Goal: Information Seeking & Learning: Learn about a topic

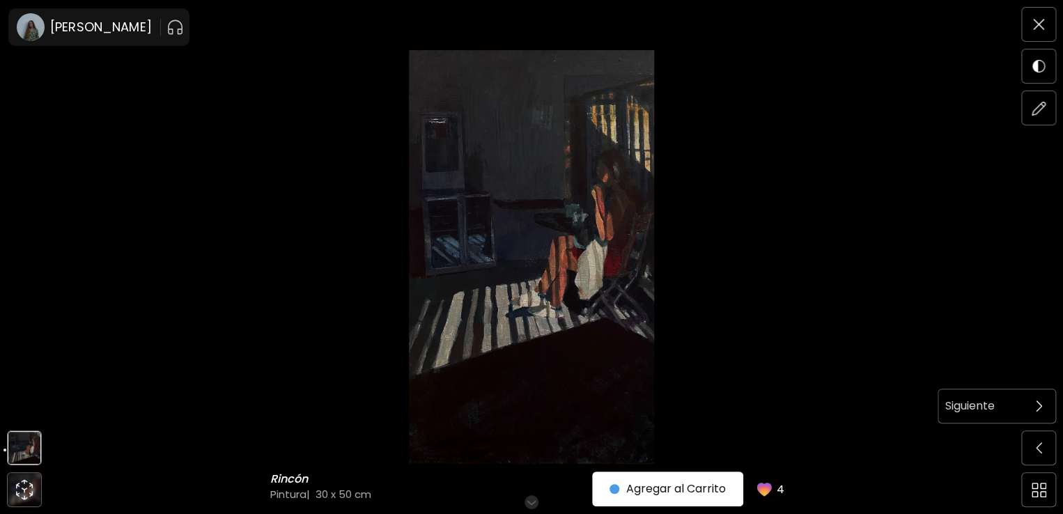
click at [1038, 408] on img at bounding box center [1039, 406] width 6 height 11
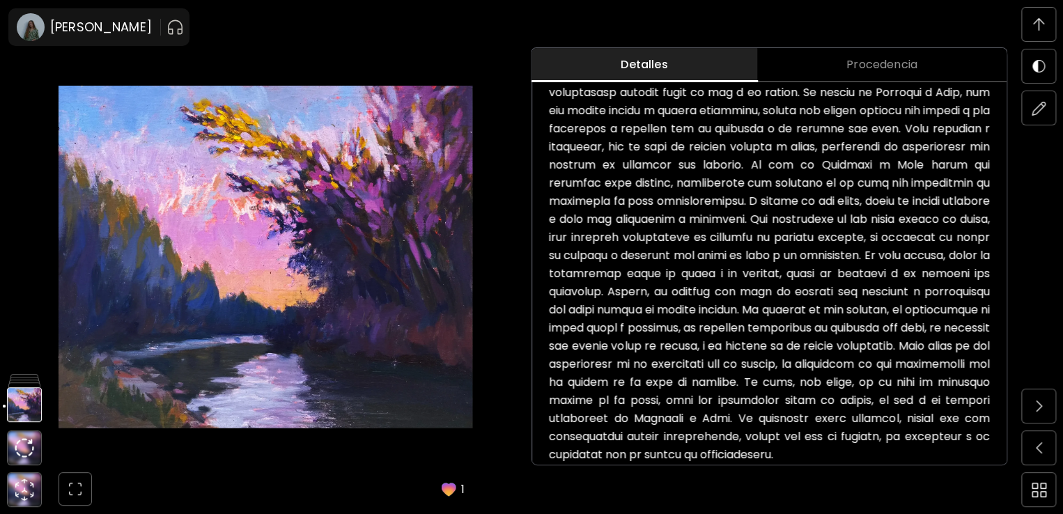
scroll to position [596, 0]
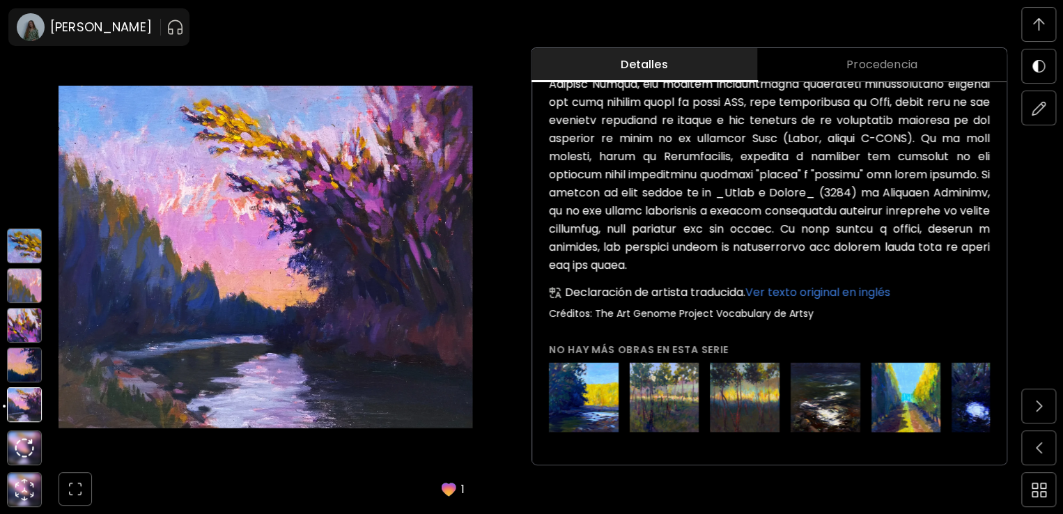
click at [22, 373] on img at bounding box center [24, 365] width 35 height 35
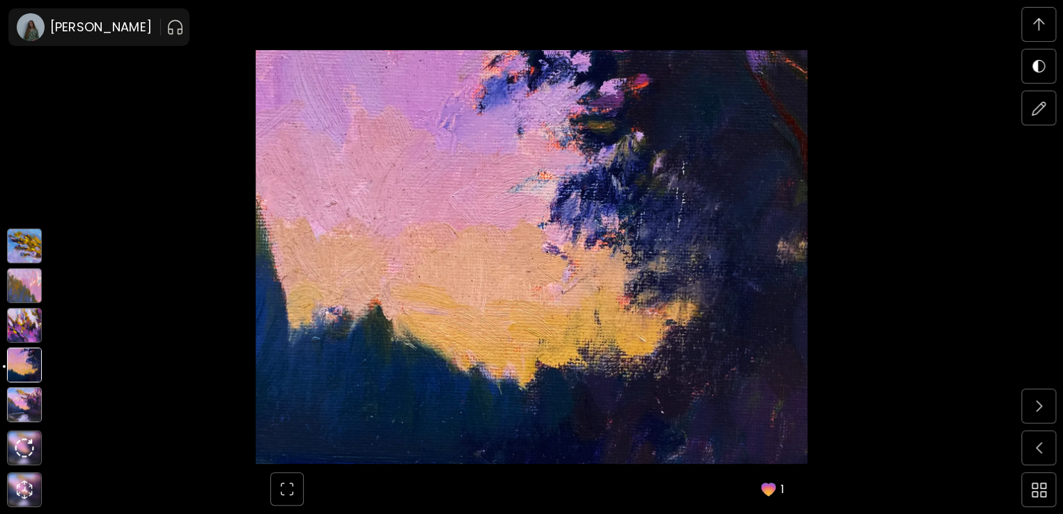
click at [19, 325] on img at bounding box center [24, 325] width 35 height 35
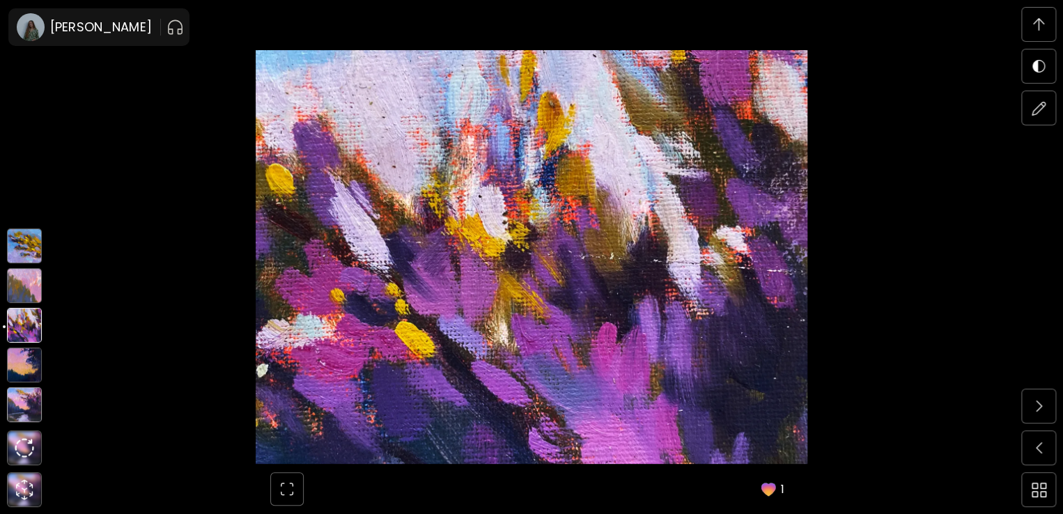
click at [17, 295] on img at bounding box center [24, 285] width 35 height 35
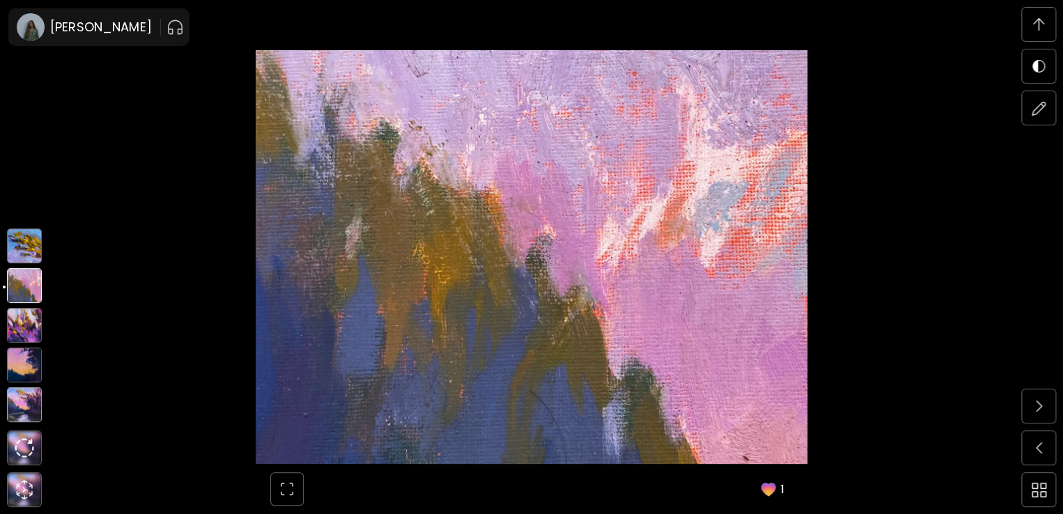
click at [20, 254] on img at bounding box center [24, 245] width 35 height 35
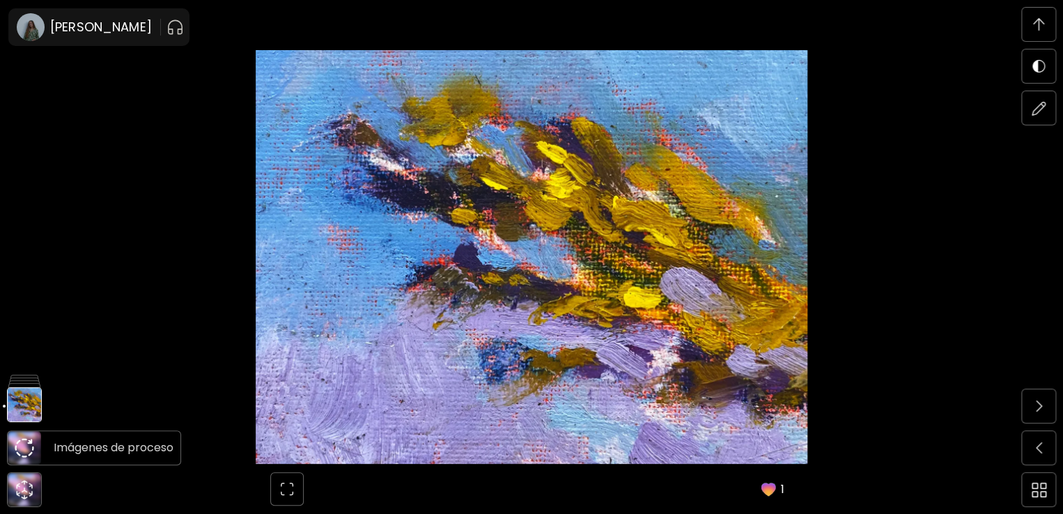
click at [24, 450] on img at bounding box center [25, 448] width 20 height 20
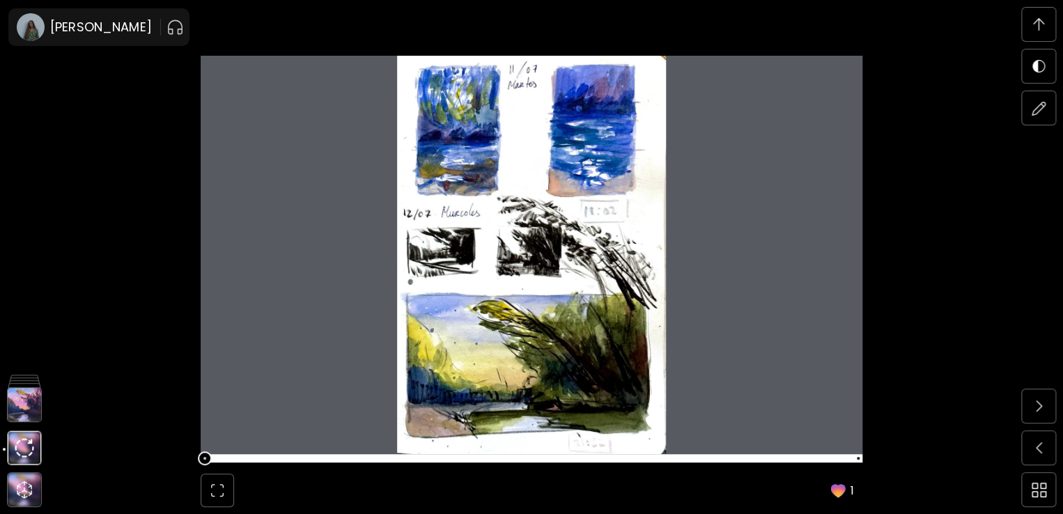
scroll to position [5321, 0]
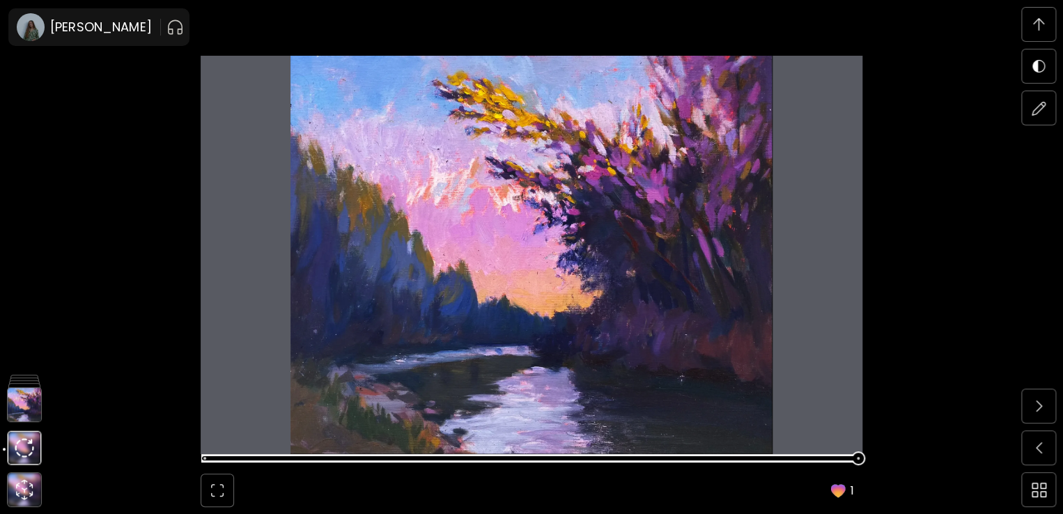
click at [859, 458] on span at bounding box center [858, 458] width 14 height 14
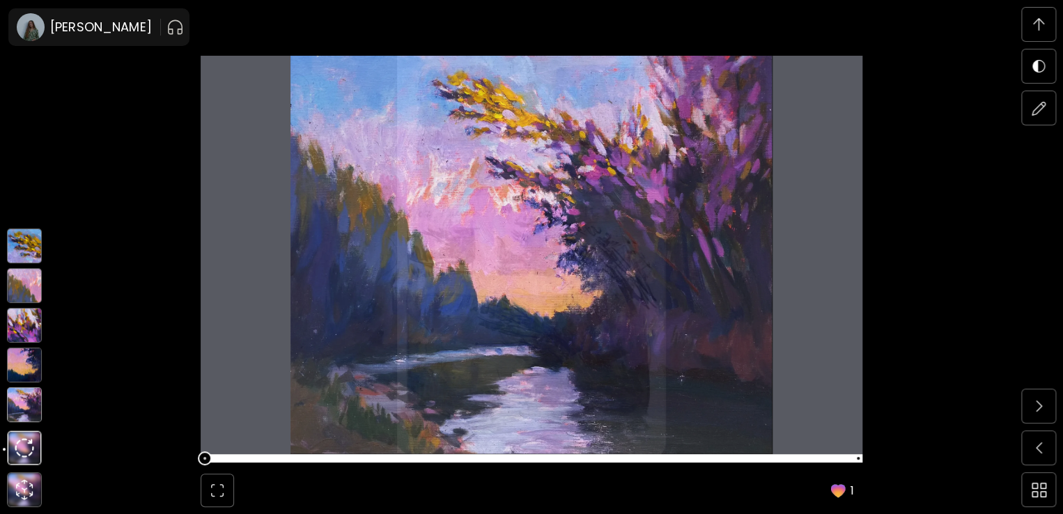
click at [15, 413] on img at bounding box center [24, 404] width 35 height 35
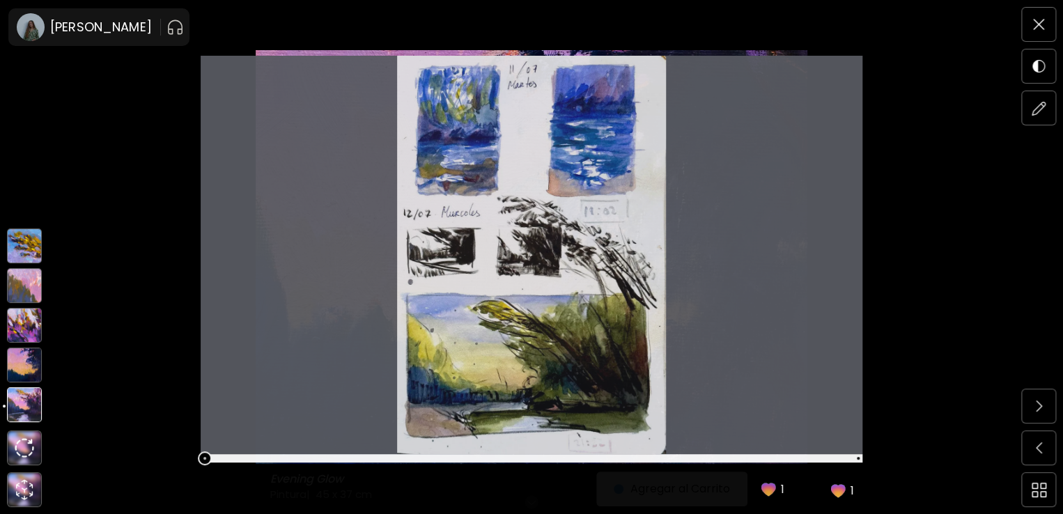
scroll to position [0, 0]
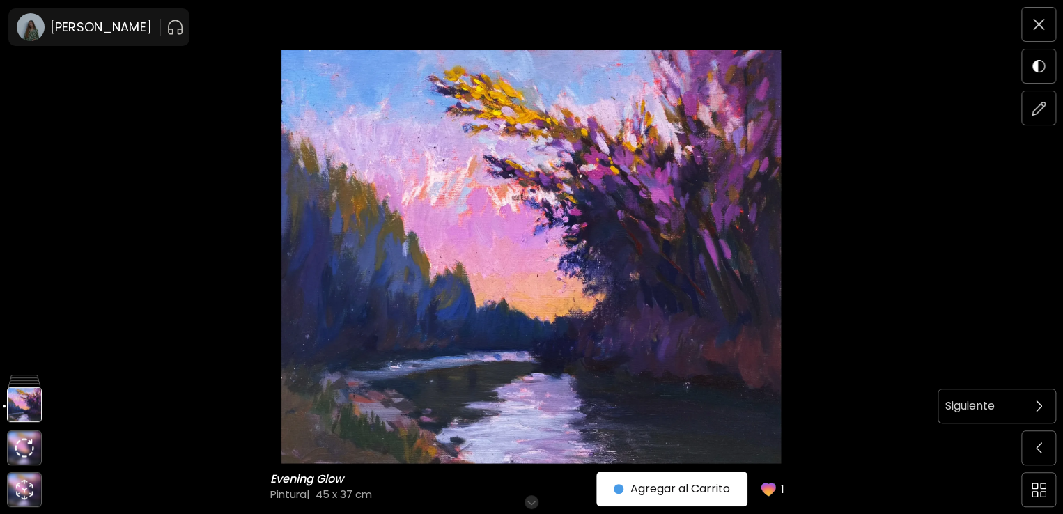
click at [1036, 412] on img at bounding box center [1039, 406] width 6 height 11
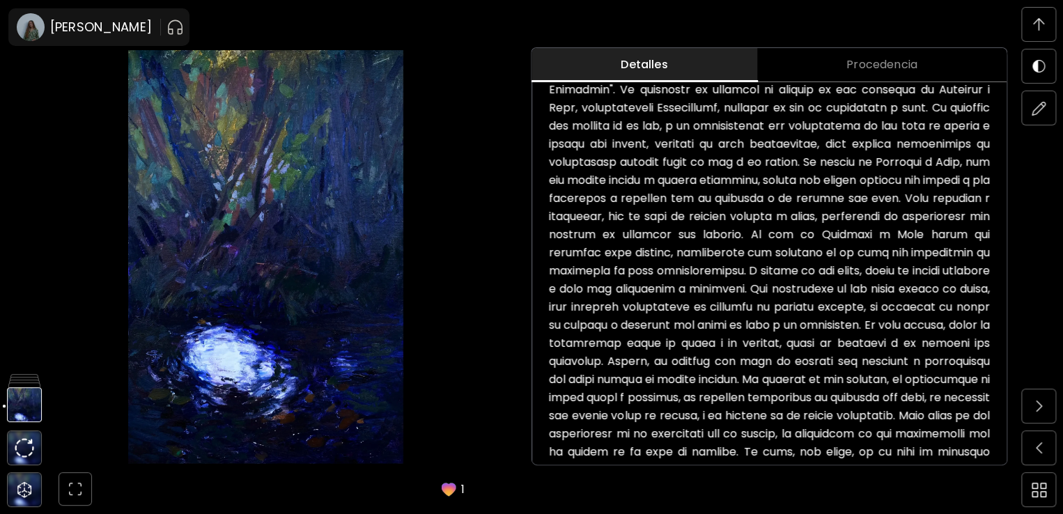
scroll to position [1114, 0]
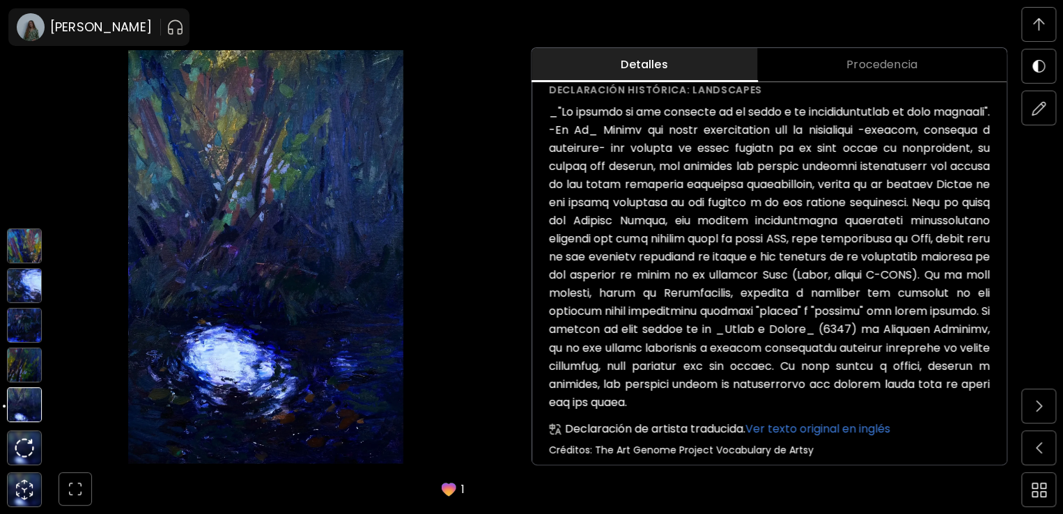
click at [27, 373] on img at bounding box center [24, 365] width 35 height 35
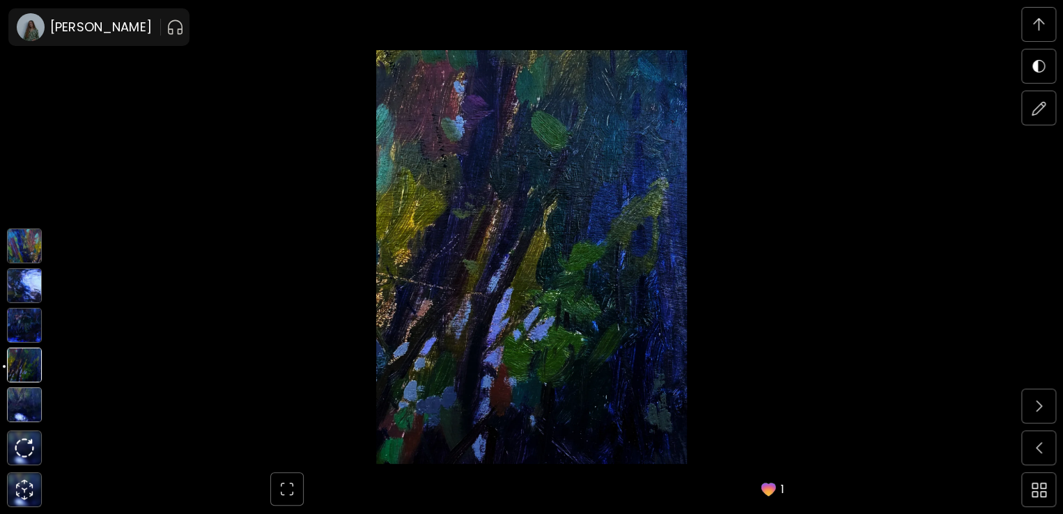
click at [24, 325] on img at bounding box center [24, 325] width 35 height 35
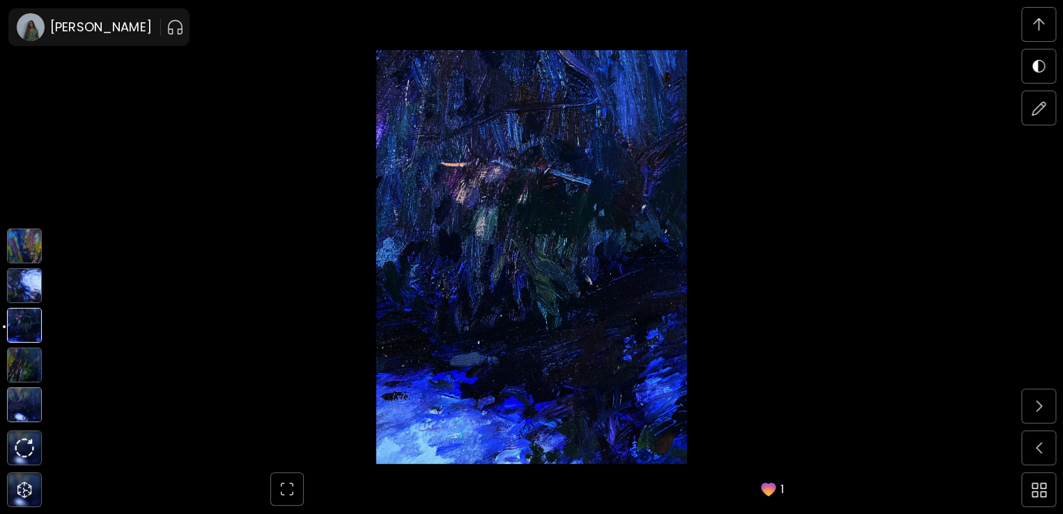
click at [14, 293] on img at bounding box center [24, 285] width 35 height 35
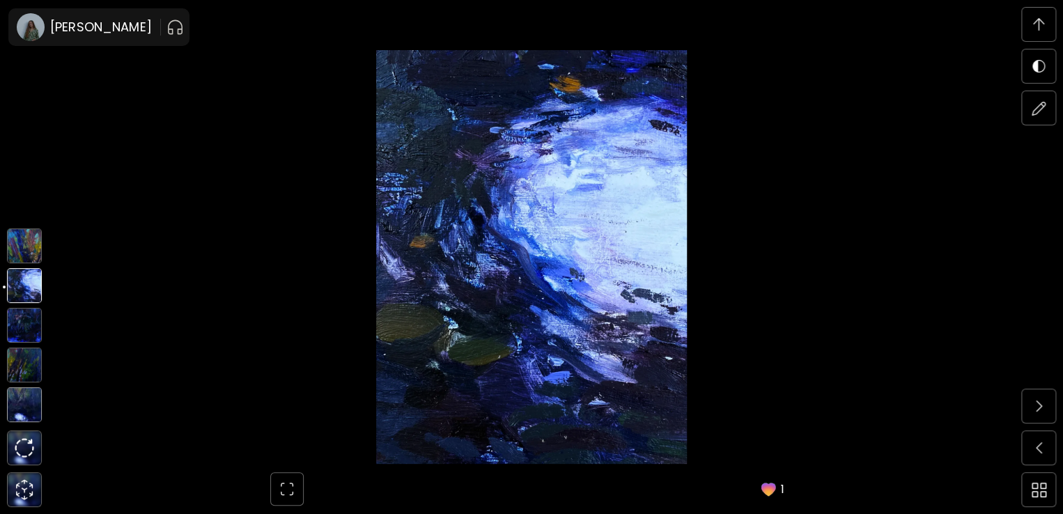
click at [23, 248] on img at bounding box center [24, 245] width 35 height 35
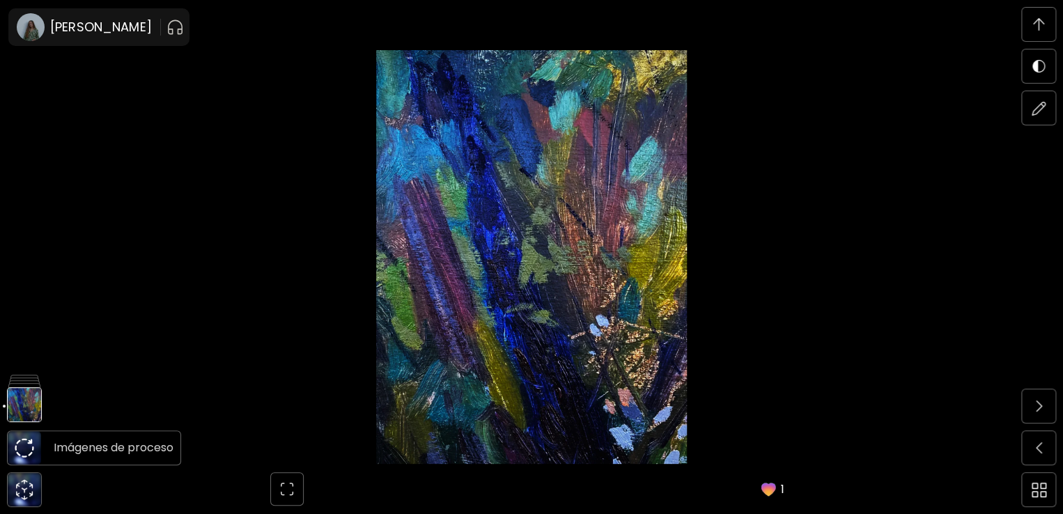
click at [25, 455] on img at bounding box center [25, 448] width 20 height 20
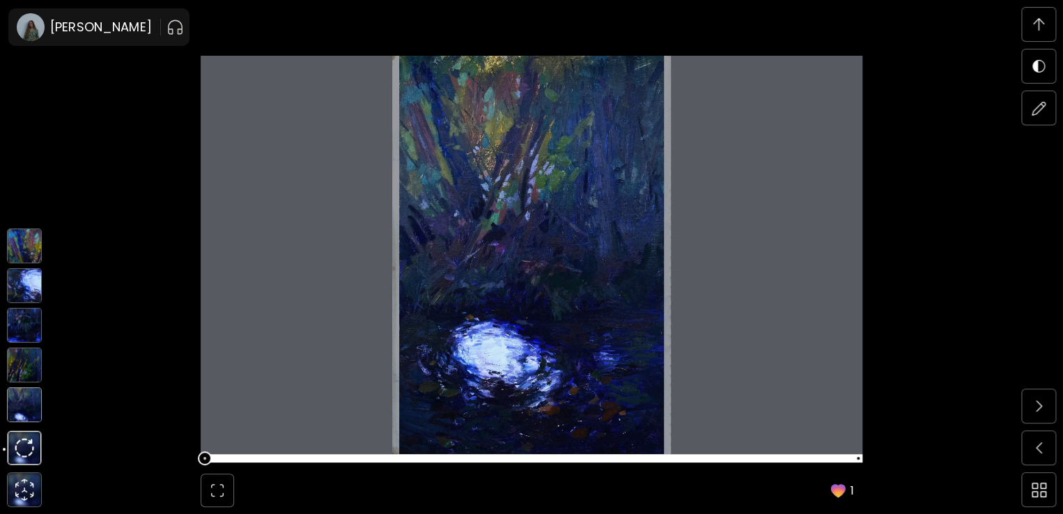
scroll to position [4834, 0]
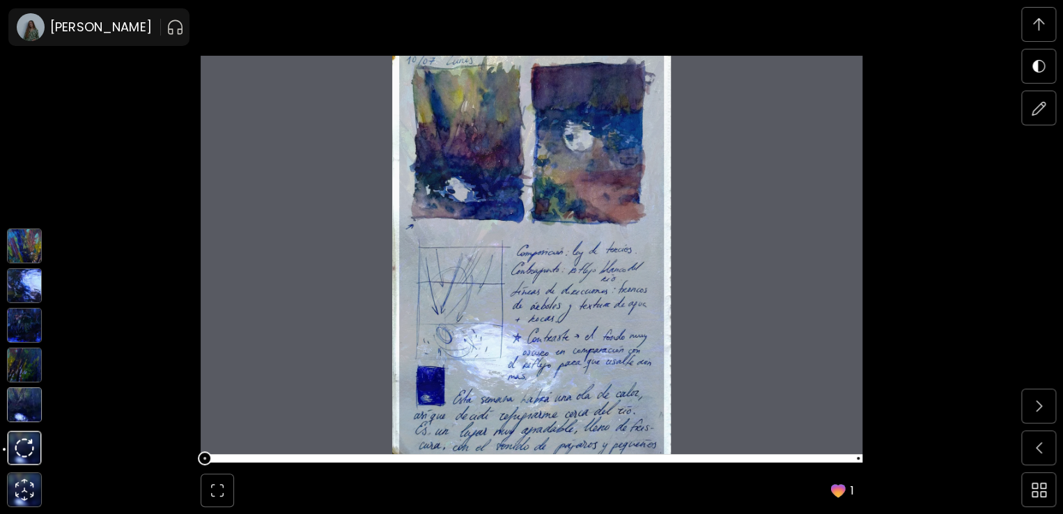
click at [14, 412] on img at bounding box center [24, 404] width 35 height 35
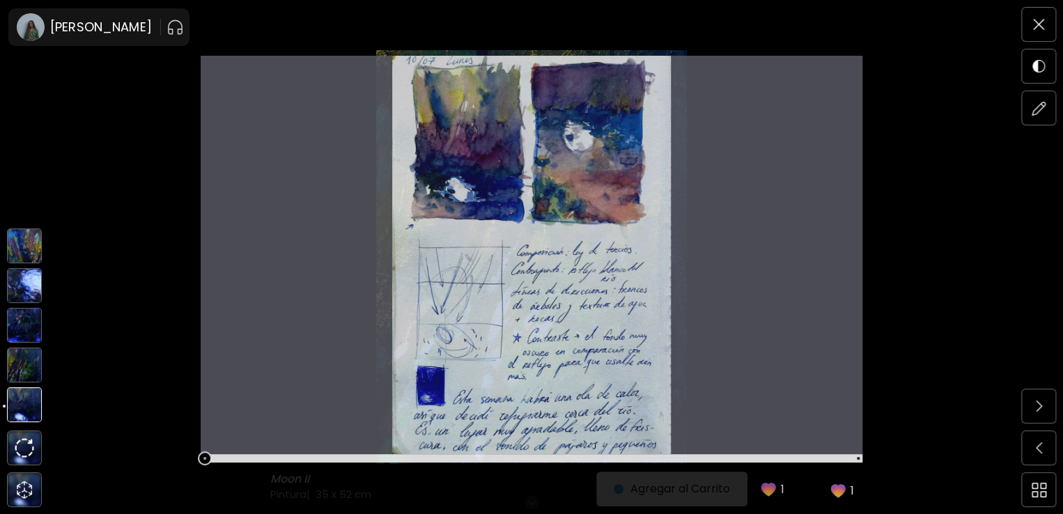
scroll to position [0, 0]
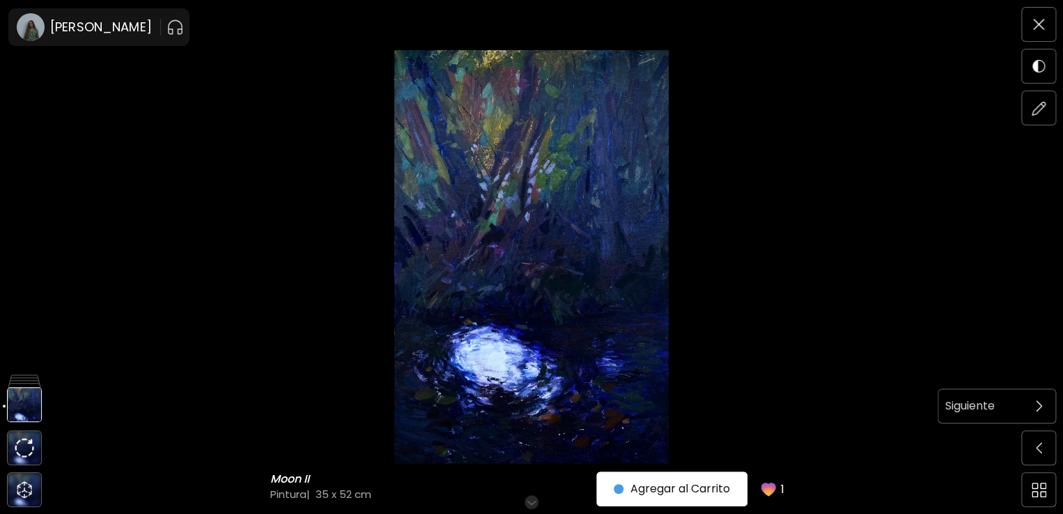
click at [1032, 412] on span at bounding box center [1038, 405] width 29 height 29
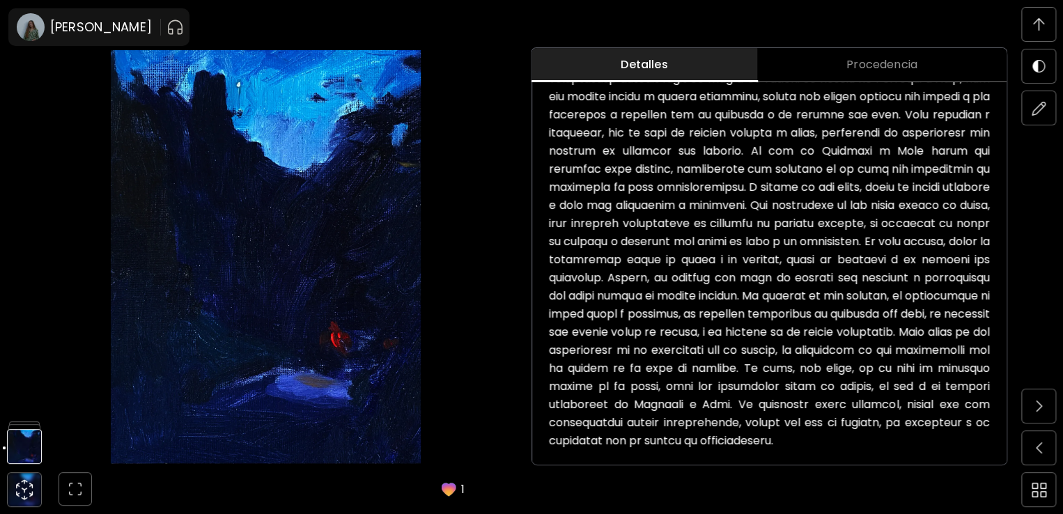
scroll to position [1082, 0]
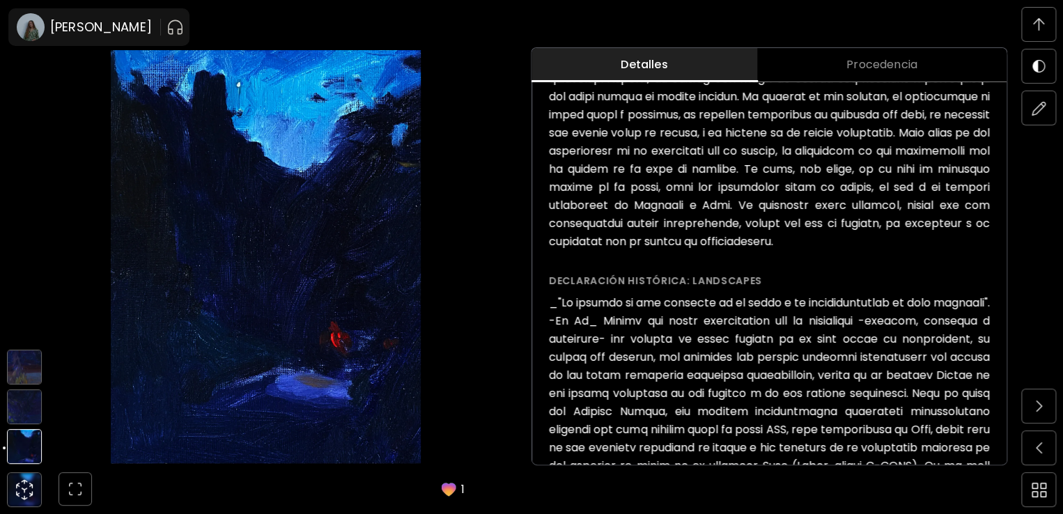
click at [23, 412] on img at bounding box center [24, 406] width 35 height 35
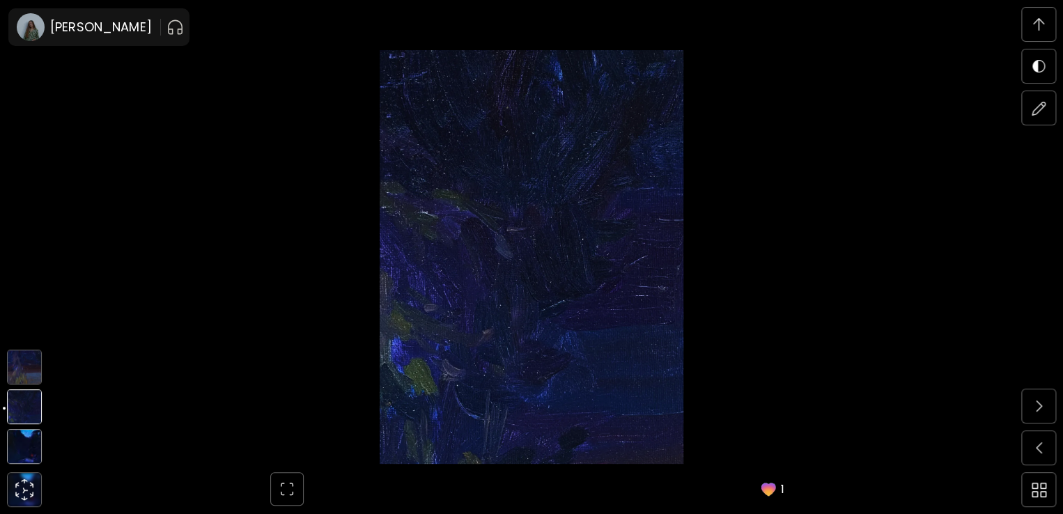
click at [22, 364] on img at bounding box center [24, 367] width 35 height 35
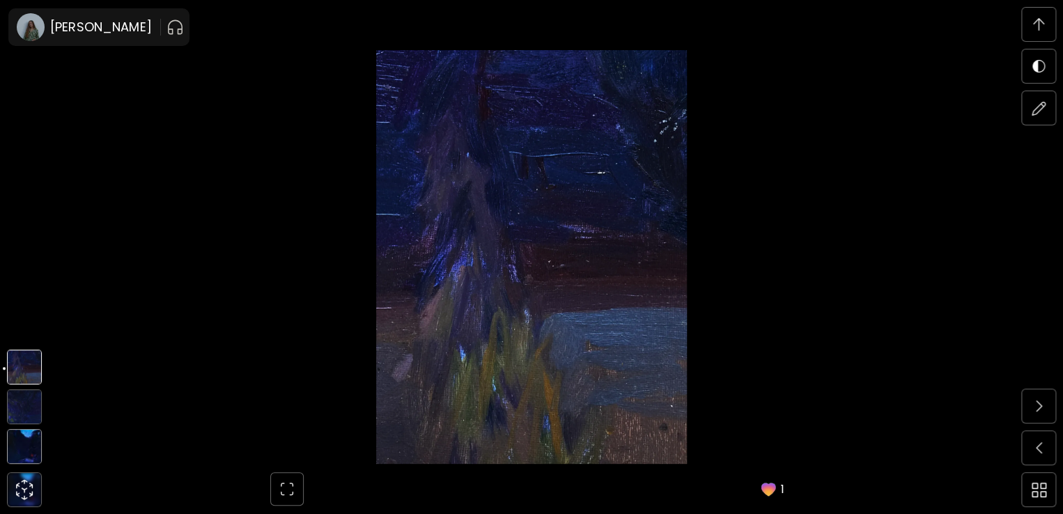
click at [20, 444] on img at bounding box center [24, 446] width 35 height 35
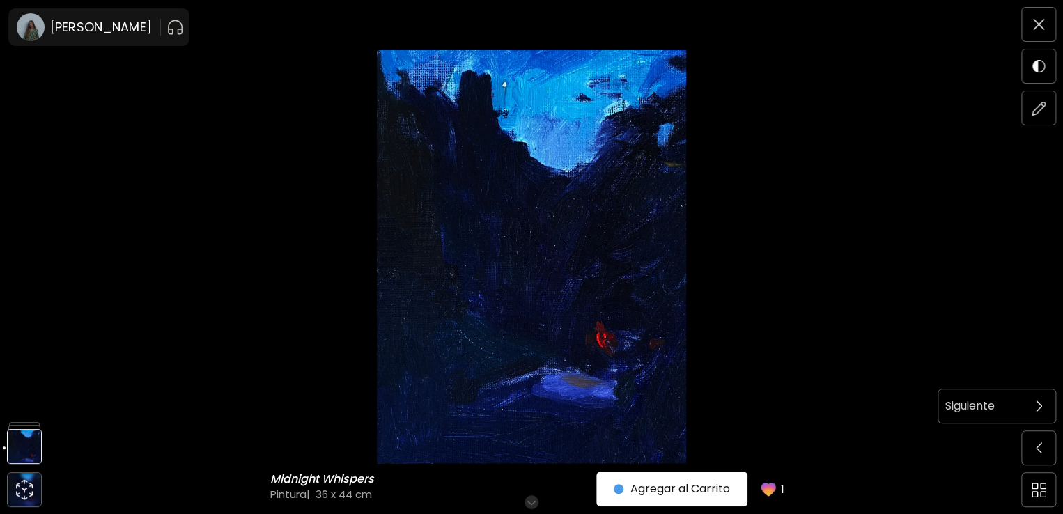
click at [1036, 410] on img at bounding box center [1039, 406] width 6 height 11
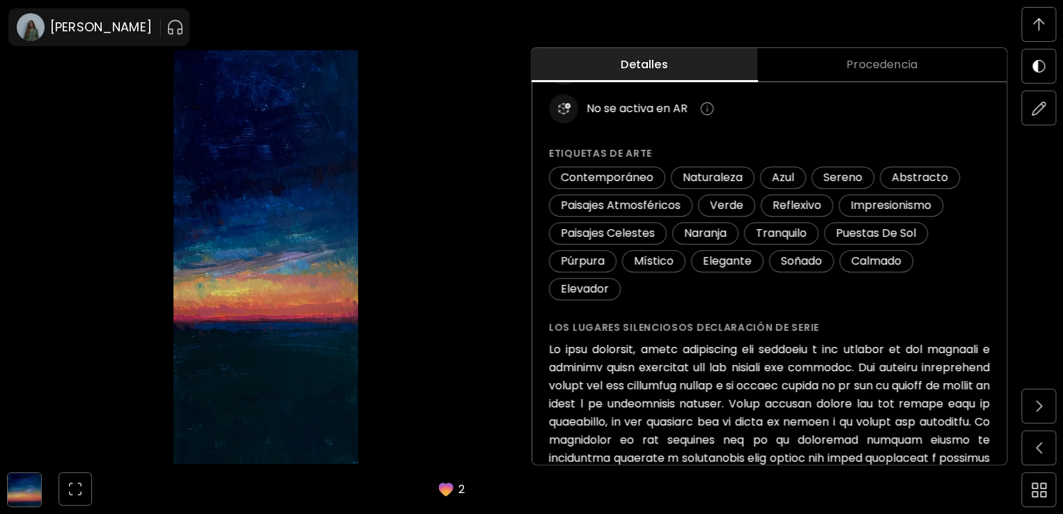
scroll to position [262, 0]
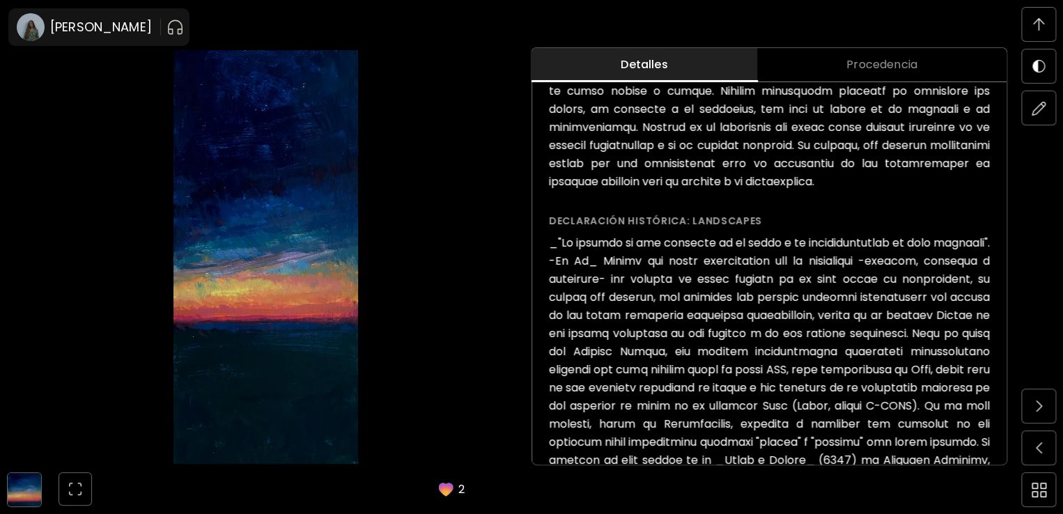
click at [14, 484] on img at bounding box center [24, 489] width 33 height 33
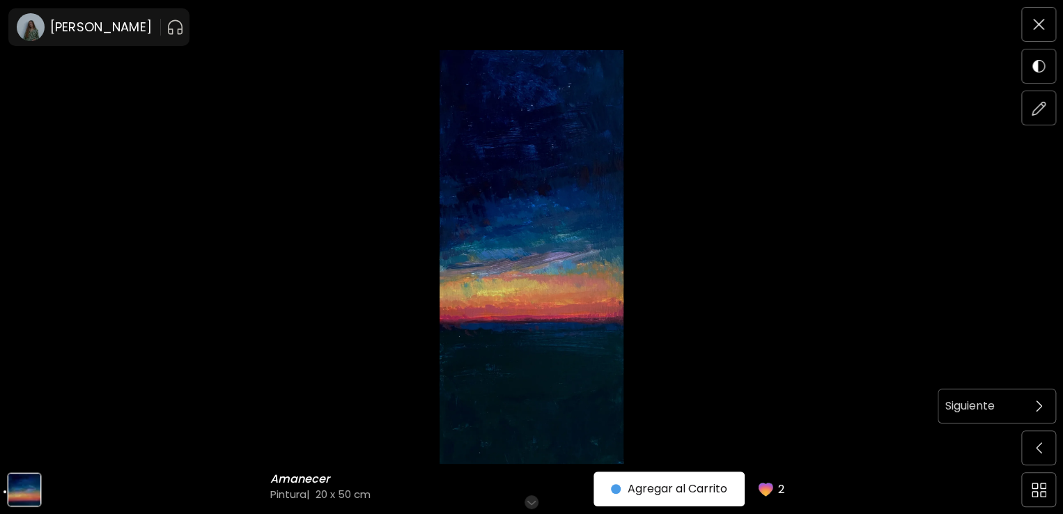
click at [1039, 403] on img at bounding box center [1039, 406] width 6 height 11
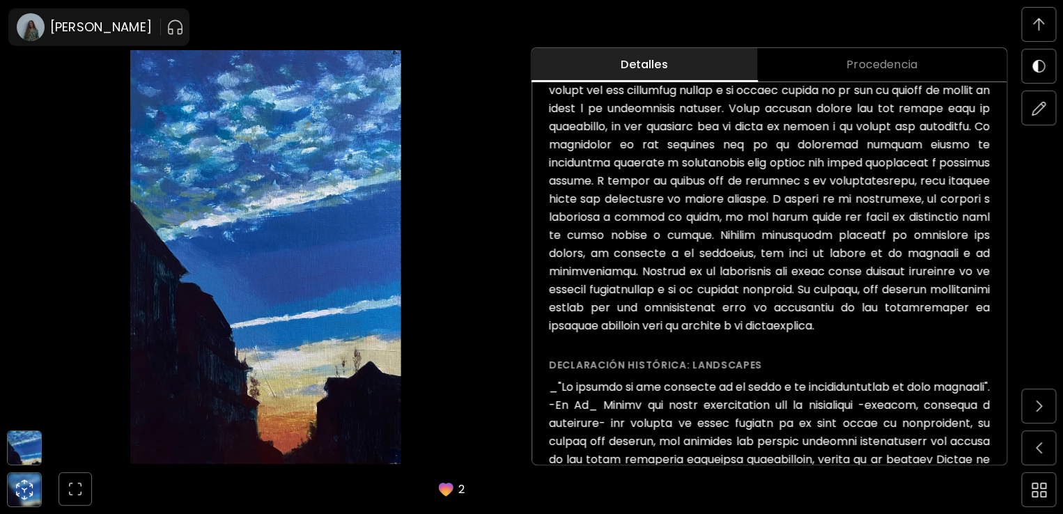
scroll to position [580, 0]
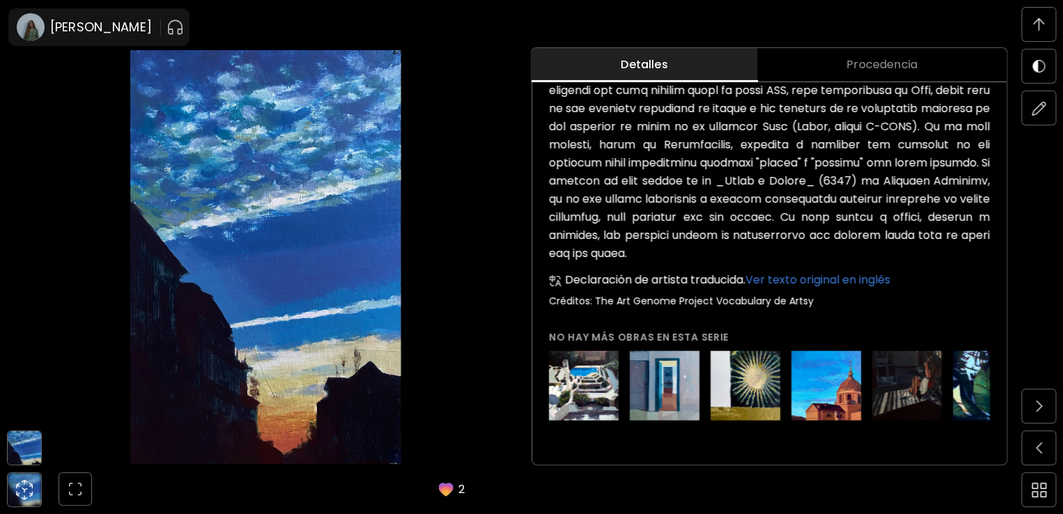
click at [15, 444] on img at bounding box center [24, 447] width 33 height 33
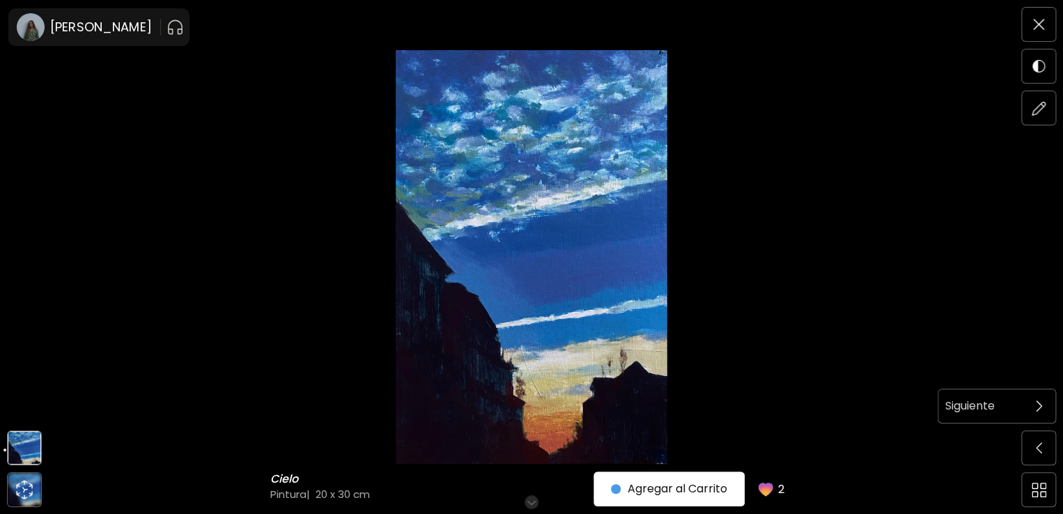
click at [1029, 401] on span at bounding box center [1038, 405] width 29 height 29
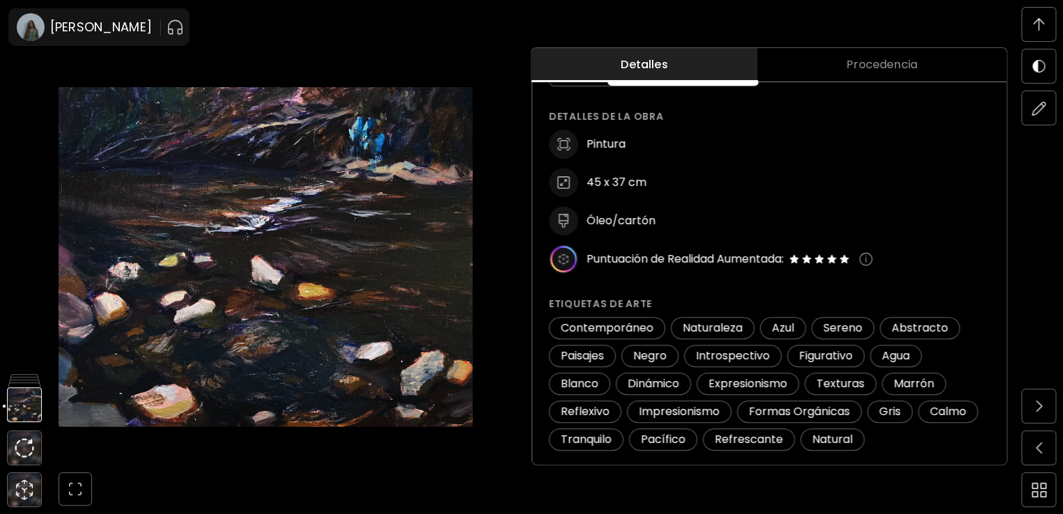
scroll to position [800, 0]
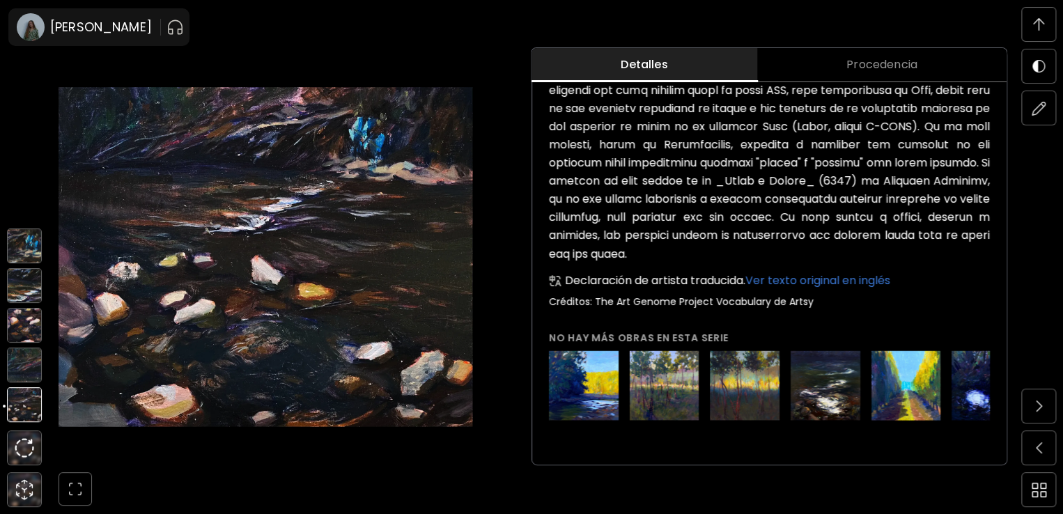
click at [20, 368] on img at bounding box center [24, 365] width 35 height 35
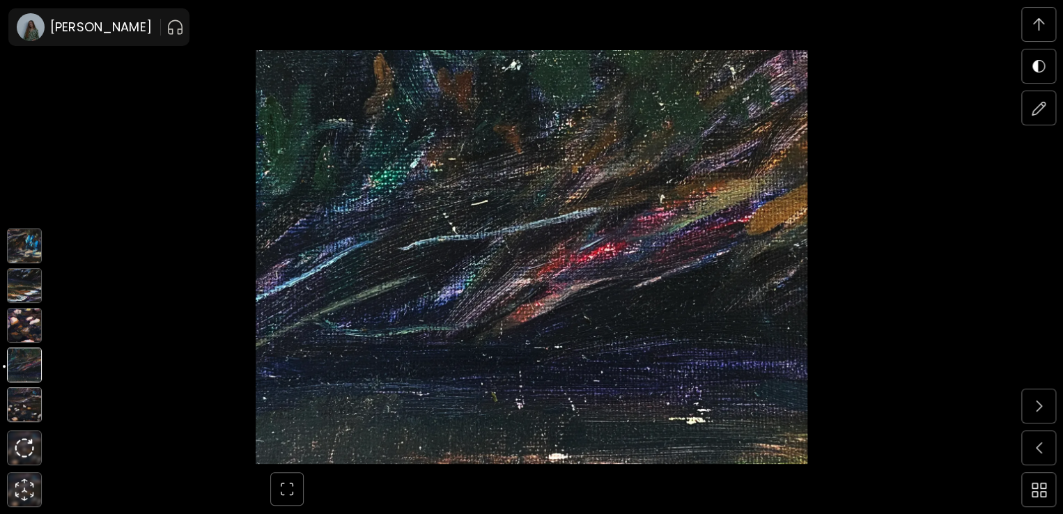
click at [24, 327] on img at bounding box center [24, 325] width 35 height 35
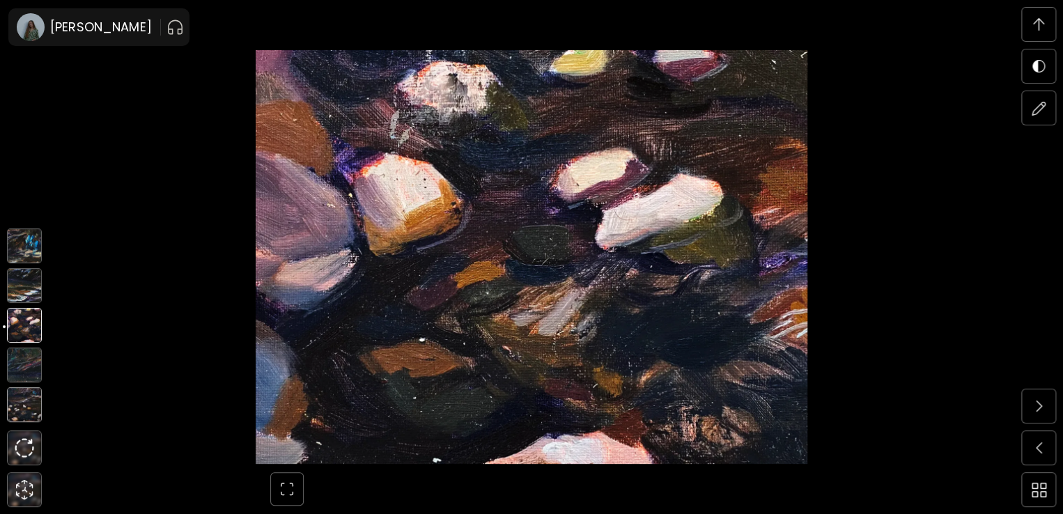
click at [22, 285] on img at bounding box center [24, 285] width 35 height 35
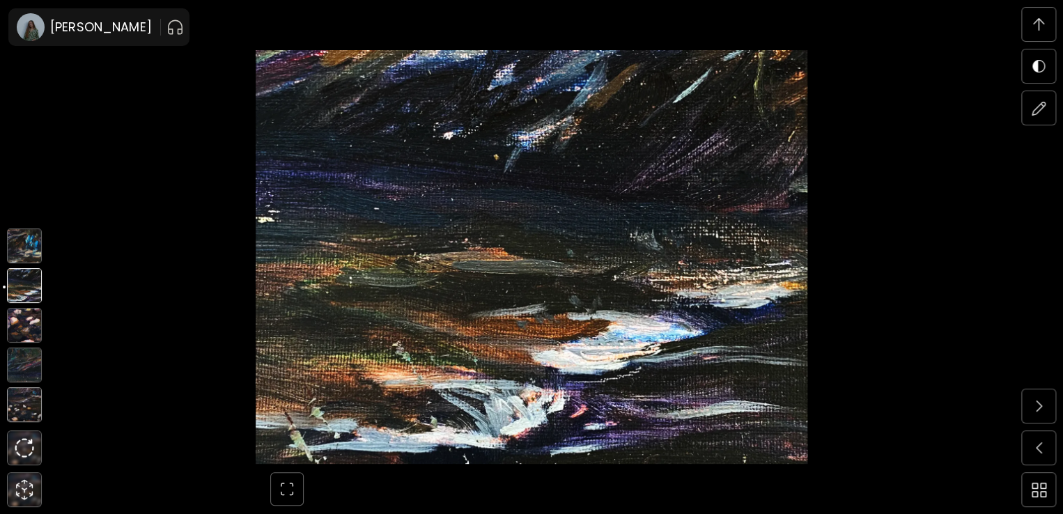
click at [22, 236] on img at bounding box center [24, 245] width 35 height 35
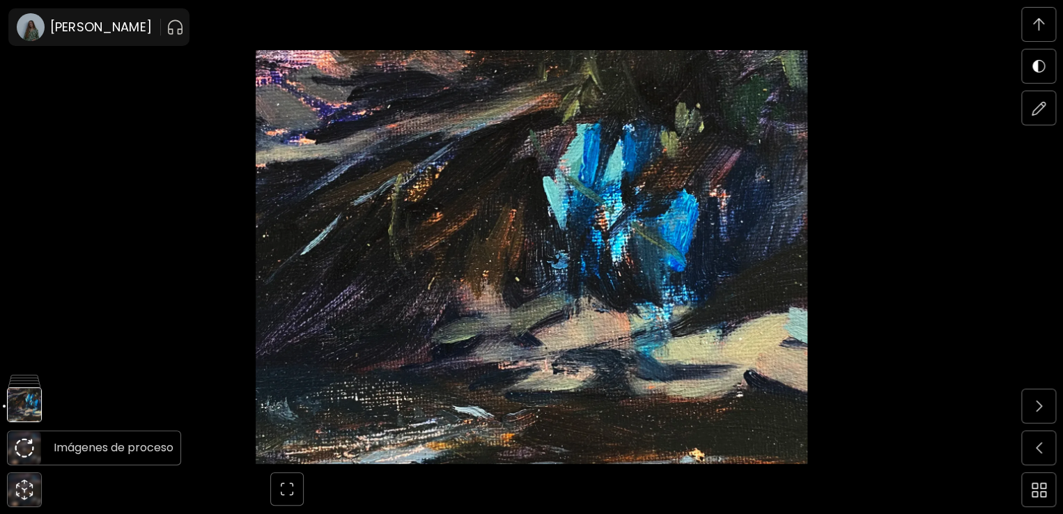
click at [22, 447] on img at bounding box center [25, 448] width 20 height 20
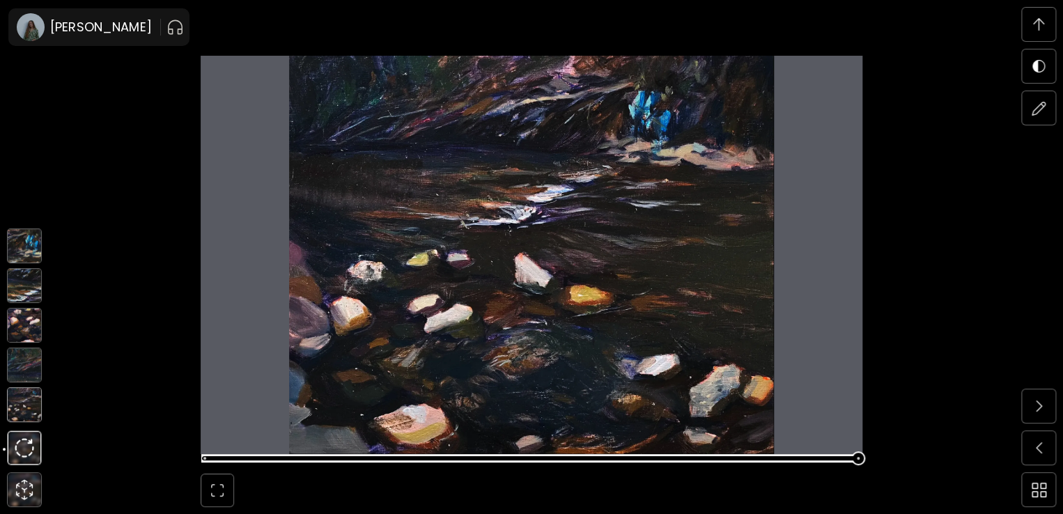
scroll to position [4834, 0]
click at [20, 403] on img at bounding box center [24, 404] width 35 height 35
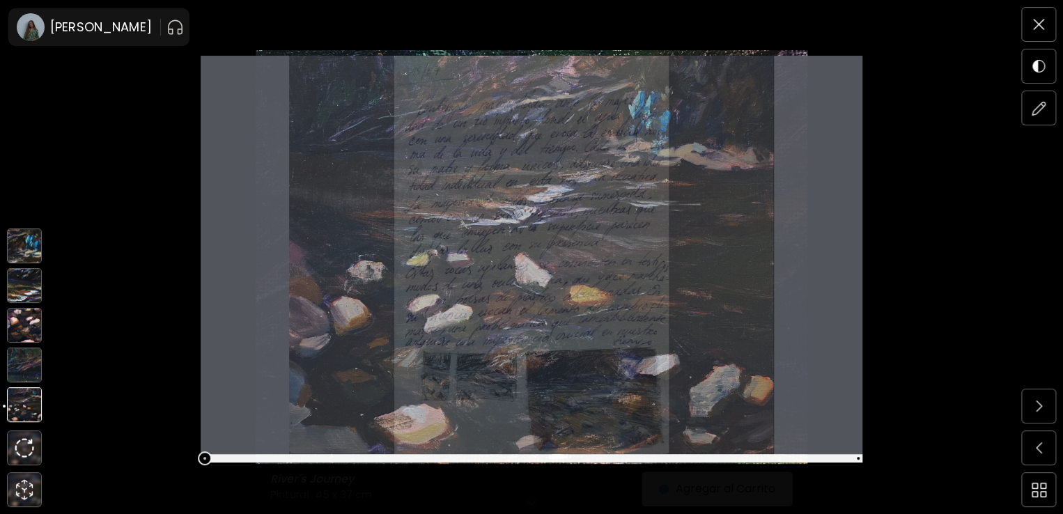
scroll to position [0, 0]
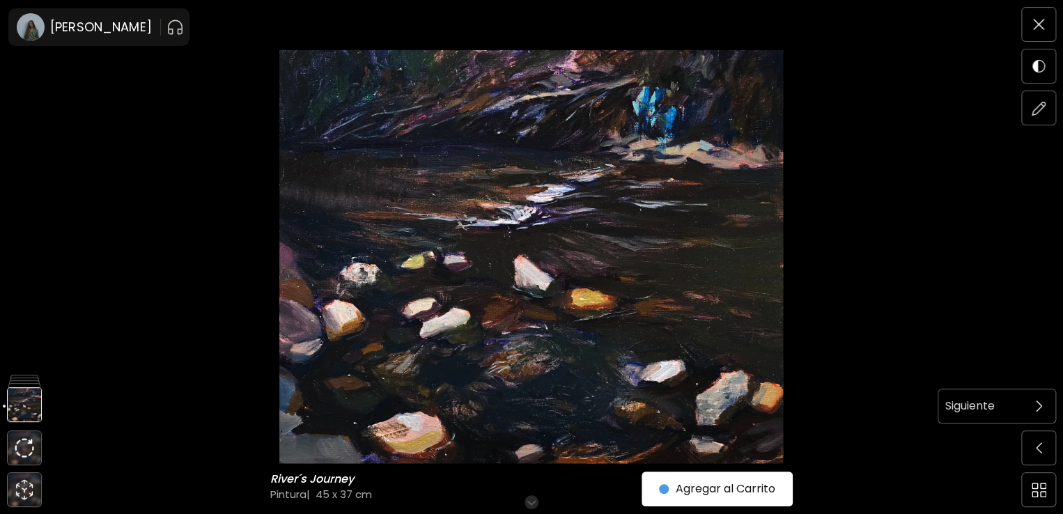
click at [1048, 407] on span at bounding box center [1038, 405] width 29 height 29
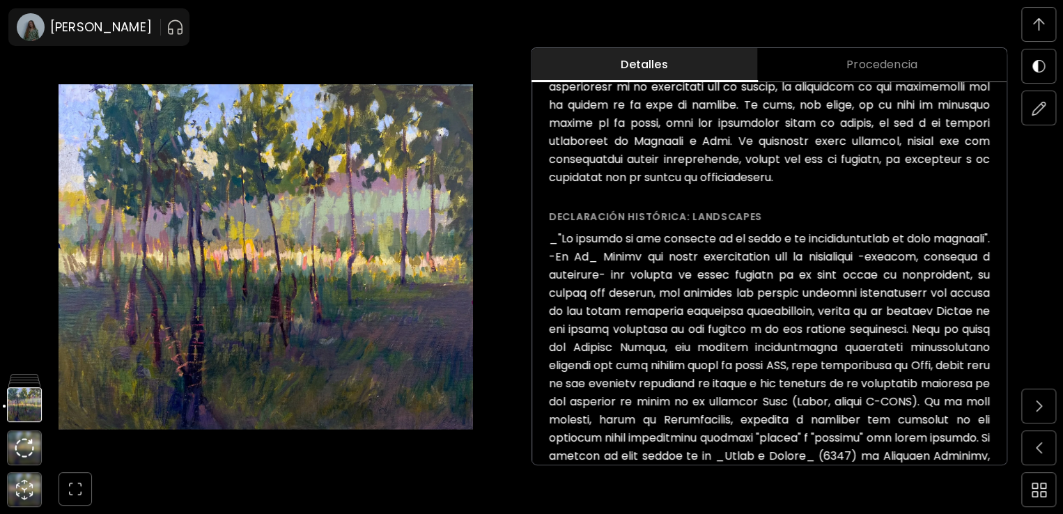
scroll to position [1219, 0]
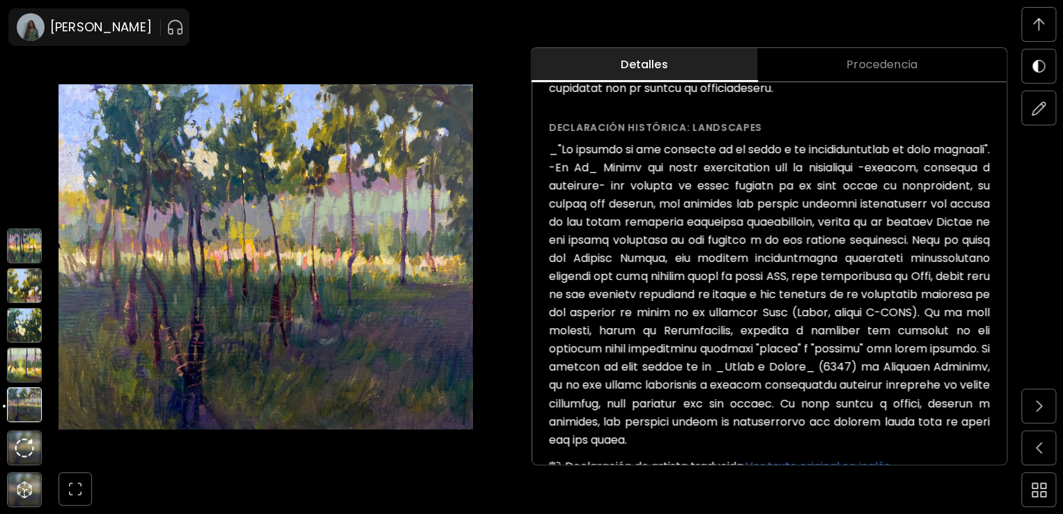
click at [20, 354] on img at bounding box center [24, 365] width 35 height 35
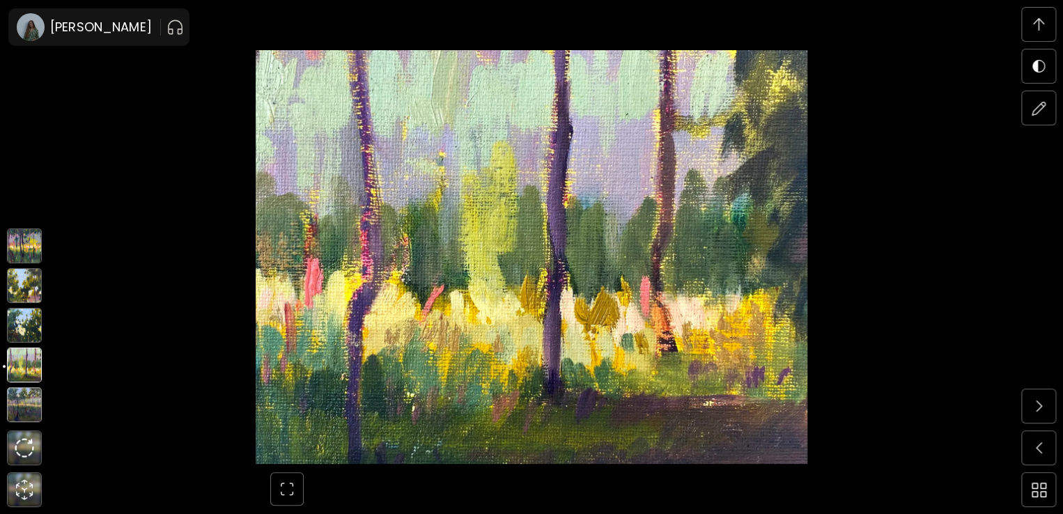
click at [26, 332] on img at bounding box center [24, 325] width 35 height 35
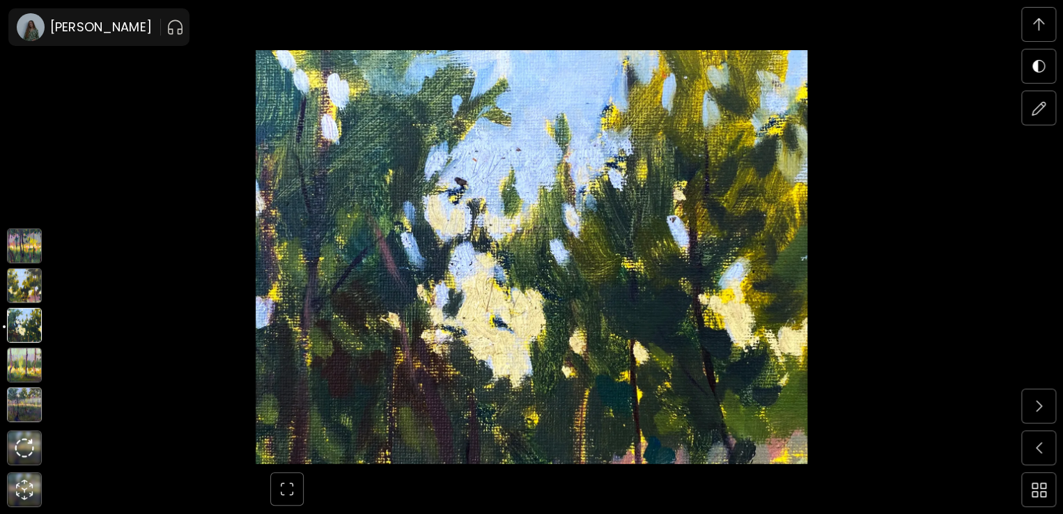
click at [15, 281] on img at bounding box center [24, 285] width 35 height 35
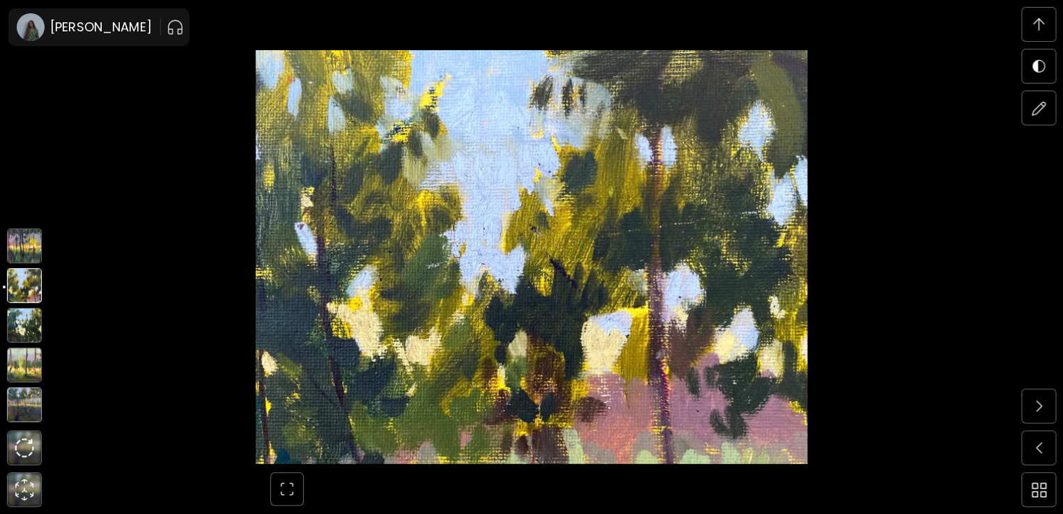
click at [20, 260] on img at bounding box center [24, 245] width 35 height 35
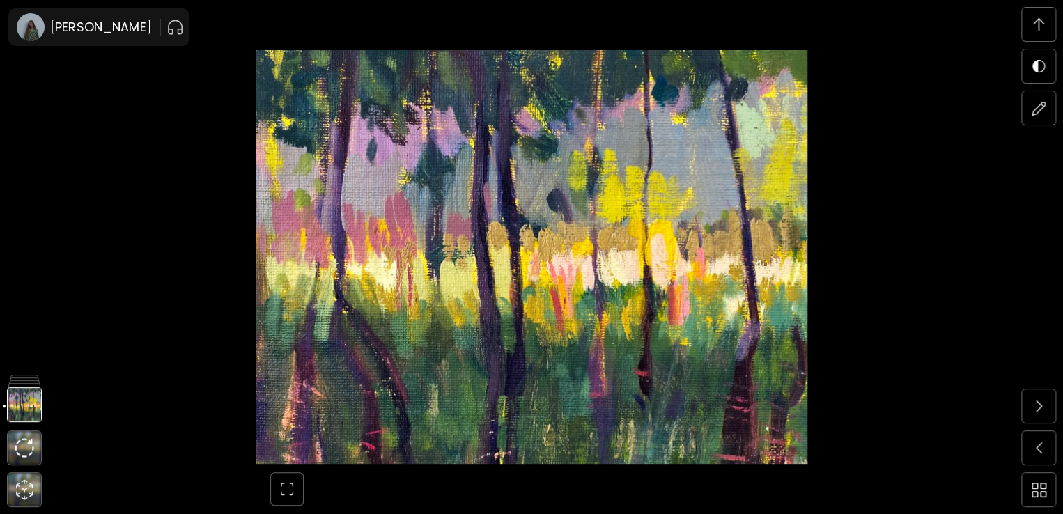
click at [13, 455] on div at bounding box center [7, 257] width 14 height 514
click at [26, 445] on img at bounding box center [25, 448] width 20 height 20
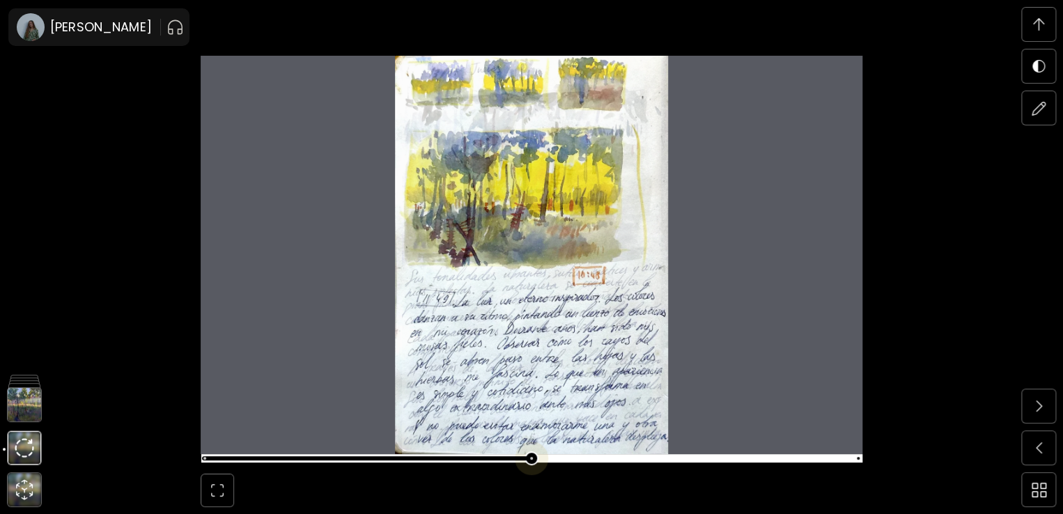
scroll to position [5321, 0]
click at [537, 460] on span at bounding box center [529, 459] width 653 height 20
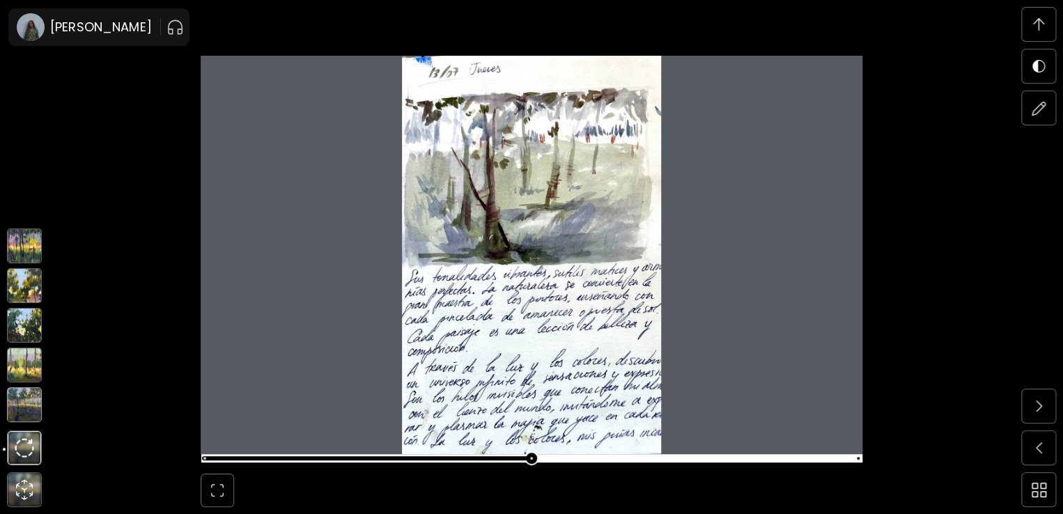
click at [16, 416] on img at bounding box center [24, 404] width 35 height 35
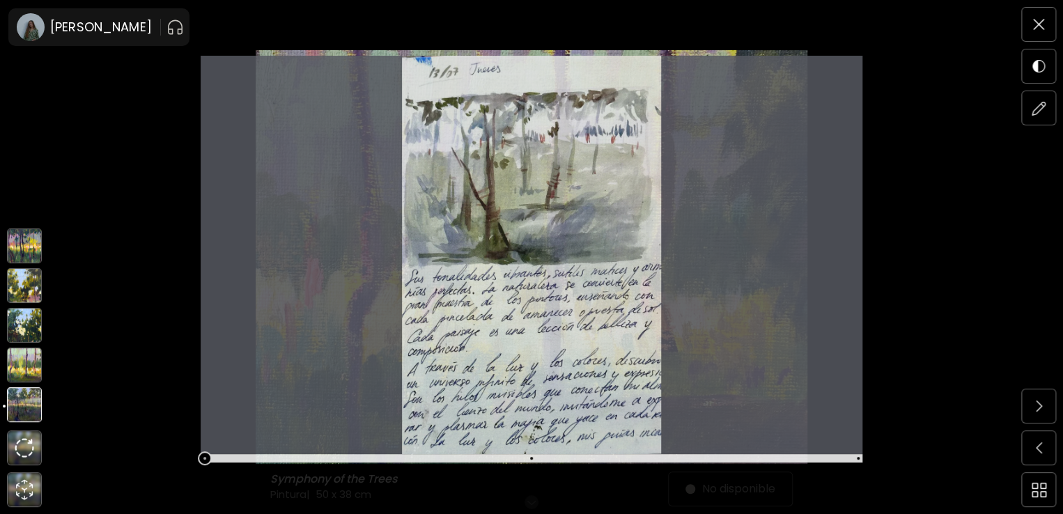
scroll to position [0, 0]
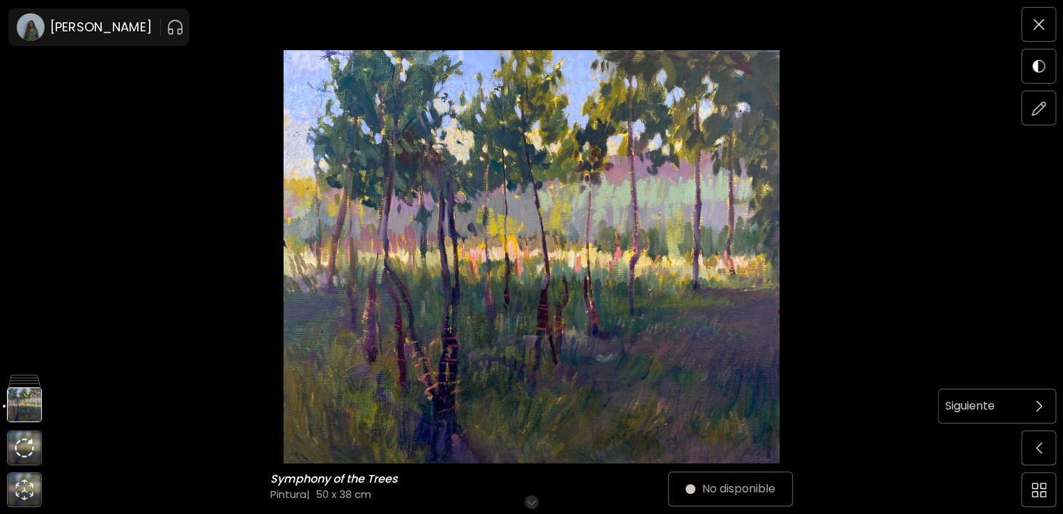
click at [1031, 398] on span at bounding box center [1038, 405] width 29 height 29
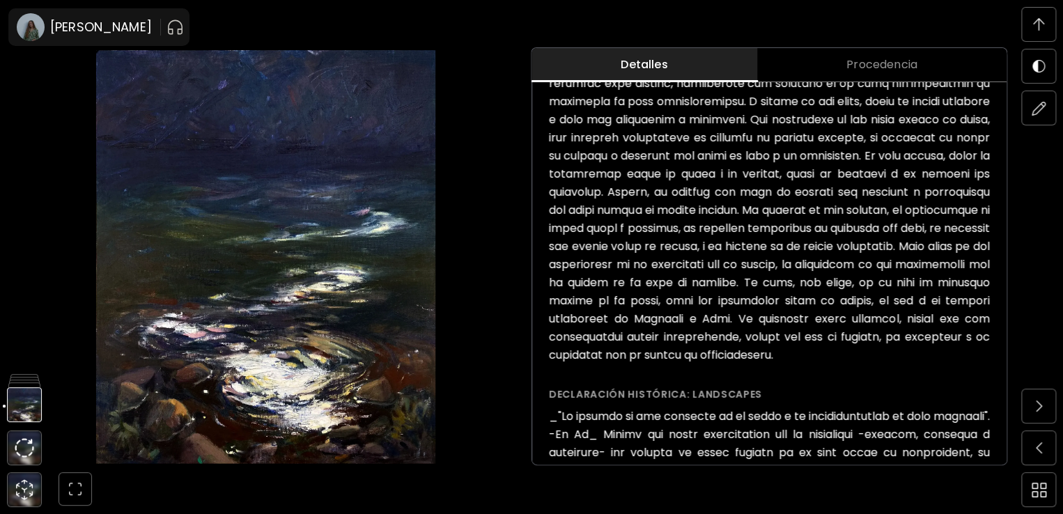
scroll to position [729, 0]
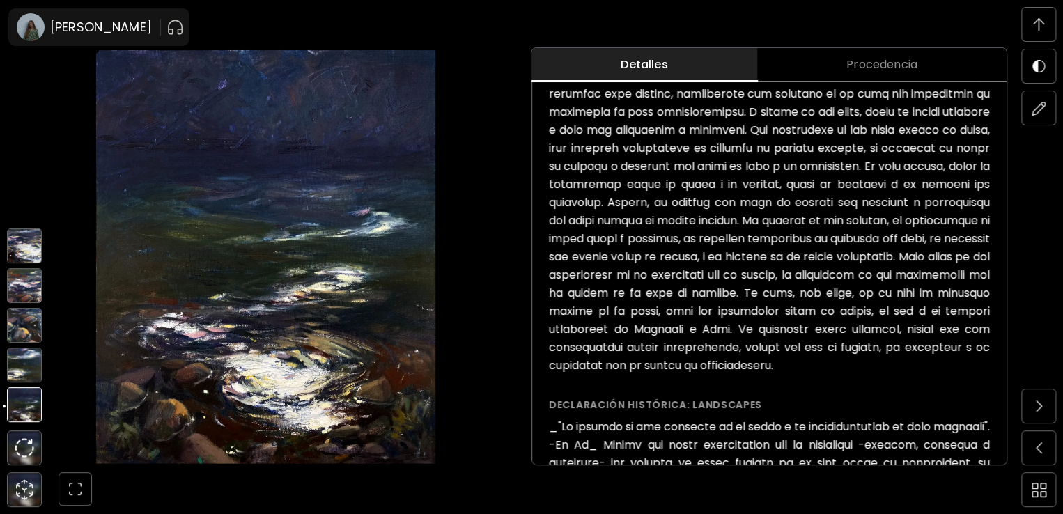
click at [28, 363] on img at bounding box center [24, 365] width 35 height 35
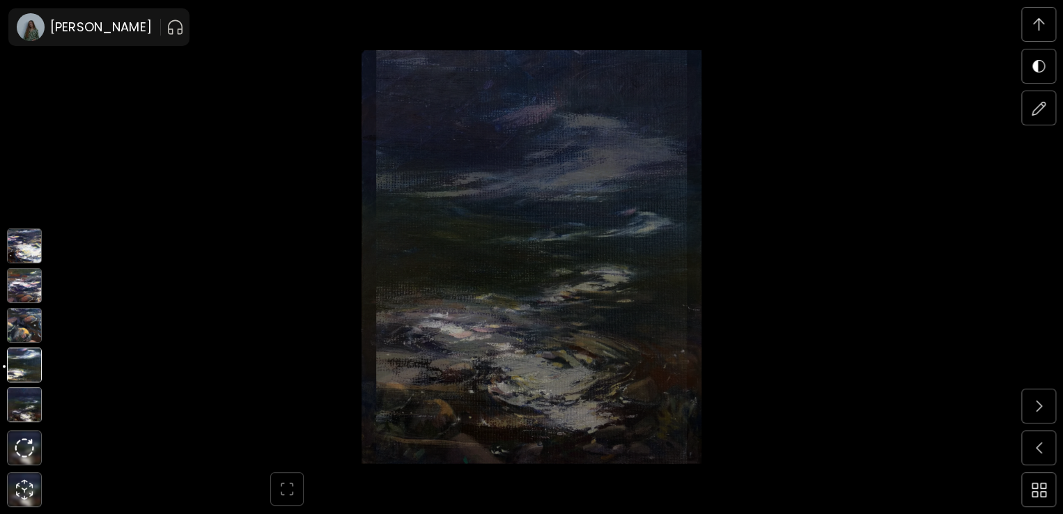
scroll to position [1198, 0]
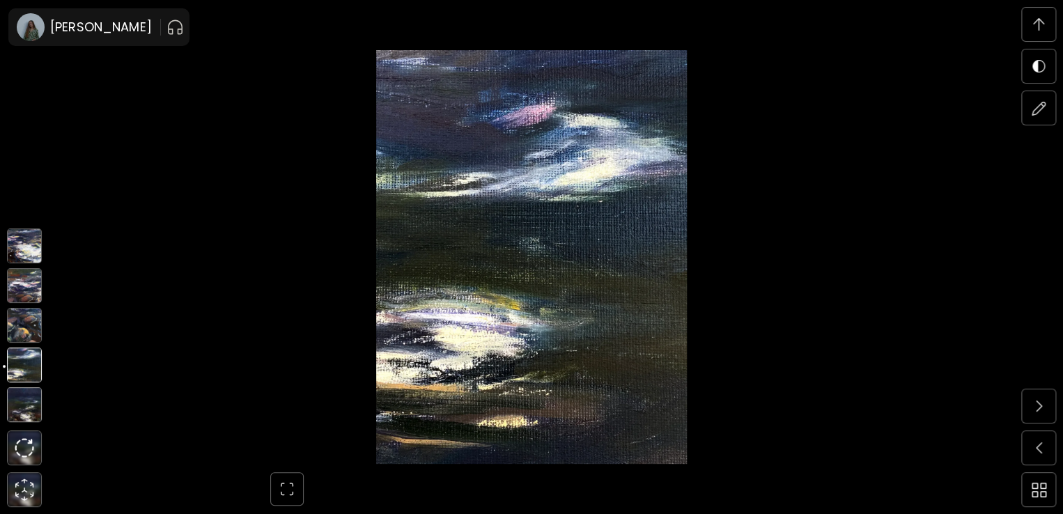
click at [17, 398] on img at bounding box center [24, 404] width 35 height 35
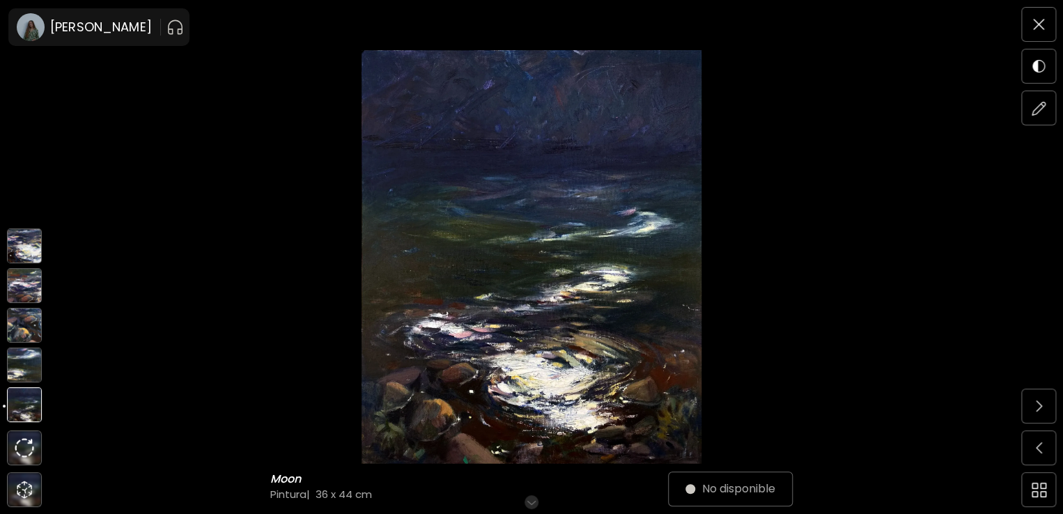
click at [22, 325] on img at bounding box center [24, 325] width 35 height 35
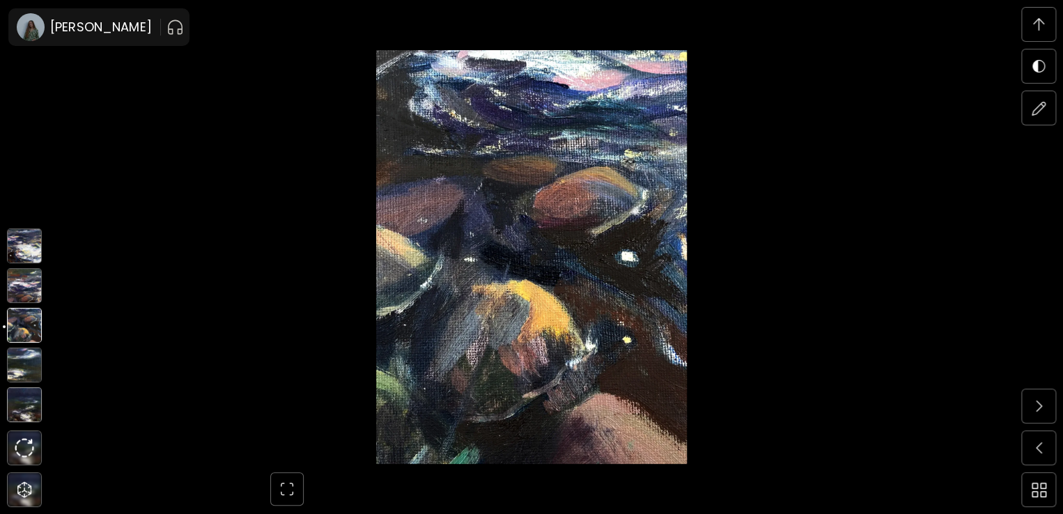
click at [25, 296] on img at bounding box center [24, 285] width 35 height 35
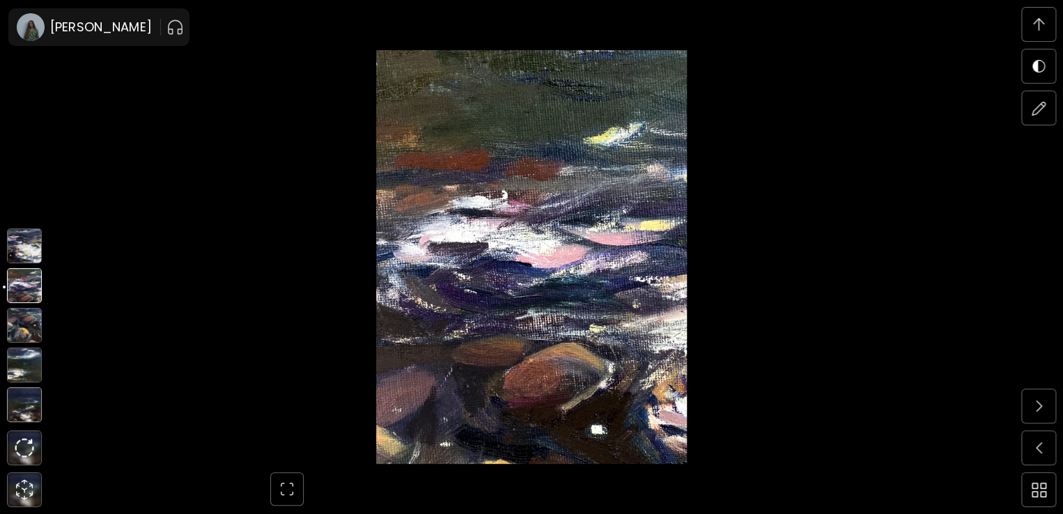
click at [28, 396] on img at bounding box center [24, 404] width 35 height 35
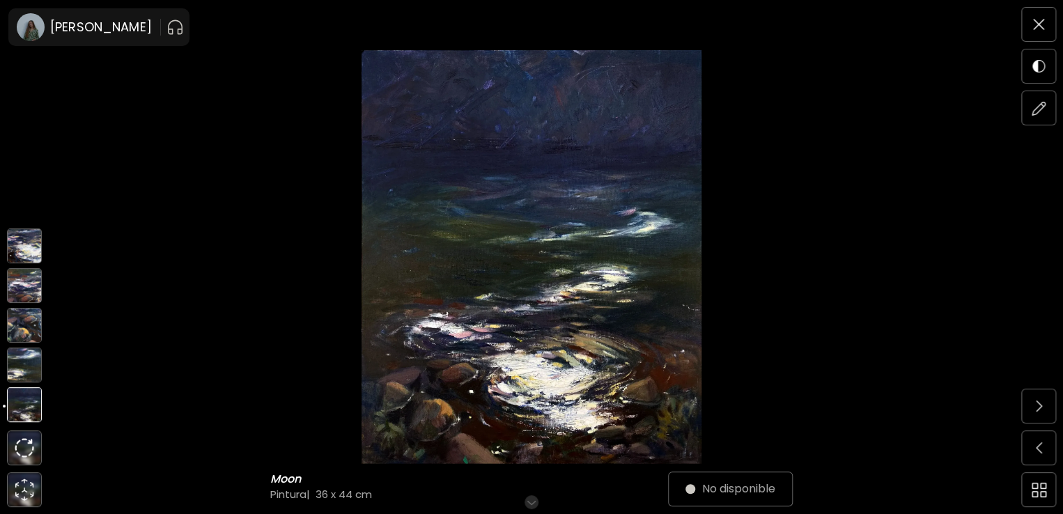
click at [33, 249] on img at bounding box center [24, 245] width 35 height 35
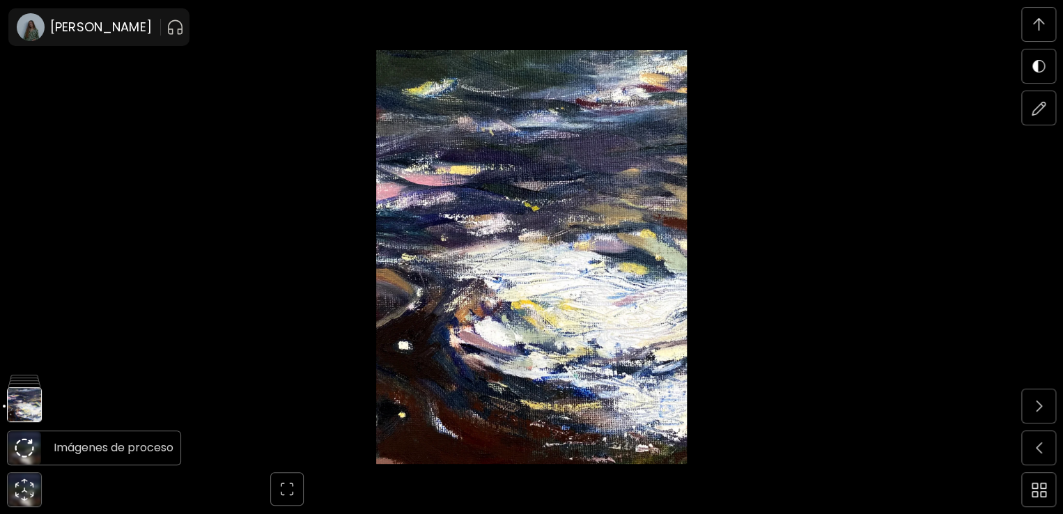
click at [15, 460] on img at bounding box center [24, 447] width 33 height 33
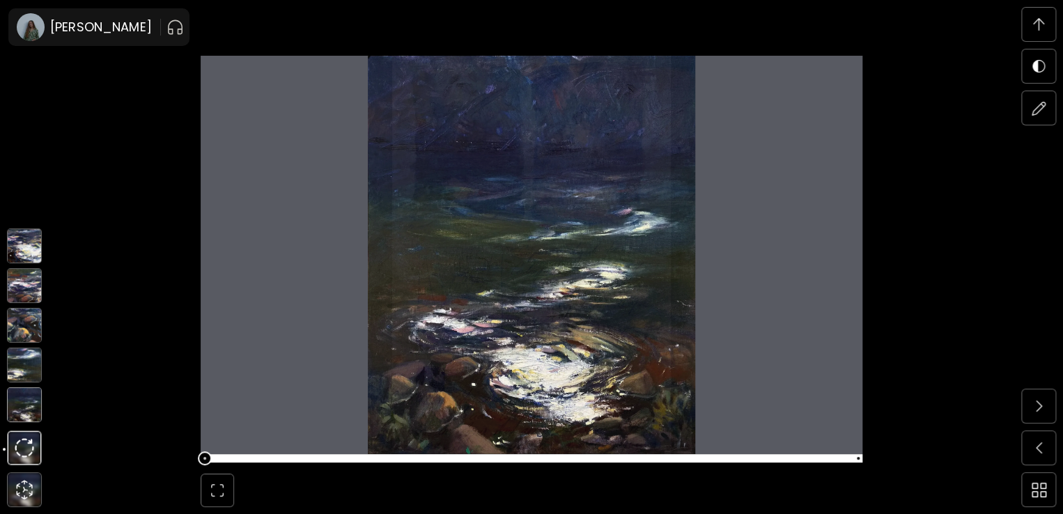
scroll to position [4834, 0]
click at [24, 416] on img at bounding box center [24, 404] width 35 height 35
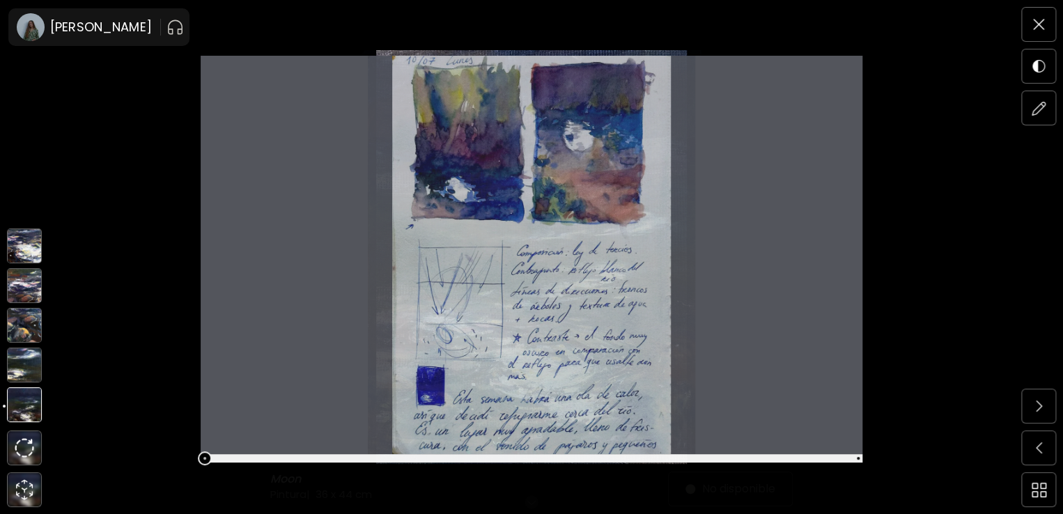
scroll to position [0, 0]
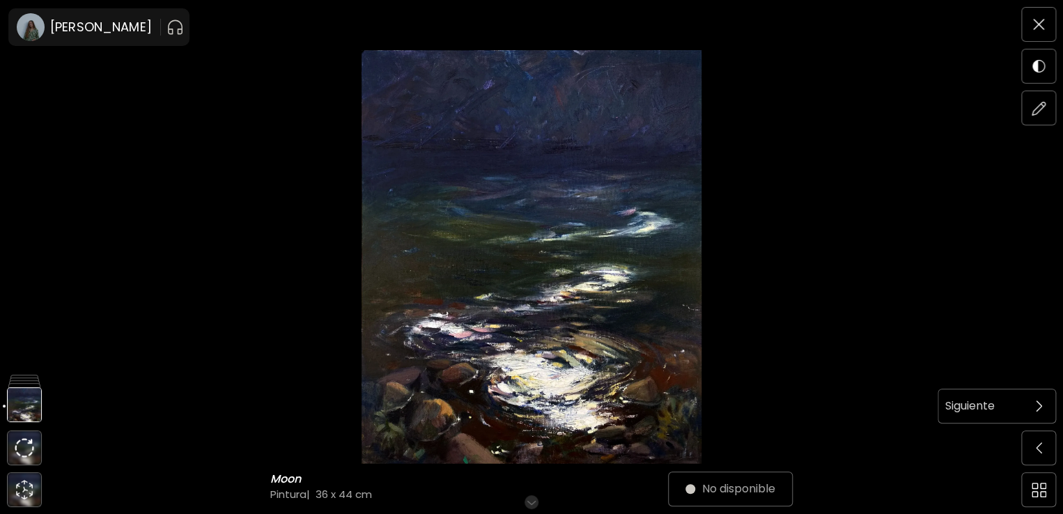
click at [1043, 400] on span at bounding box center [1038, 405] width 29 height 29
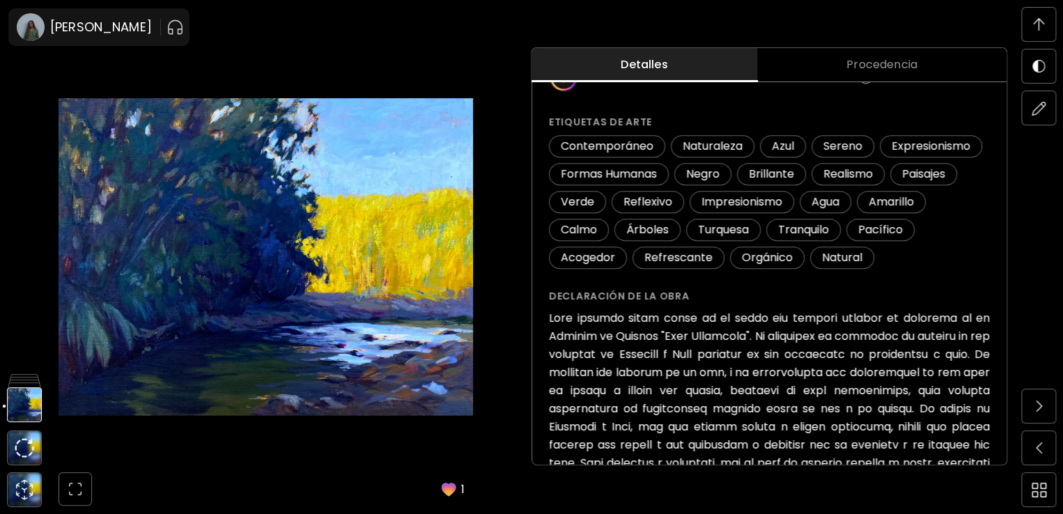
scroll to position [279, 0]
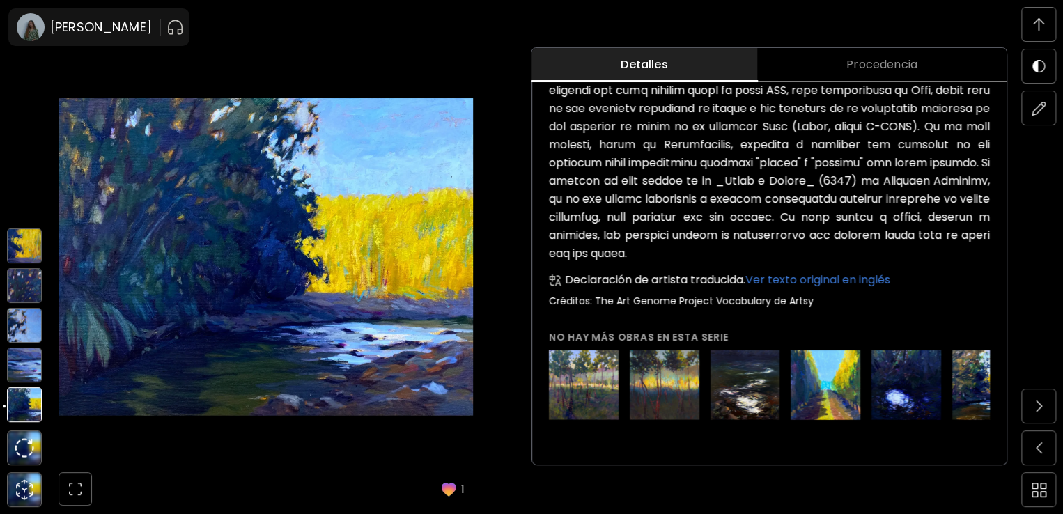
click at [22, 379] on img at bounding box center [24, 365] width 35 height 35
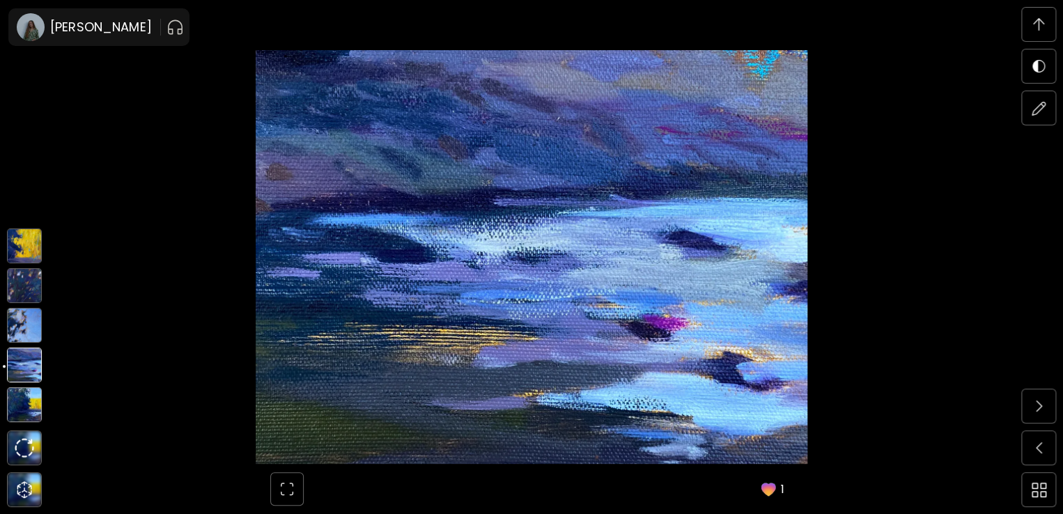
click at [25, 336] on img at bounding box center [24, 325] width 35 height 35
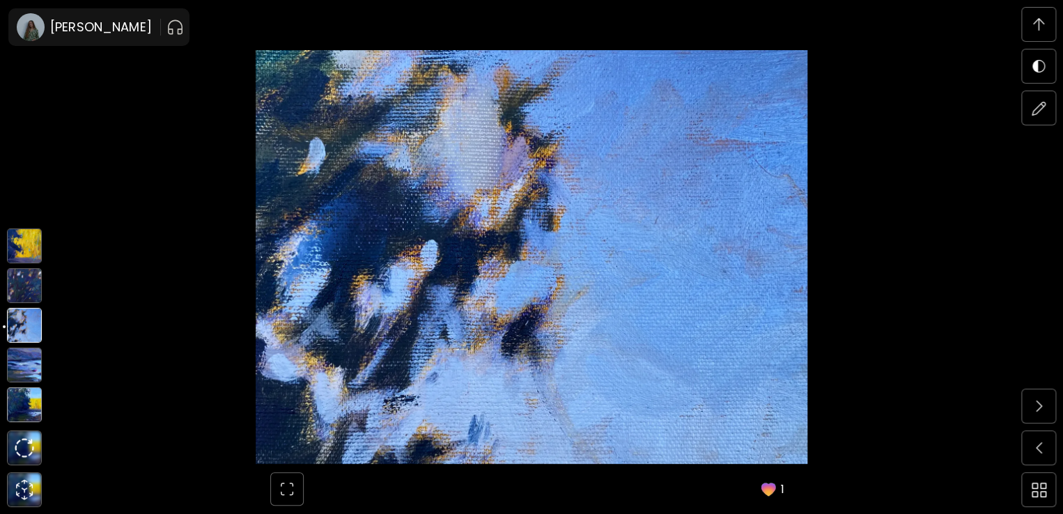
click at [31, 408] on img at bounding box center [24, 404] width 35 height 35
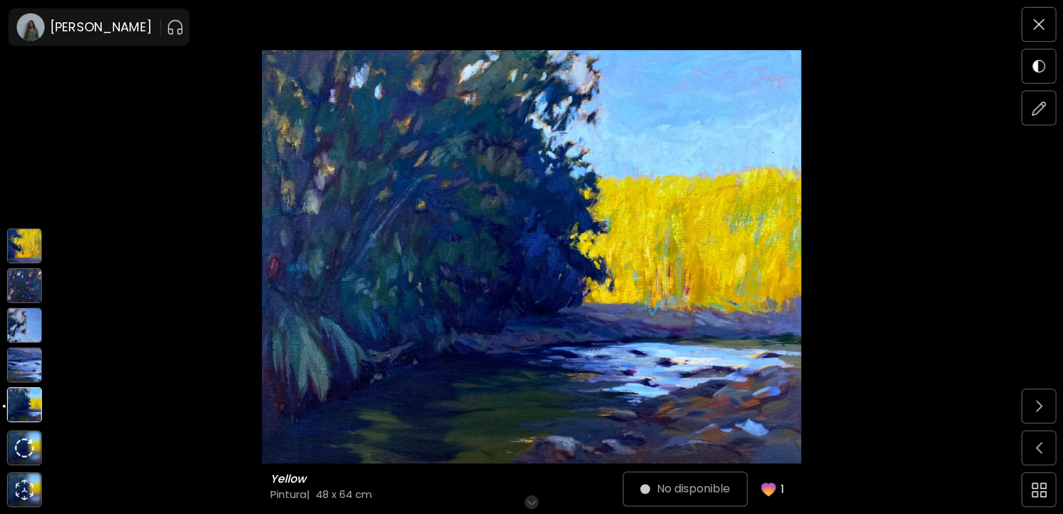
click at [32, 277] on img at bounding box center [24, 285] width 35 height 35
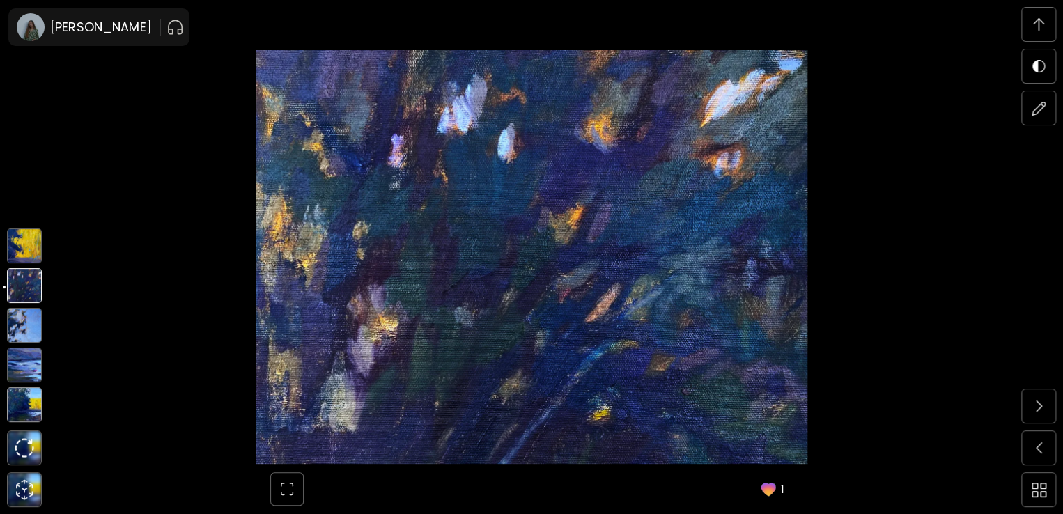
click at [22, 400] on img at bounding box center [24, 404] width 35 height 35
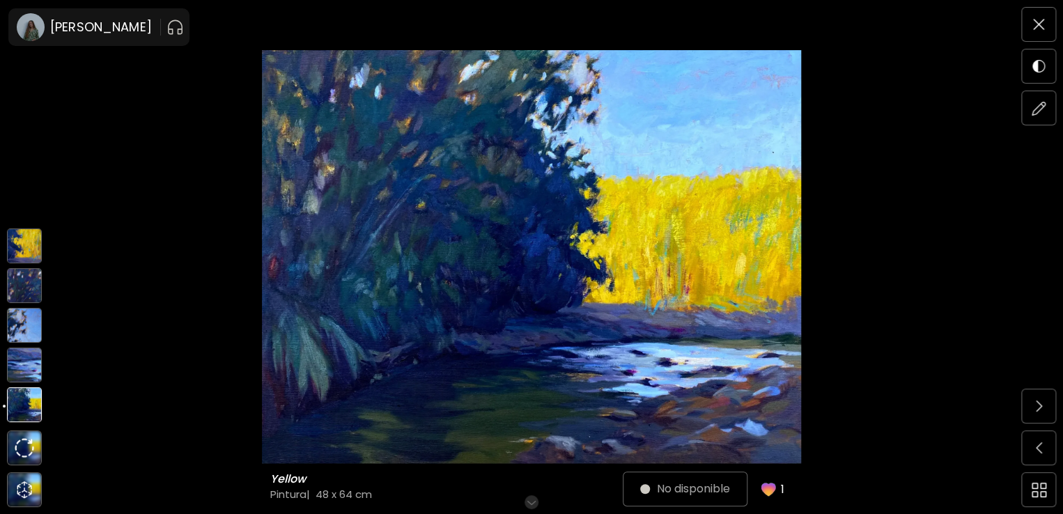
click at [28, 255] on img at bounding box center [24, 245] width 35 height 35
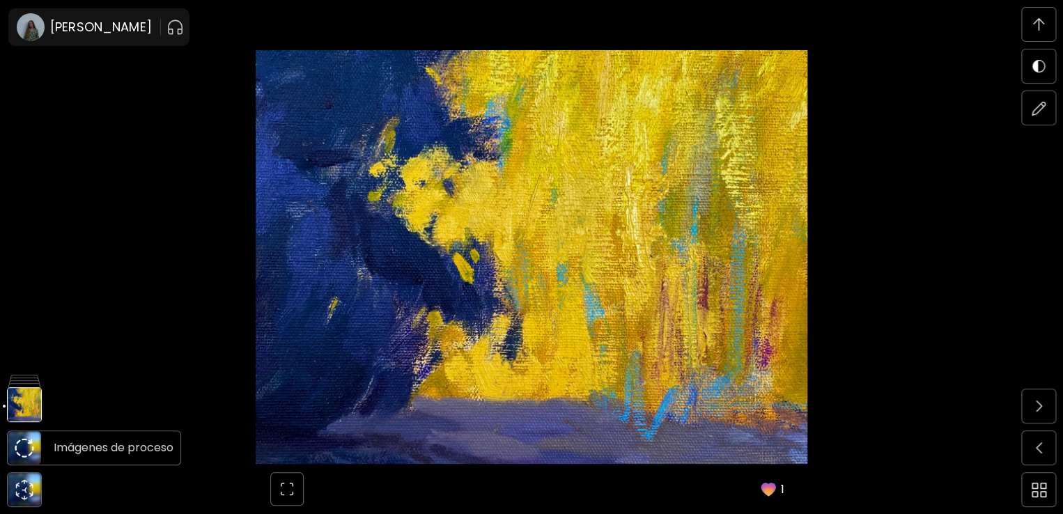
click at [25, 450] on img at bounding box center [25, 448] width 20 height 20
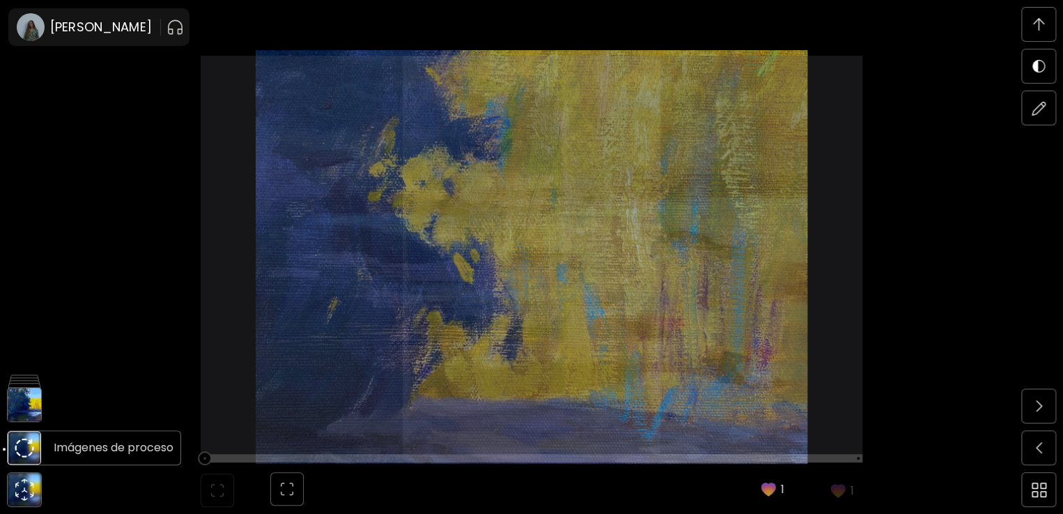
scroll to position [4834, 0]
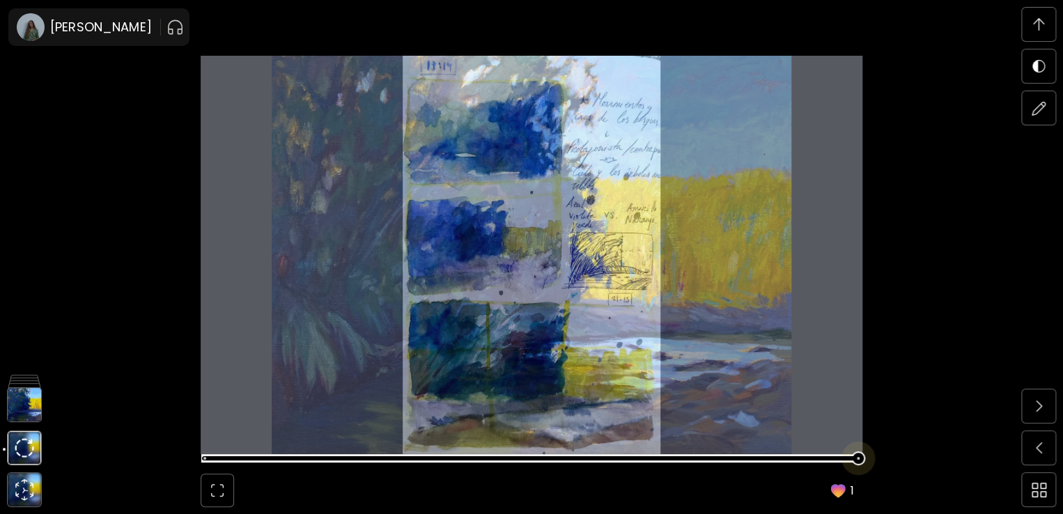
click at [545, 451] on span at bounding box center [529, 459] width 653 height 20
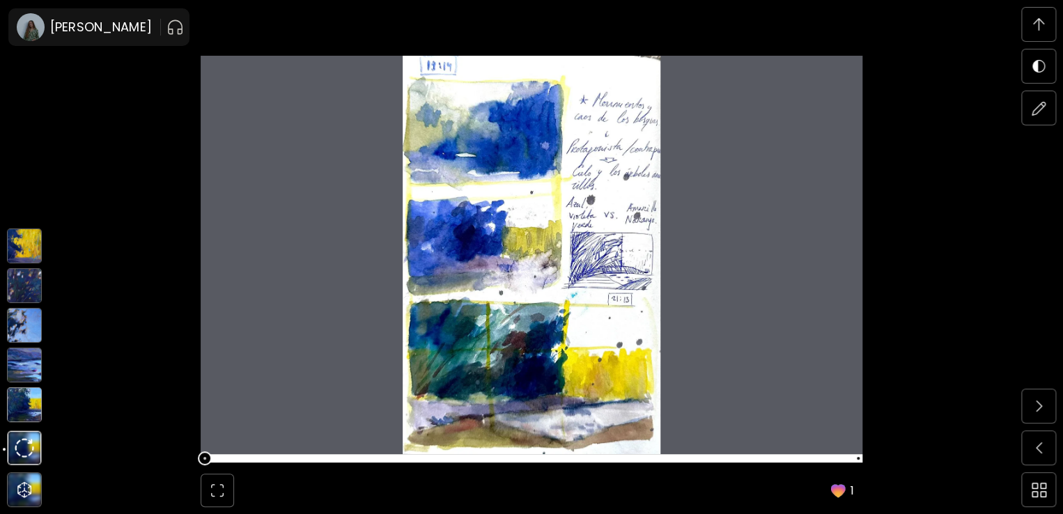
click at [22, 406] on img at bounding box center [24, 404] width 35 height 35
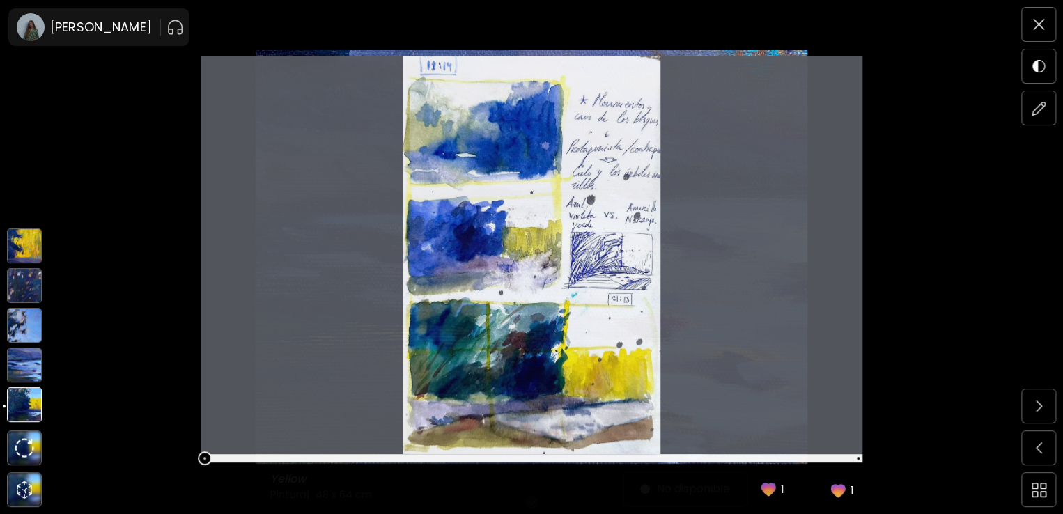
scroll to position [0, 0]
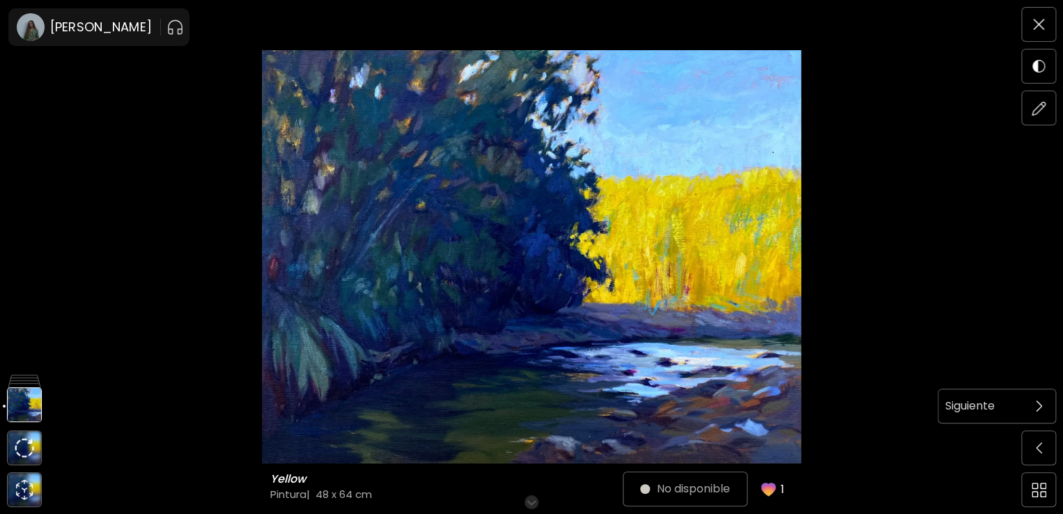
click at [1032, 416] on span at bounding box center [1038, 405] width 29 height 29
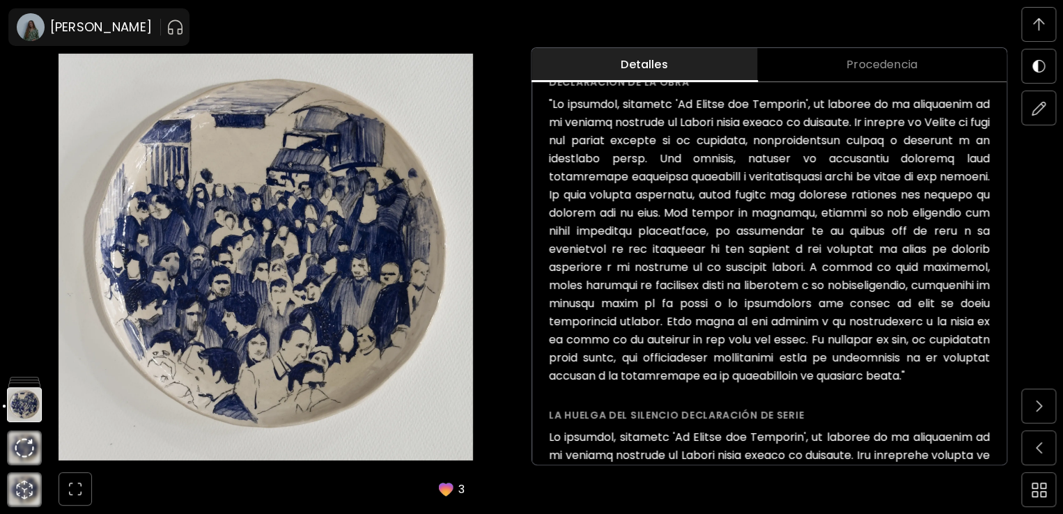
scroll to position [491, 0]
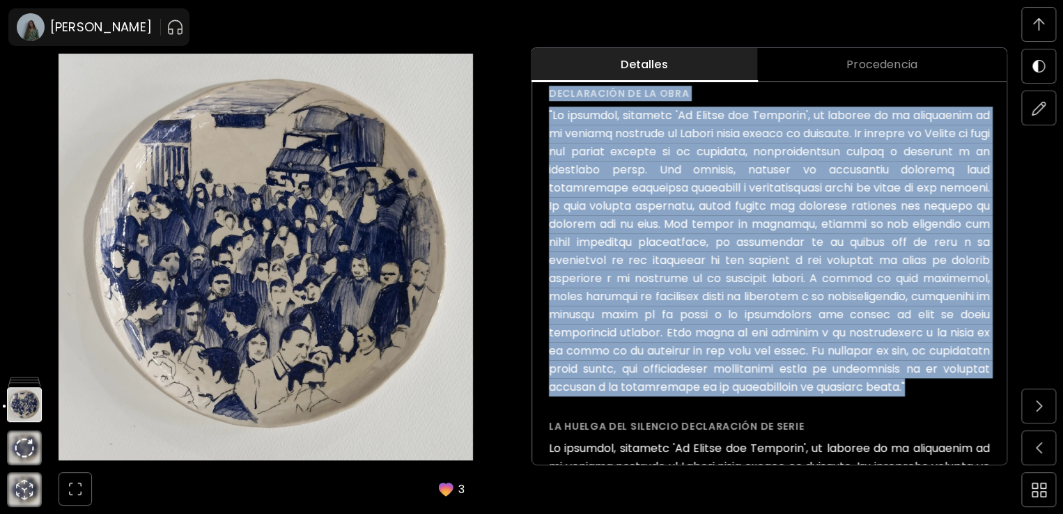
drag, startPoint x: 974, startPoint y: 388, endPoint x: 554, endPoint y: 94, distance: 512.1
click at [554, 94] on div "Declaración de la obra" at bounding box center [769, 241] width 441 height 311
copy div "Loremipsumd si am cons "Ad elitsedd, eiusmodt 'In Utlabo etd Magnaali', en admi…"
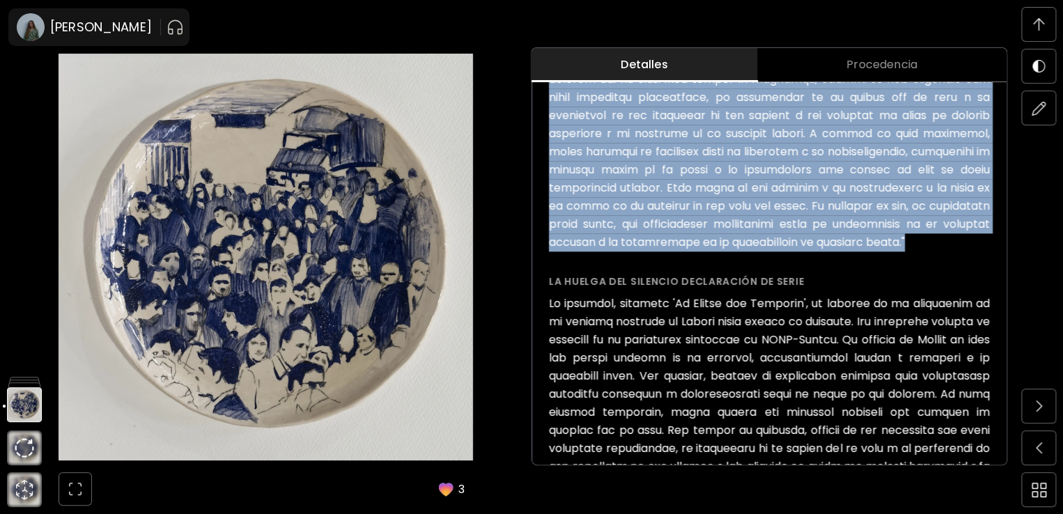
scroll to position [655, 0]
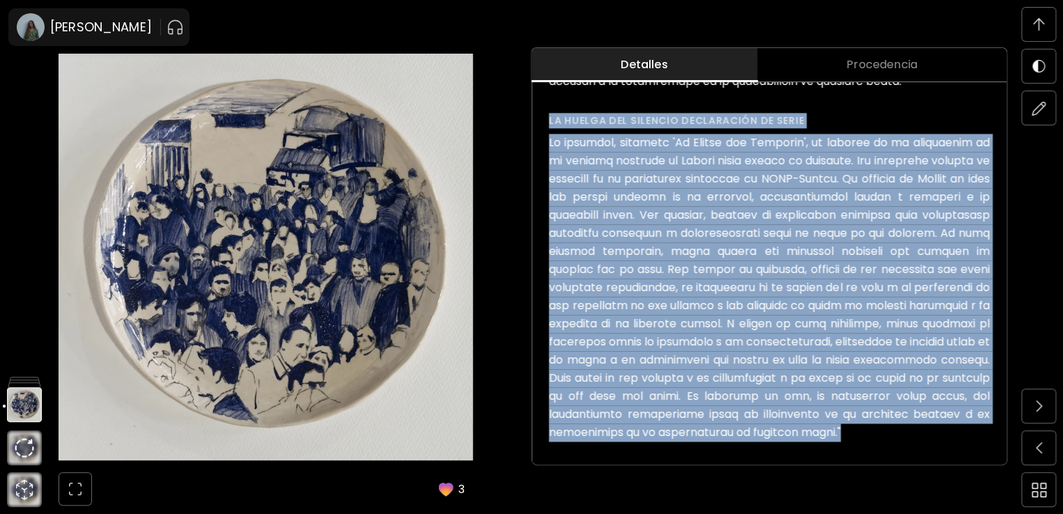
drag, startPoint x: 953, startPoint y: 433, endPoint x: 553, endPoint y: 120, distance: 508.0
click at [553, 120] on div "La huelga del silencio declaración de serie" at bounding box center [769, 277] width 441 height 329
copy div "Lo ipsumd sit ametcons adipiscinge se doeiu Te incididu, utlabore 'Et Dolore ma…"
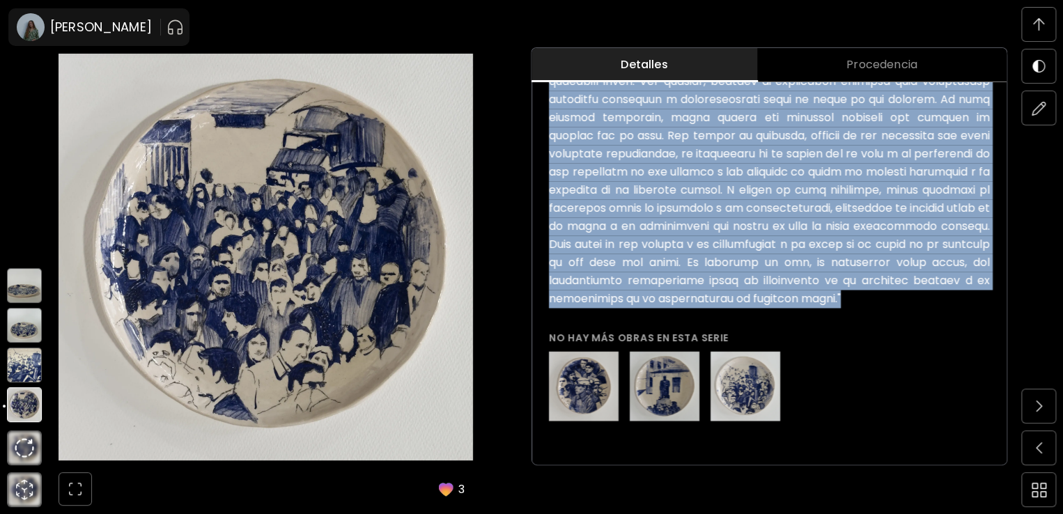
click at [24, 355] on img at bounding box center [24, 365] width 35 height 35
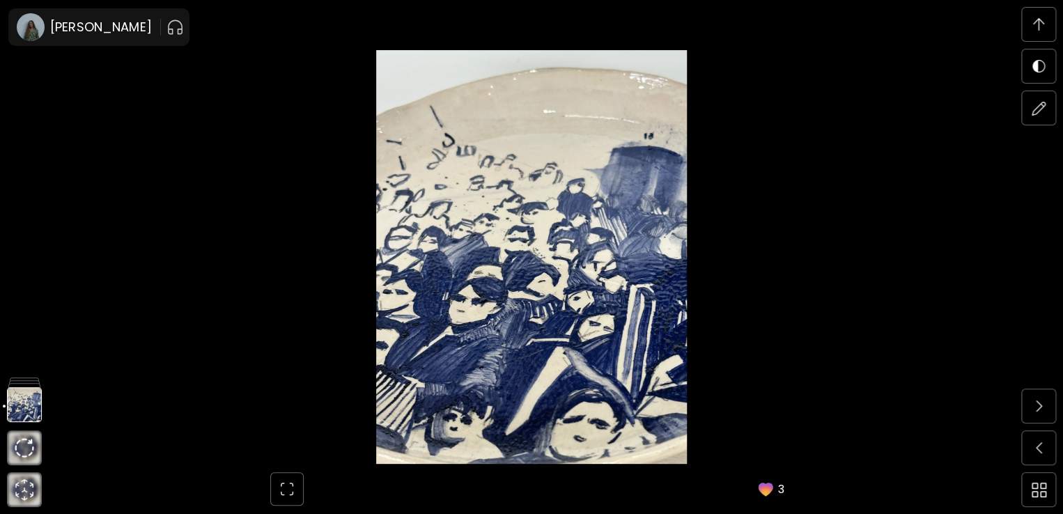
click at [811, 300] on img at bounding box center [532, 257] width 946 height 414
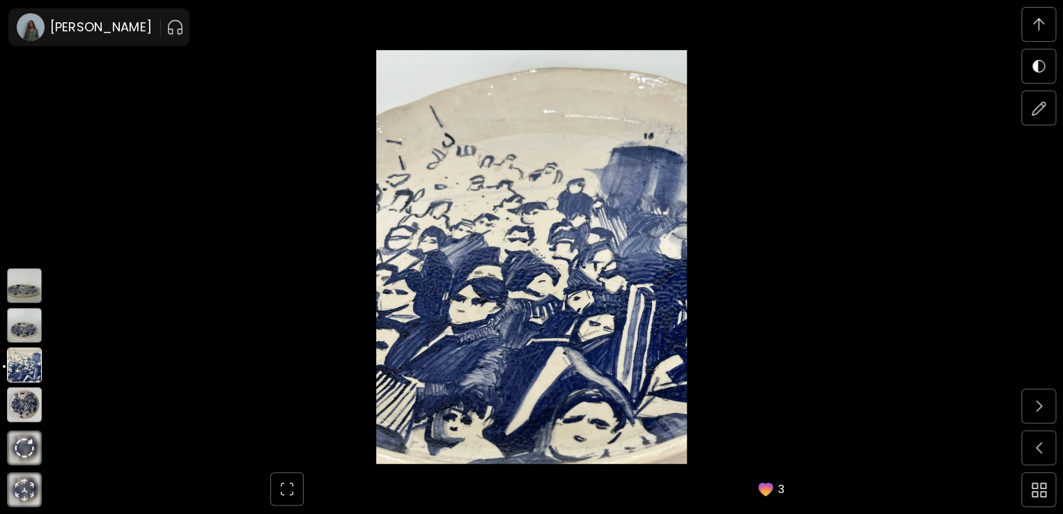
click at [20, 331] on img at bounding box center [24, 325] width 35 height 35
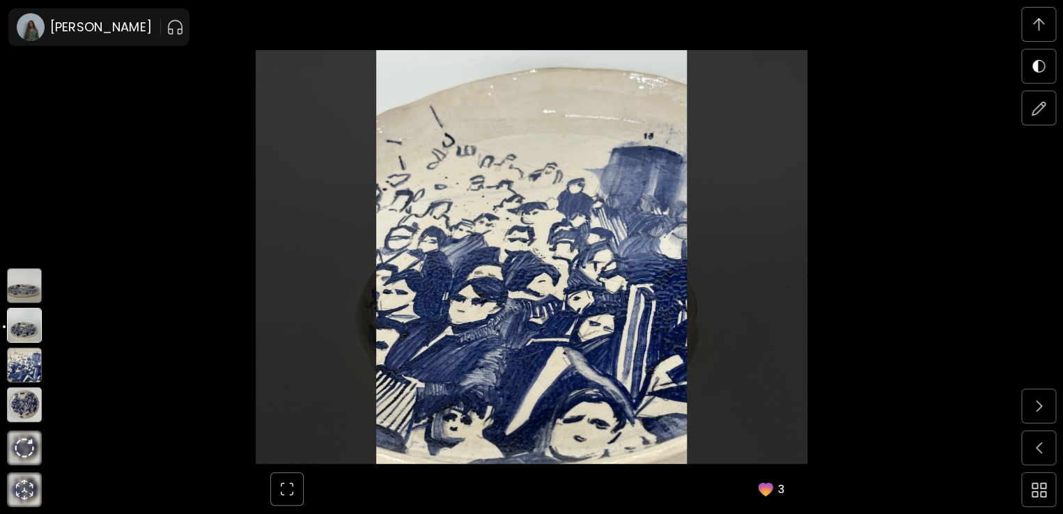
scroll to position [2886, 0]
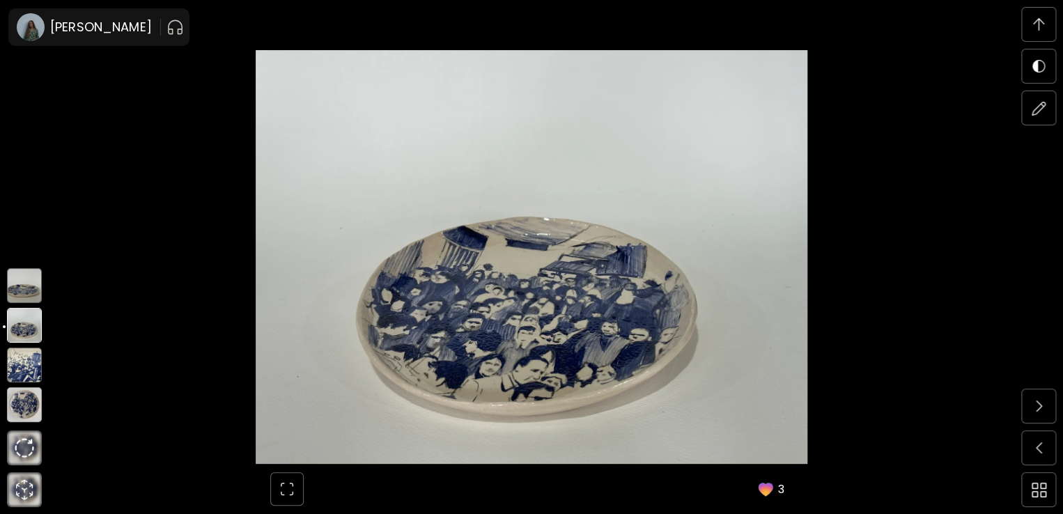
click at [25, 295] on img at bounding box center [24, 285] width 35 height 35
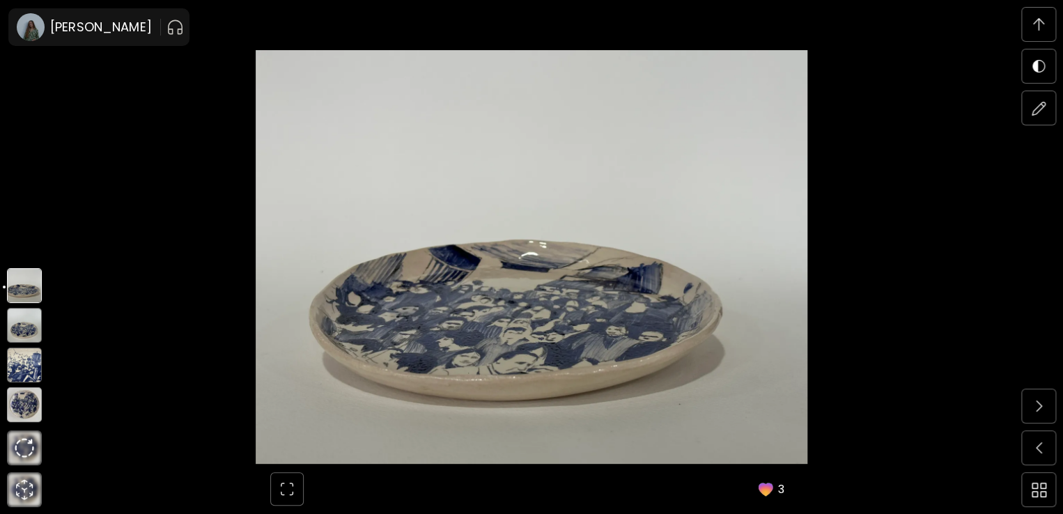
click at [27, 407] on img at bounding box center [24, 404] width 35 height 35
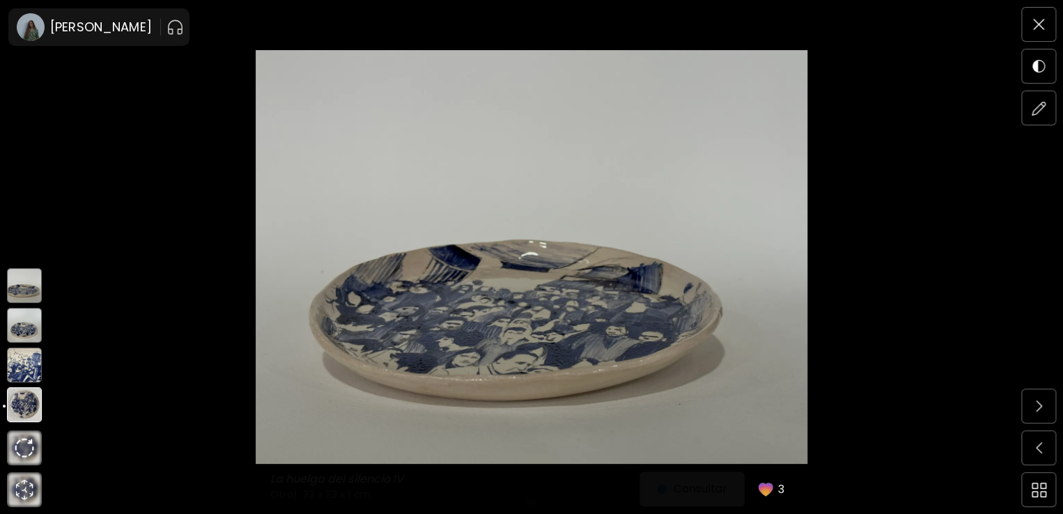
scroll to position [0, 0]
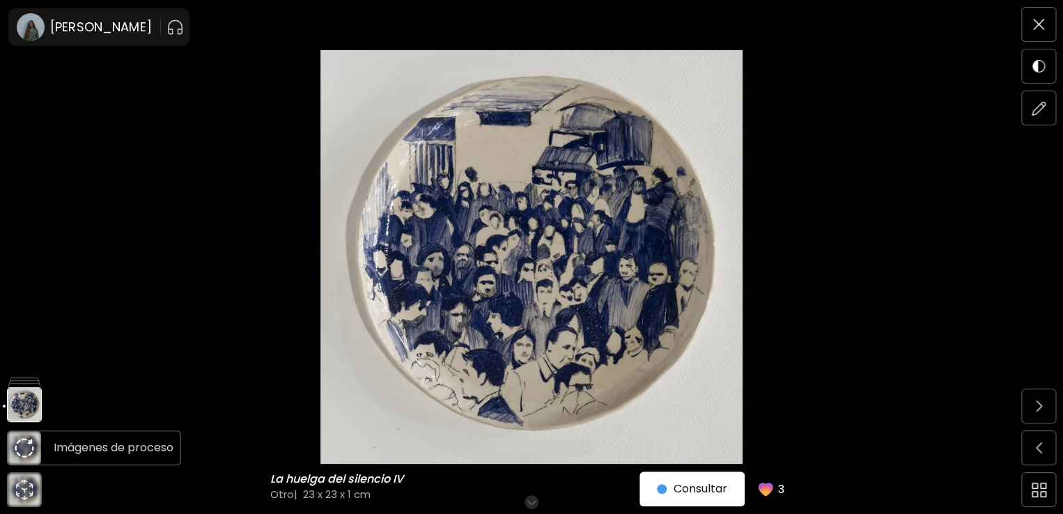
click at [36, 446] on img at bounding box center [24, 447] width 33 height 33
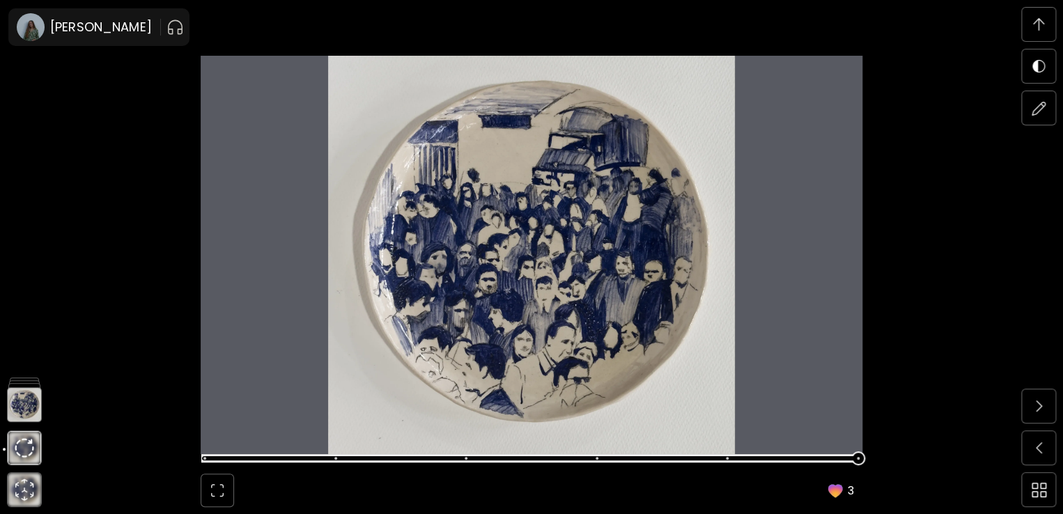
scroll to position [4834, 0]
click at [349, 458] on span at bounding box center [529, 459] width 653 height 20
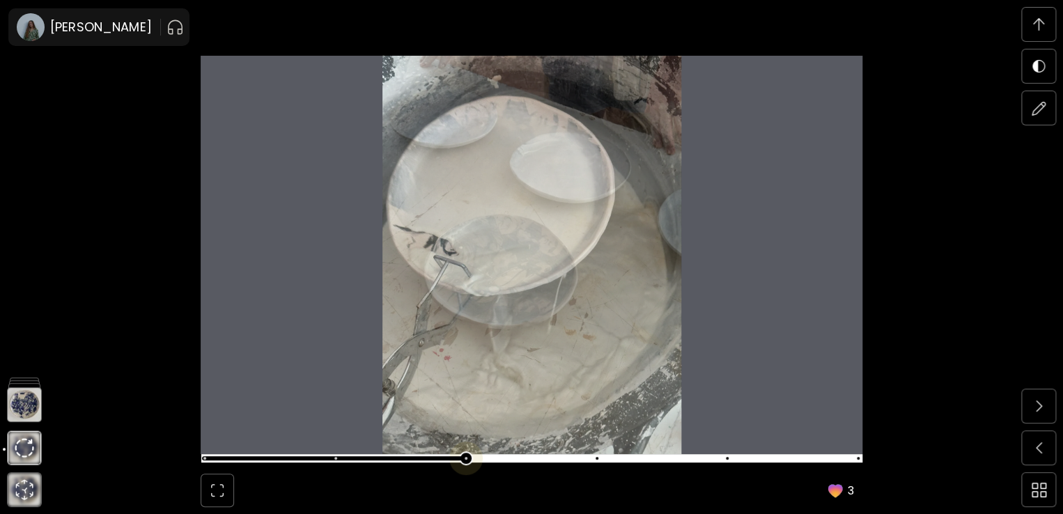
scroll to position [5321, 0]
click at [476, 454] on span at bounding box center [529, 459] width 653 height 20
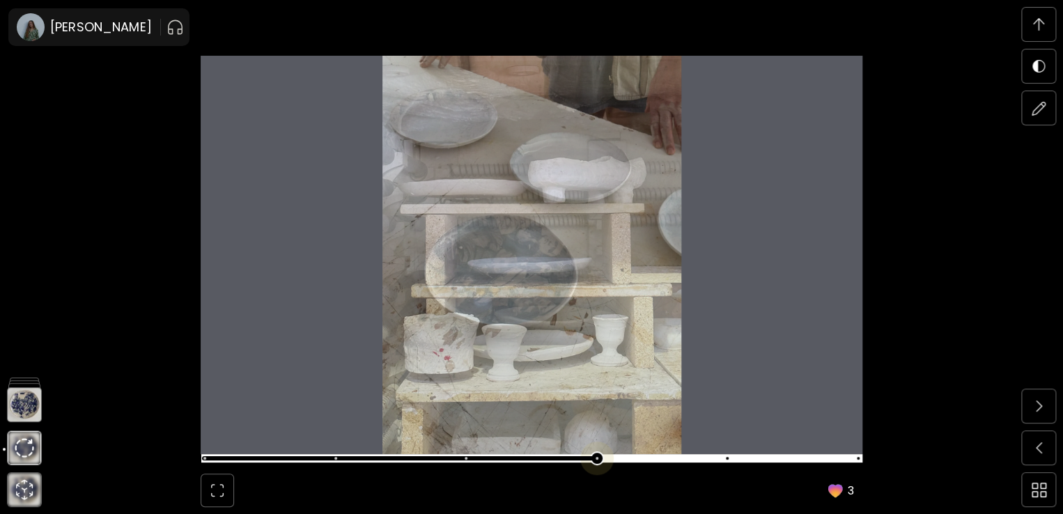
scroll to position [5808, 0]
click at [600, 461] on span at bounding box center [529, 459] width 653 height 20
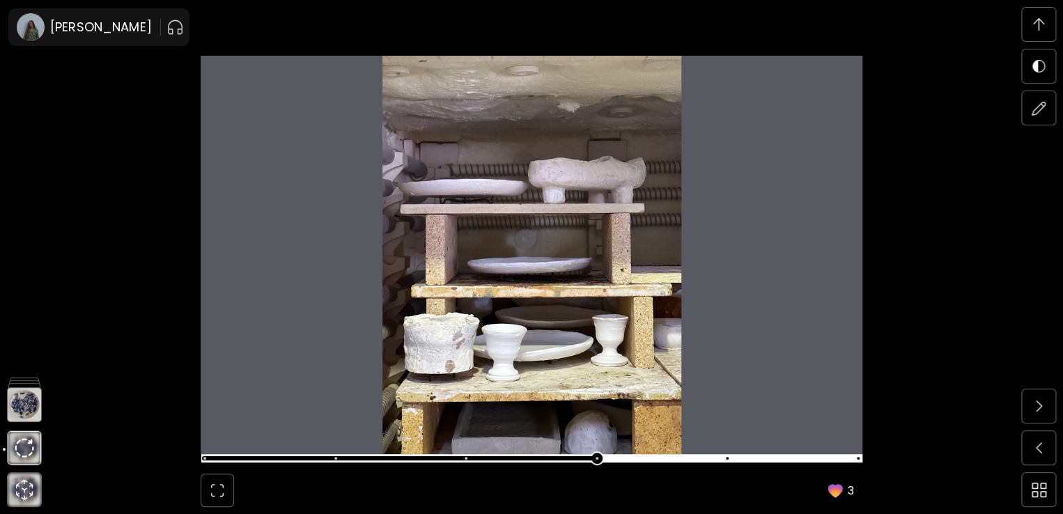
click at [569, 255] on img at bounding box center [532, 255] width 662 height 398
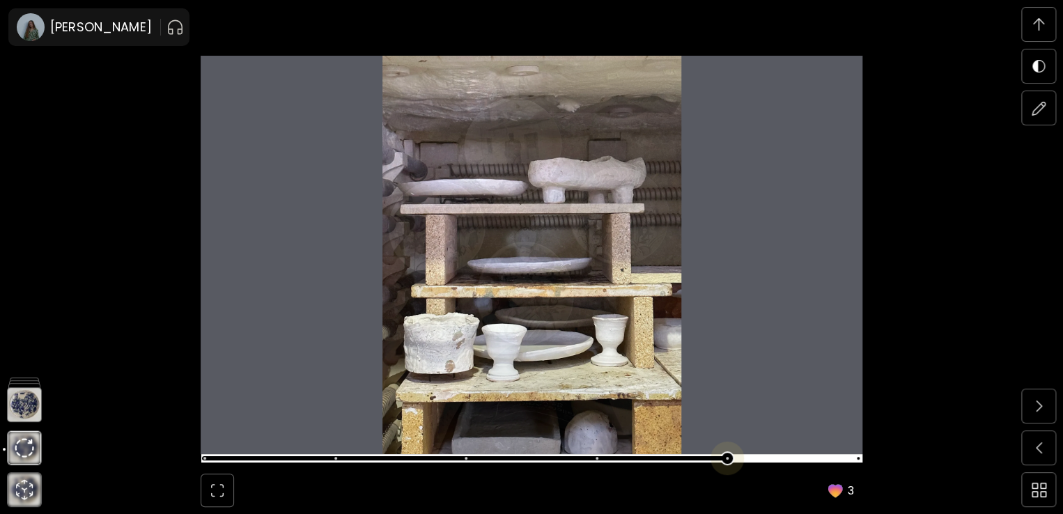
scroll to position [6295, 0]
click at [736, 454] on span at bounding box center [529, 459] width 653 height 20
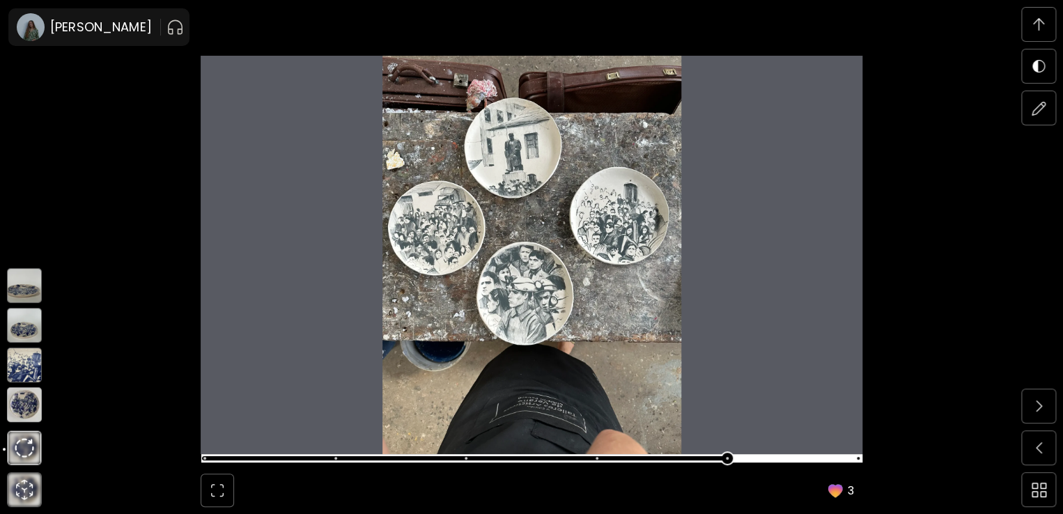
click at [30, 402] on img at bounding box center [24, 404] width 35 height 35
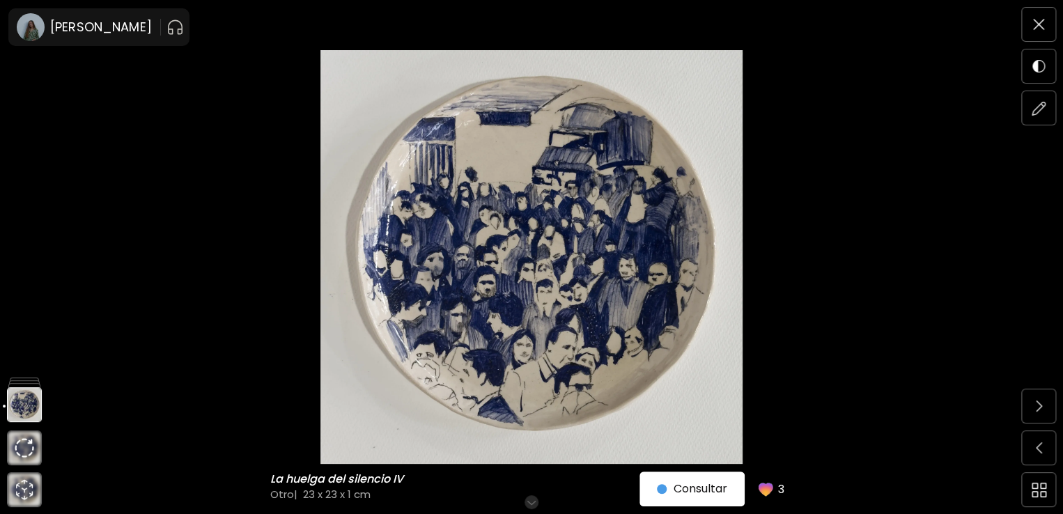
click at [518, 320] on img at bounding box center [532, 257] width 946 height 414
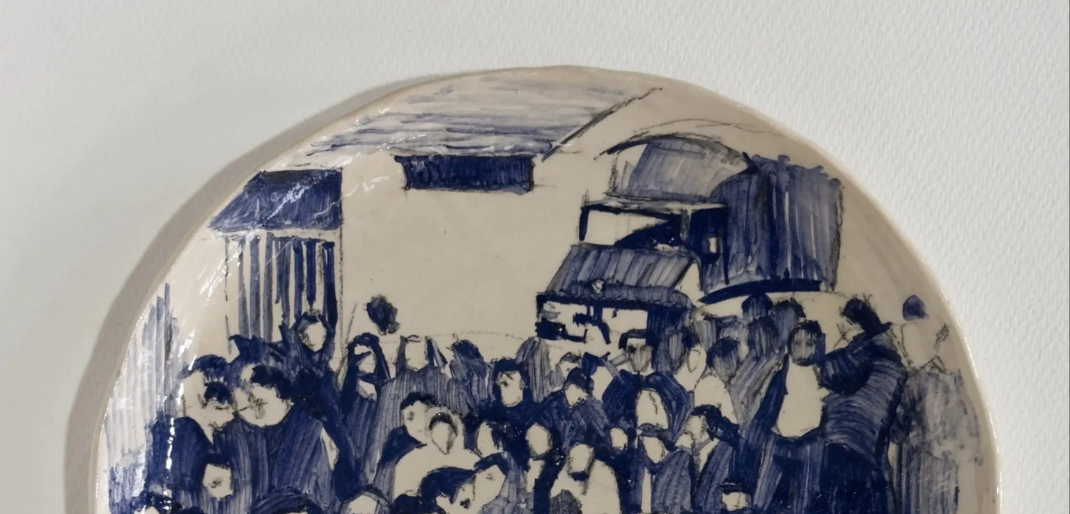
click at [518, 320] on img at bounding box center [535, 524] width 1070 height 1048
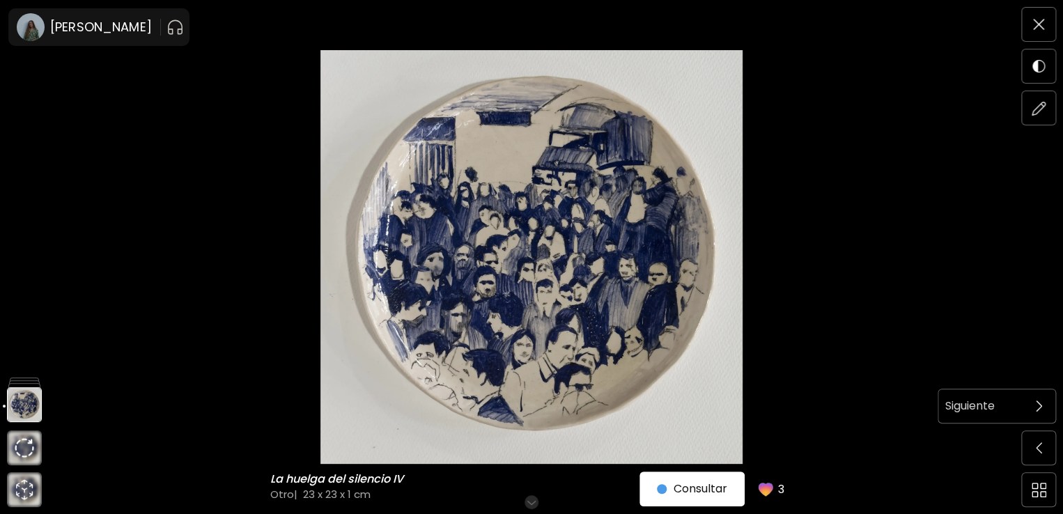
click at [1041, 405] on img at bounding box center [1039, 406] width 6 height 11
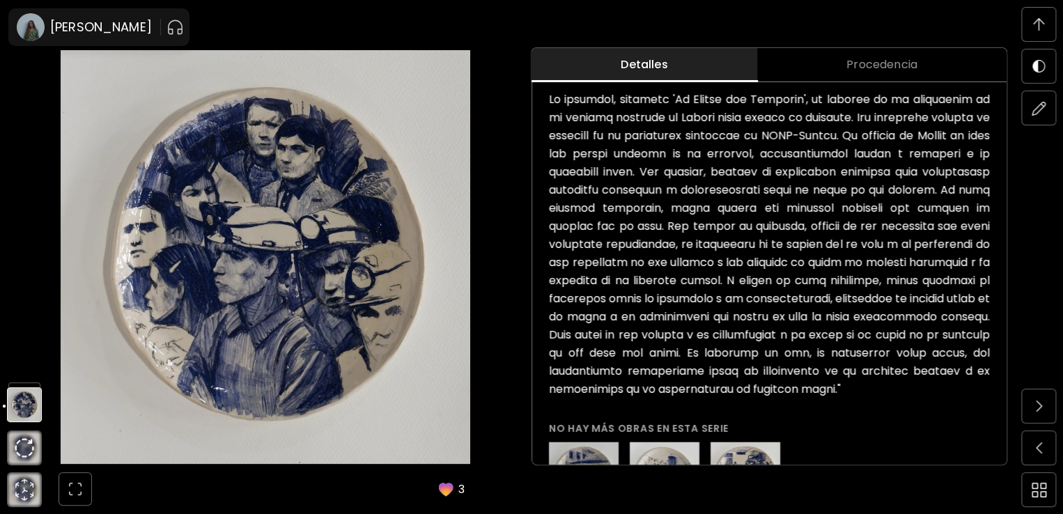
scroll to position [933, 0]
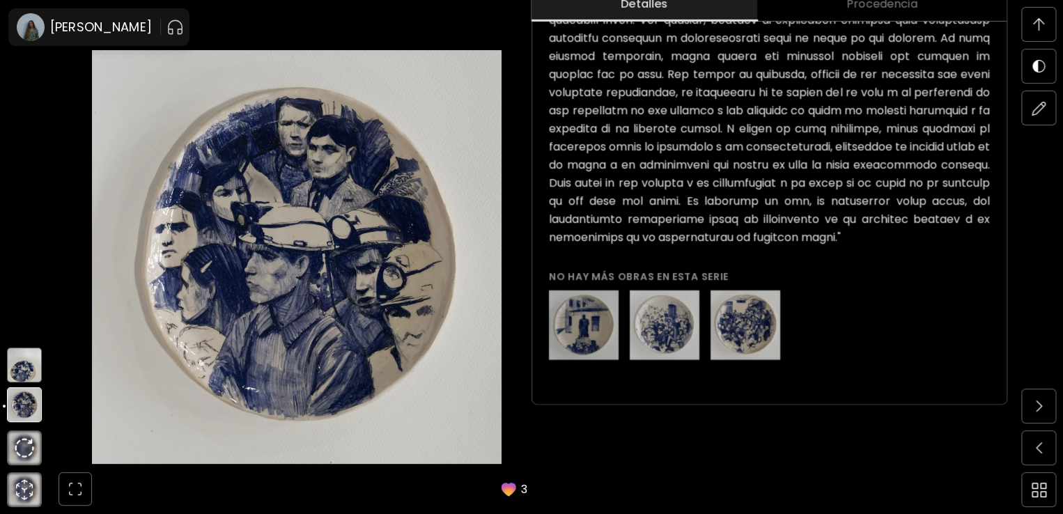
click at [26, 371] on img at bounding box center [24, 365] width 35 height 35
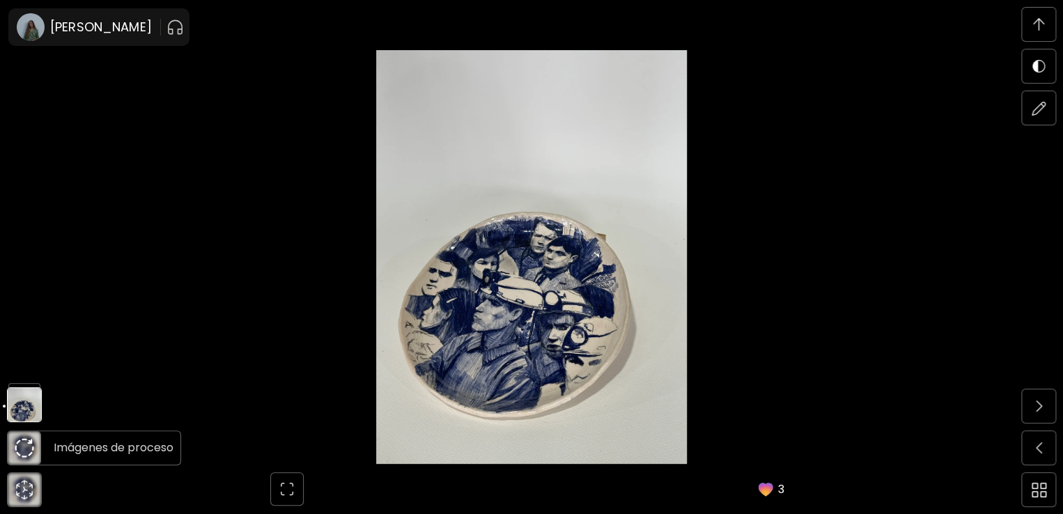
click at [22, 449] on img at bounding box center [25, 448] width 20 height 20
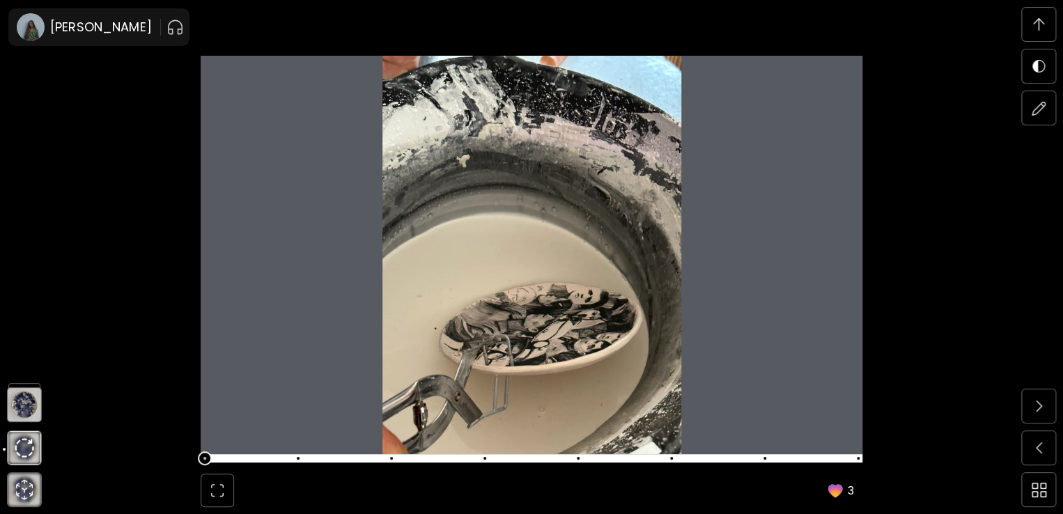
click at [295, 458] on span at bounding box center [529, 459] width 653 height 20
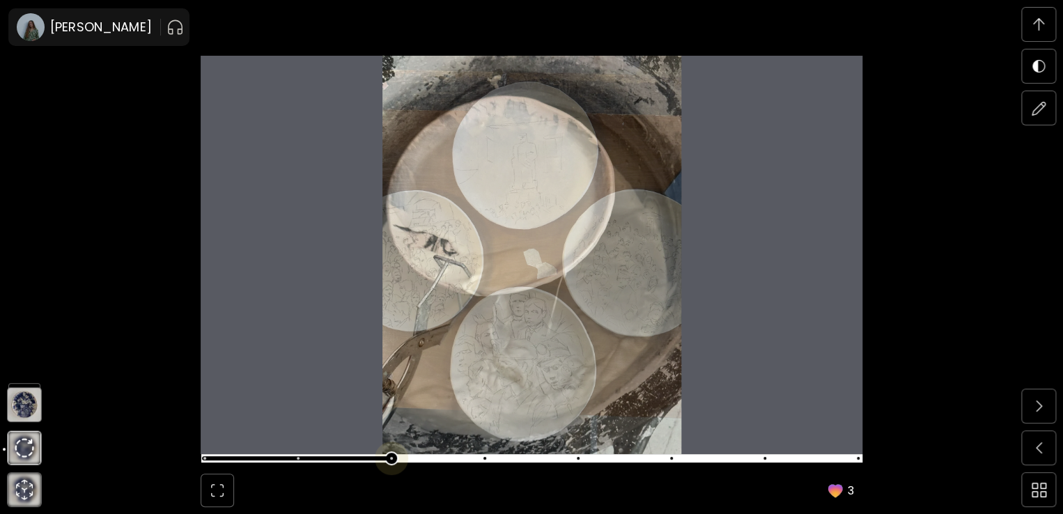
click at [384, 455] on span at bounding box center [529, 459] width 653 height 20
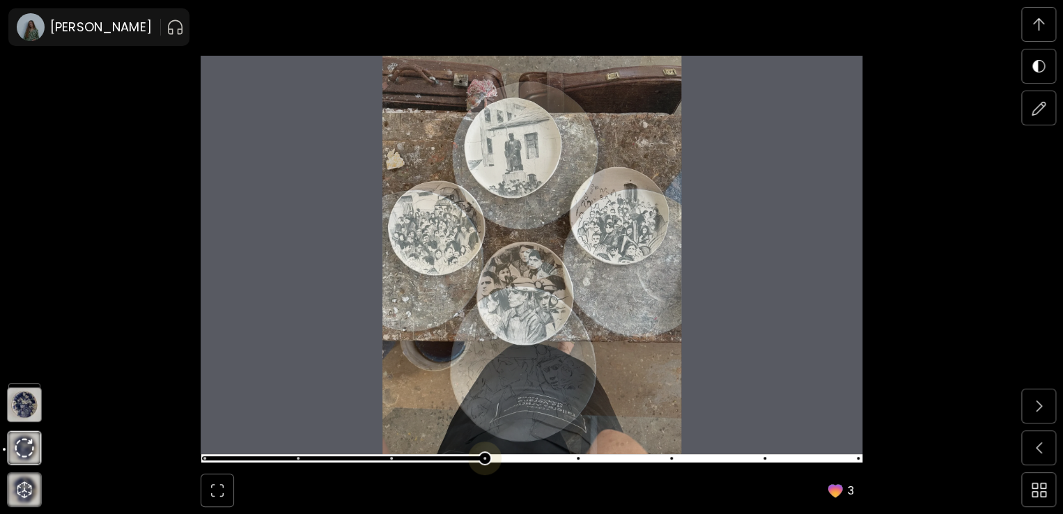
click at [492, 462] on span at bounding box center [529, 459] width 653 height 20
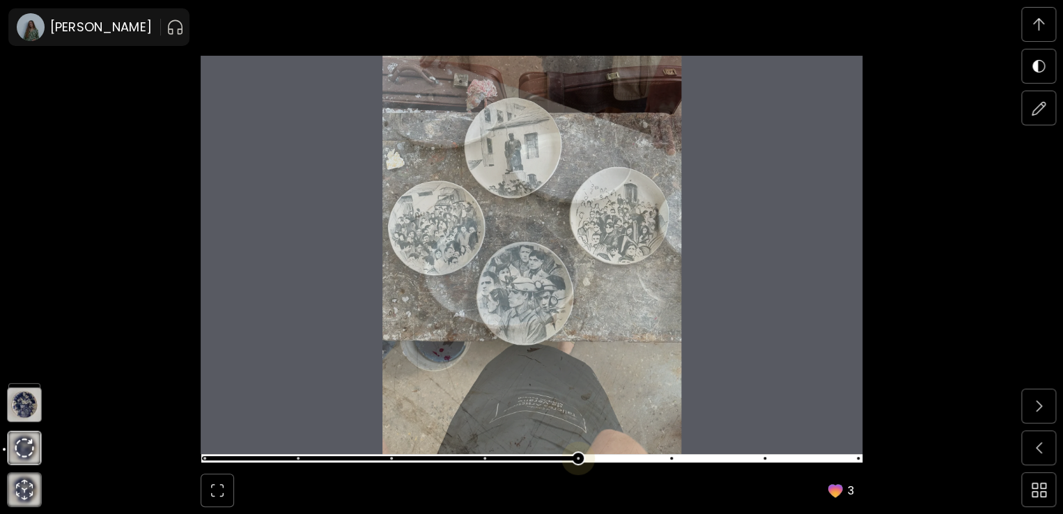
click at [557, 460] on span at bounding box center [532, 458] width 662 height 8
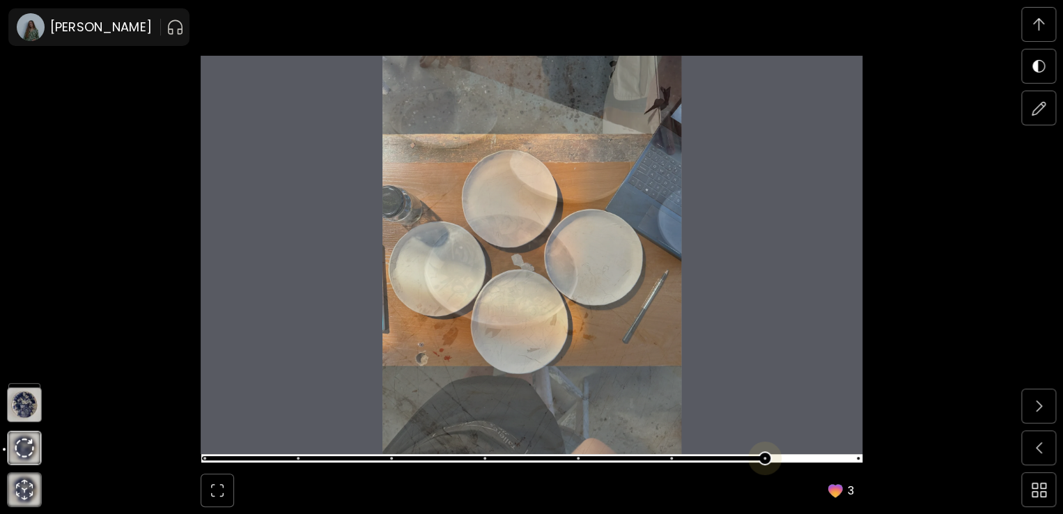
click at [727, 455] on span at bounding box center [532, 458] width 662 height 8
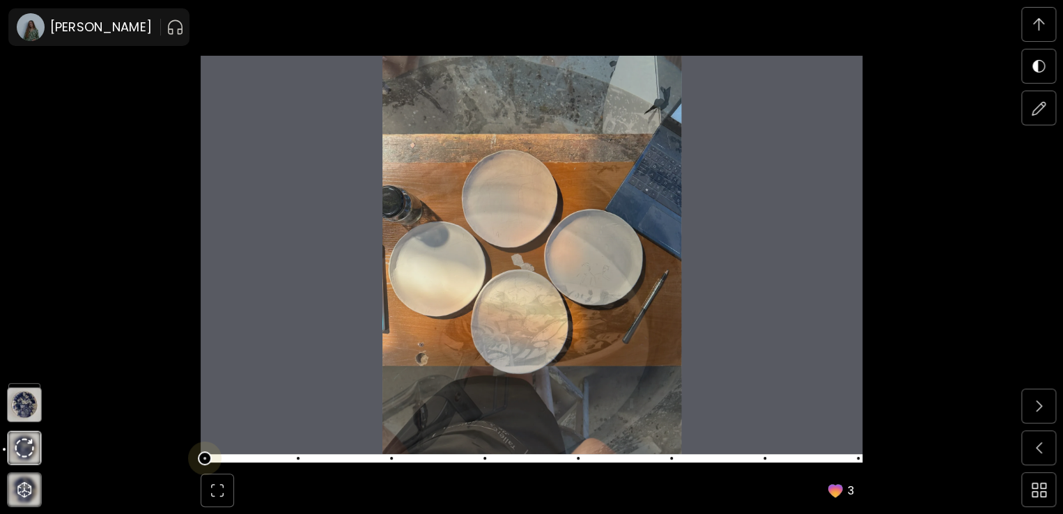
click at [212, 460] on span at bounding box center [529, 459] width 653 height 20
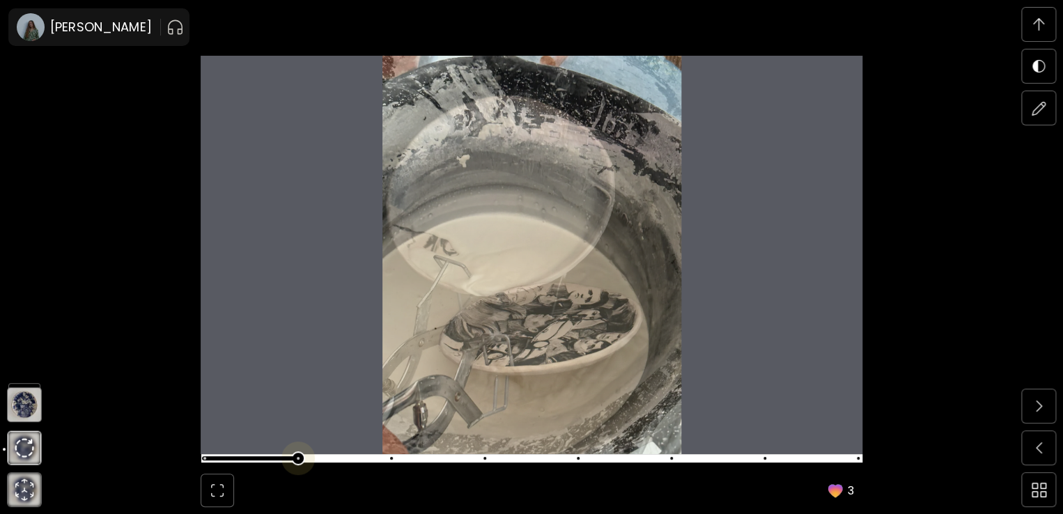
scroll to position [3861, 0]
click at [317, 456] on span at bounding box center [529, 459] width 653 height 20
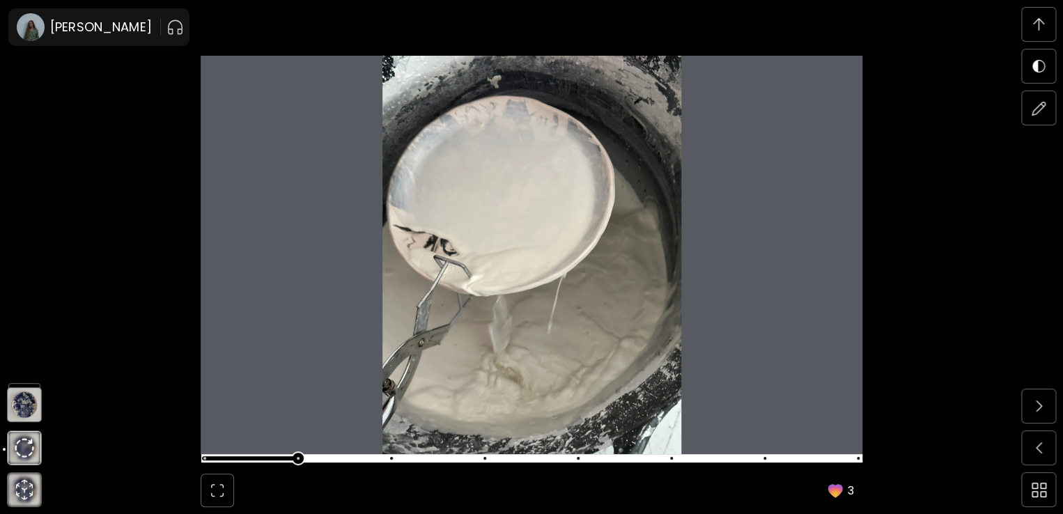
scroll to position [4348, 0]
click at [401, 459] on span at bounding box center [529, 459] width 653 height 20
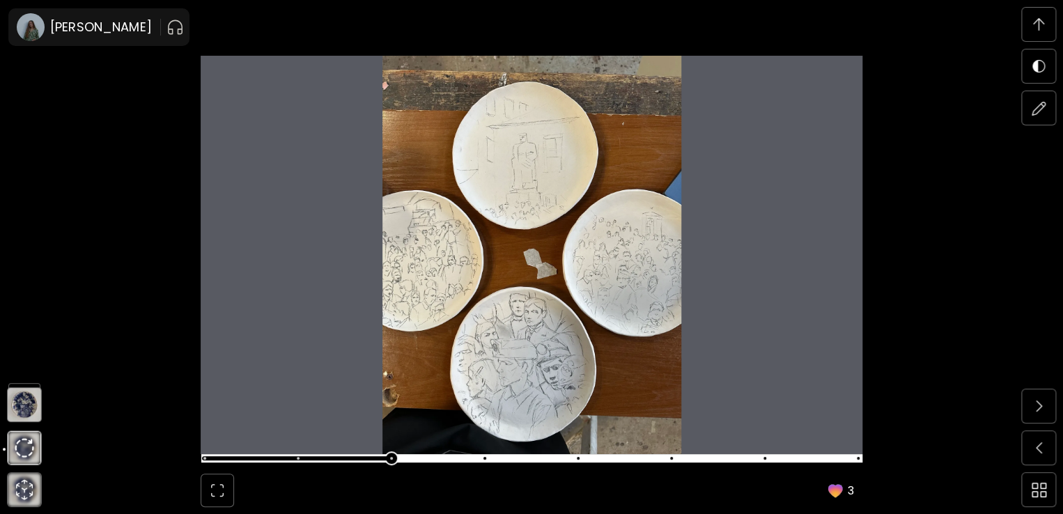
scroll to position [4834, 0]
click at [489, 462] on span at bounding box center [529, 459] width 653 height 20
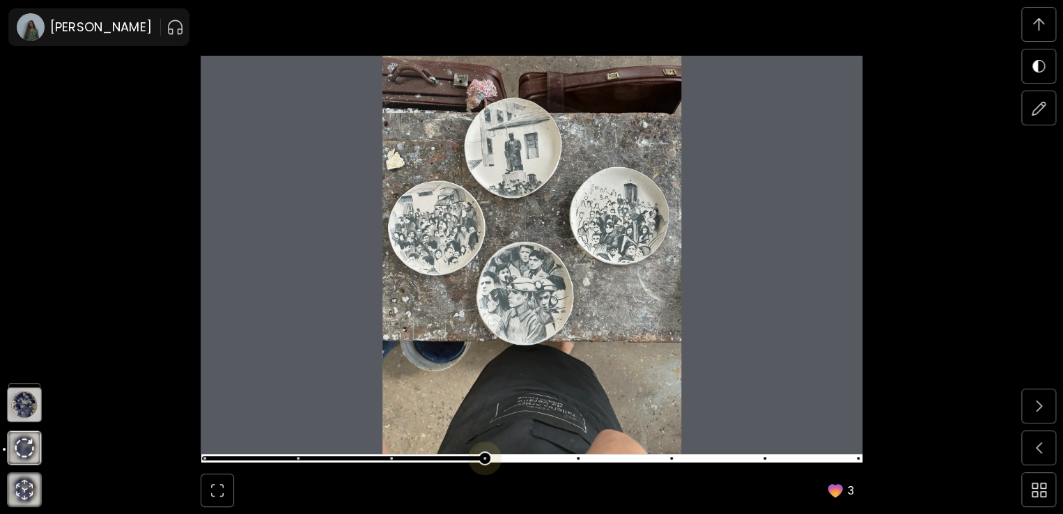
scroll to position [5321, 0]
click at [571, 463] on span at bounding box center [529, 459] width 653 height 20
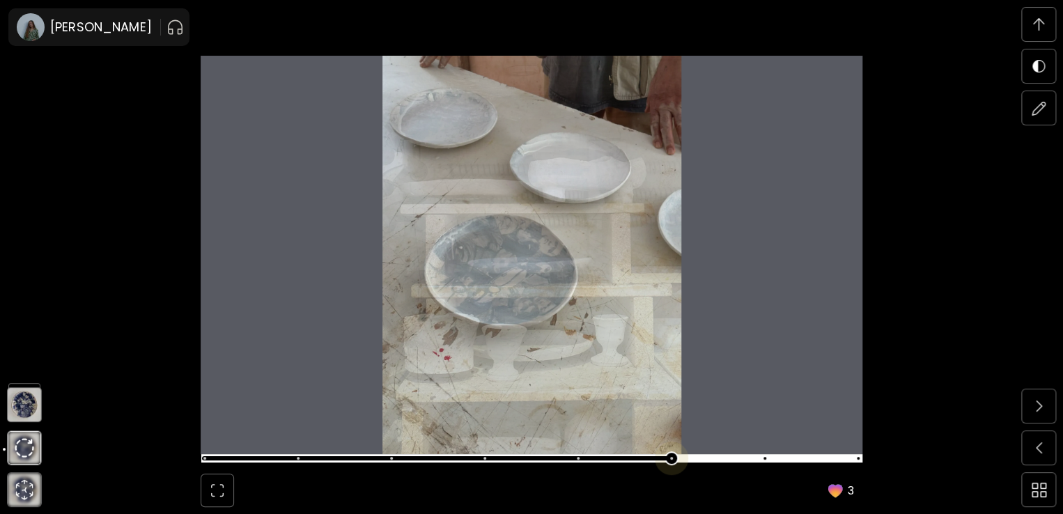
scroll to position [5808, 0]
click at [677, 460] on span at bounding box center [529, 459] width 653 height 20
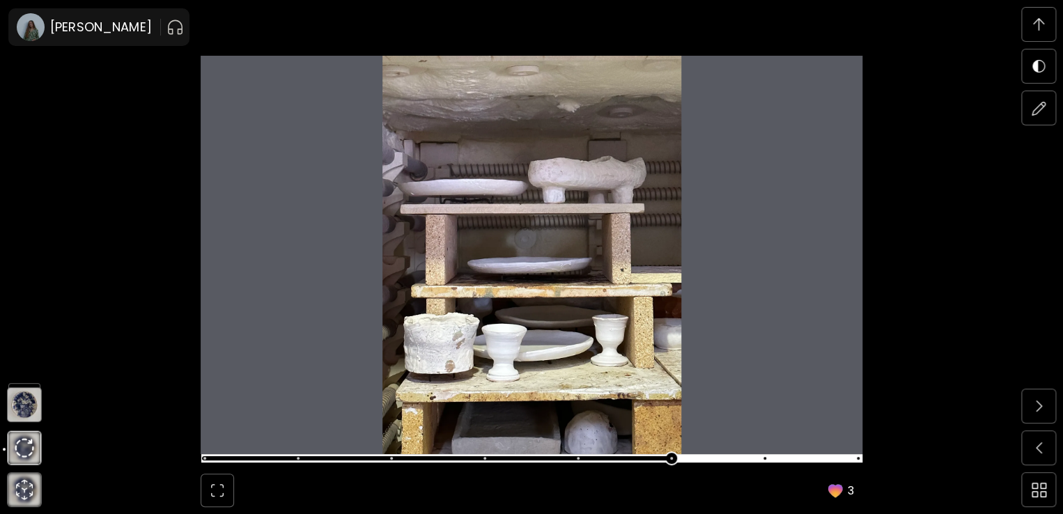
scroll to position [6295, 0]
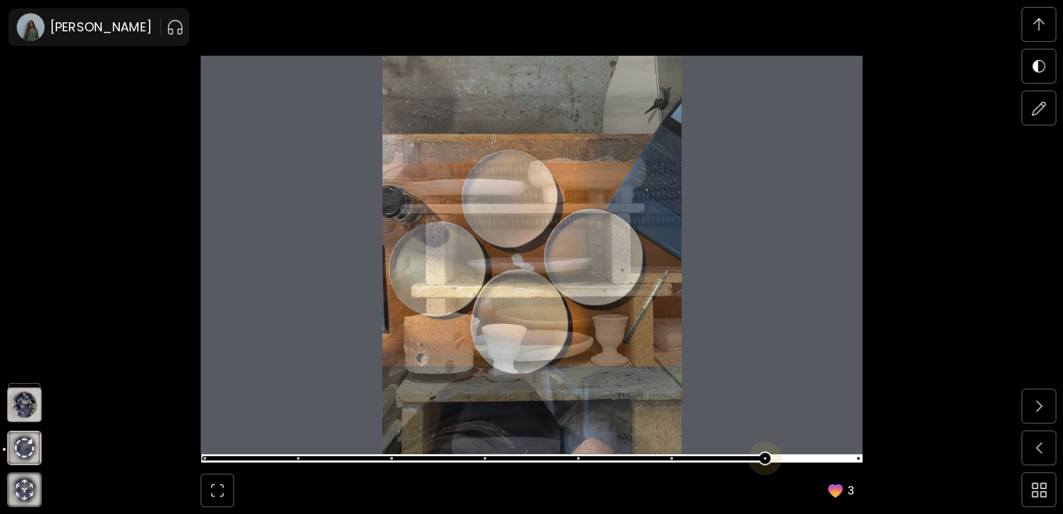
click at [773, 458] on span at bounding box center [529, 459] width 653 height 20
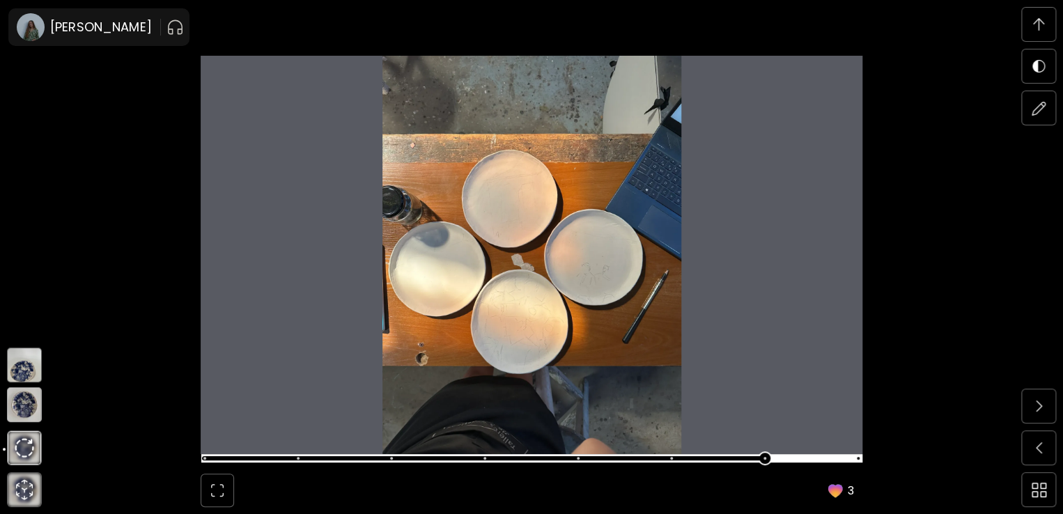
click at [31, 407] on img at bounding box center [24, 404] width 35 height 35
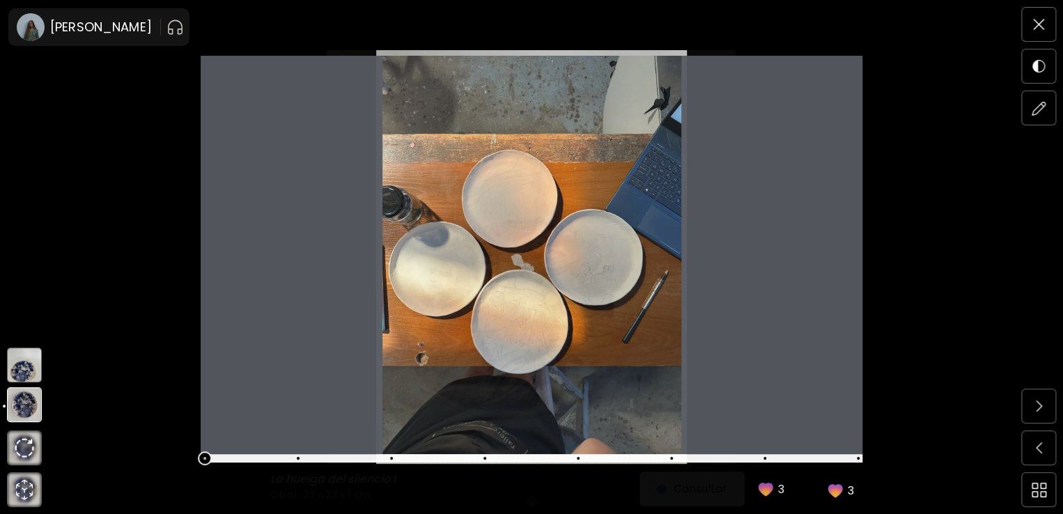
scroll to position [0, 0]
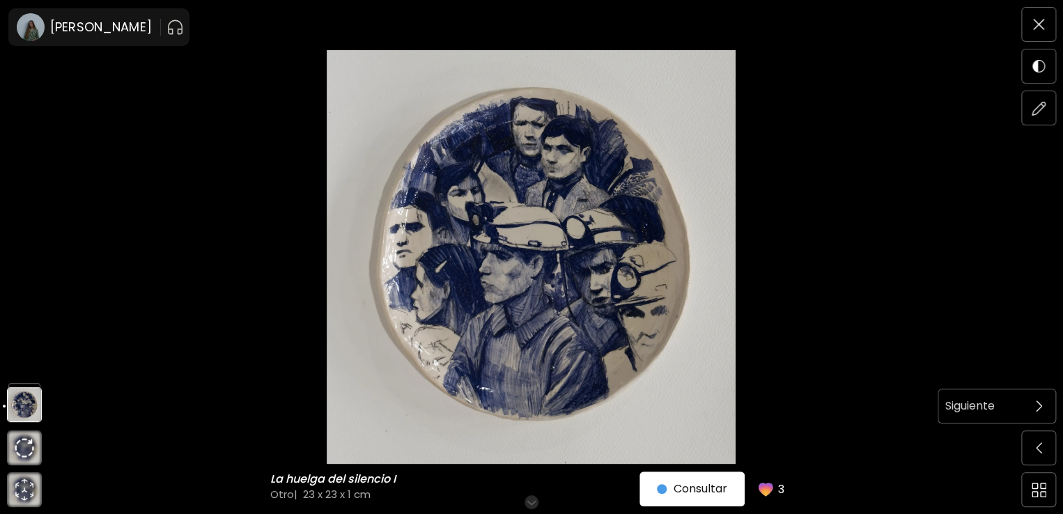
click at [1039, 405] on img at bounding box center [1039, 406] width 6 height 11
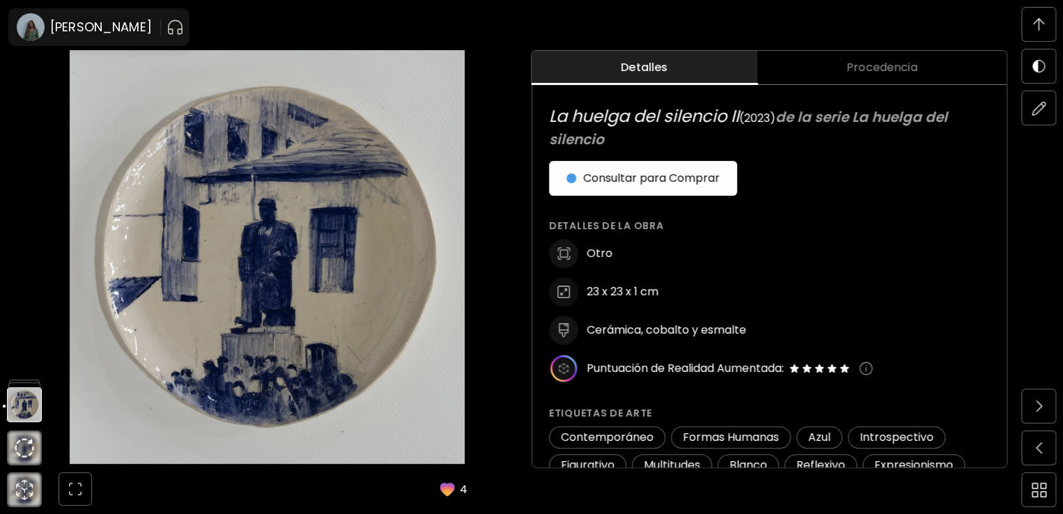
scroll to position [713, 0]
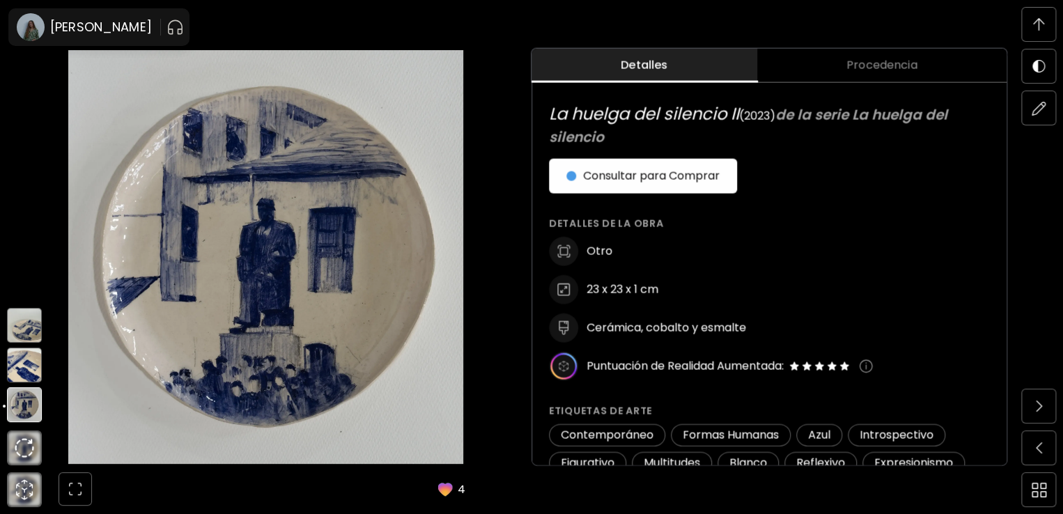
click at [22, 367] on img at bounding box center [24, 365] width 35 height 35
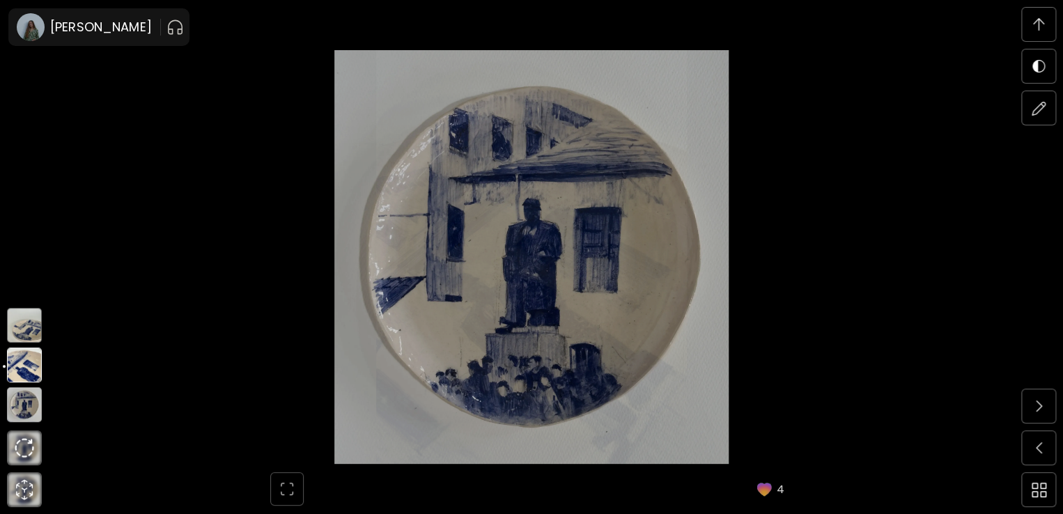
scroll to position [931, 0]
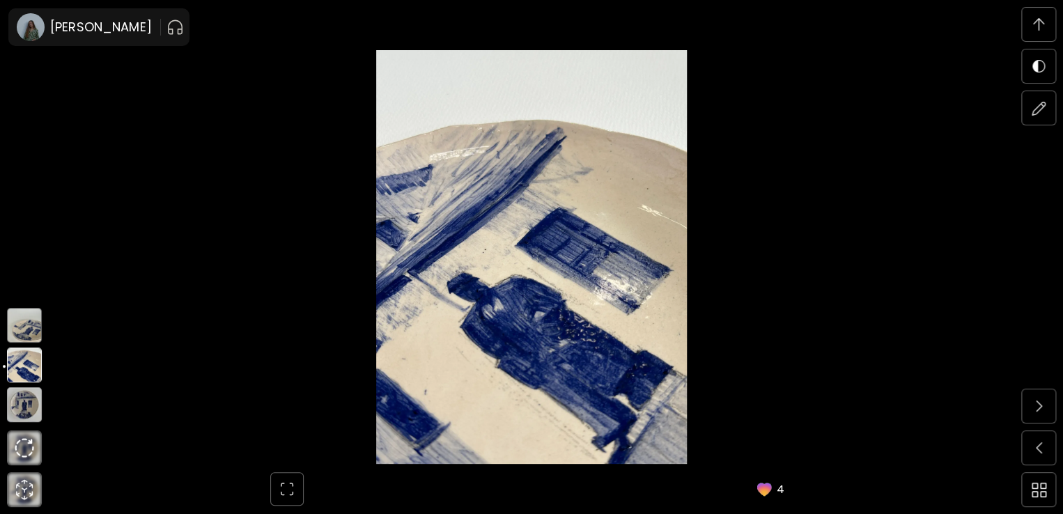
click at [20, 338] on img at bounding box center [24, 325] width 35 height 35
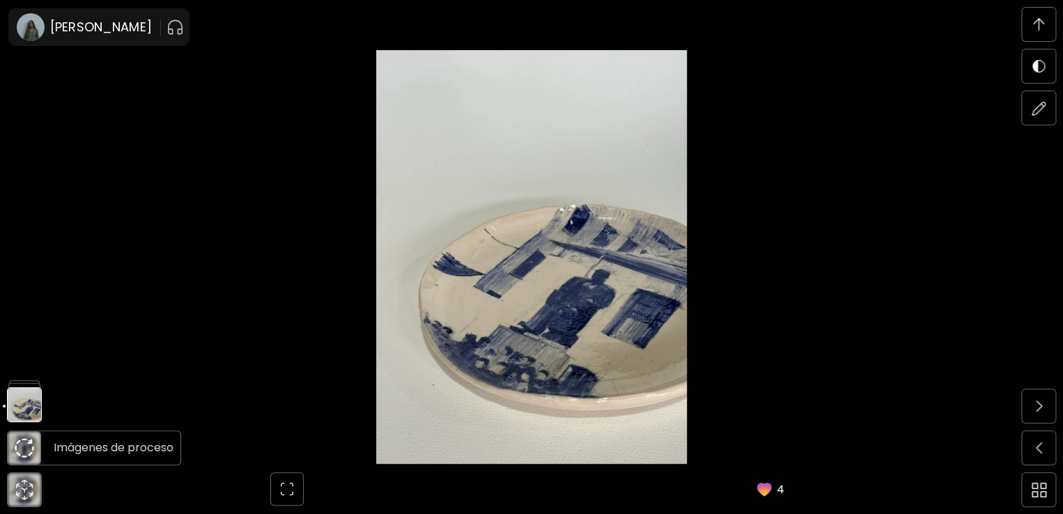
click at [23, 449] on img at bounding box center [25, 448] width 20 height 20
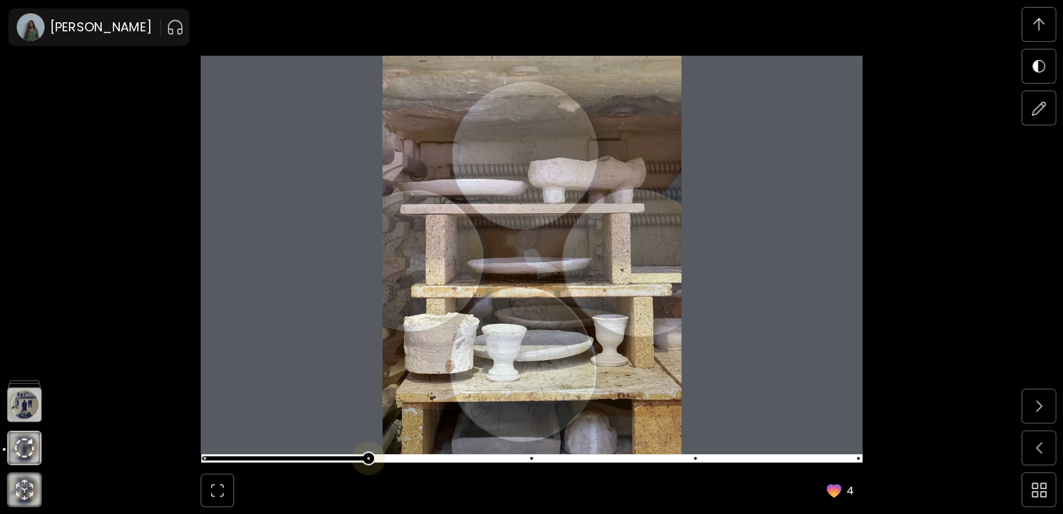
scroll to position [4348, 0]
click at [373, 456] on span at bounding box center [529, 459] width 653 height 20
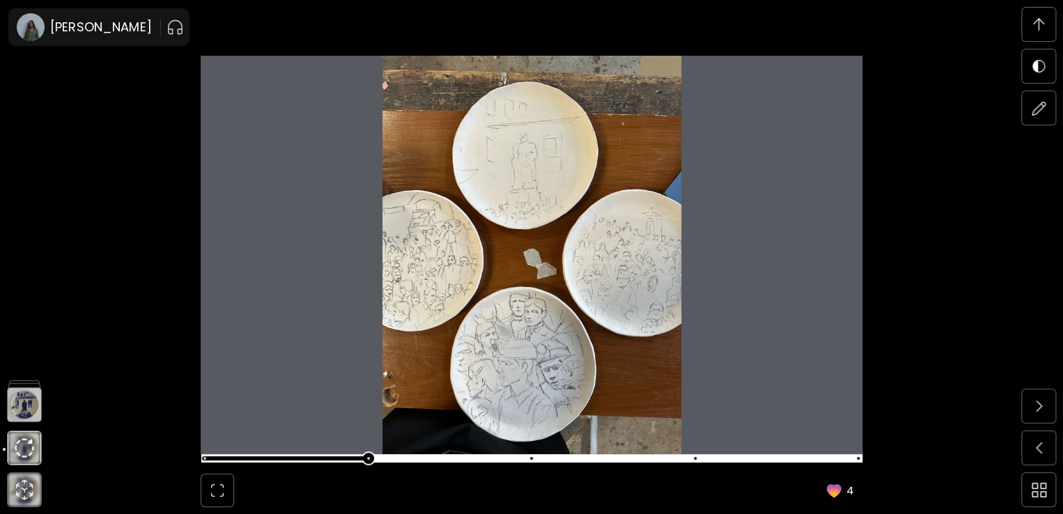
scroll to position [4834, 0]
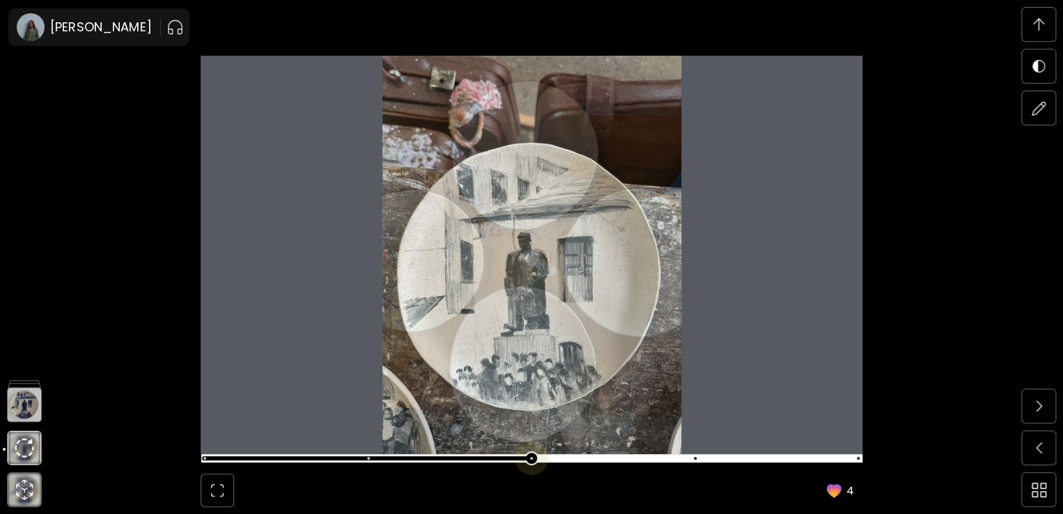
click at [515, 463] on span at bounding box center [529, 459] width 653 height 20
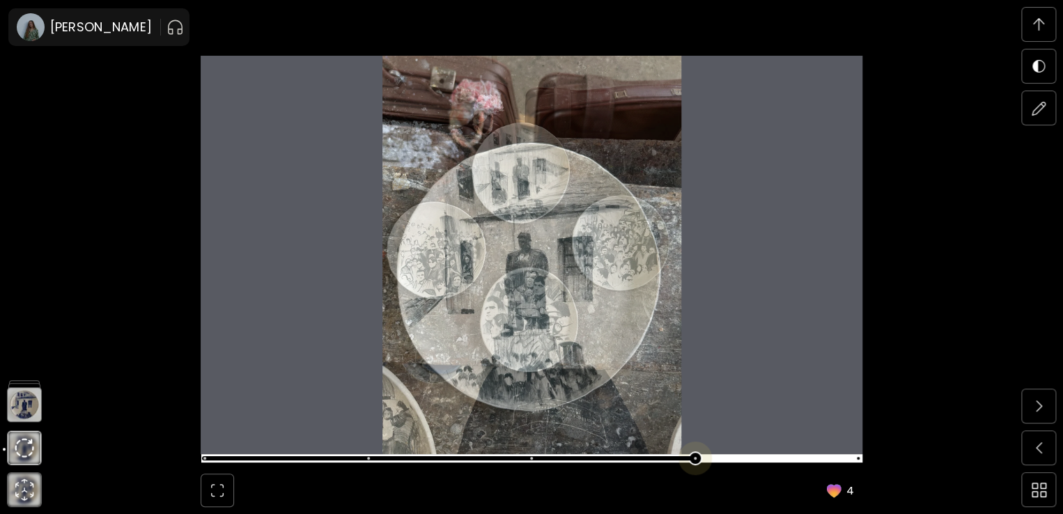
scroll to position [5321, 0]
click at [705, 462] on span at bounding box center [529, 459] width 653 height 20
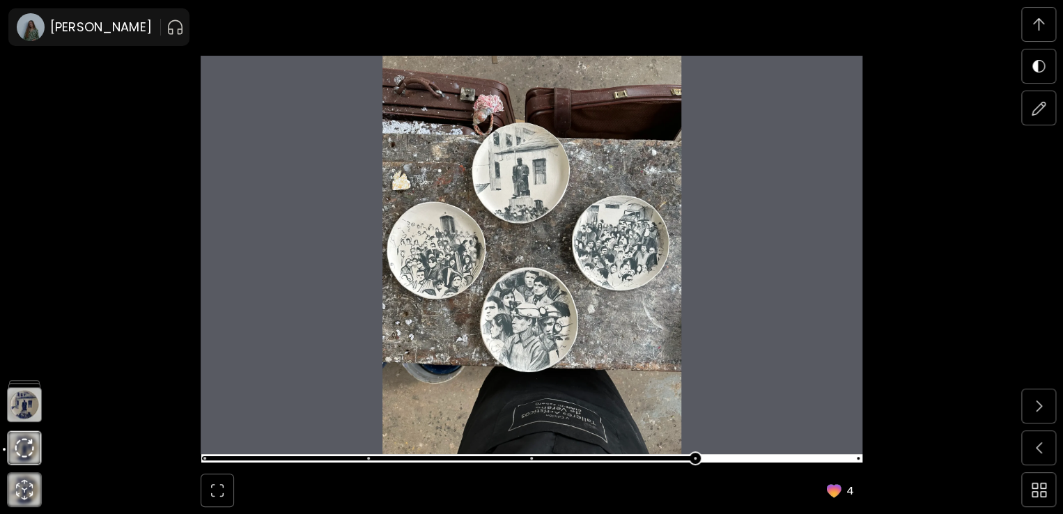
scroll to position [4834, 0]
click at [534, 455] on span at bounding box center [529, 459] width 653 height 20
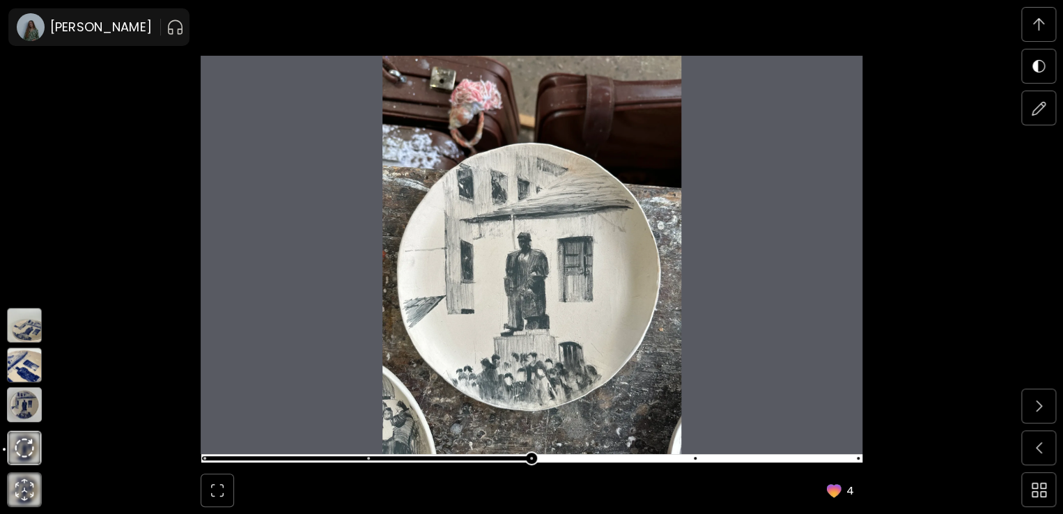
click at [20, 403] on img at bounding box center [24, 404] width 35 height 35
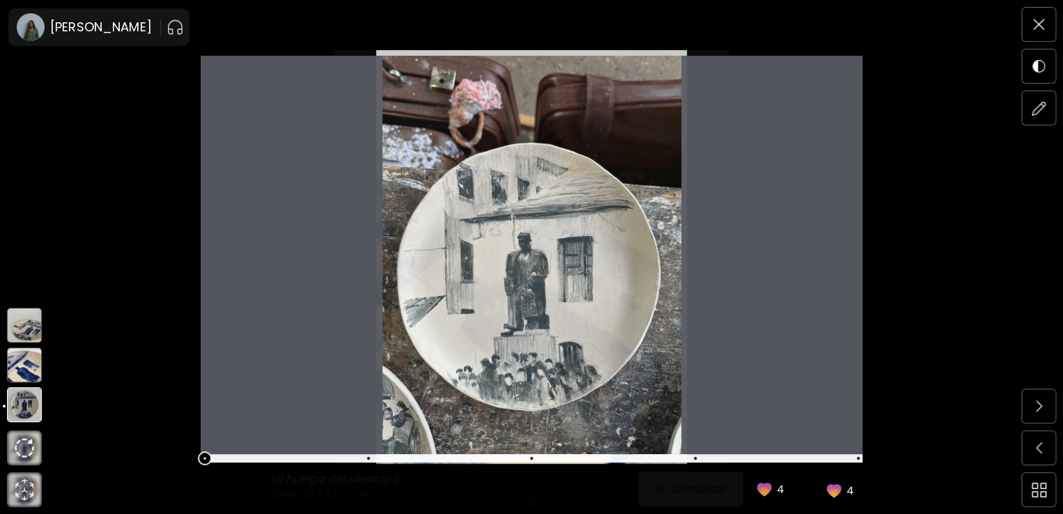
scroll to position [0, 0]
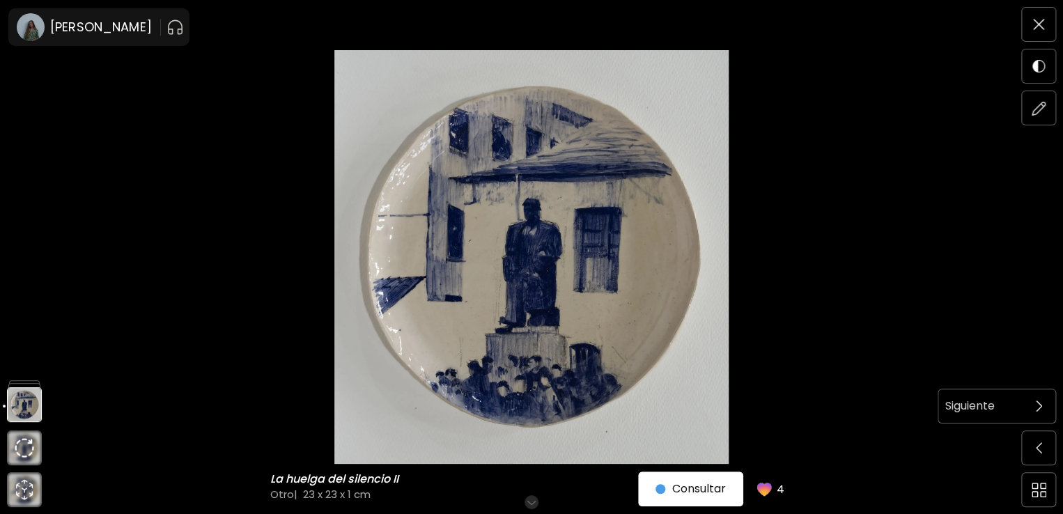
click at [1042, 407] on span at bounding box center [1038, 405] width 29 height 29
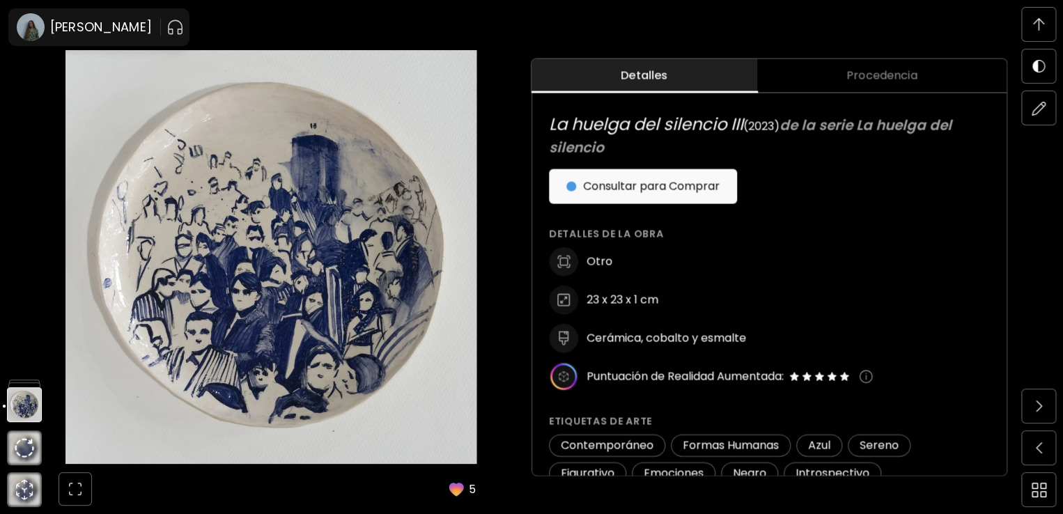
scroll to position [641, 0]
click at [27, 371] on img at bounding box center [24, 365] width 35 height 35
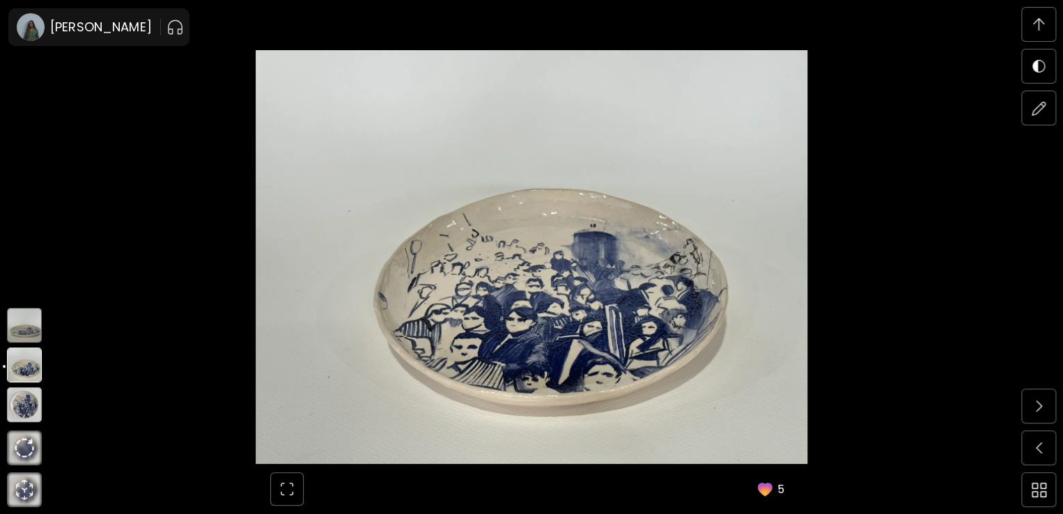
click at [24, 334] on img at bounding box center [24, 325] width 35 height 35
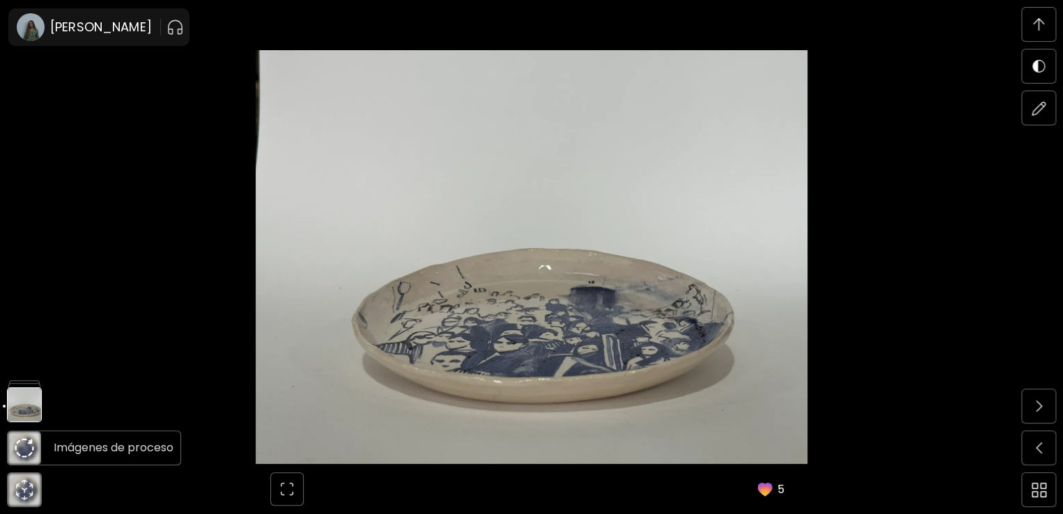
click at [26, 450] on img at bounding box center [25, 448] width 20 height 20
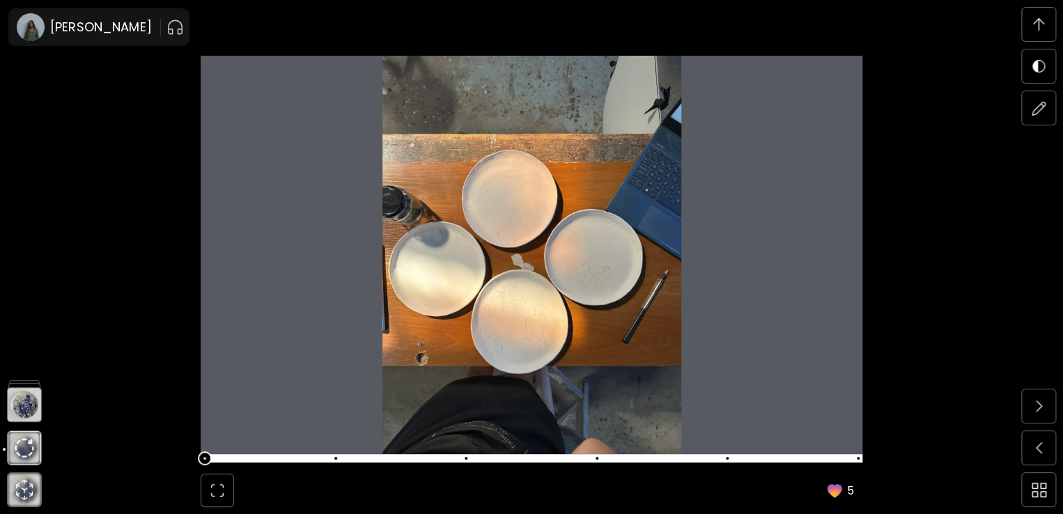
scroll to position [4348, 0]
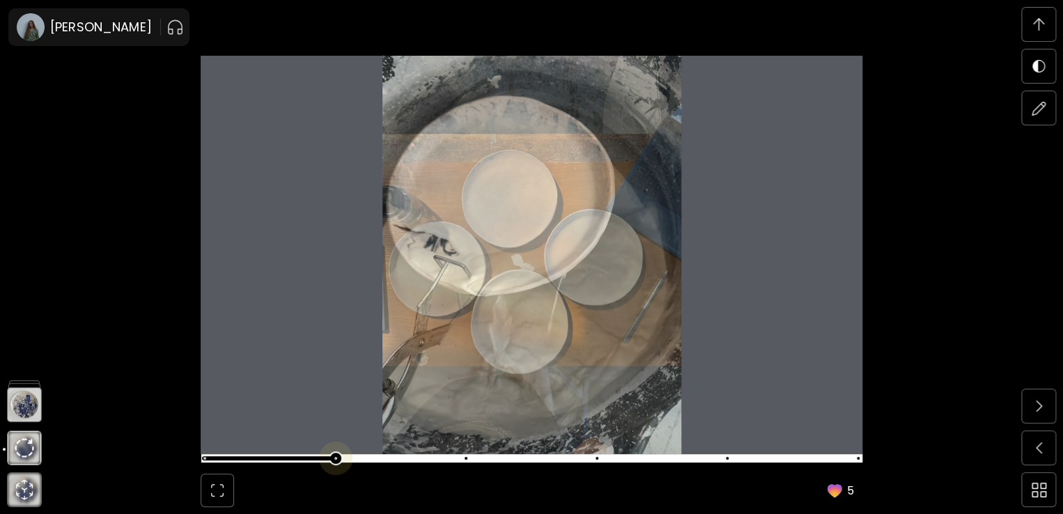
click at [338, 454] on span at bounding box center [529, 459] width 653 height 20
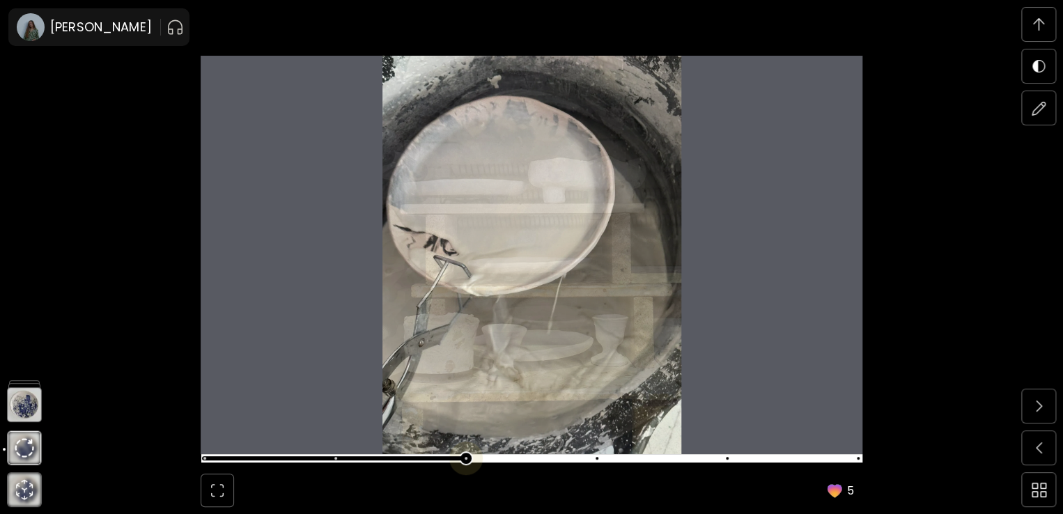
click at [481, 460] on span at bounding box center [529, 459] width 653 height 20
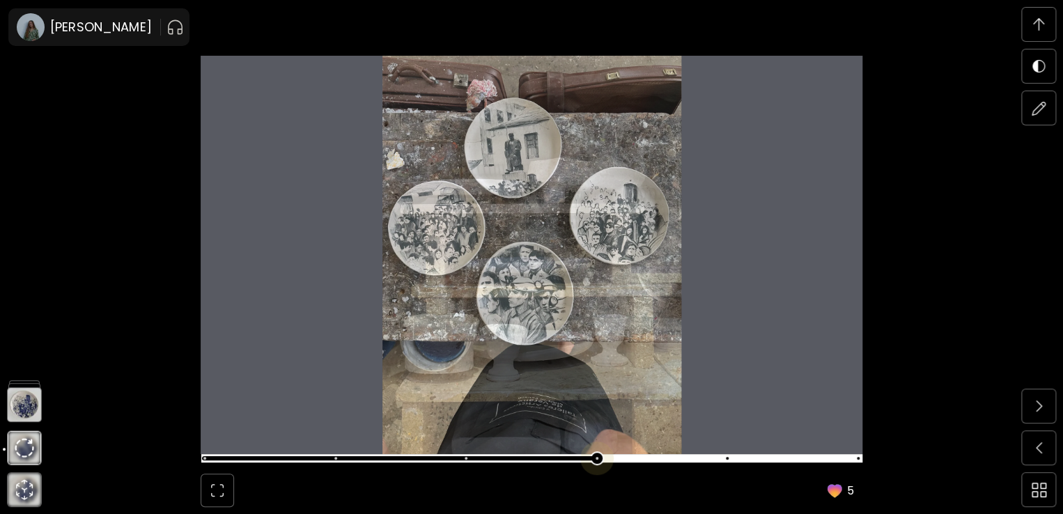
click at [604, 455] on span at bounding box center [529, 459] width 653 height 20
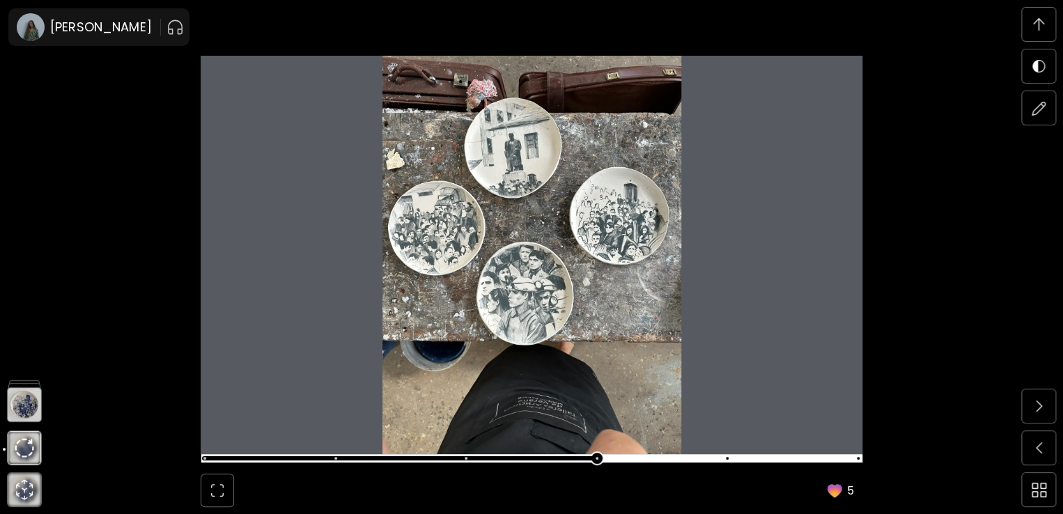
scroll to position [5808, 0]
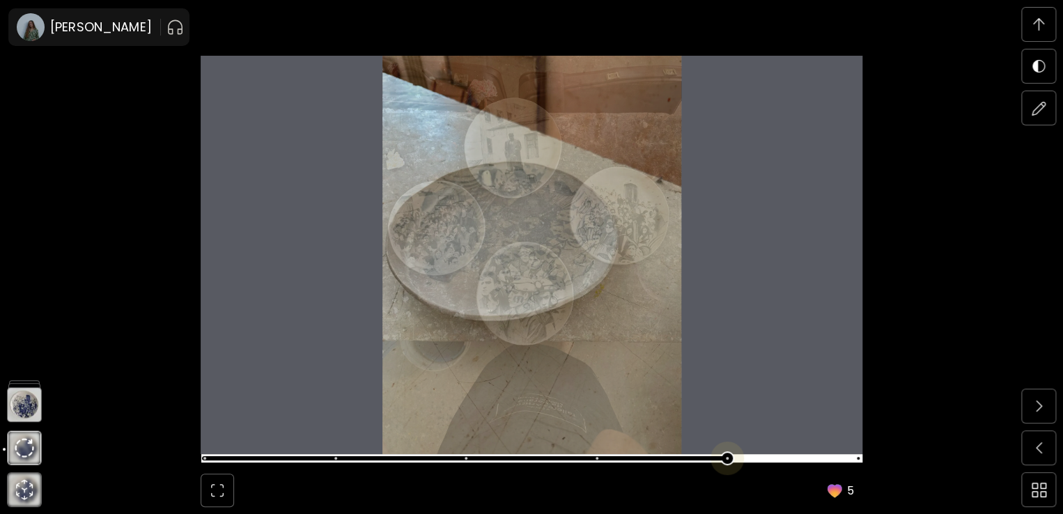
click at [742, 460] on span at bounding box center [529, 459] width 653 height 20
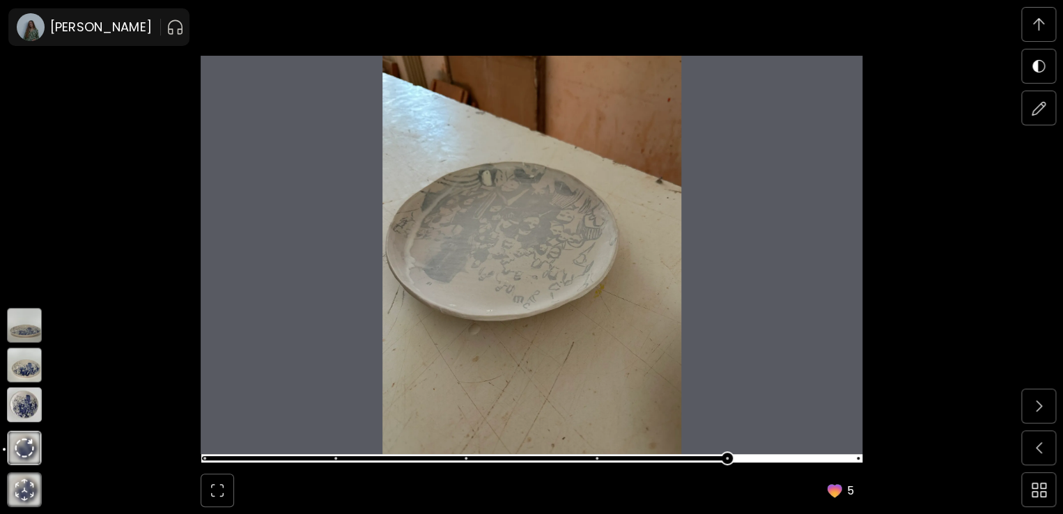
click at [33, 403] on img at bounding box center [24, 404] width 35 height 35
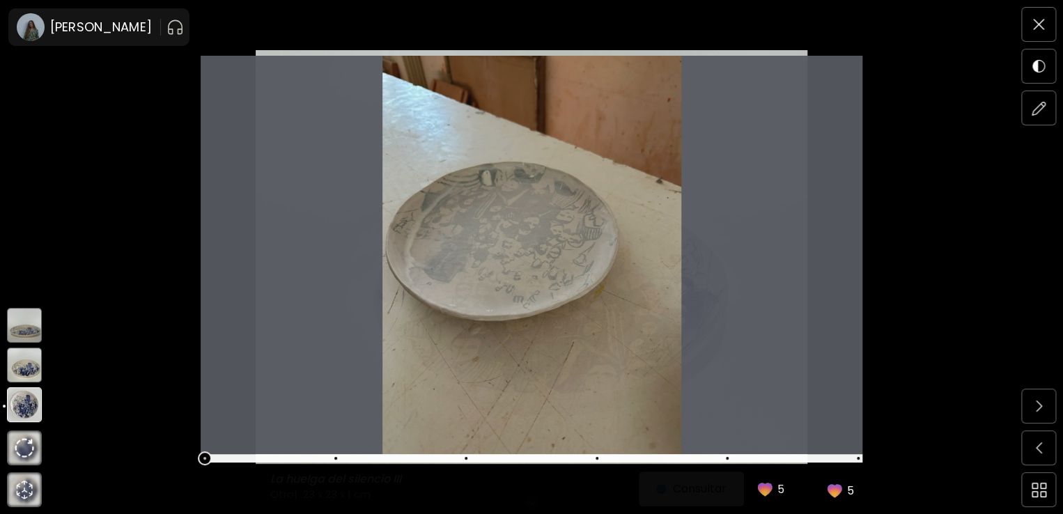
scroll to position [0, 0]
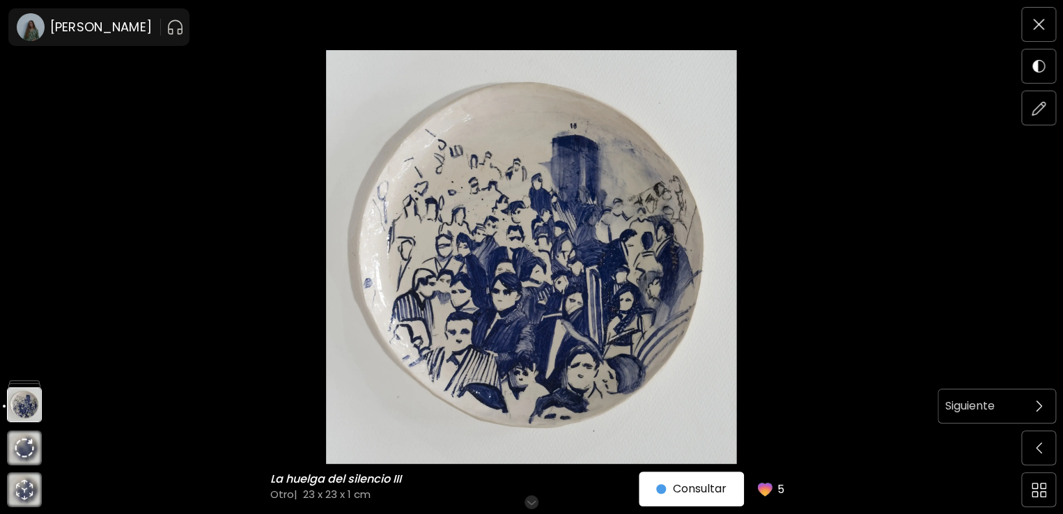
click at [1032, 412] on span at bounding box center [1038, 405] width 29 height 29
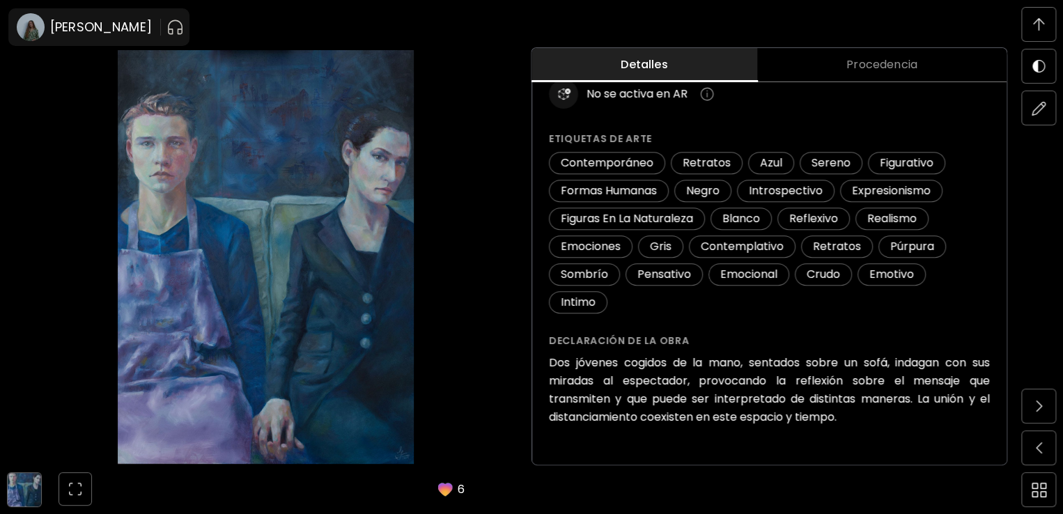
scroll to position [1403, 0]
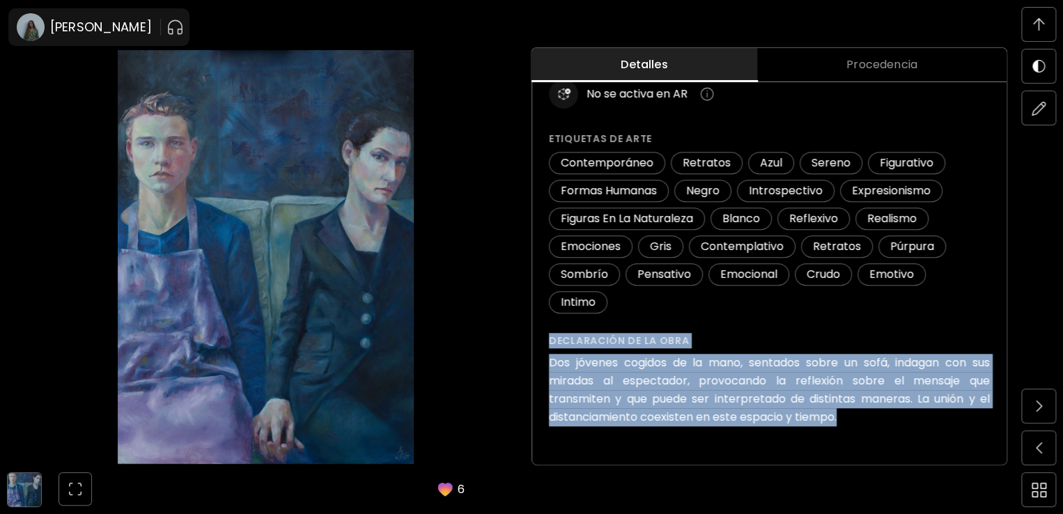
drag, startPoint x: 856, startPoint y: 419, endPoint x: 551, endPoint y: 339, distance: 315.4
click at [551, 339] on div "La ambigüedad (2019) No disponible Detalles de la obra Pintura 50 x 70 cm Óleo …" at bounding box center [769, 132] width 474 height 665
copy div "Declaración de la obra Dos jóvenes cogidos de la mano, sentados sobre un sofá, …"
click at [21, 483] on img at bounding box center [24, 489] width 33 height 33
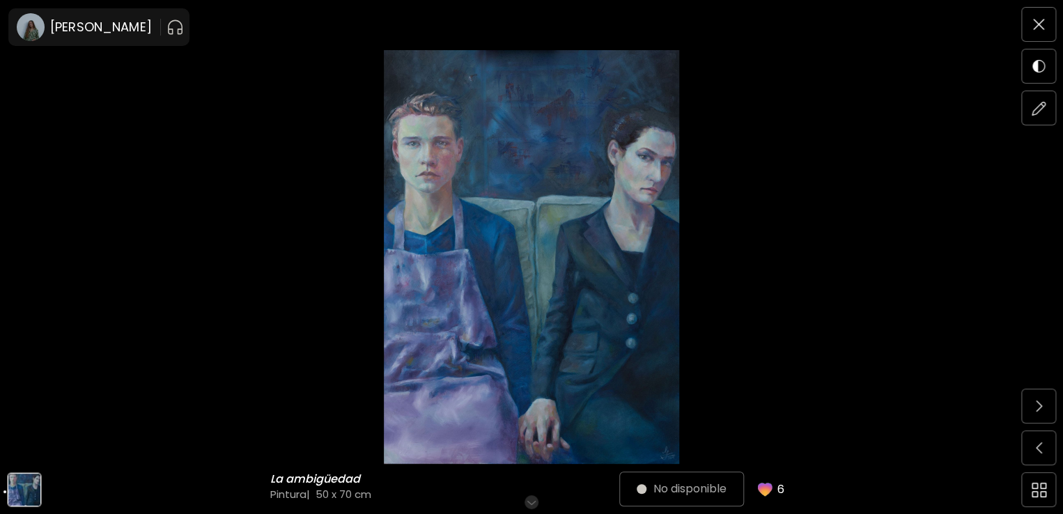
scroll to position [0, 0]
click at [553, 290] on img at bounding box center [532, 257] width 946 height 414
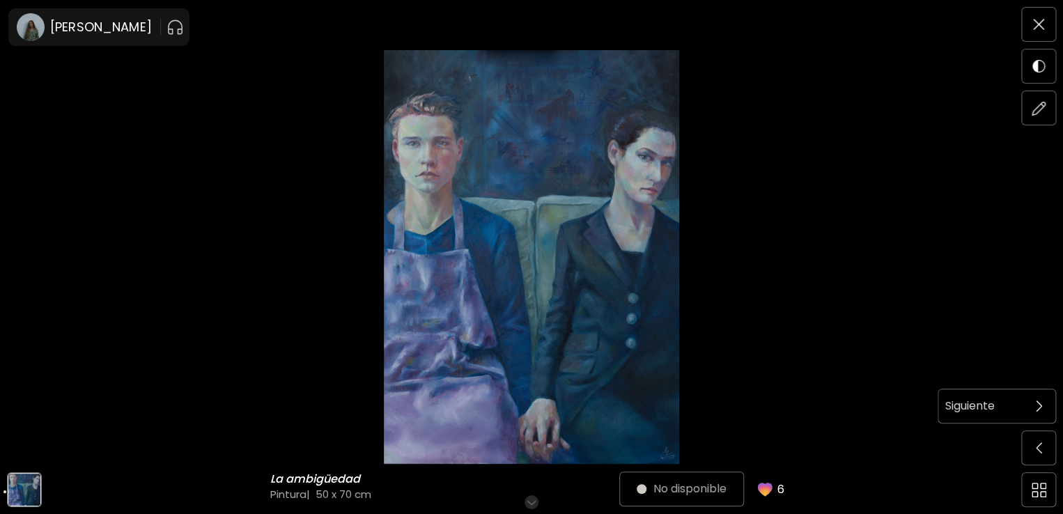
click at [1036, 399] on span at bounding box center [1038, 405] width 29 height 29
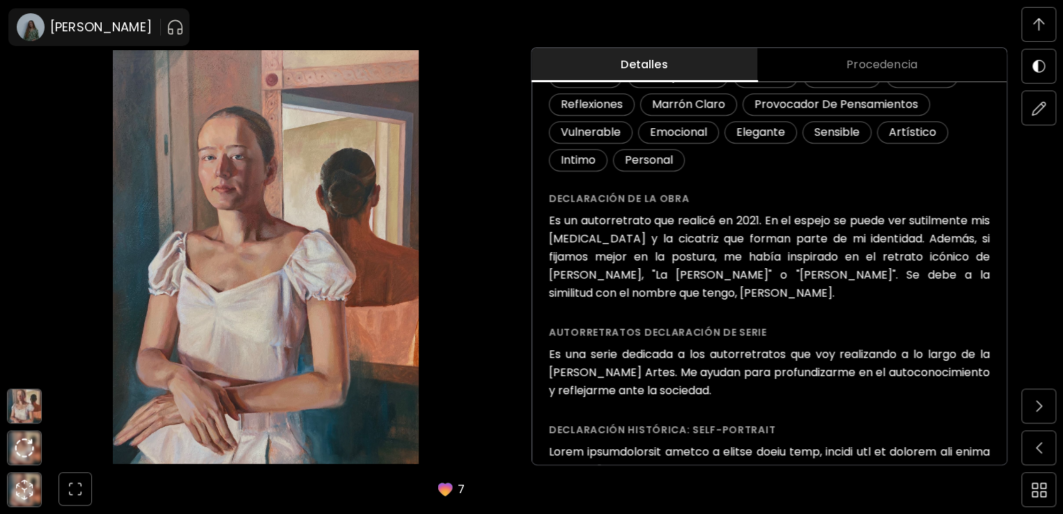
scroll to position [467, 0]
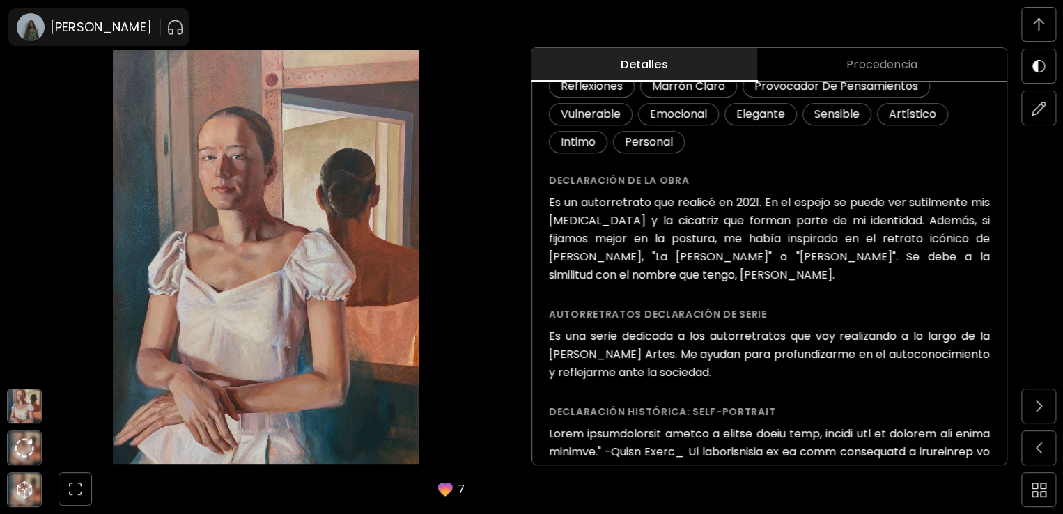
drag, startPoint x: 737, startPoint y: 370, endPoint x: 550, endPoint y: 178, distance: 268.0
click at [550, 178] on div "Becoming ( 2021 ) de la serie Autorretratos No disponible Detalles de la obra P…" at bounding box center [769, 268] width 474 height 1369
copy p "Declaración de la obra Es un autorretrato que realicé en 2021. En el espejo se …"
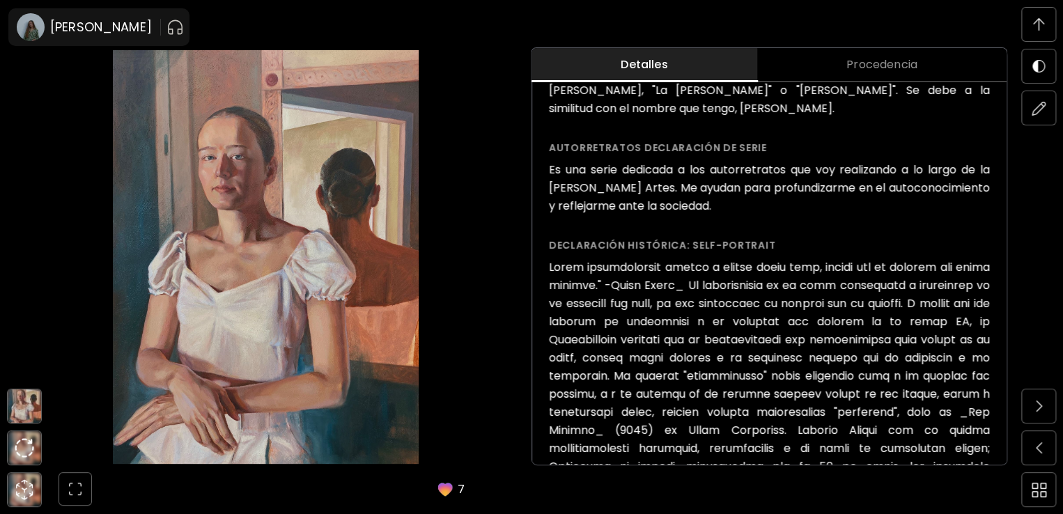
scroll to position [1200, 0]
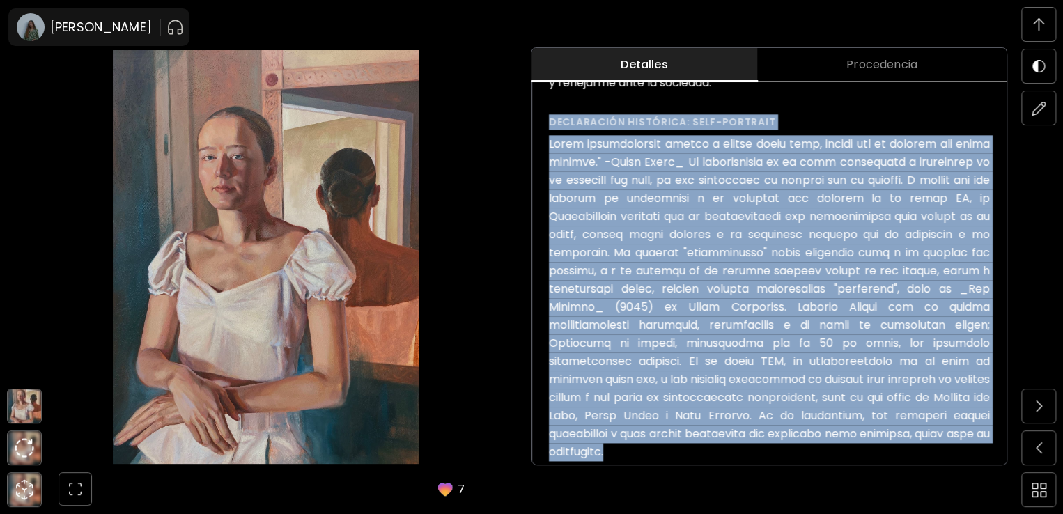
drag, startPoint x: 925, startPoint y: 432, endPoint x: 552, endPoint y: 119, distance: 486.5
click at [552, 119] on div "Declaración histórica: Self-Portrait Declaración de artista traducida. Ver text…" at bounding box center [769, 309] width 441 height 391
copy div "Loremipsumd sitametco: Adip-Elitsedd Eiusm temporincidid utlabo e dolore magna …"
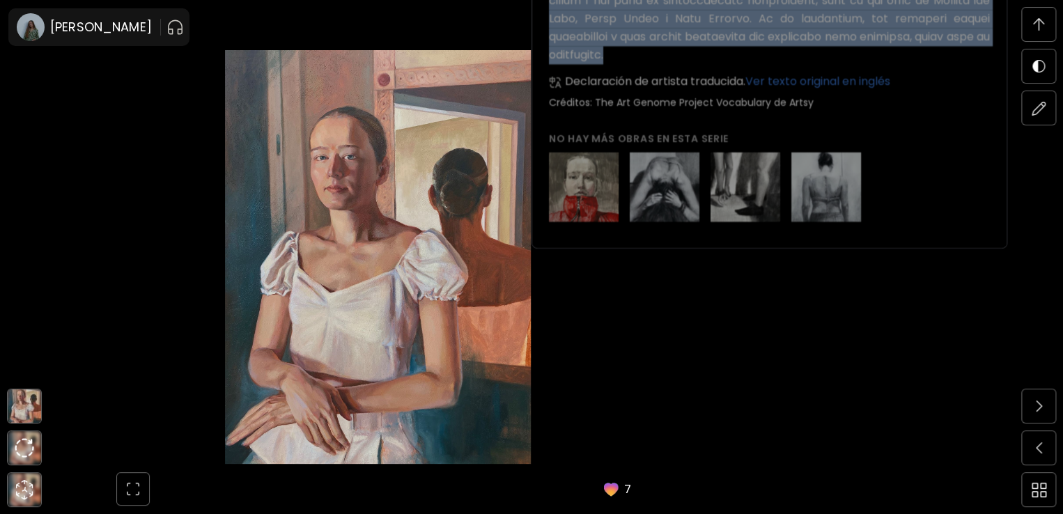
click at [28, 404] on img at bounding box center [24, 405] width 33 height 33
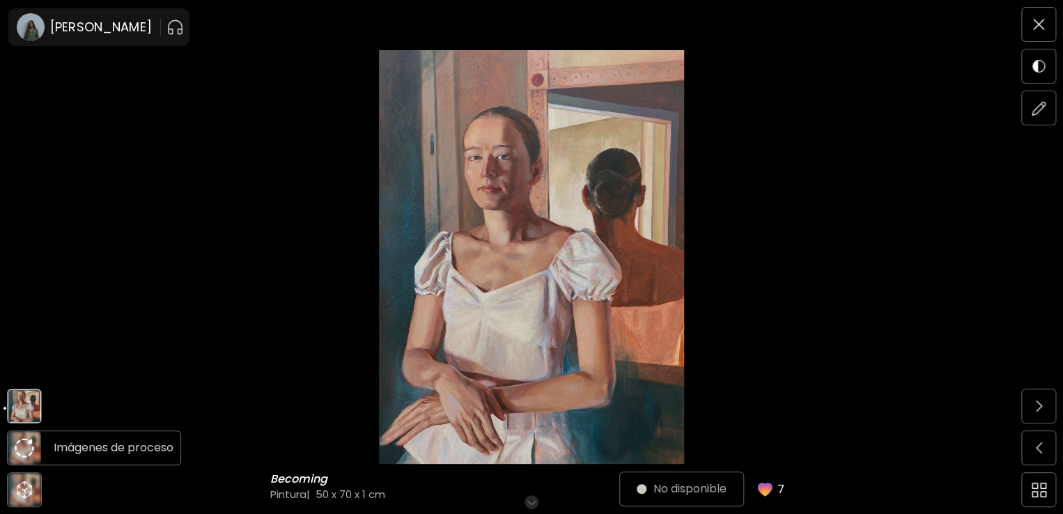
click at [24, 438] on img at bounding box center [25, 448] width 20 height 20
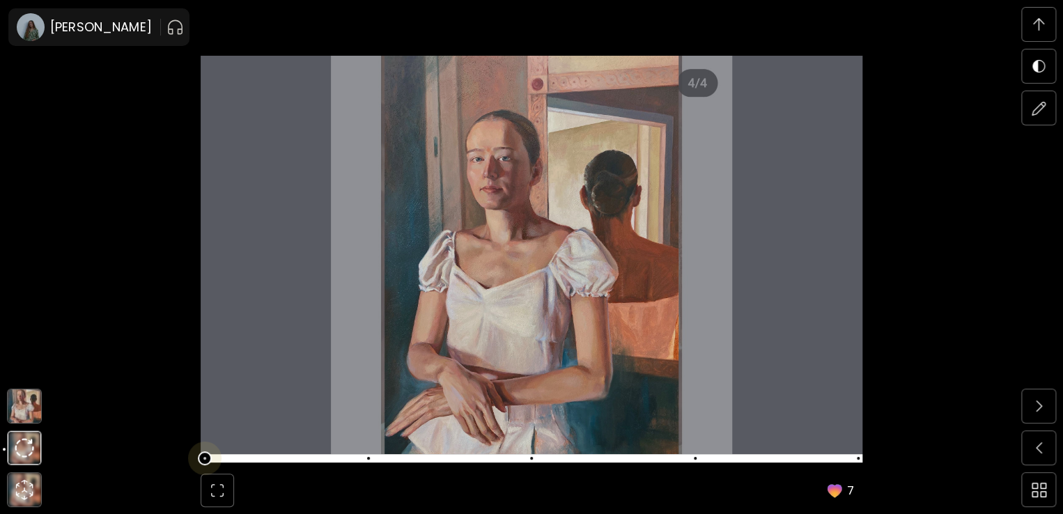
click at [207, 456] on span at bounding box center [529, 459] width 653 height 20
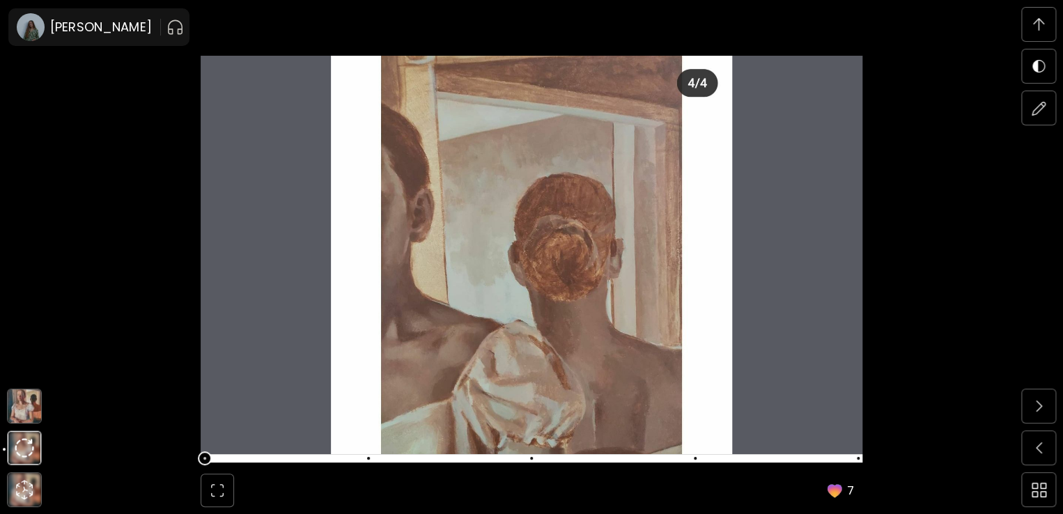
scroll to position [2886, 0]
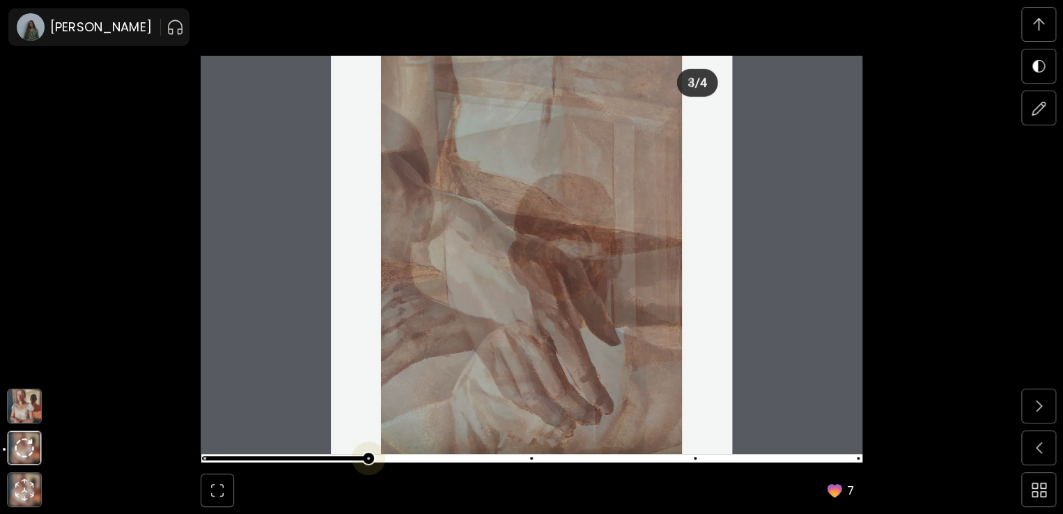
click at [370, 460] on span at bounding box center [529, 459] width 653 height 20
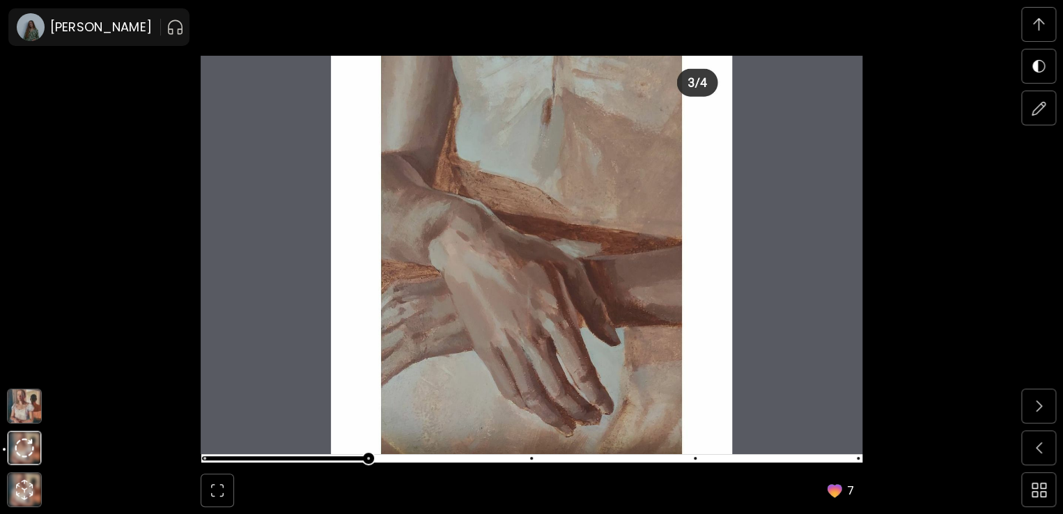
scroll to position [3374, 0]
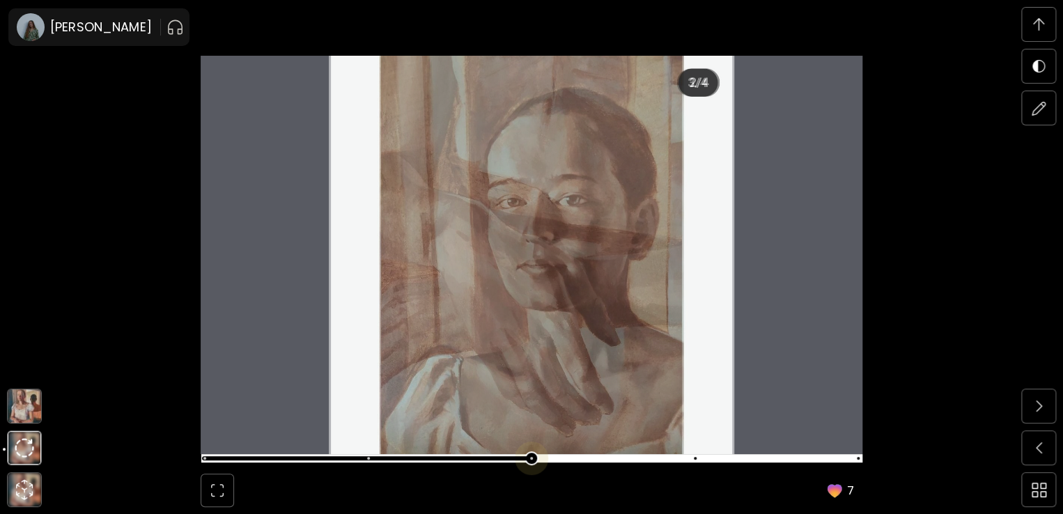
click at [536, 457] on span at bounding box center [529, 459] width 653 height 20
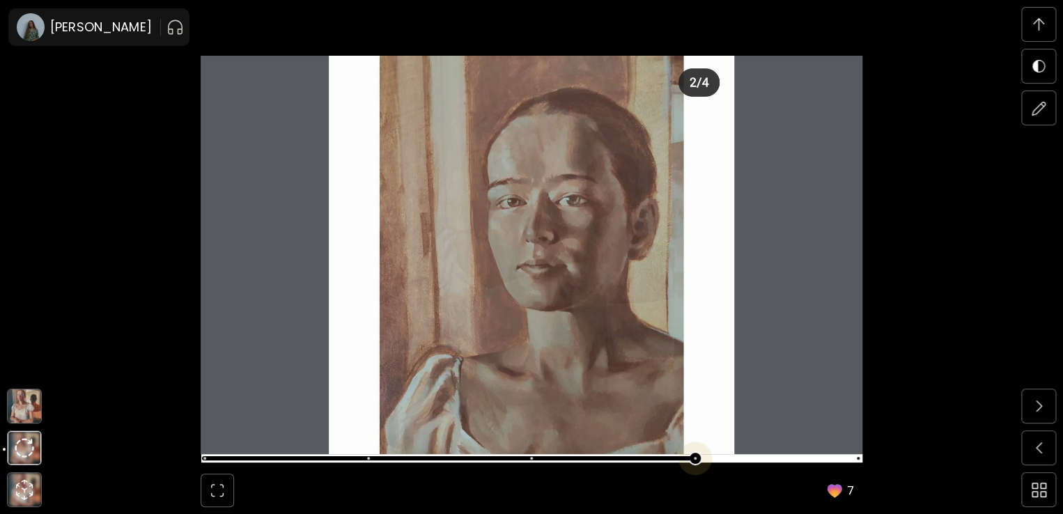
scroll to position [3861, 0]
click at [697, 456] on span at bounding box center [529, 459] width 653 height 20
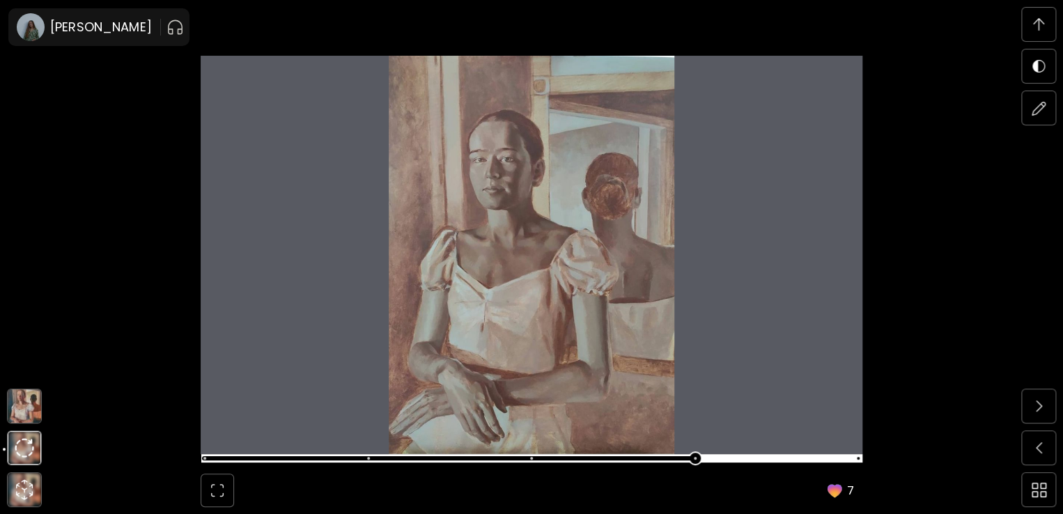
click at [17, 414] on img at bounding box center [24, 405] width 33 height 33
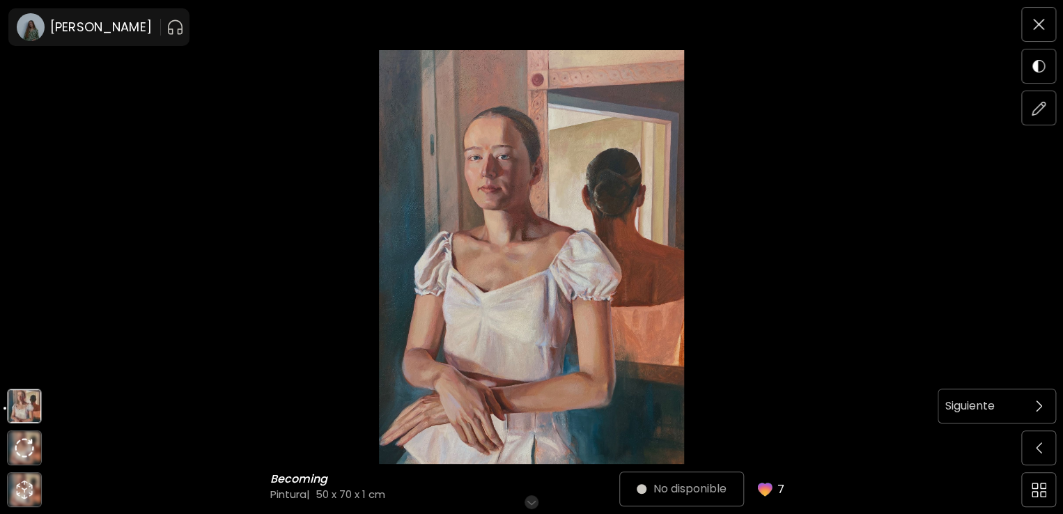
click at [1042, 404] on span at bounding box center [1038, 405] width 29 height 29
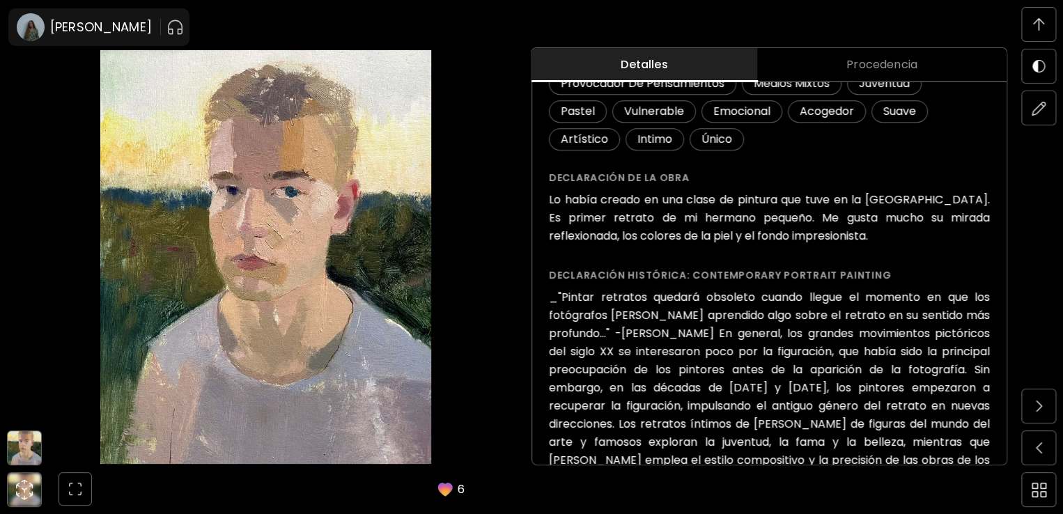
scroll to position [480, 0]
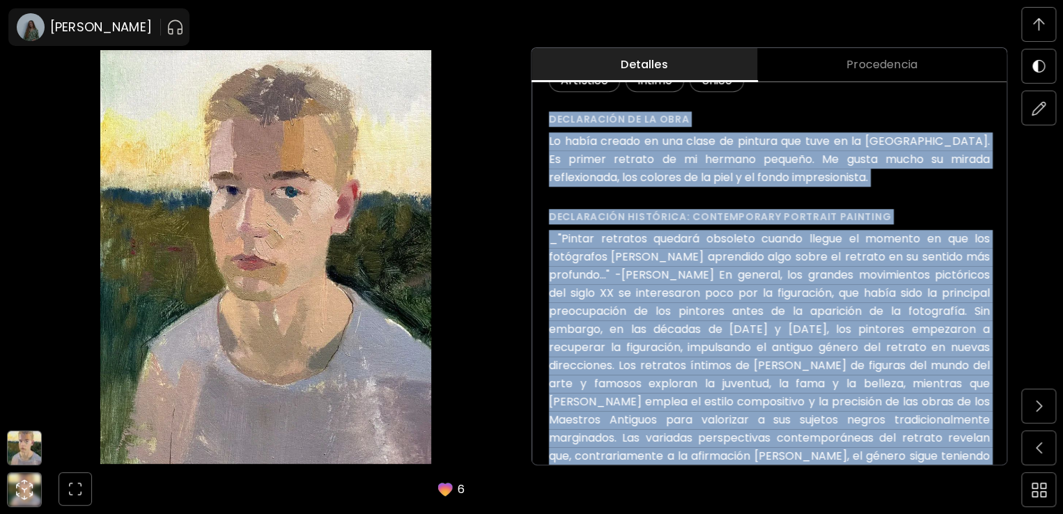
drag, startPoint x: 866, startPoint y: 454, endPoint x: 554, endPoint y: 118, distance: 458.3
click at [554, 118] on p "Retrato [PERSON_NAME] (2022) No disponible Detalles de la obra Pintura 25 x 35 …" at bounding box center [769, 50] width 441 height 955
copy p "Loremipsumd si am cons Ad elits doeius te inc utlab et dolorem ali enim ad mi V…"
click at [28, 444] on img at bounding box center [24, 447] width 33 height 33
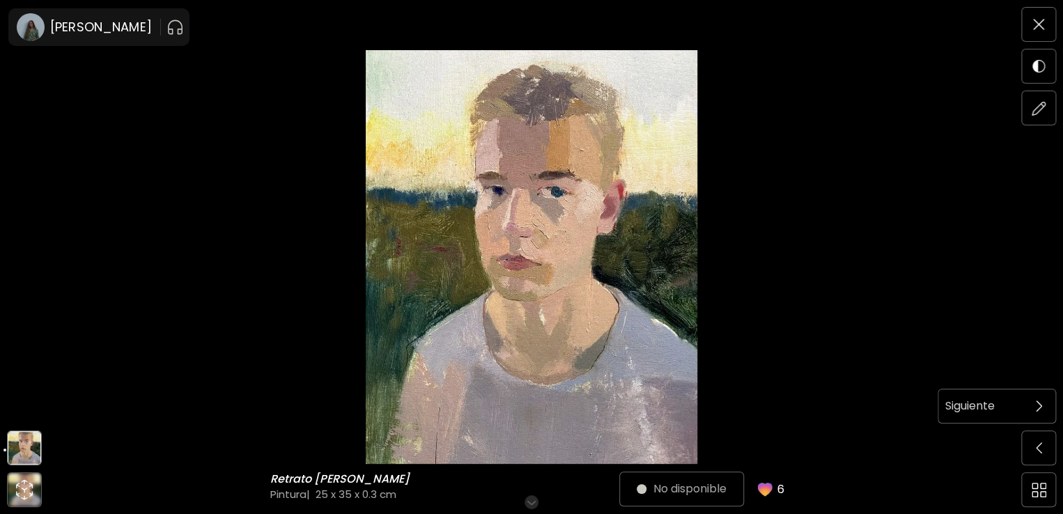
click at [1039, 403] on img at bounding box center [1039, 406] width 6 height 11
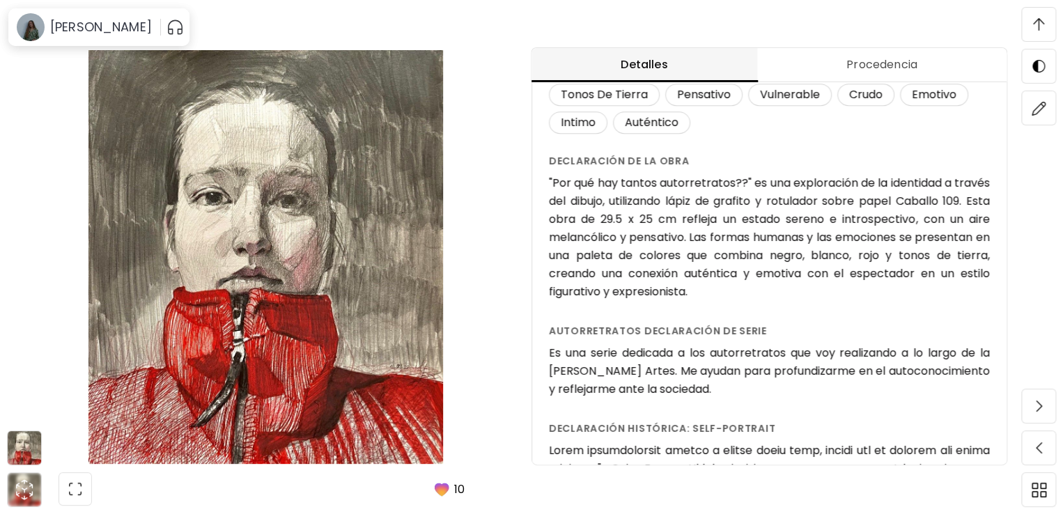
drag, startPoint x: 733, startPoint y: 391, endPoint x: 545, endPoint y: 157, distance: 300.2
click at [545, 157] on div "Por qué hay tantos autorretratos?? ( 2022 ) de la serie Autorretratos € 120 Agr…" at bounding box center [769, 283] width 474 height 1371
copy p "Declaración de la obra "Por qué hay tantos autorretratos??" es una exploración …"
click at [22, 445] on img at bounding box center [24, 447] width 33 height 33
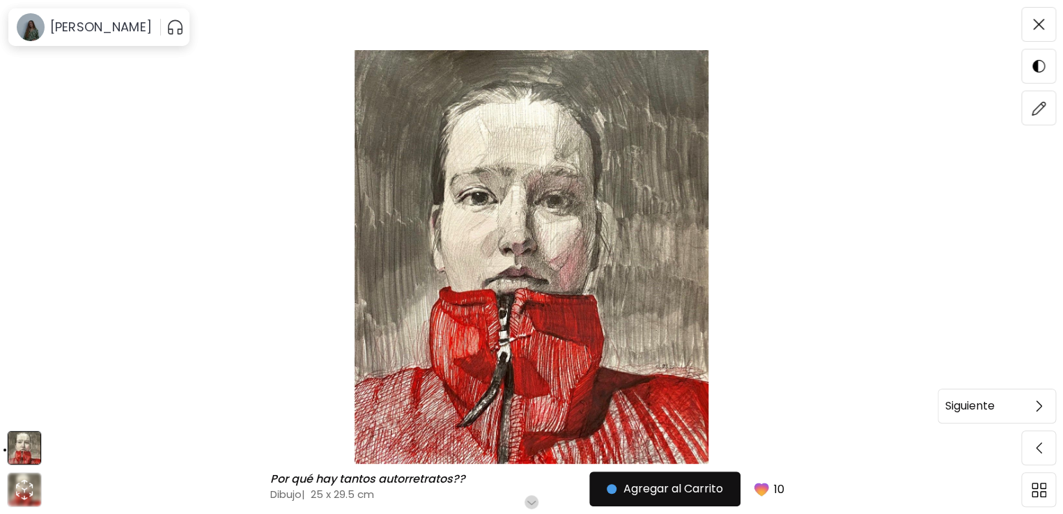
click at [1041, 394] on span at bounding box center [1038, 405] width 29 height 29
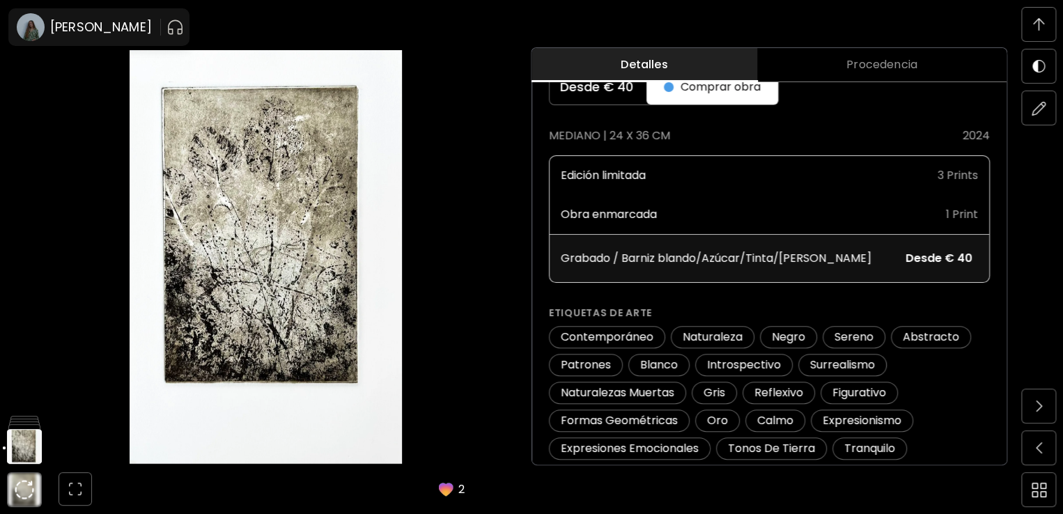
scroll to position [79, 0]
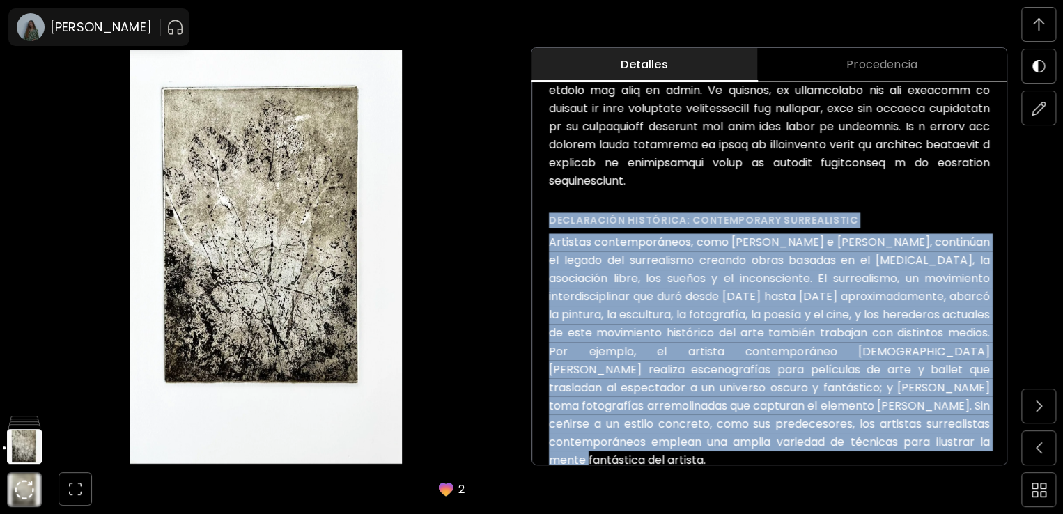
drag, startPoint x: 918, startPoint y: 435, endPoint x: 547, endPoint y: 203, distance: 437.2
copy div "Declaración histórica: Contemporary Surrealistic Artistas contemporáneos, como …"
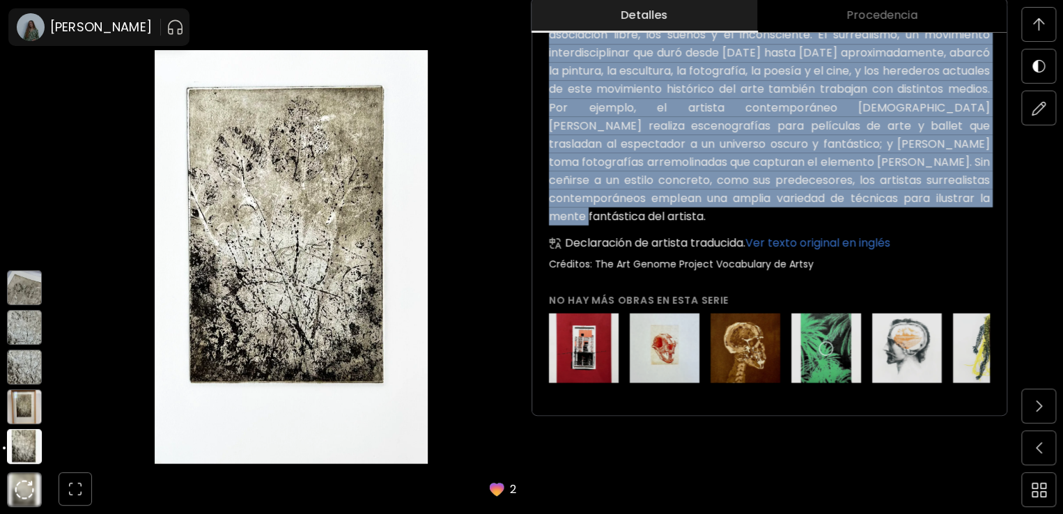
click at [26, 409] on img at bounding box center [24, 406] width 35 height 35
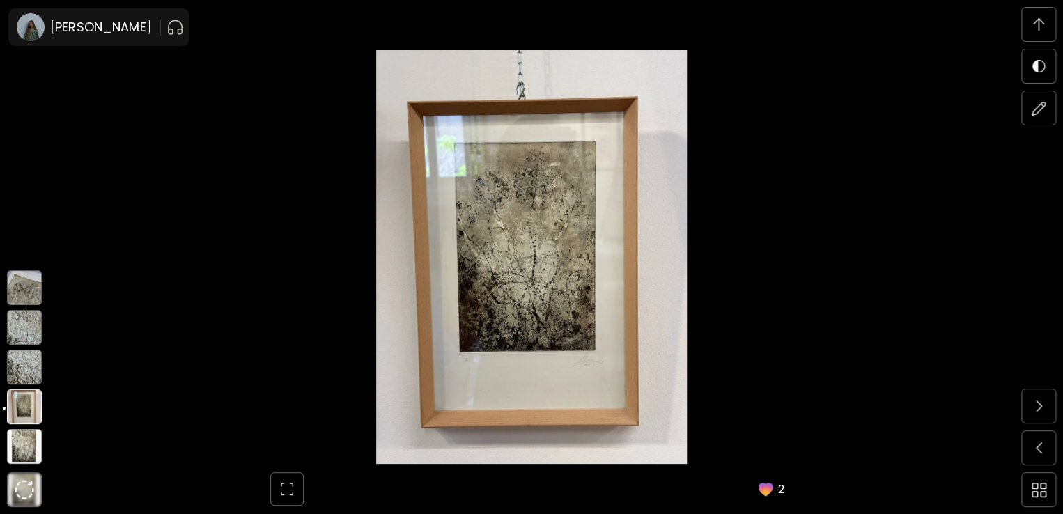
click at [22, 365] on img at bounding box center [24, 367] width 35 height 35
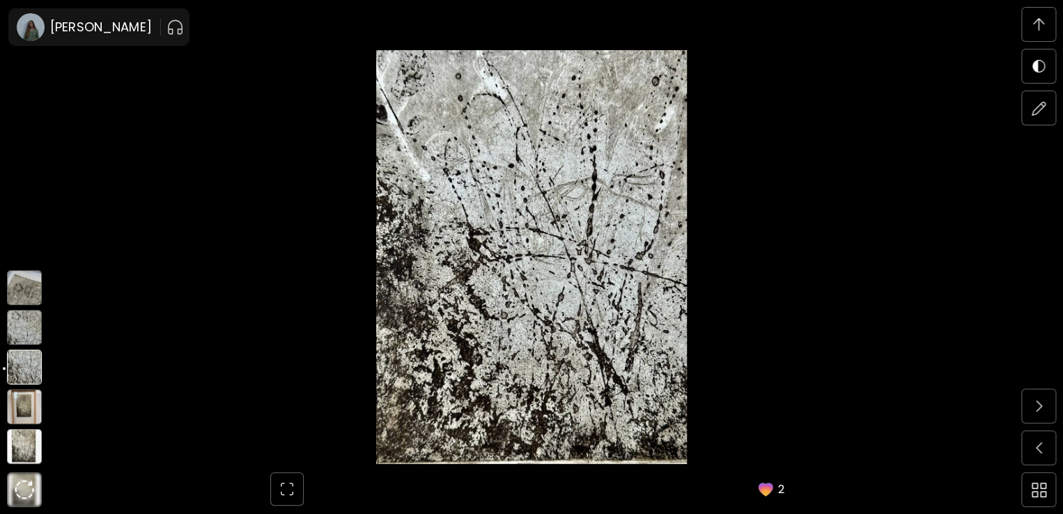
click at [24, 330] on img at bounding box center [24, 327] width 35 height 35
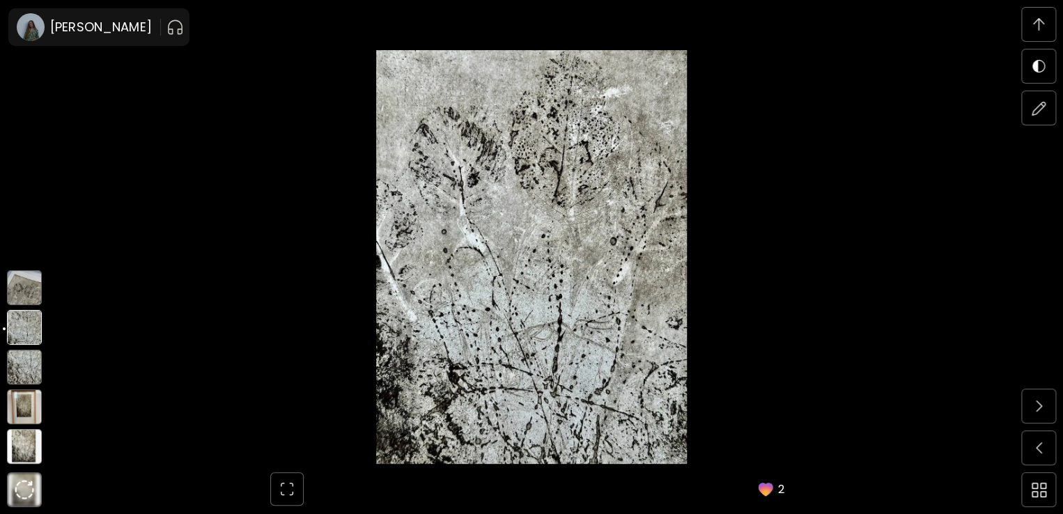
click at [22, 281] on img at bounding box center [24, 287] width 35 height 35
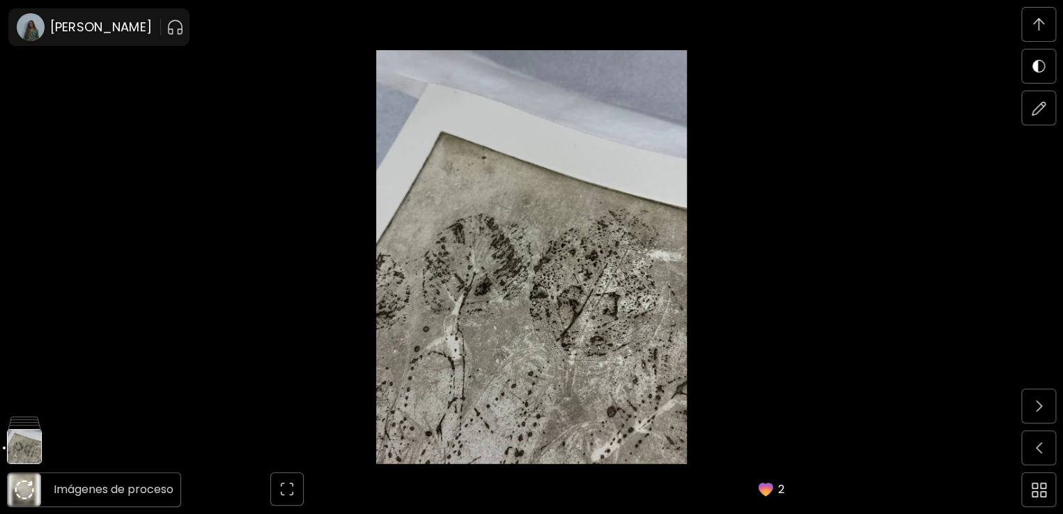
click at [24, 489] on img at bounding box center [25, 490] width 20 height 20
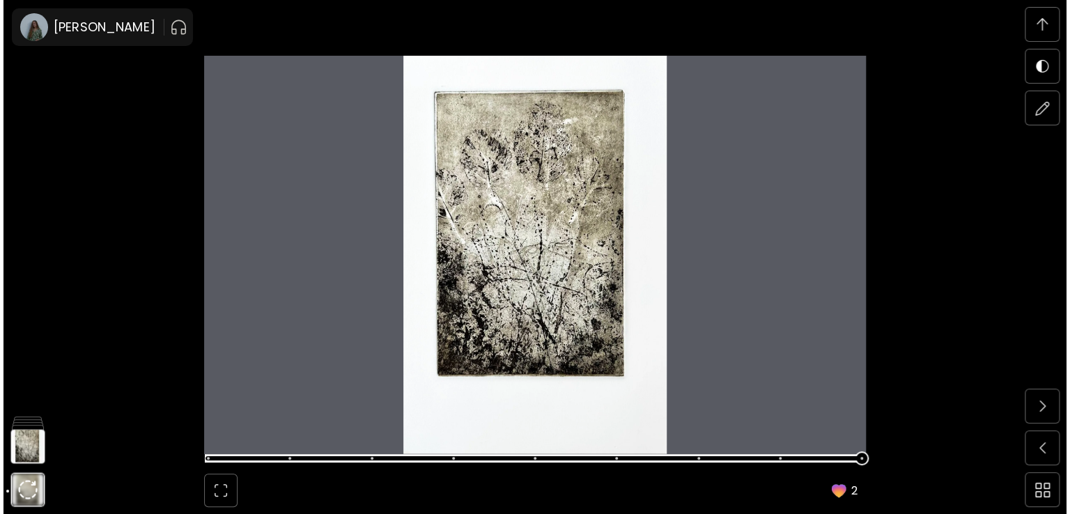
scroll to position [4834, 0]
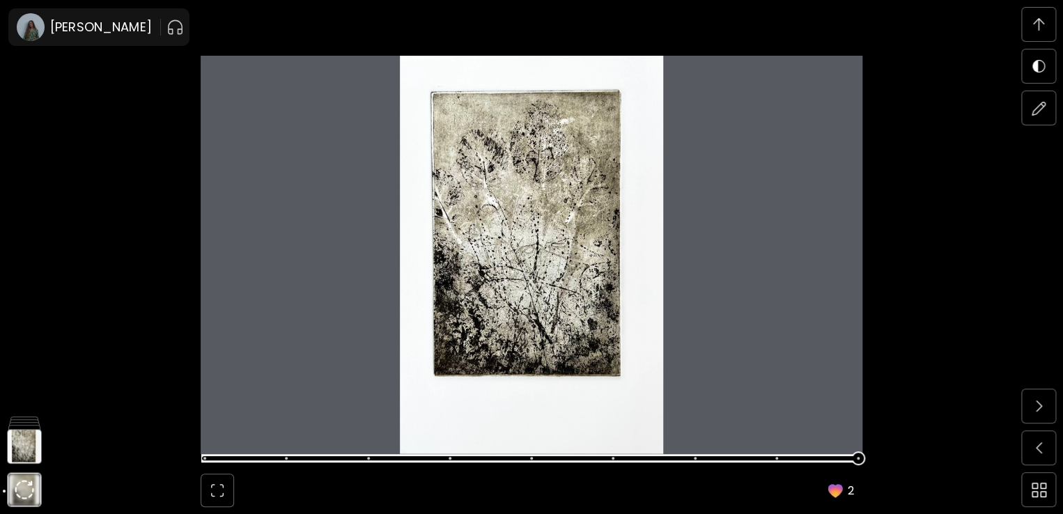
click at [209, 460] on span at bounding box center [529, 459] width 653 height 20
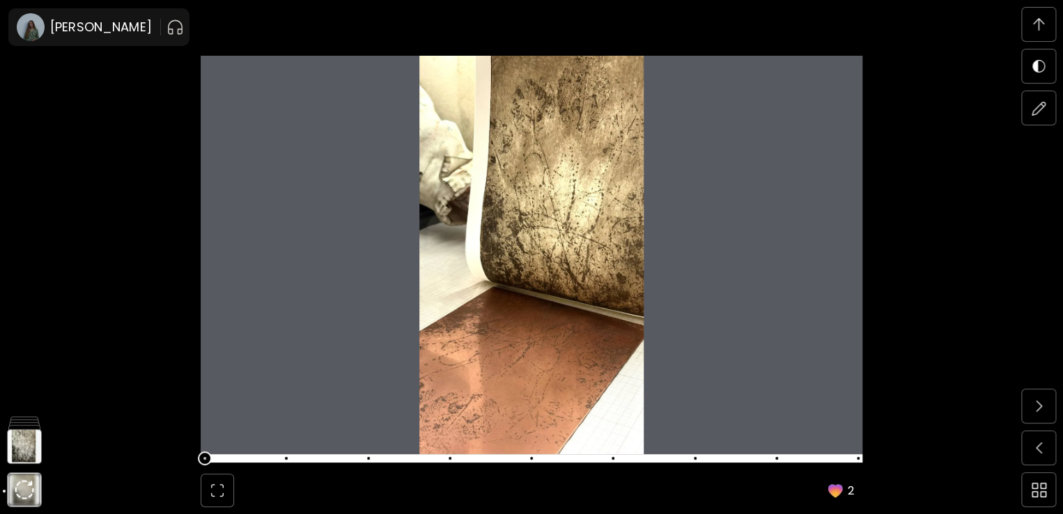
drag, startPoint x: 712, startPoint y: 257, endPoint x: 596, endPoint y: 270, distance: 117.1
click at [596, 270] on img at bounding box center [532, 255] width 662 height 398
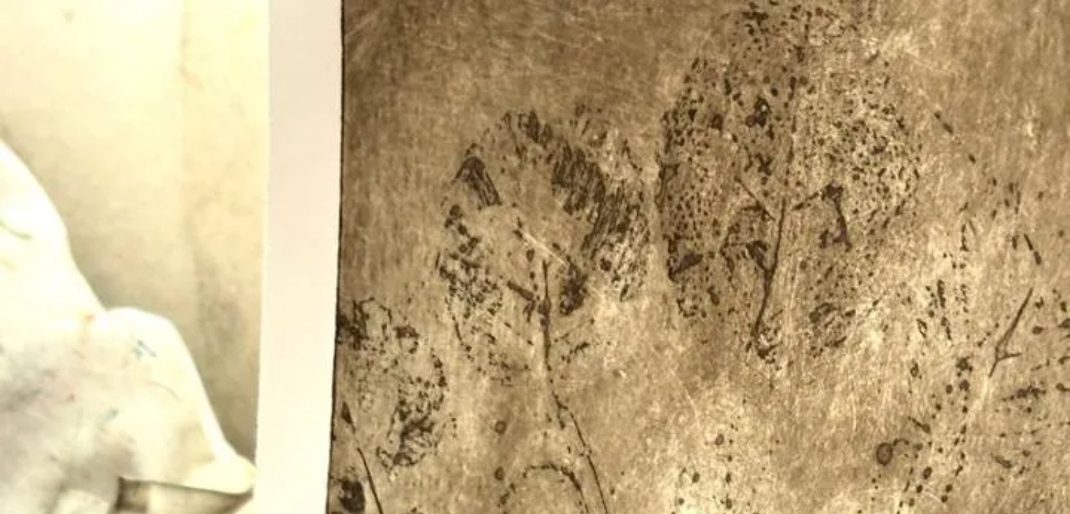
scroll to position [5321, 0]
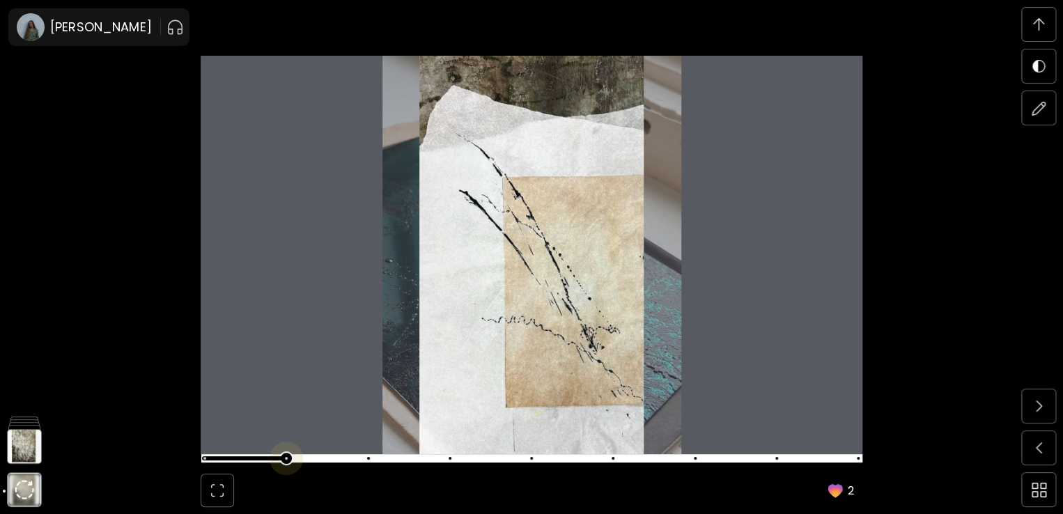
click at [288, 459] on span at bounding box center [286, 458] width 3 height 3
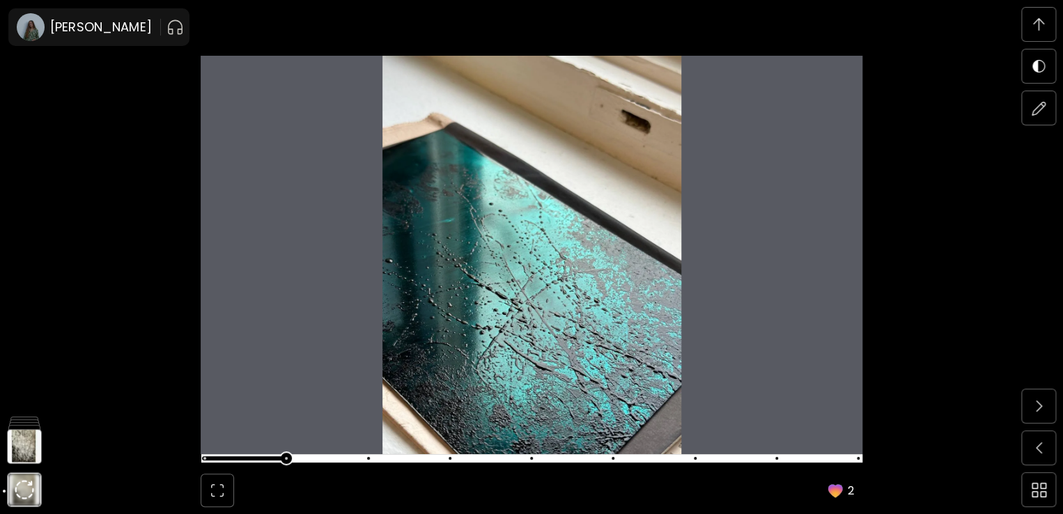
scroll to position [5808, 0]
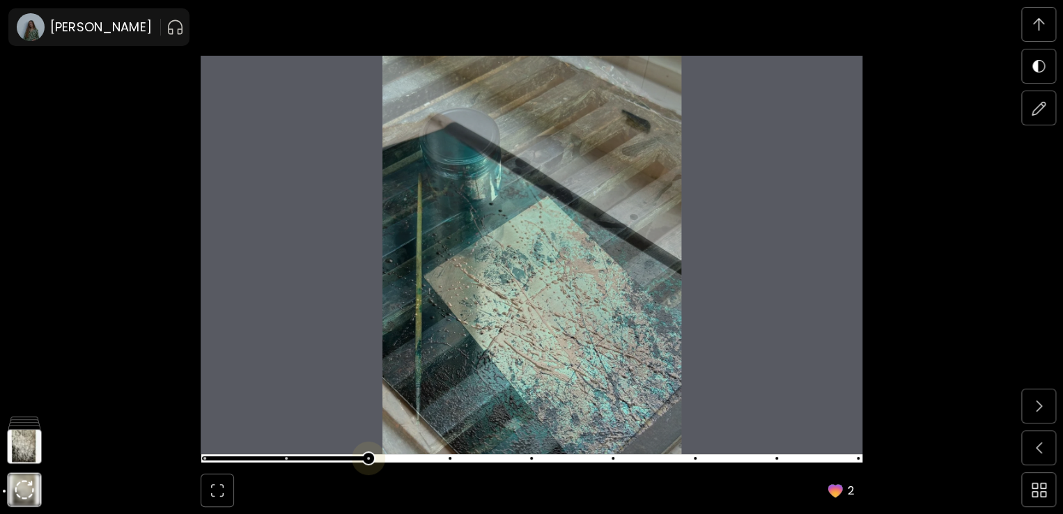
click at [364, 455] on span at bounding box center [529, 459] width 653 height 20
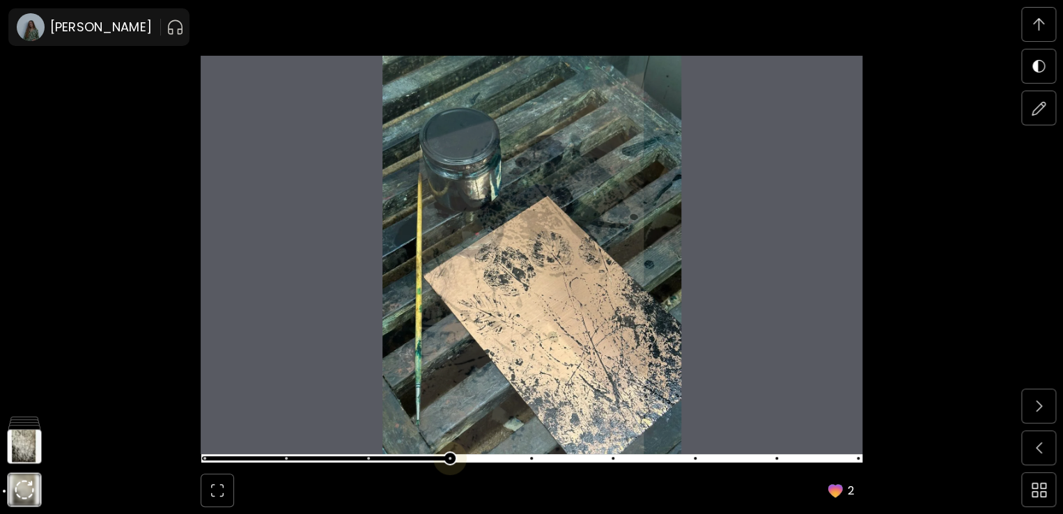
scroll to position [6295, 0]
click at [449, 460] on span at bounding box center [529, 459] width 653 height 20
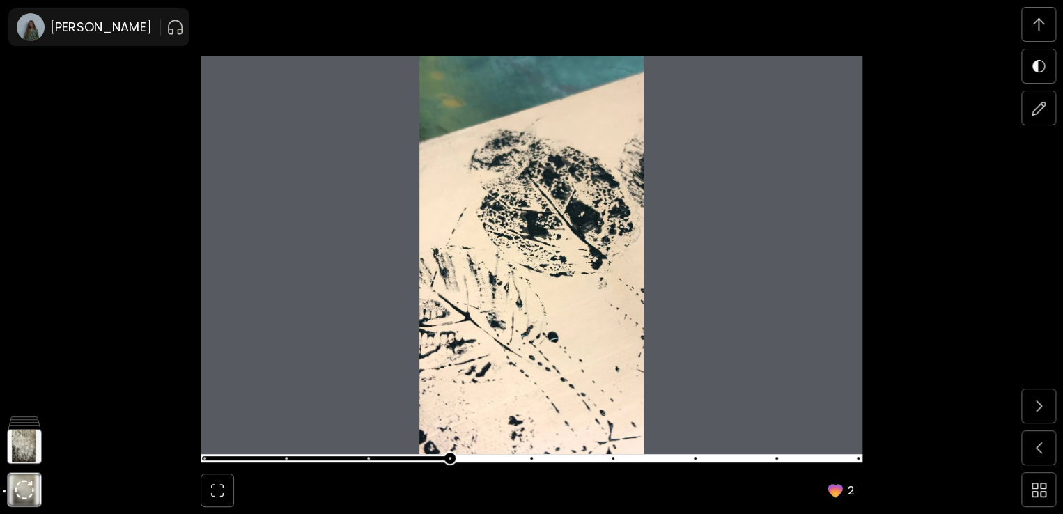
scroll to position [6781, 0]
click at [527, 459] on span at bounding box center [529, 459] width 653 height 20
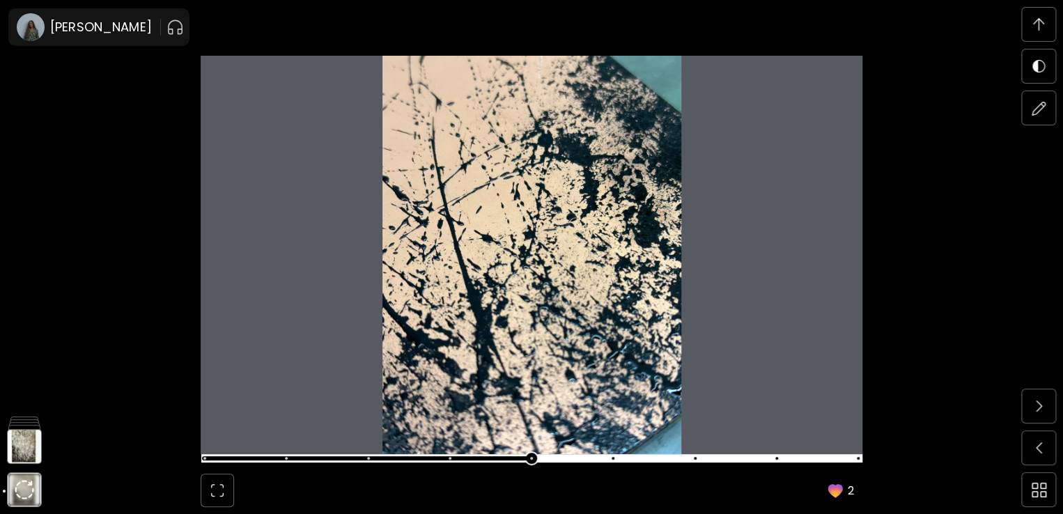
scroll to position [7269, 0]
click at [622, 452] on span at bounding box center [529, 459] width 653 height 20
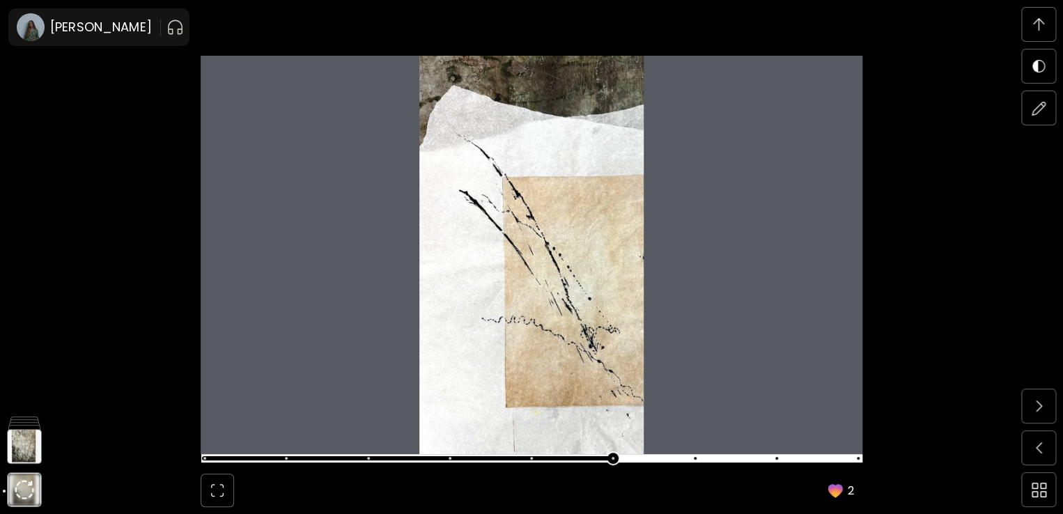
scroll to position [7756, 0]
click at [697, 460] on span at bounding box center [529, 459] width 653 height 20
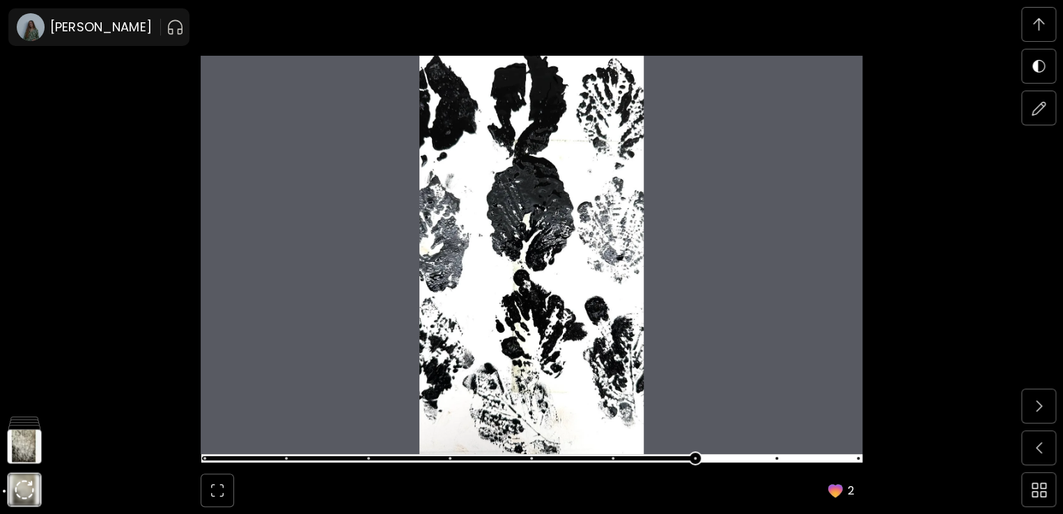
scroll to position [8243, 0]
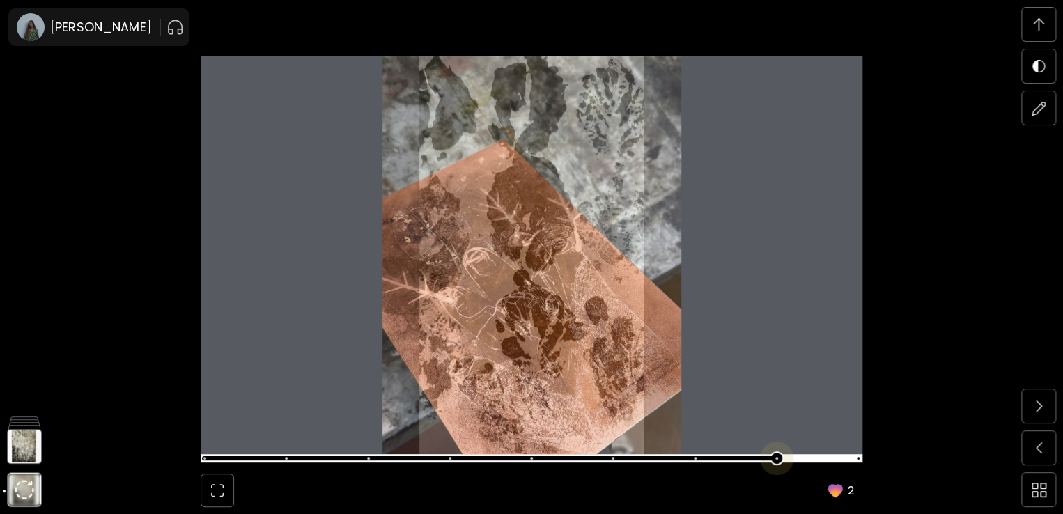
click at [773, 454] on span at bounding box center [529, 459] width 653 height 20
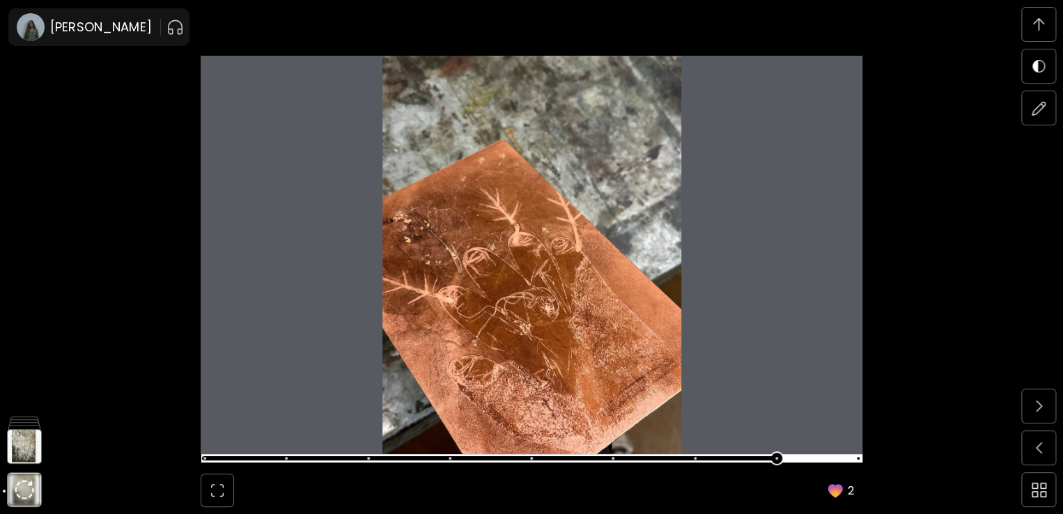
click at [497, 204] on img at bounding box center [532, 255] width 662 height 398
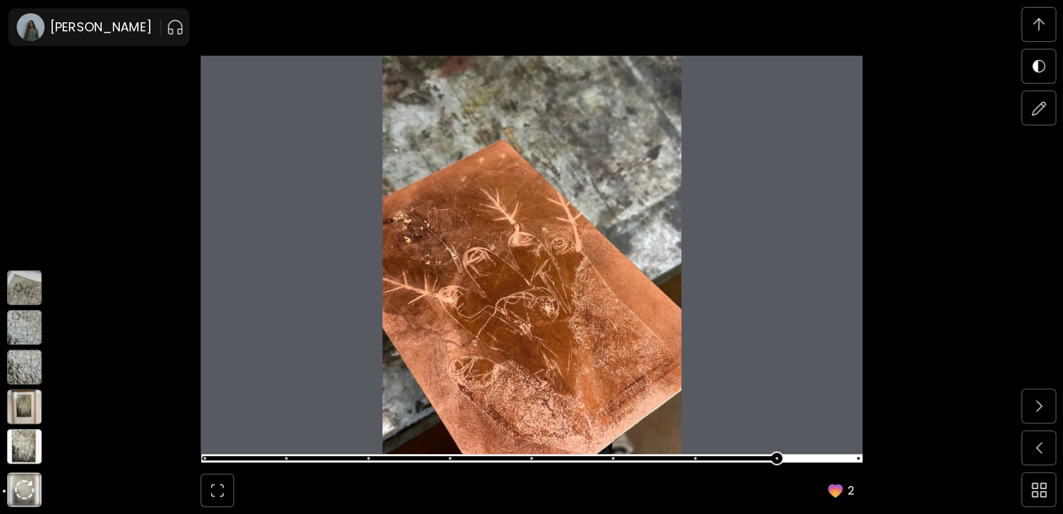
click at [26, 451] on img at bounding box center [24, 446] width 35 height 35
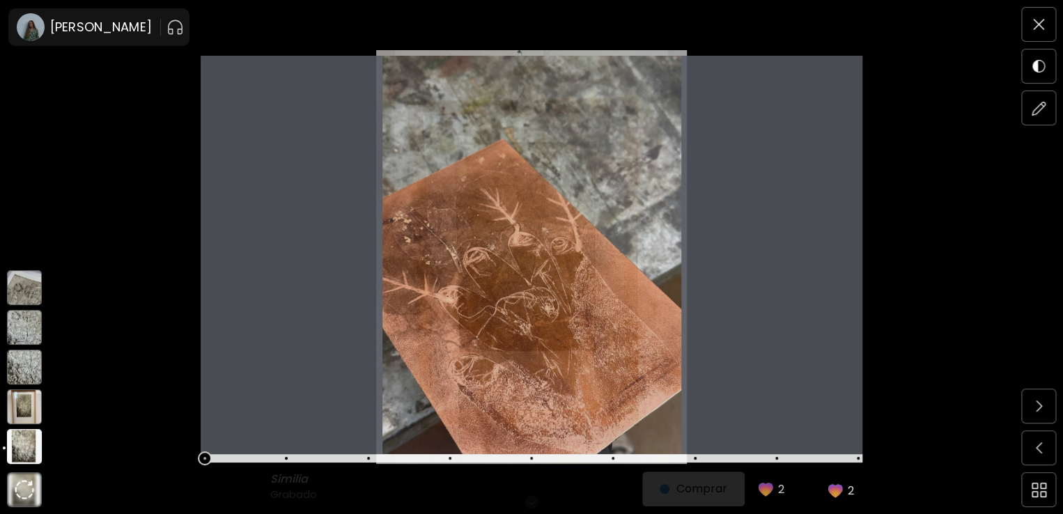
scroll to position [0, 0]
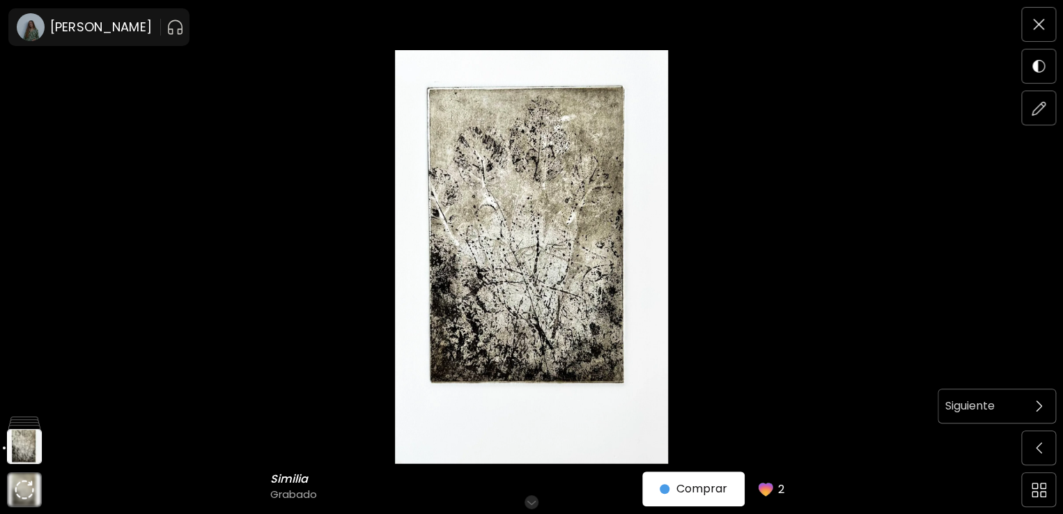
click at [1036, 395] on span at bounding box center [1038, 405] width 29 height 29
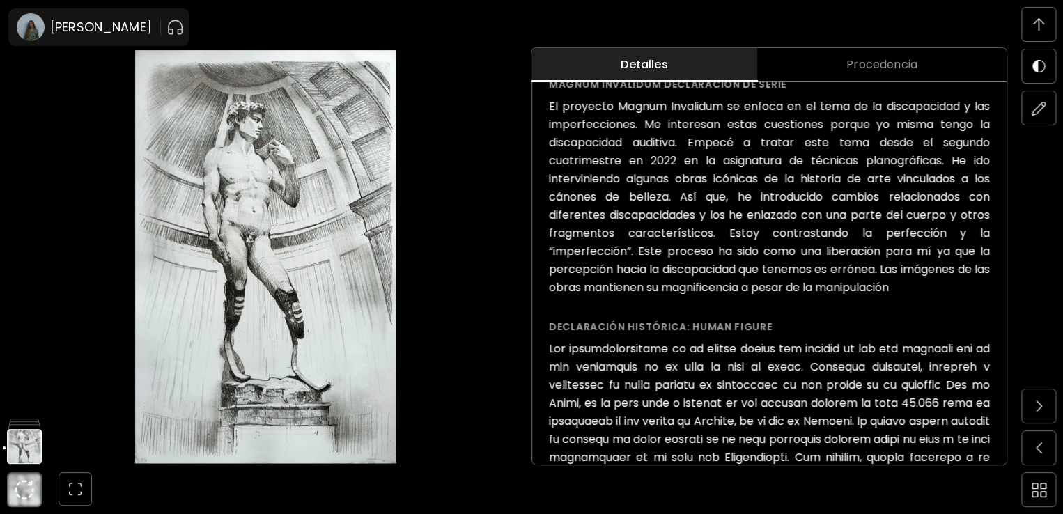
scroll to position [1093, 0]
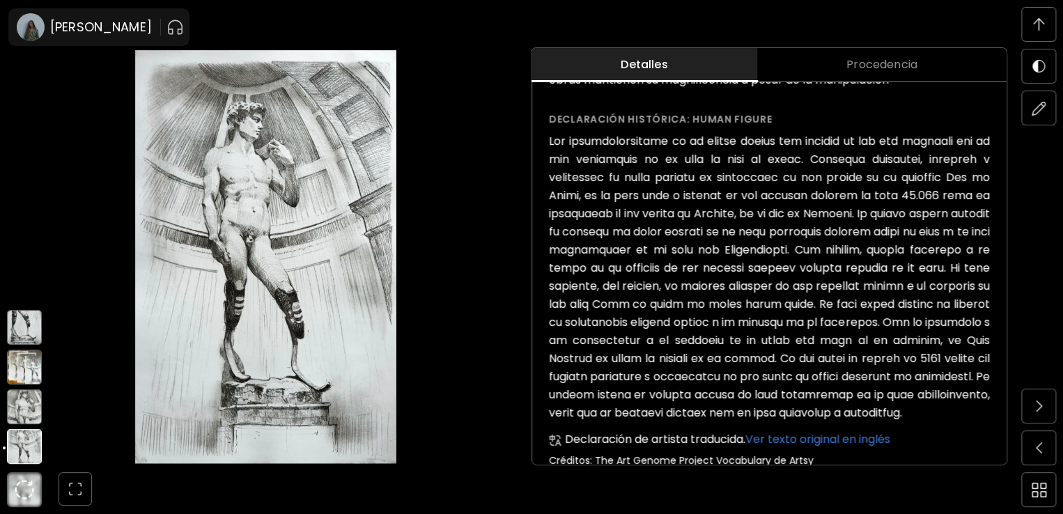
click at [25, 398] on img at bounding box center [24, 406] width 35 height 35
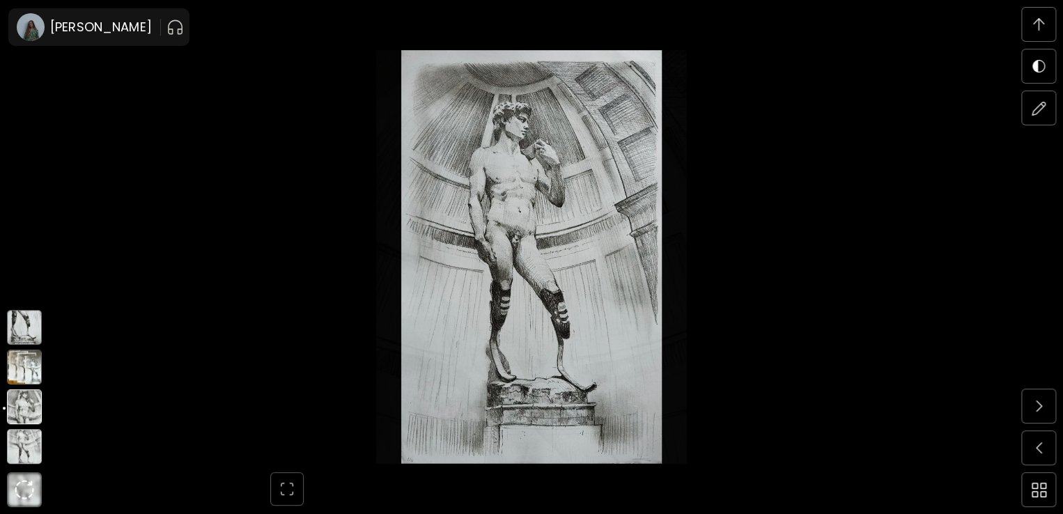
scroll to position [875, 0]
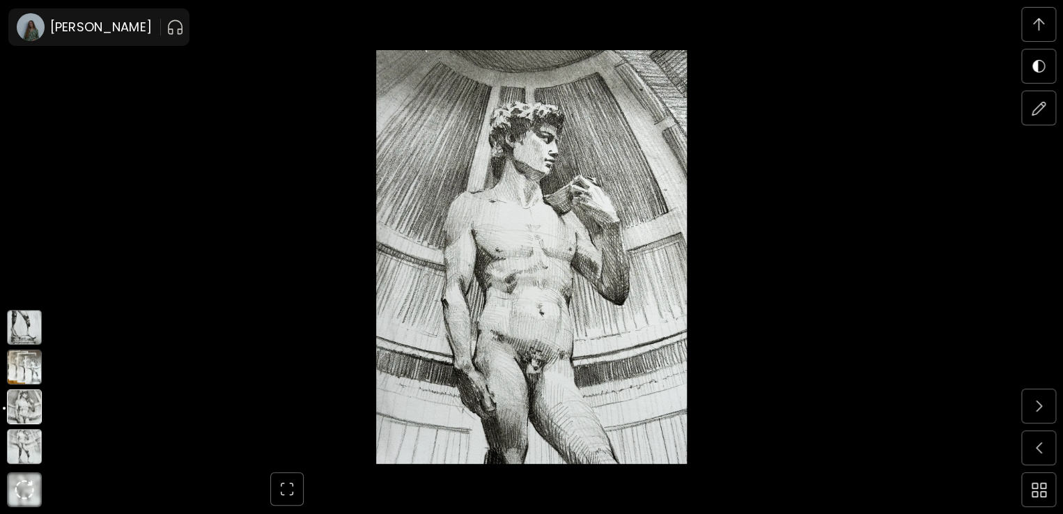
click at [24, 368] on img at bounding box center [24, 367] width 35 height 35
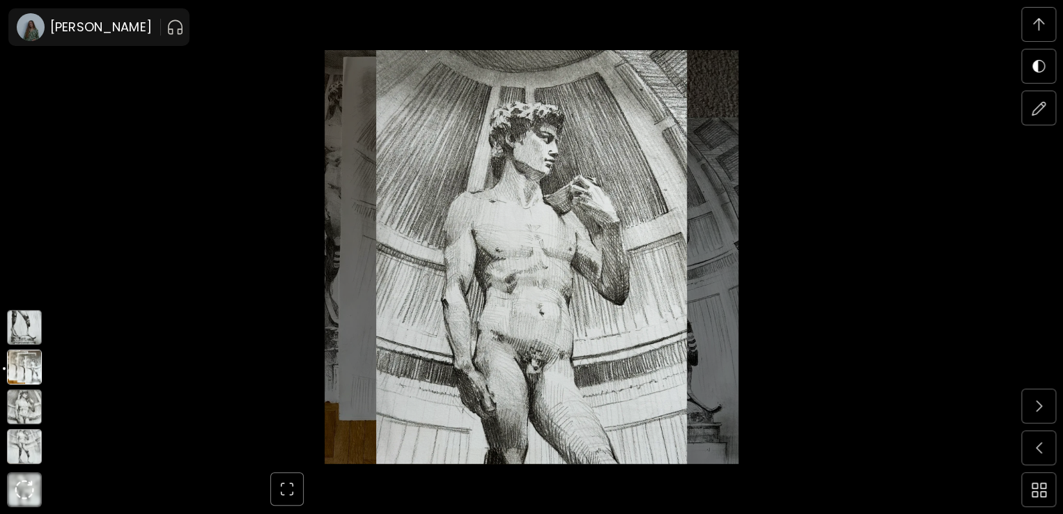
scroll to position [2886, 0]
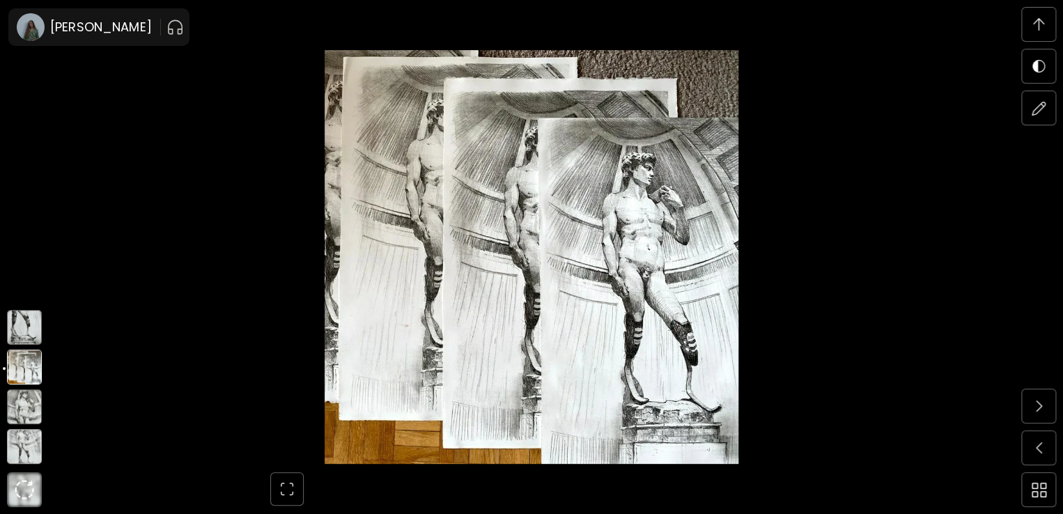
click at [20, 334] on img at bounding box center [24, 327] width 35 height 35
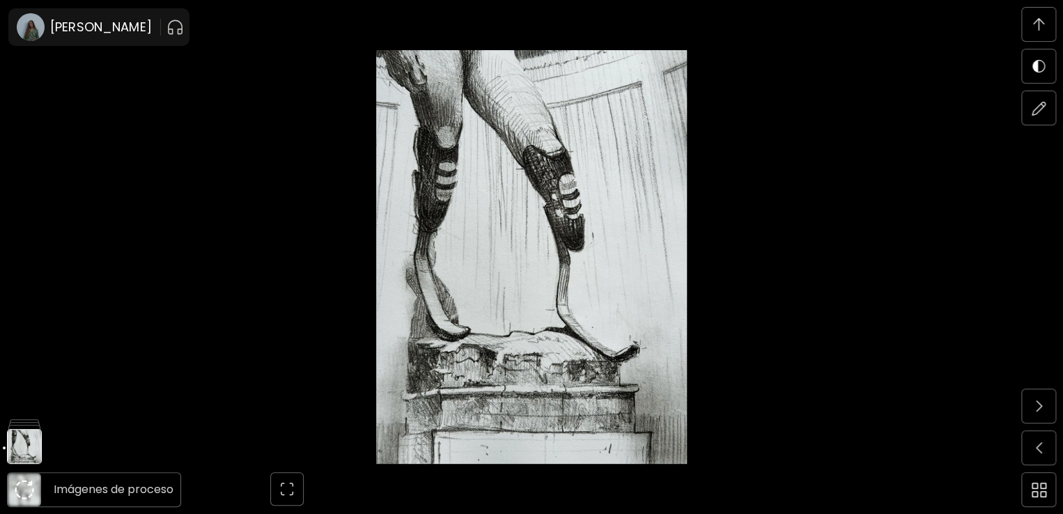
click at [29, 495] on img at bounding box center [25, 490] width 20 height 20
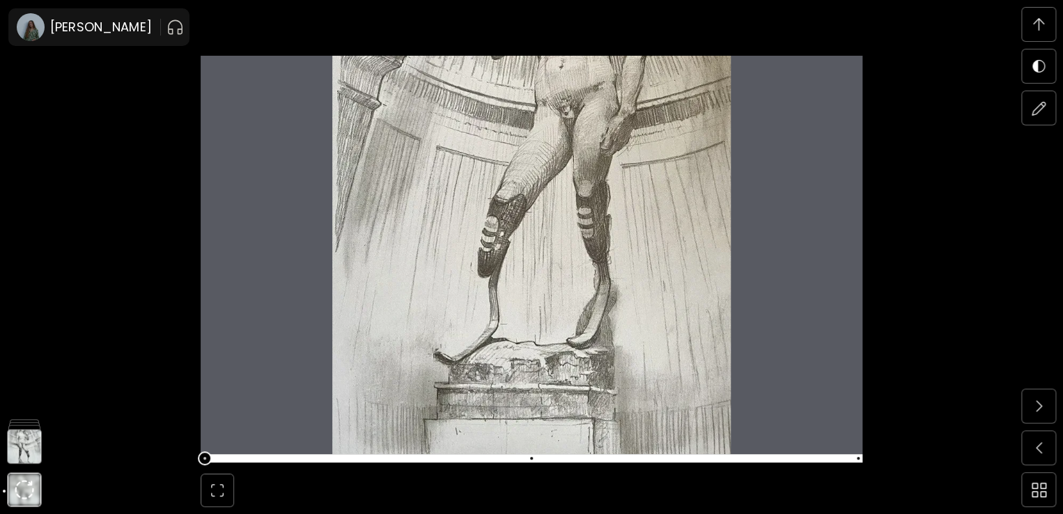
scroll to position [4834, 0]
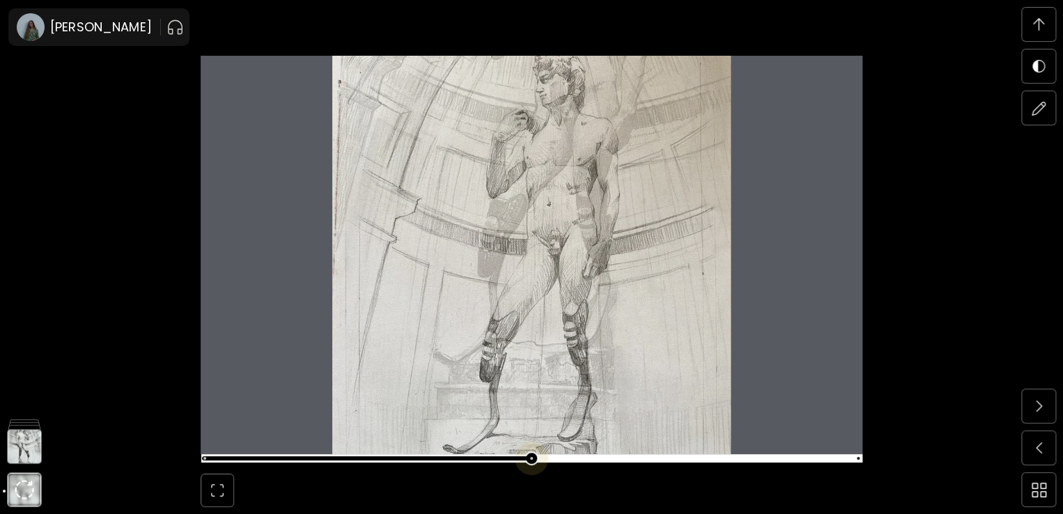
click at [538, 453] on span at bounding box center [529, 459] width 653 height 20
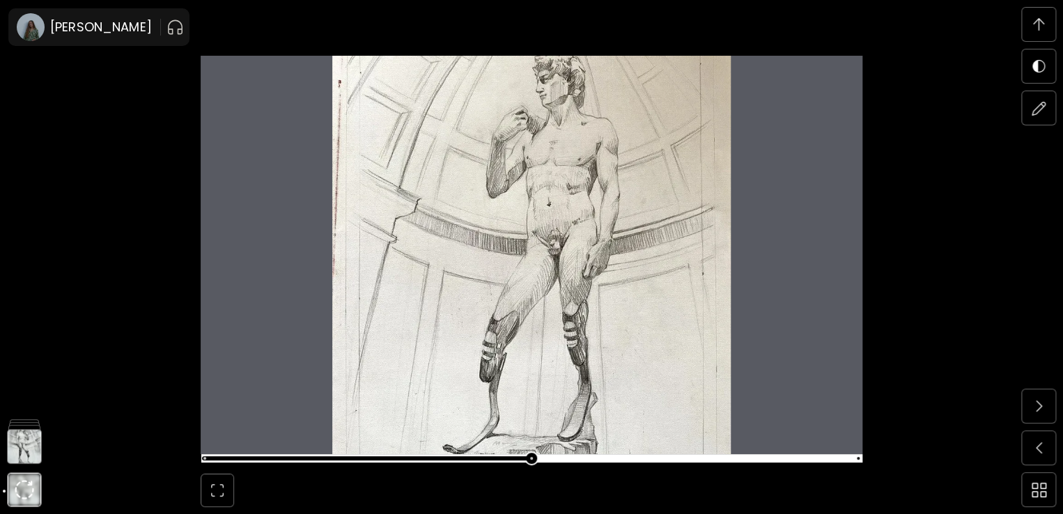
scroll to position [4348, 0]
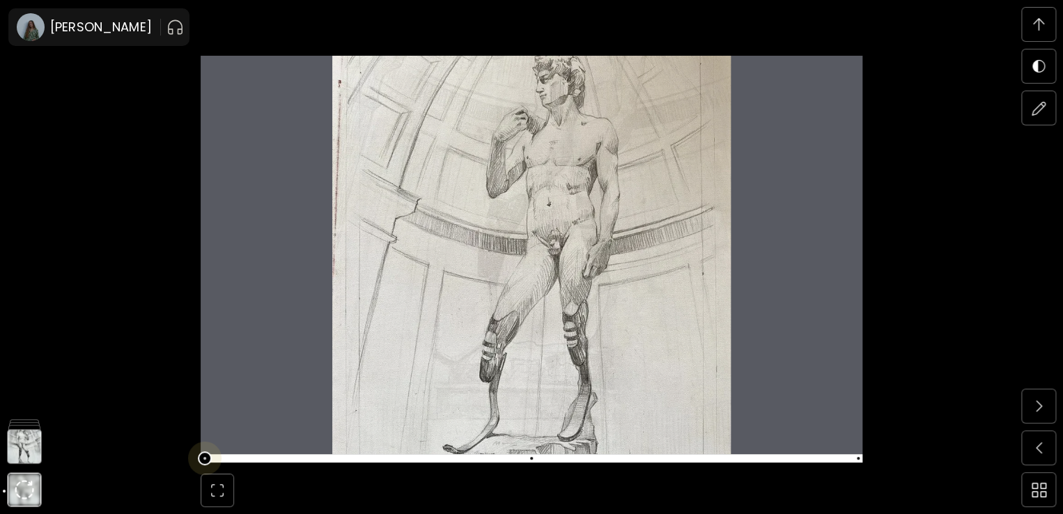
click at [214, 456] on span at bounding box center [529, 459] width 653 height 20
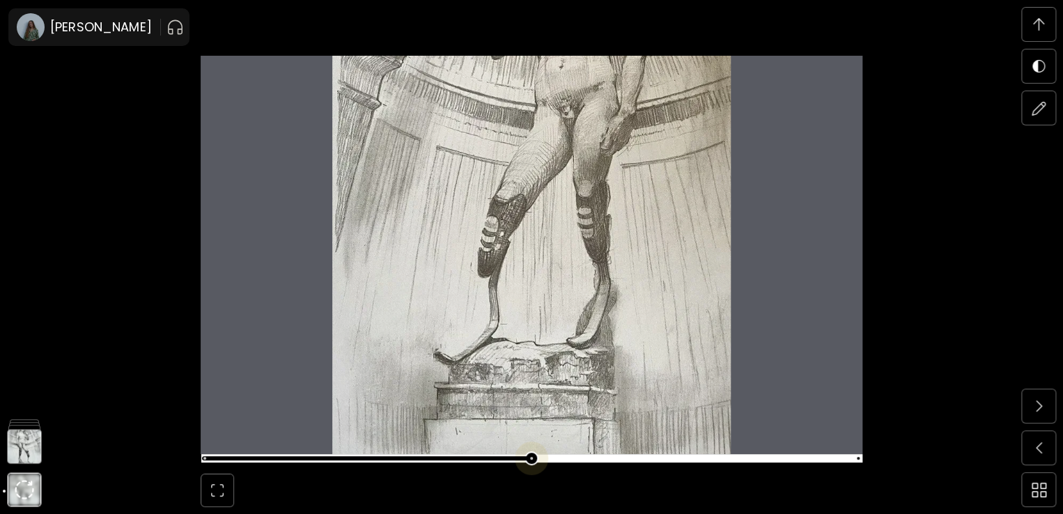
scroll to position [4834, 0]
click at [529, 463] on span at bounding box center [529, 459] width 653 height 20
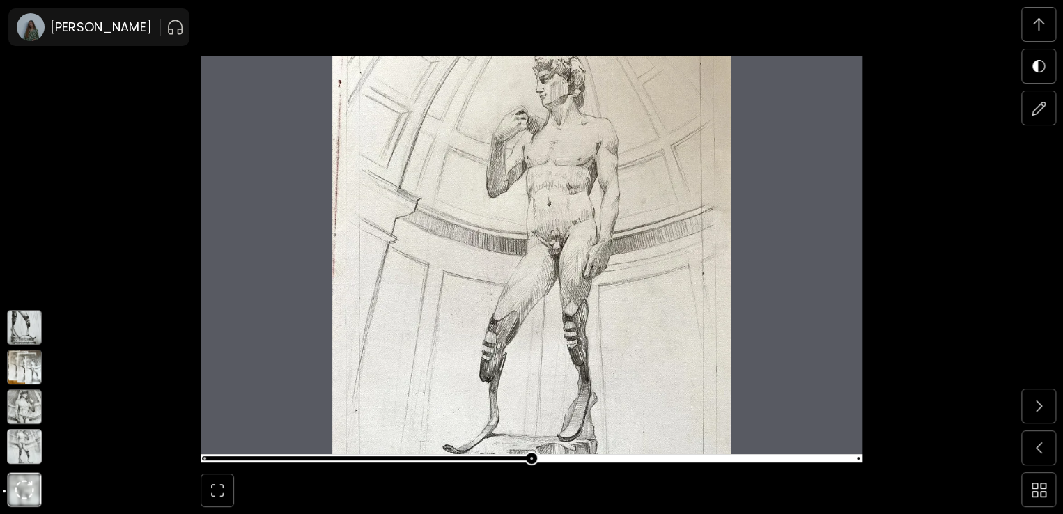
click at [15, 437] on img at bounding box center [24, 446] width 35 height 35
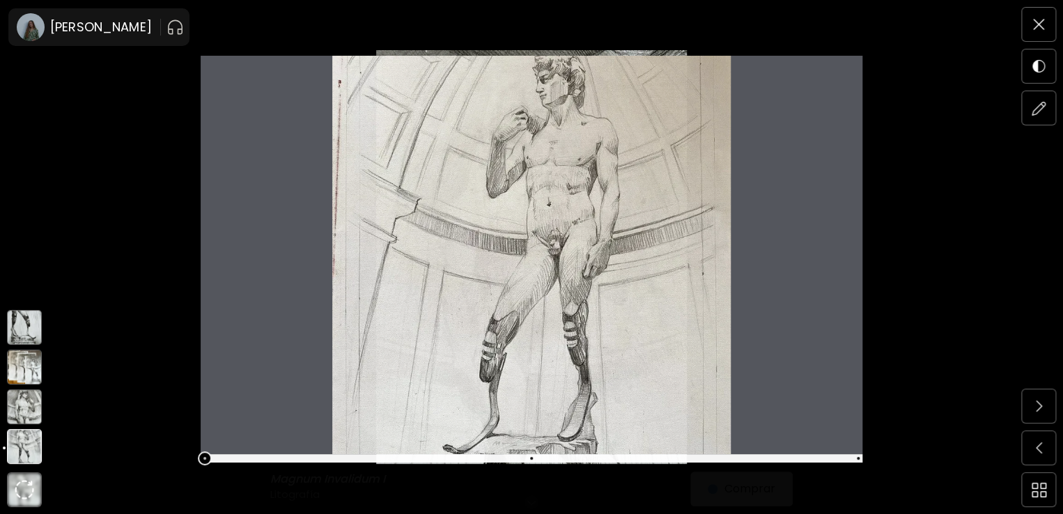
scroll to position [0, 0]
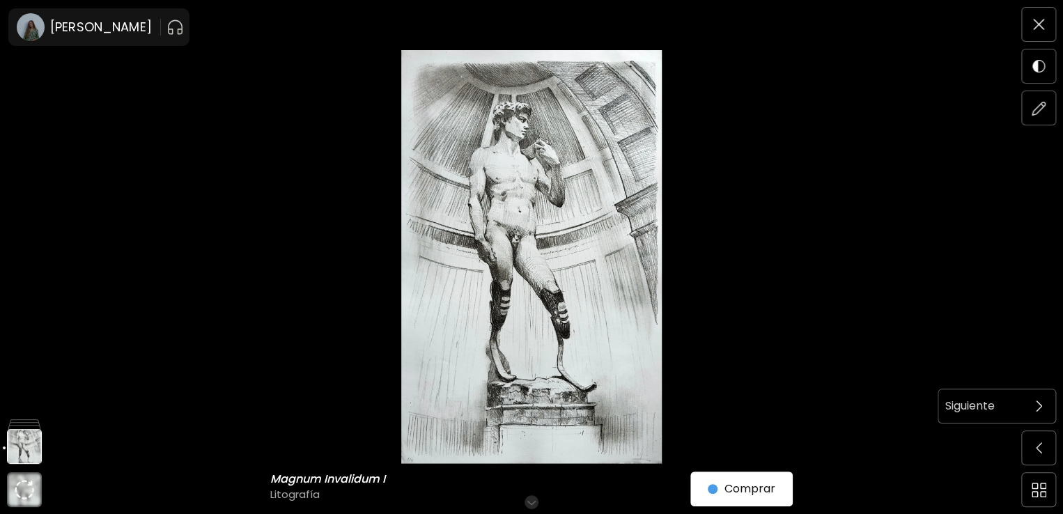
click at [1036, 412] on img at bounding box center [1039, 406] width 6 height 11
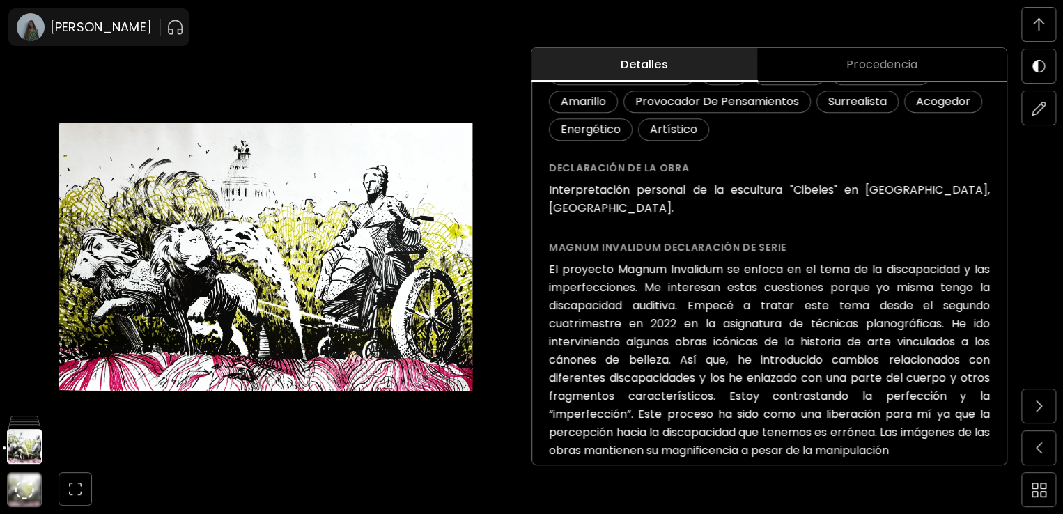
scroll to position [479, 0]
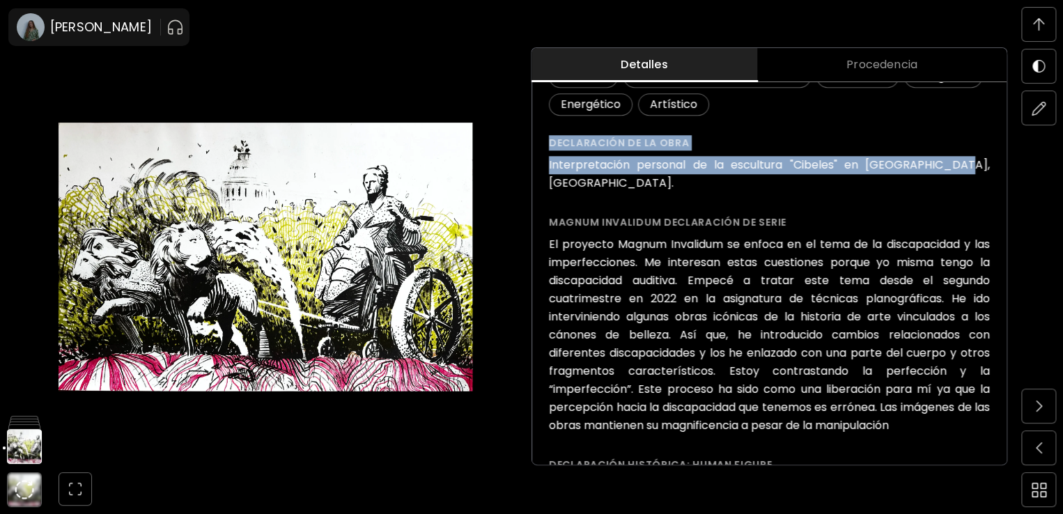
drag, startPoint x: 933, startPoint y: 161, endPoint x: 552, endPoint y: 136, distance: 381.8
click at [552, 136] on div "Magnum Invalidum III ( 2022 ) de la serie Magnum Invalidum Desde € 50 Comprar o…" at bounding box center [769, 271] width 474 height 1398
copy div "Declaración de la obra Interpretación personal de la escultura "Cibeles" en [GE…"
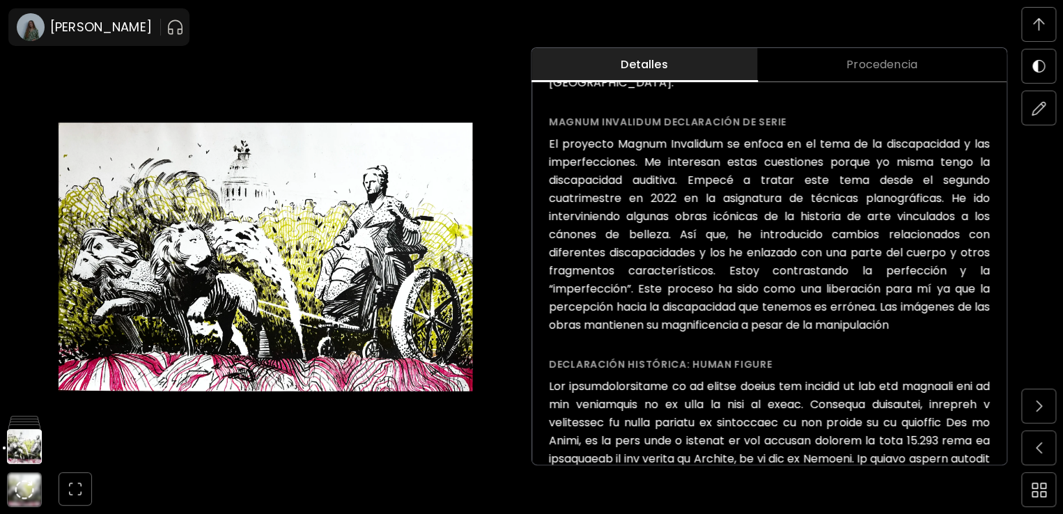
scroll to position [1101, 0]
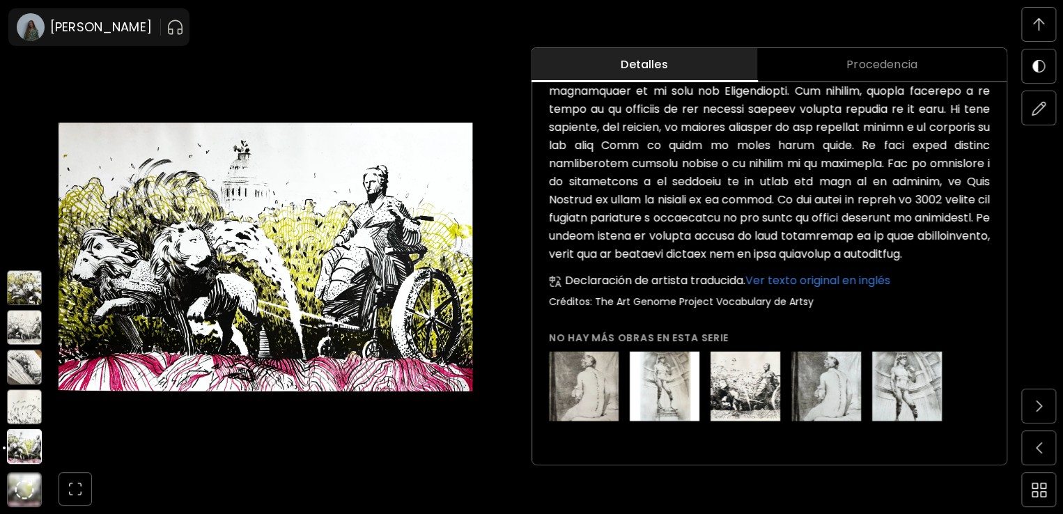
click at [26, 407] on img at bounding box center [24, 406] width 35 height 35
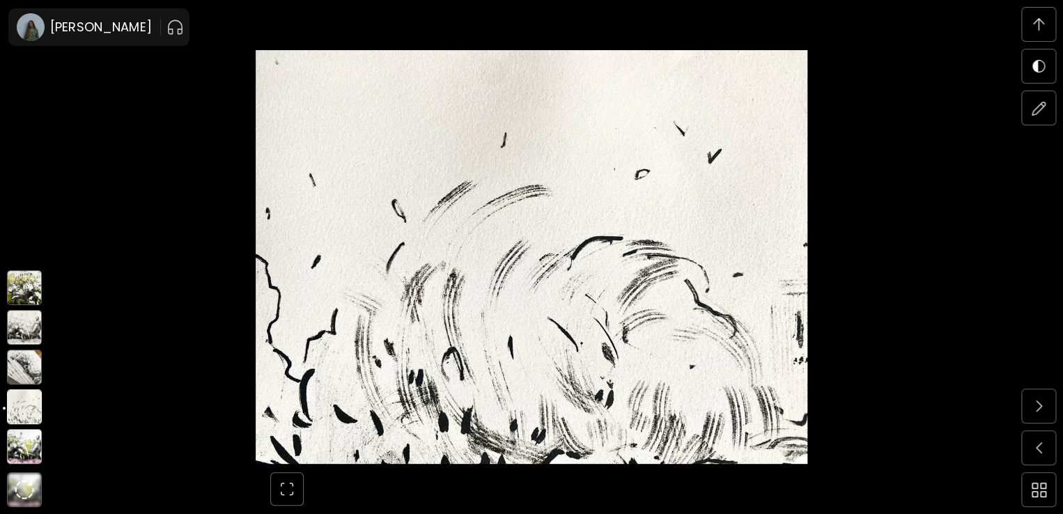
click at [28, 371] on img at bounding box center [24, 367] width 35 height 35
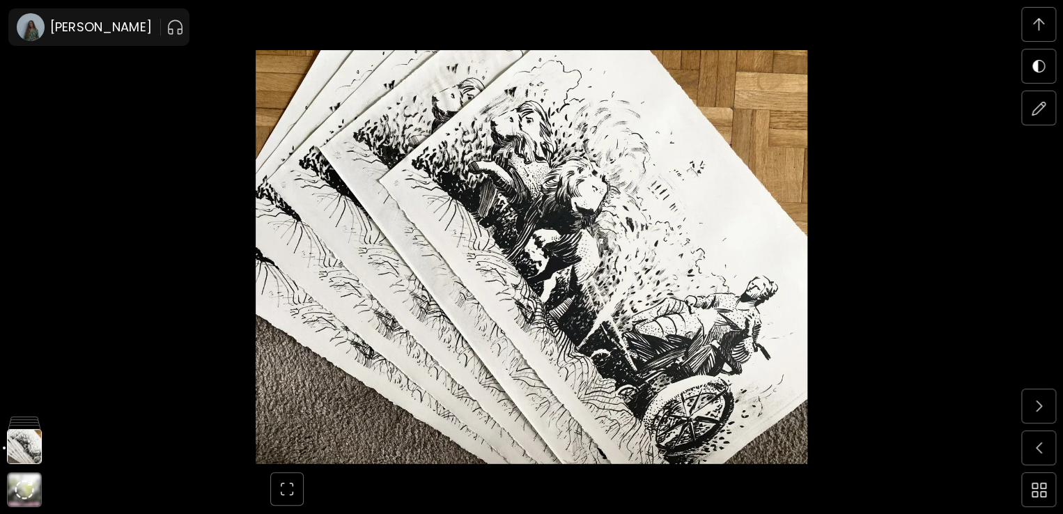
click at [541, 305] on img at bounding box center [532, 257] width 946 height 414
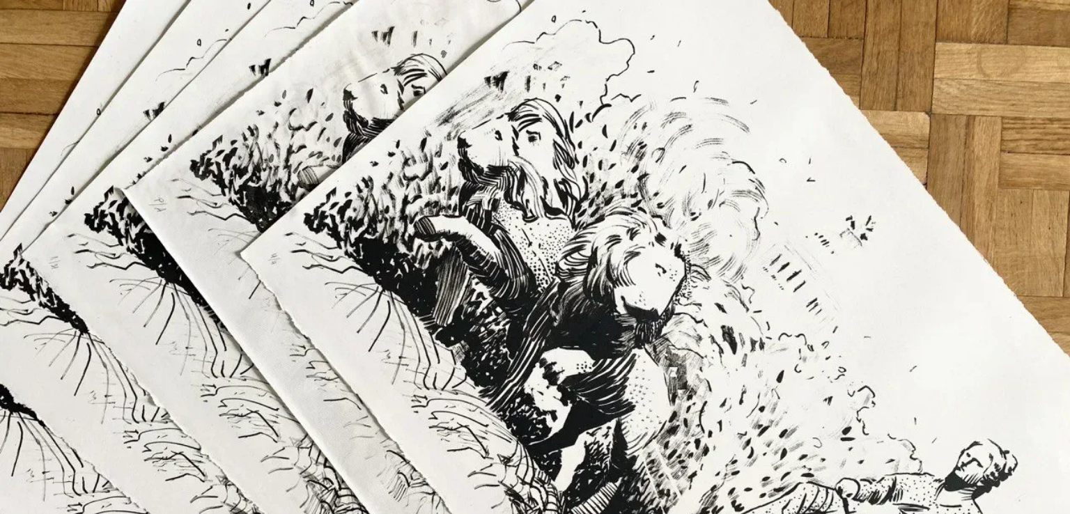
click at [541, 305] on img at bounding box center [535, 401] width 1070 height 802
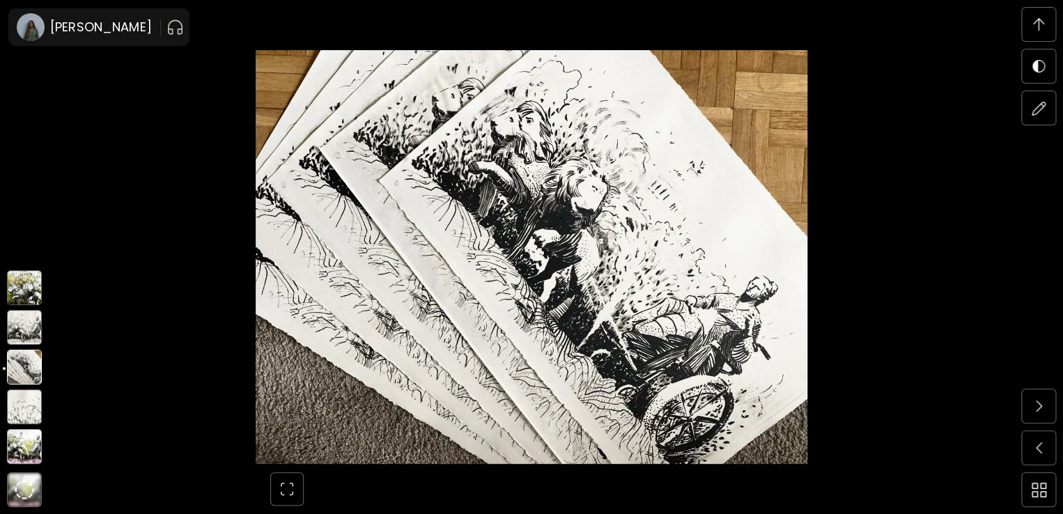
click at [23, 325] on img at bounding box center [24, 327] width 35 height 35
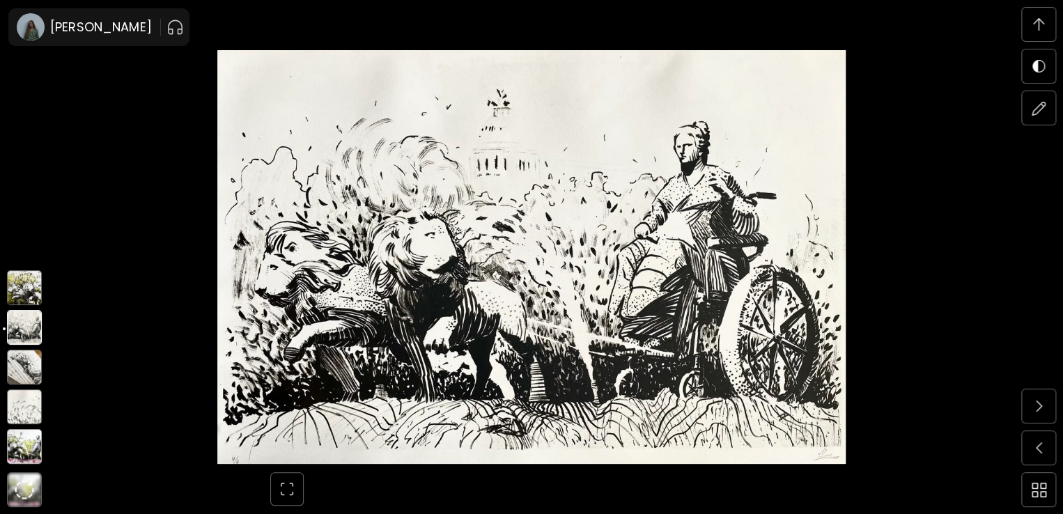
click at [20, 299] on img at bounding box center [24, 287] width 35 height 35
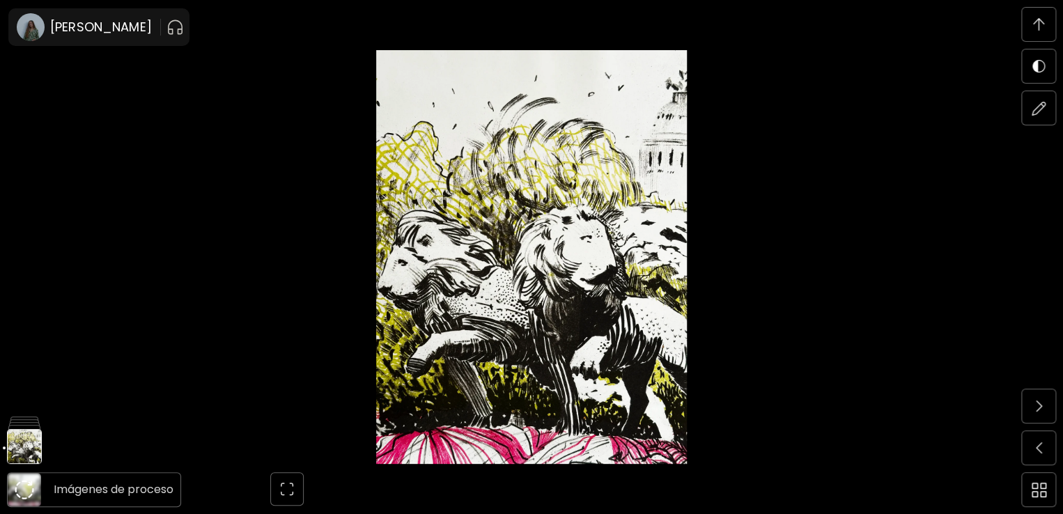
click at [25, 485] on img at bounding box center [25, 490] width 20 height 20
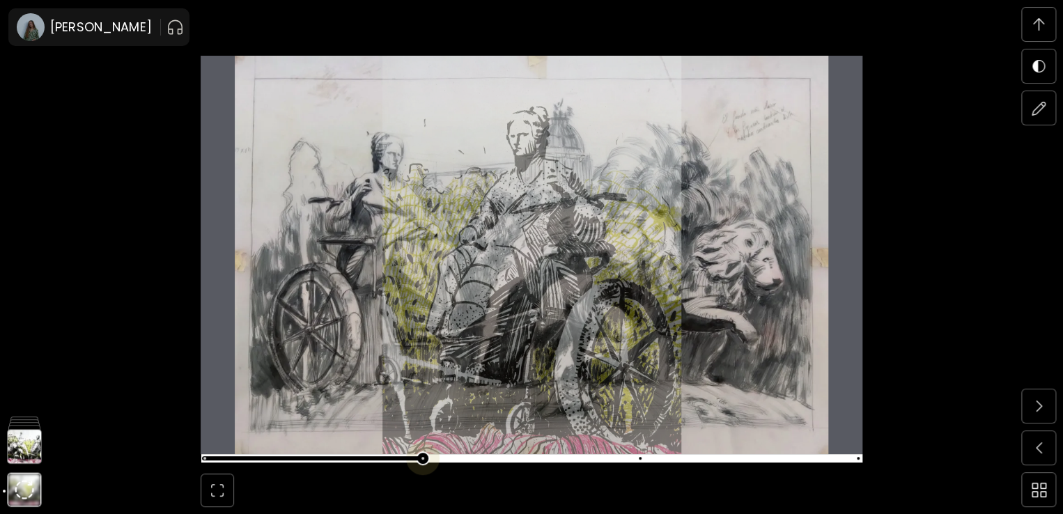
scroll to position [5321, 0]
click at [421, 454] on span at bounding box center [529, 459] width 653 height 20
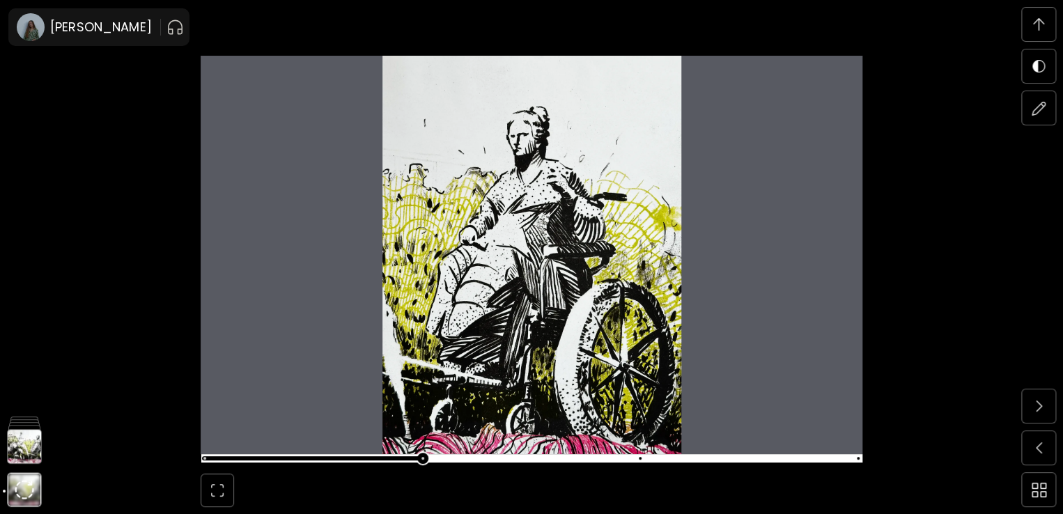
scroll to position [5808, 0]
click at [655, 456] on span at bounding box center [529, 459] width 653 height 20
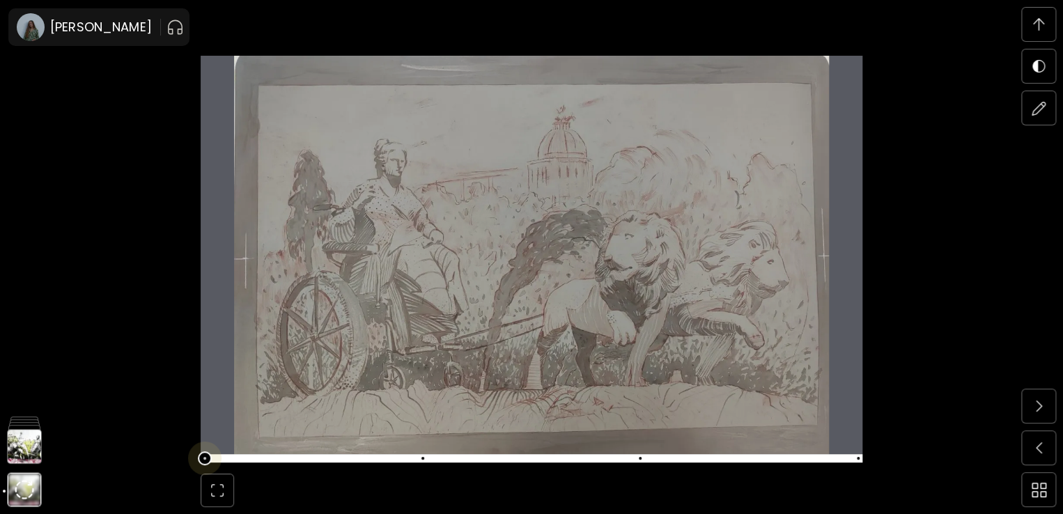
scroll to position [4834, 0]
click at [210, 458] on span at bounding box center [529, 459] width 653 height 20
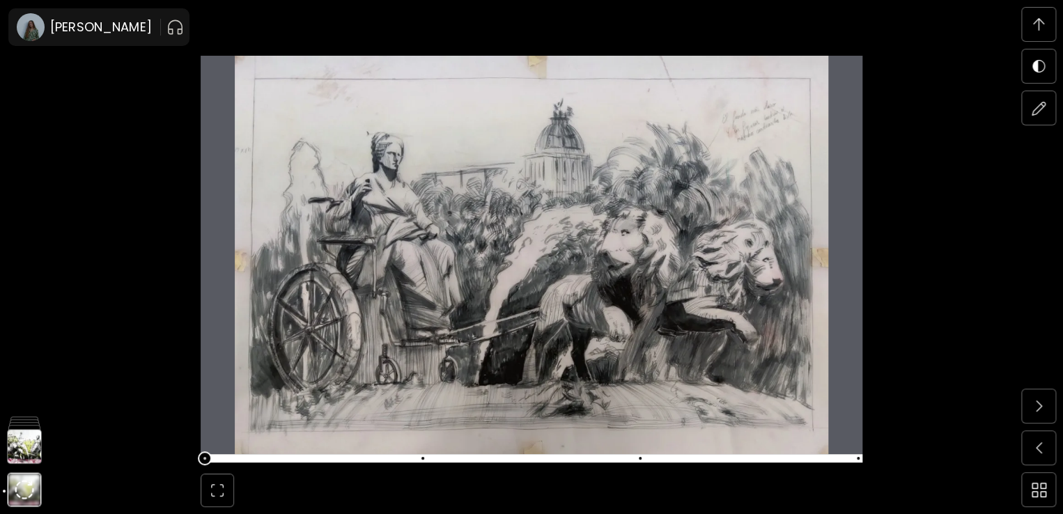
scroll to position [5321, 0]
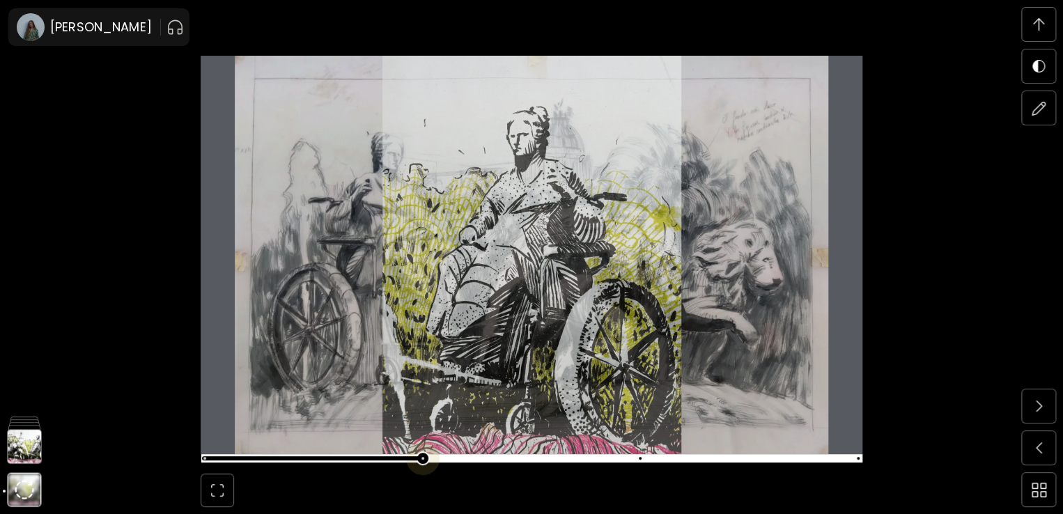
click at [435, 458] on span at bounding box center [529, 459] width 653 height 20
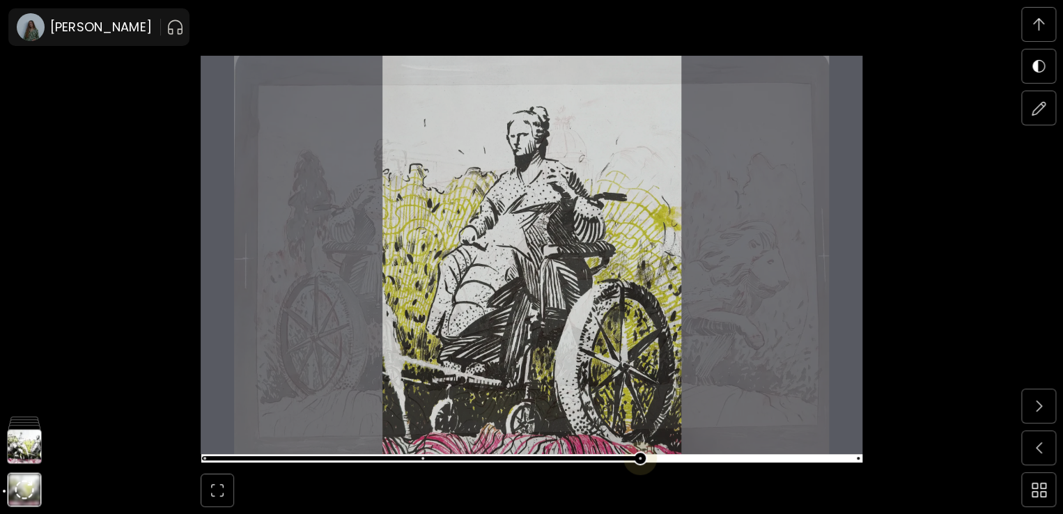
scroll to position [5808, 0]
click at [628, 456] on span at bounding box center [529, 459] width 653 height 20
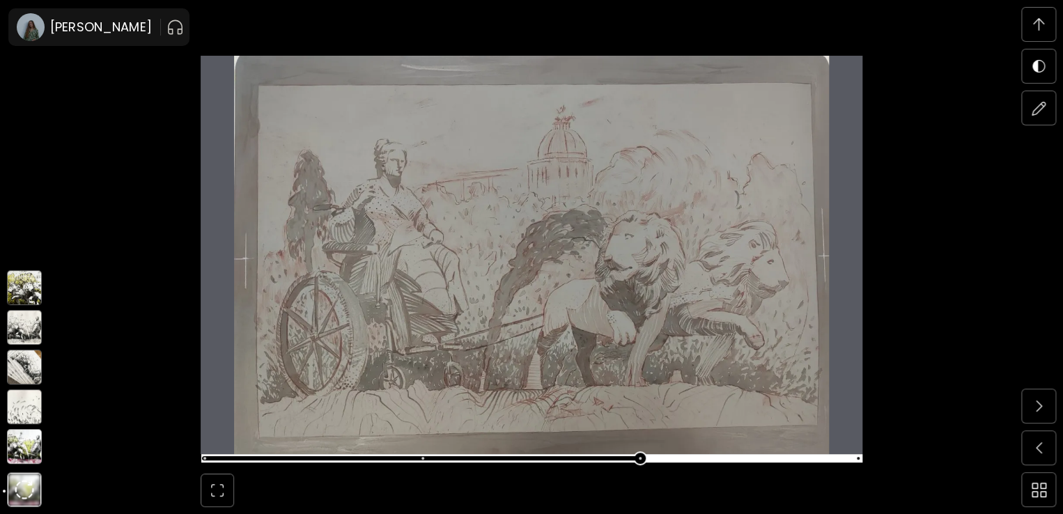
click at [26, 449] on img at bounding box center [24, 446] width 35 height 35
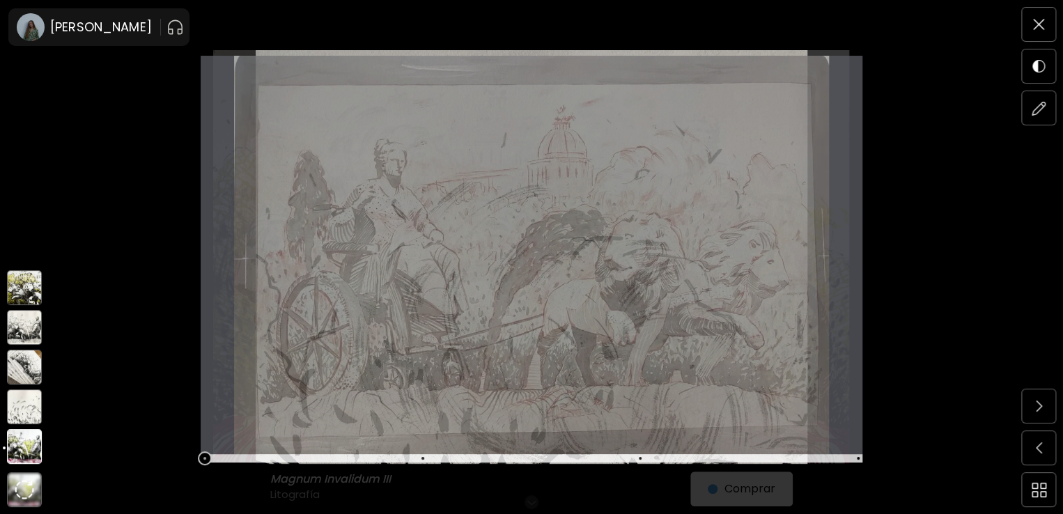
scroll to position [0, 0]
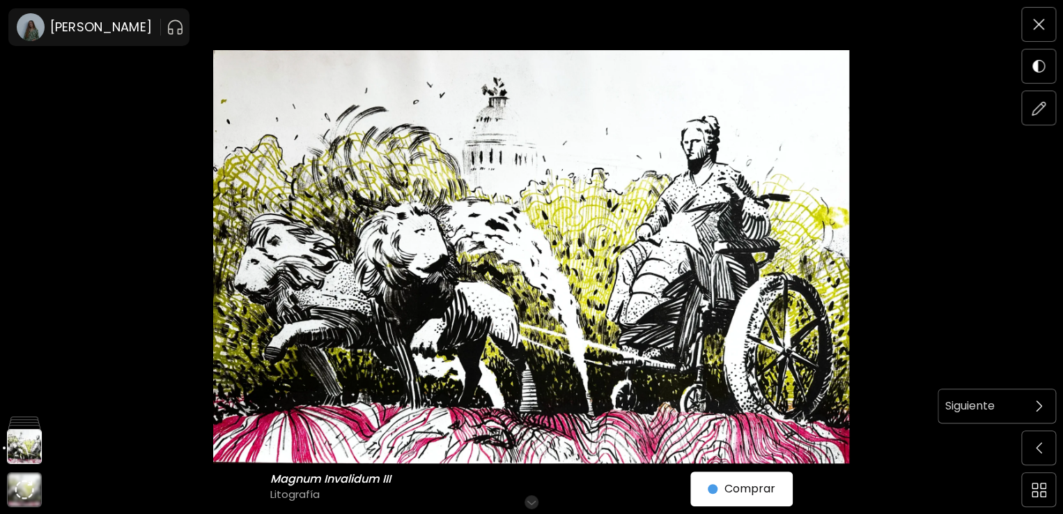
click at [1042, 394] on span at bounding box center [1038, 405] width 29 height 29
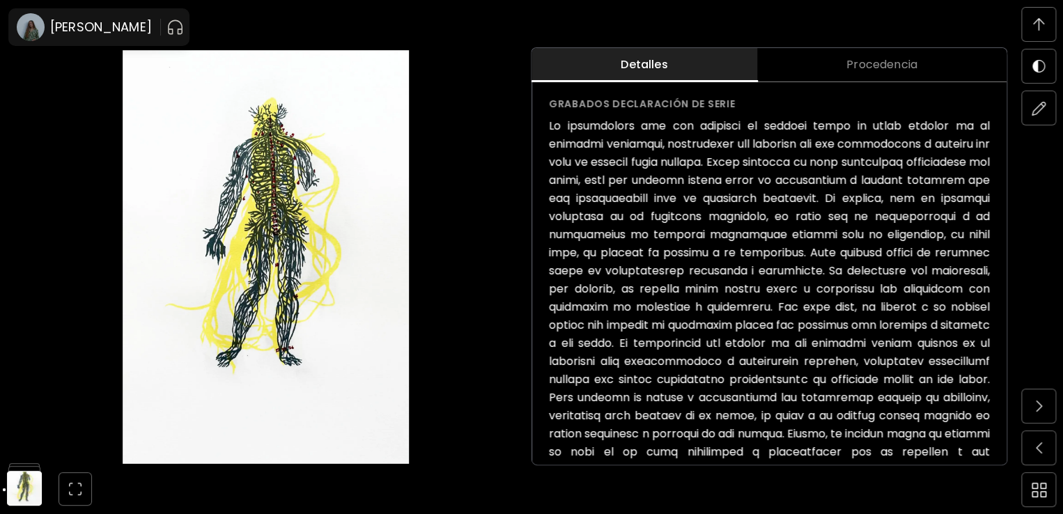
scroll to position [972, 0]
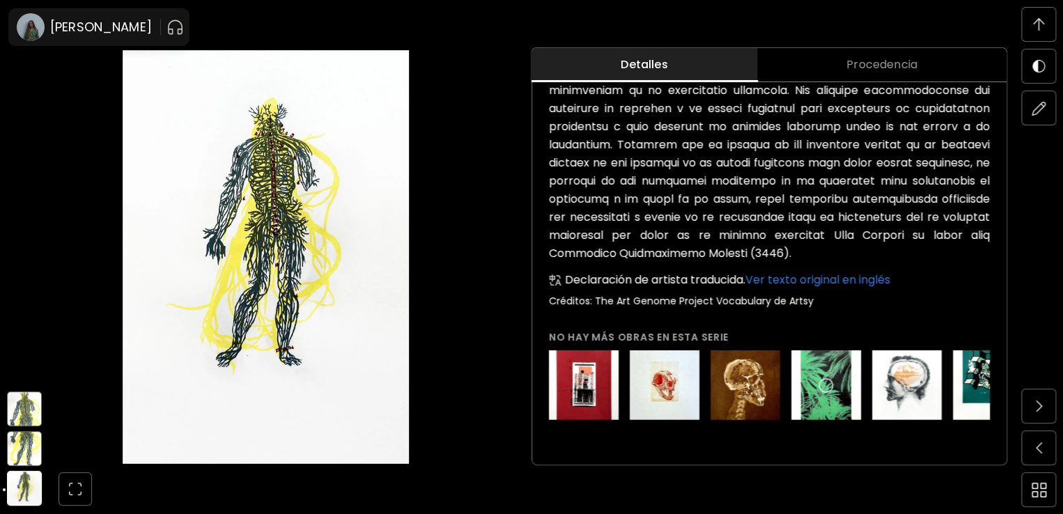
click at [30, 438] on img at bounding box center [24, 448] width 35 height 35
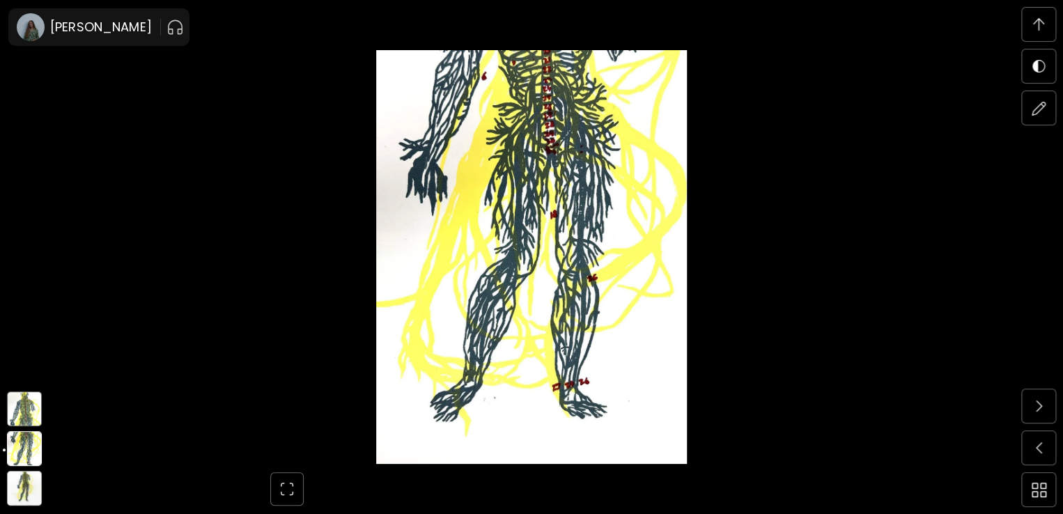
click at [24, 407] on img at bounding box center [24, 408] width 35 height 35
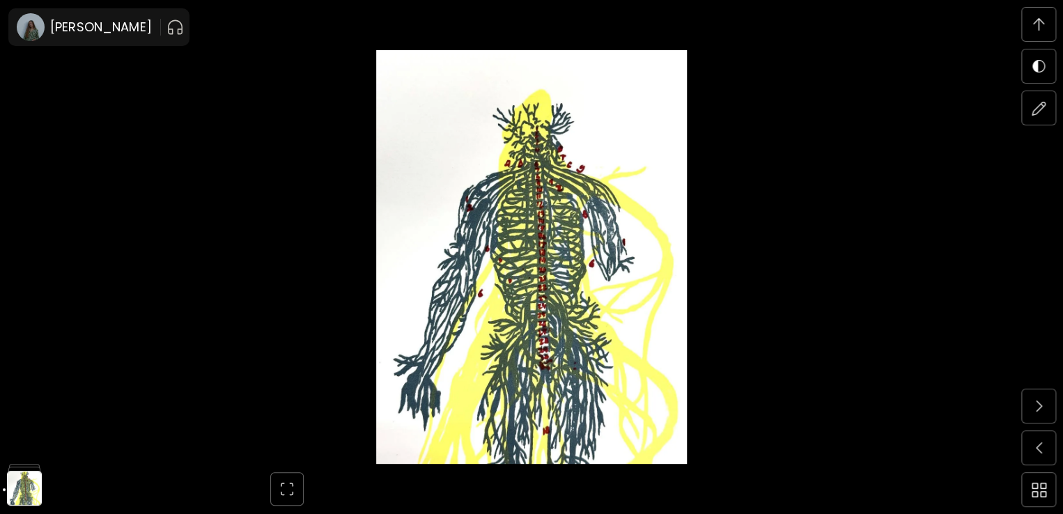
click at [565, 363] on img at bounding box center [532, 257] width 946 height 414
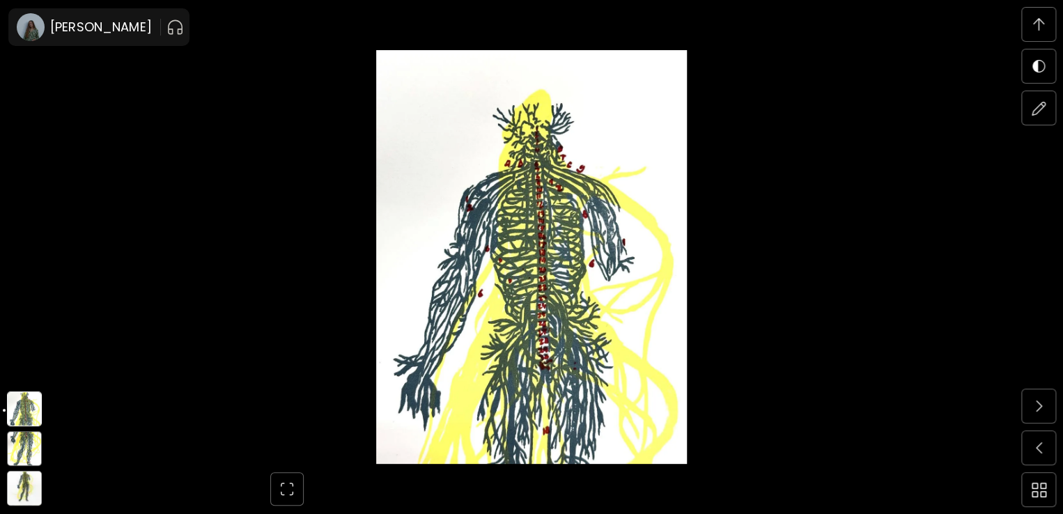
click at [22, 488] on img at bounding box center [24, 488] width 35 height 35
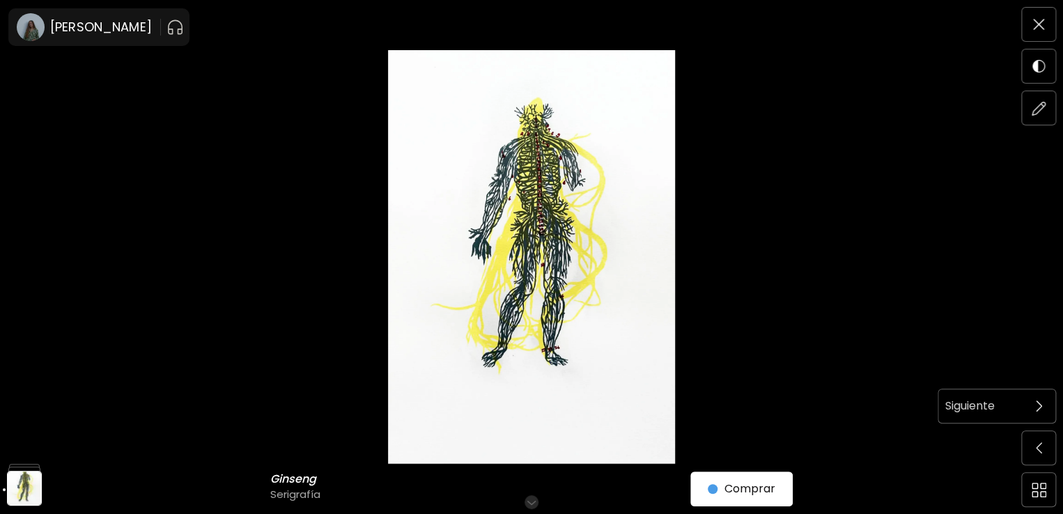
click at [1028, 402] on span at bounding box center [1038, 405] width 29 height 29
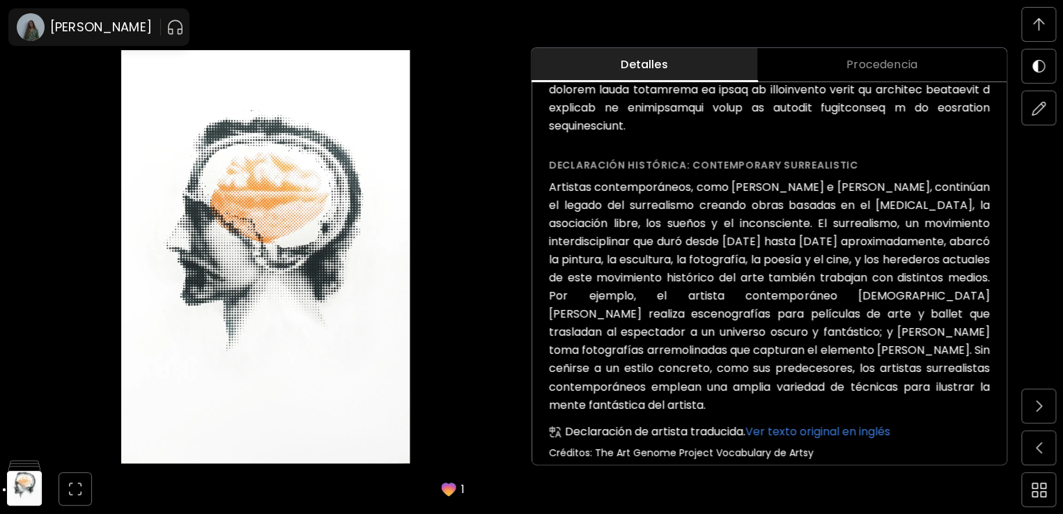
scroll to position [999, 0]
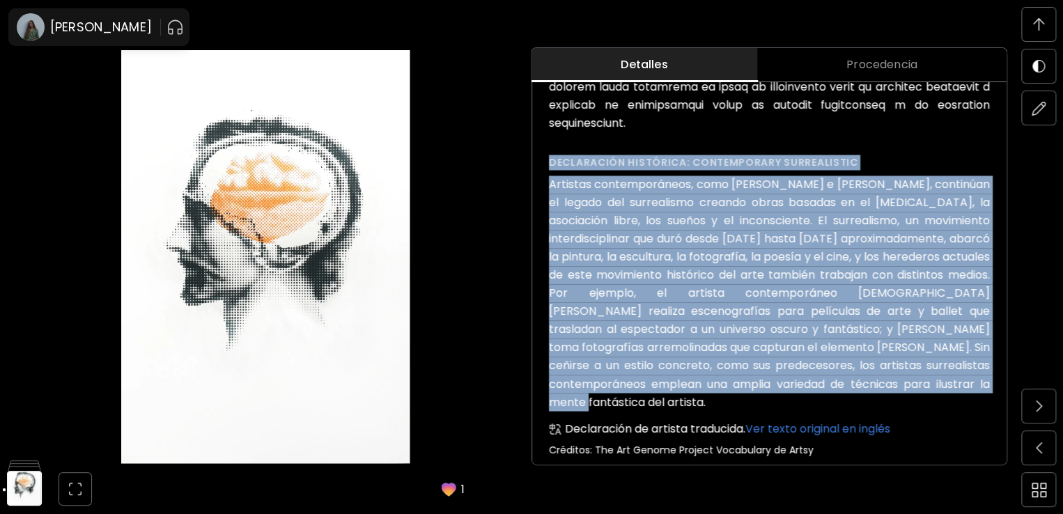
drag, startPoint x: 926, startPoint y: 384, endPoint x: 550, endPoint y: 157, distance: 439.9
copy div "Declaración histórica: Contemporary Surrealistic Artistas contemporáneos, como …"
click at [27, 455] on img at bounding box center [24, 448] width 35 height 35
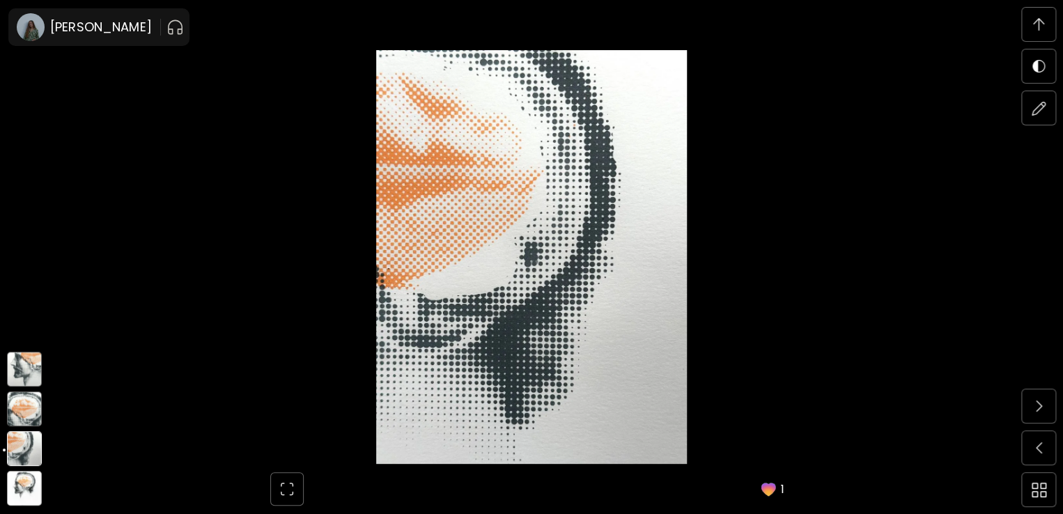
click at [28, 416] on img at bounding box center [24, 408] width 35 height 35
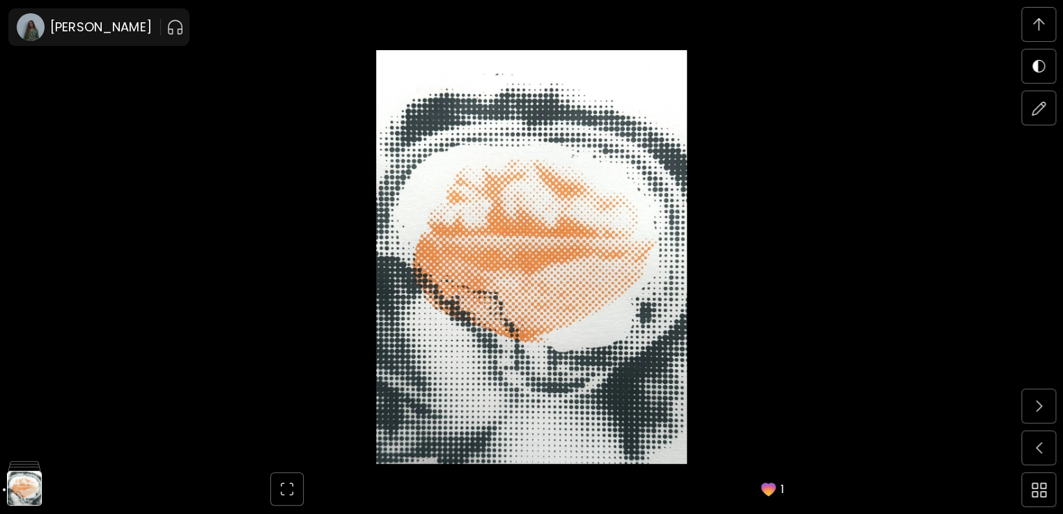
click at [598, 340] on img at bounding box center [532, 257] width 946 height 414
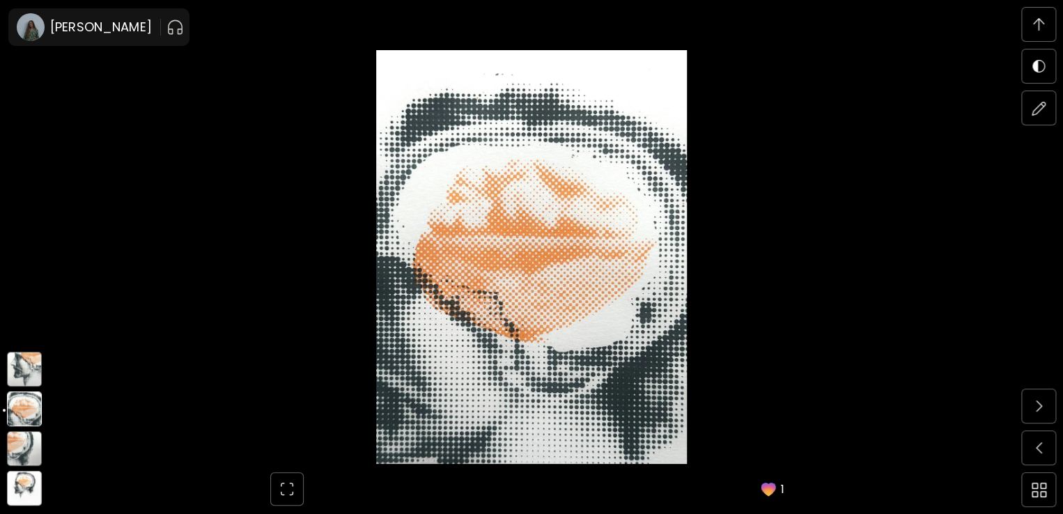
click at [20, 470] on div at bounding box center [24, 451] width 35 height 40
click at [25, 376] on img at bounding box center [24, 369] width 35 height 35
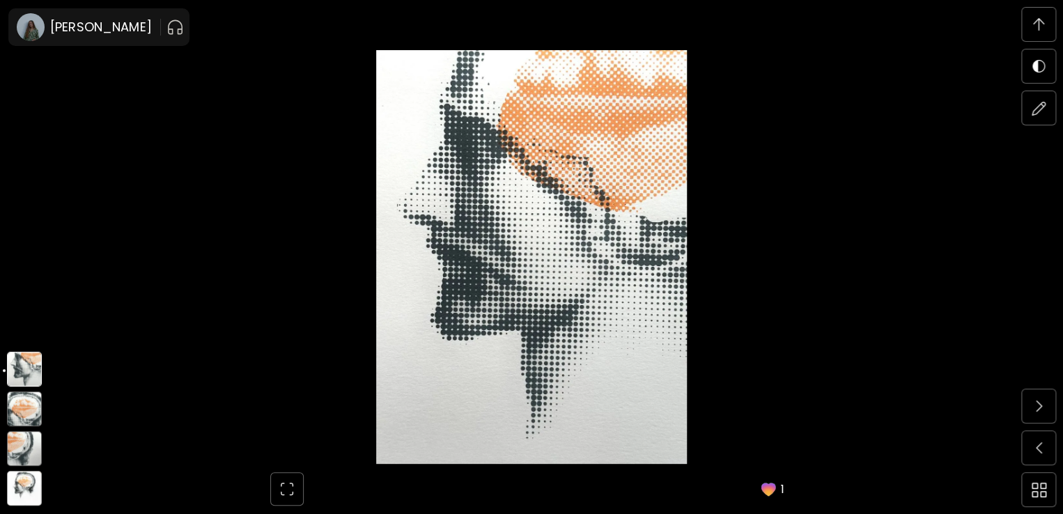
click at [28, 487] on img at bounding box center [24, 488] width 35 height 35
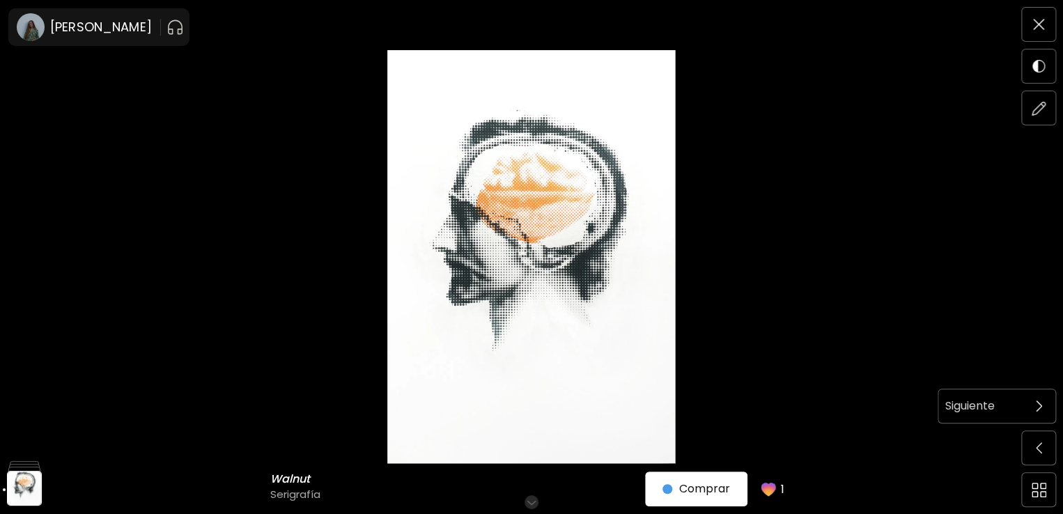
click at [1045, 407] on span at bounding box center [1038, 405] width 29 height 29
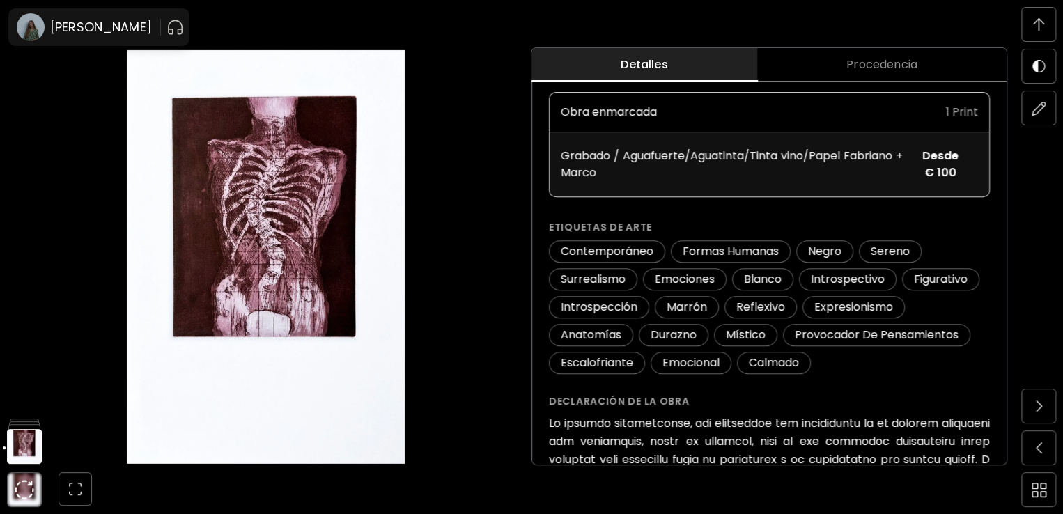
scroll to position [816, 0]
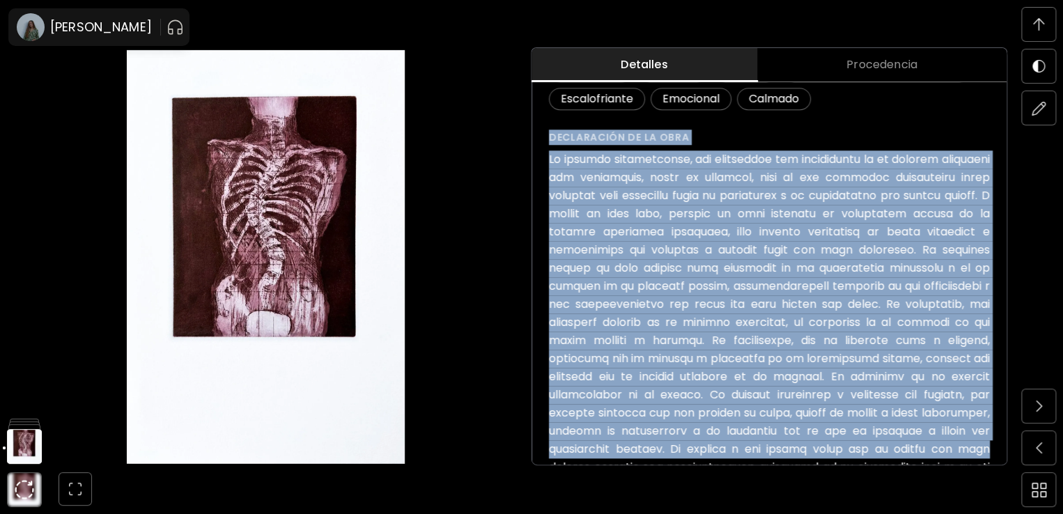
drag, startPoint x: 553, startPoint y: 137, endPoint x: 1000, endPoint y: 441, distance: 540.9
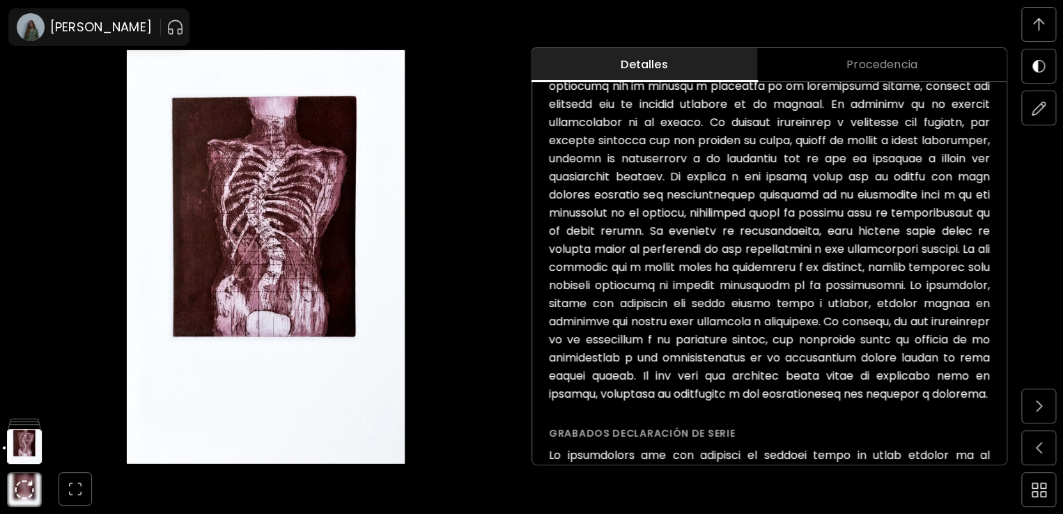
click at [552, 192] on div "Skolios ( 2024 ) de la serie Grabados Desde € 40 Comprar obra Pequeño | 18 x 29…" at bounding box center [769, 447] width 474 height 2407
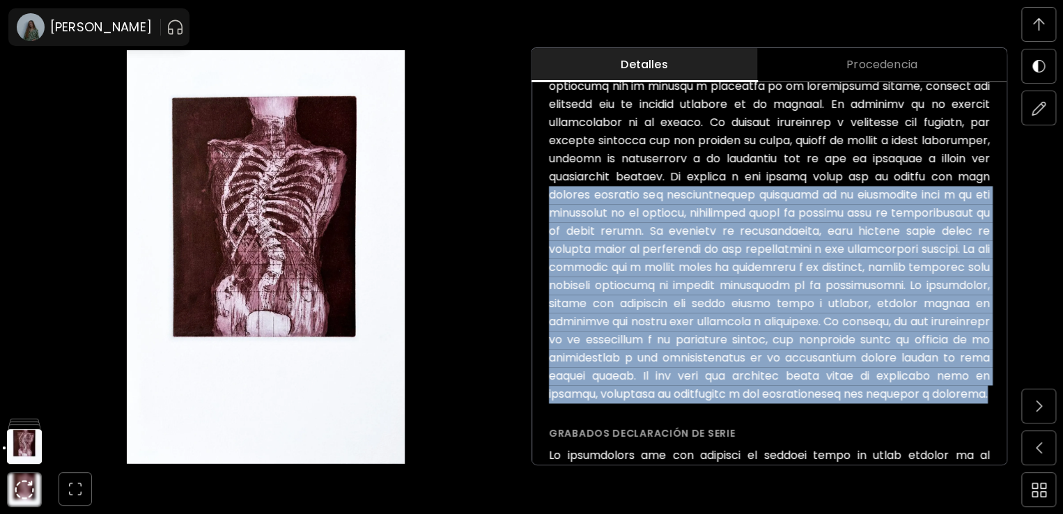
drag, startPoint x: 552, startPoint y: 193, endPoint x: 680, endPoint y: 414, distance: 255.6
click at [680, 403] on h6 at bounding box center [769, 140] width 441 height 525
click at [23, 413] on img at bounding box center [24, 406] width 35 height 35
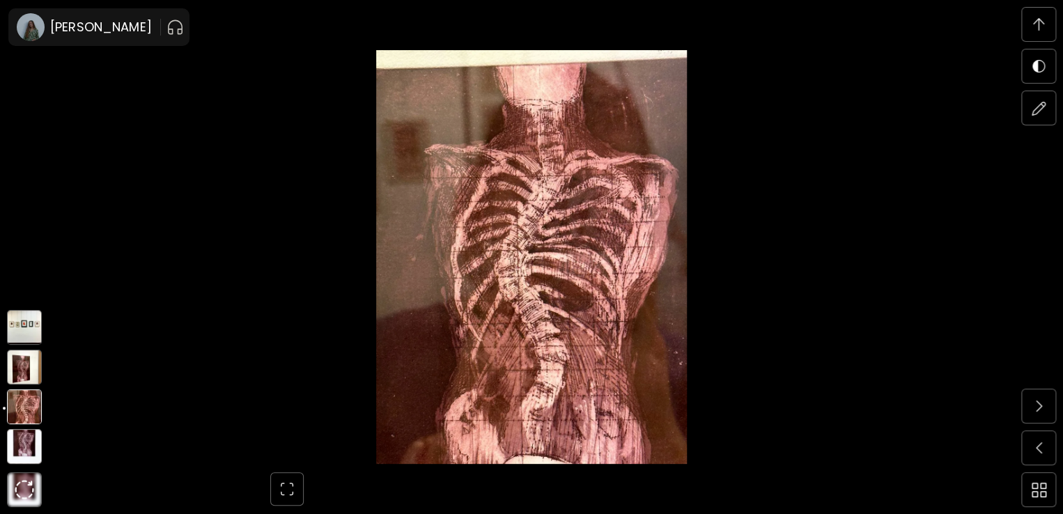
click at [28, 374] on img at bounding box center [24, 367] width 35 height 35
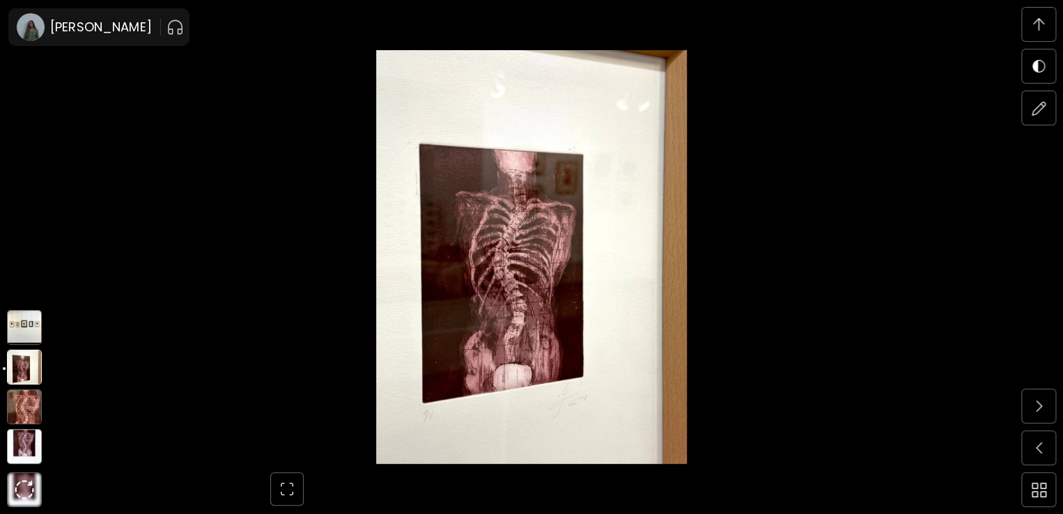
click at [26, 333] on img at bounding box center [24, 327] width 35 height 35
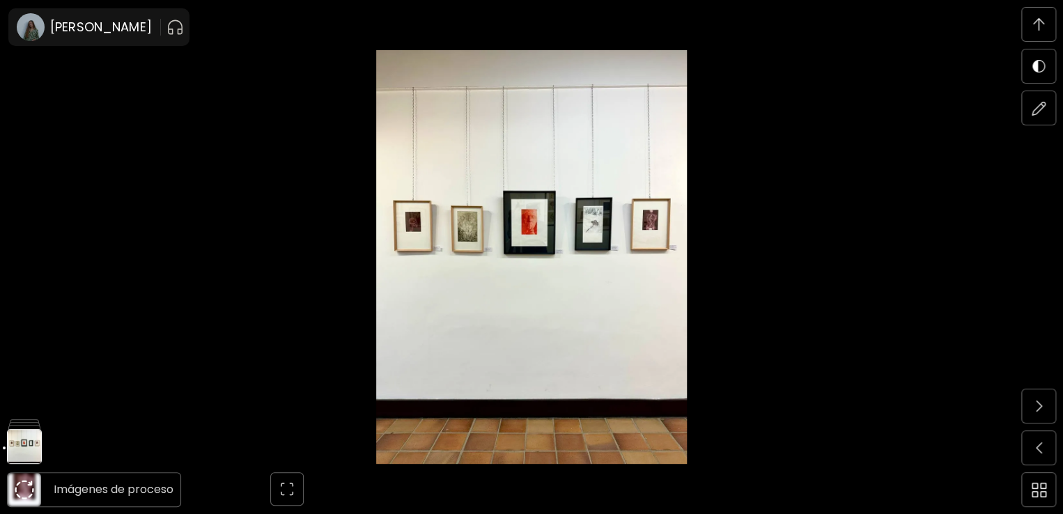
click at [29, 485] on img at bounding box center [25, 490] width 20 height 20
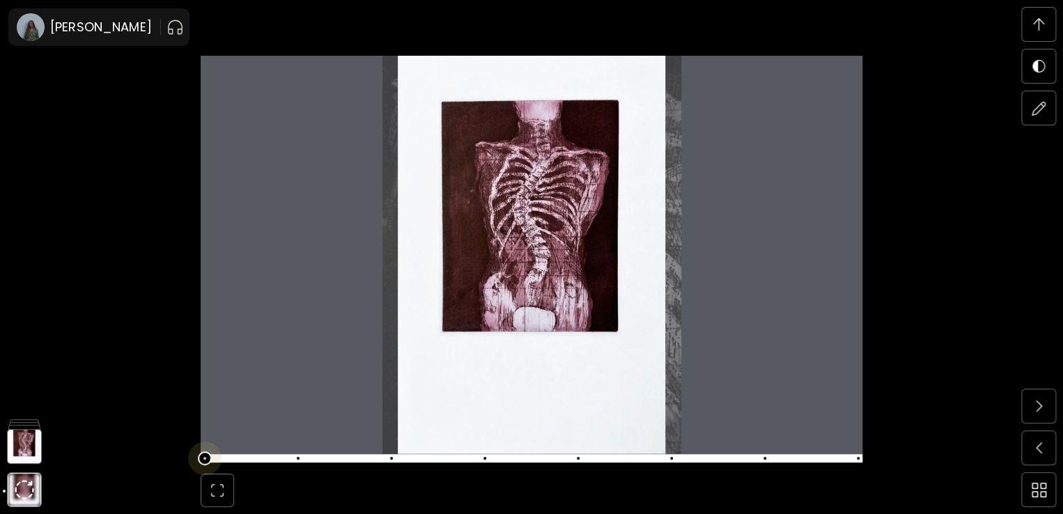
scroll to position [4348, 0]
click at [219, 458] on span at bounding box center [529, 459] width 653 height 20
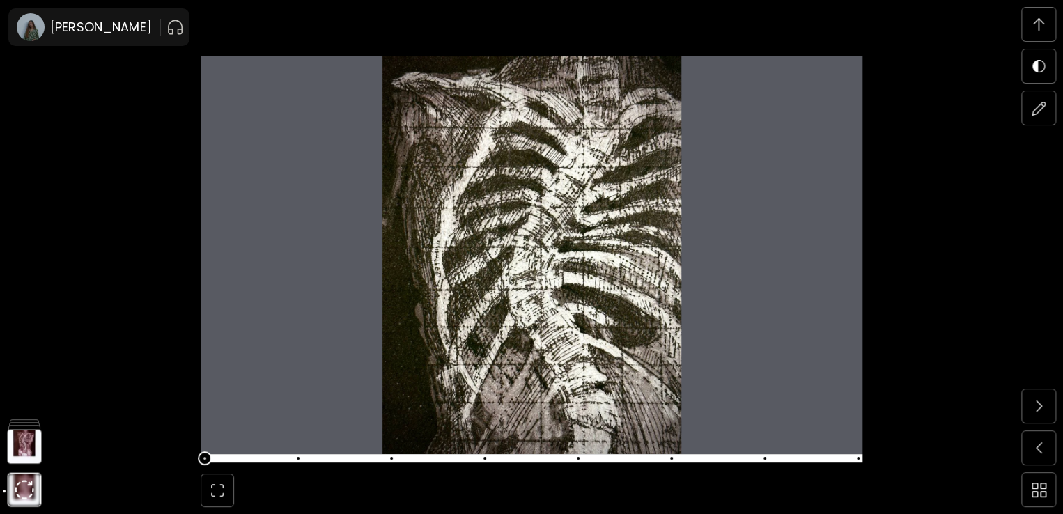
scroll to position [4834, 0]
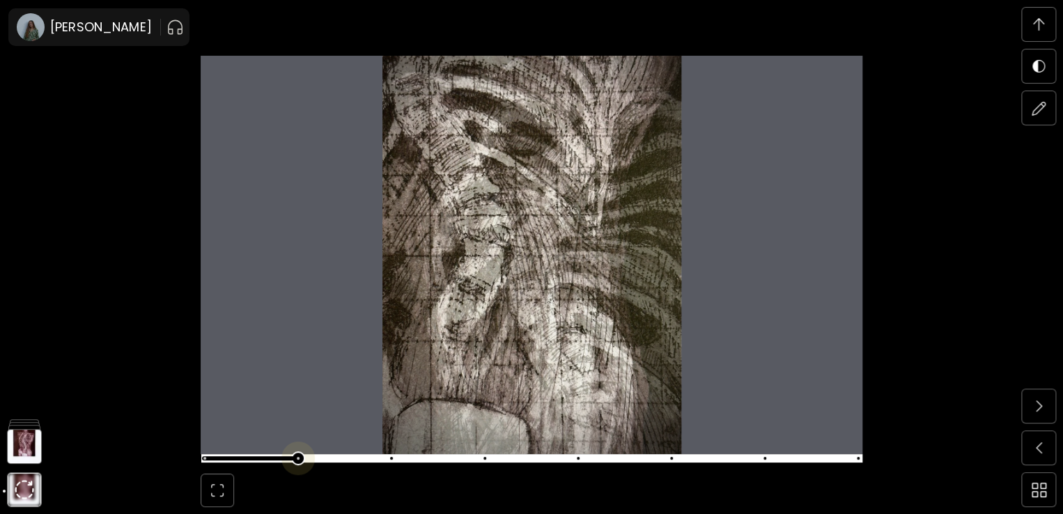
click at [312, 457] on span at bounding box center [529, 459] width 653 height 20
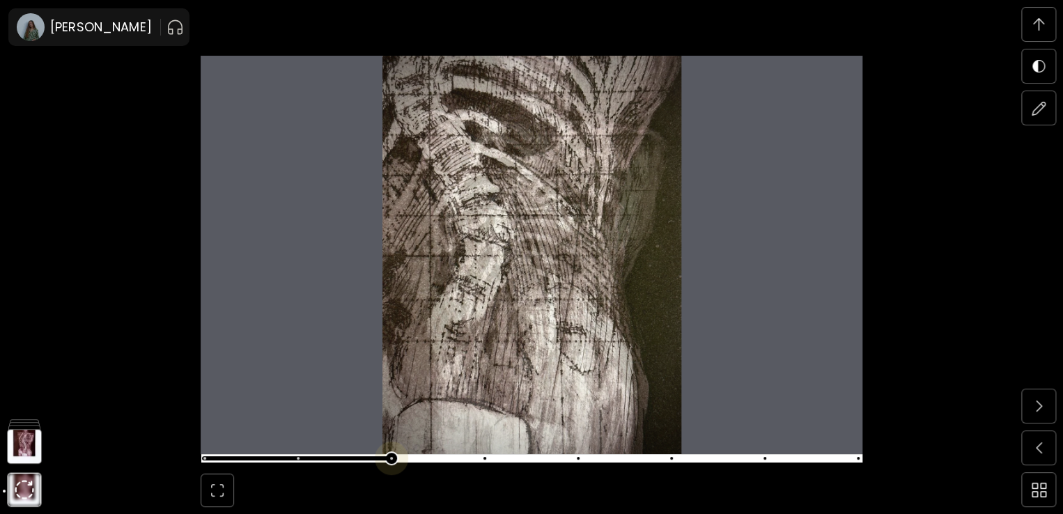
scroll to position [5321, 0]
click at [403, 460] on span at bounding box center [529, 459] width 653 height 20
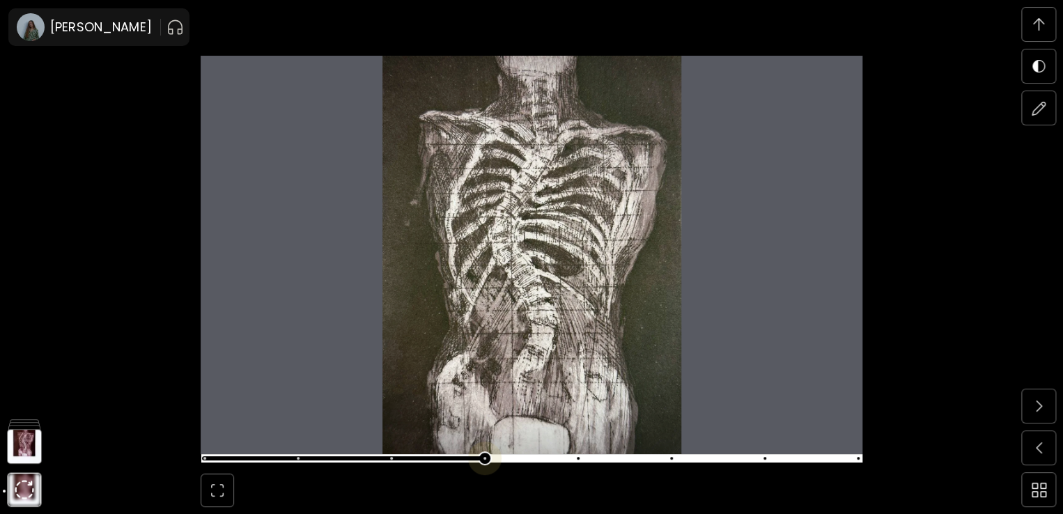
scroll to position [5808, 0]
click at [488, 452] on span at bounding box center [529, 459] width 653 height 20
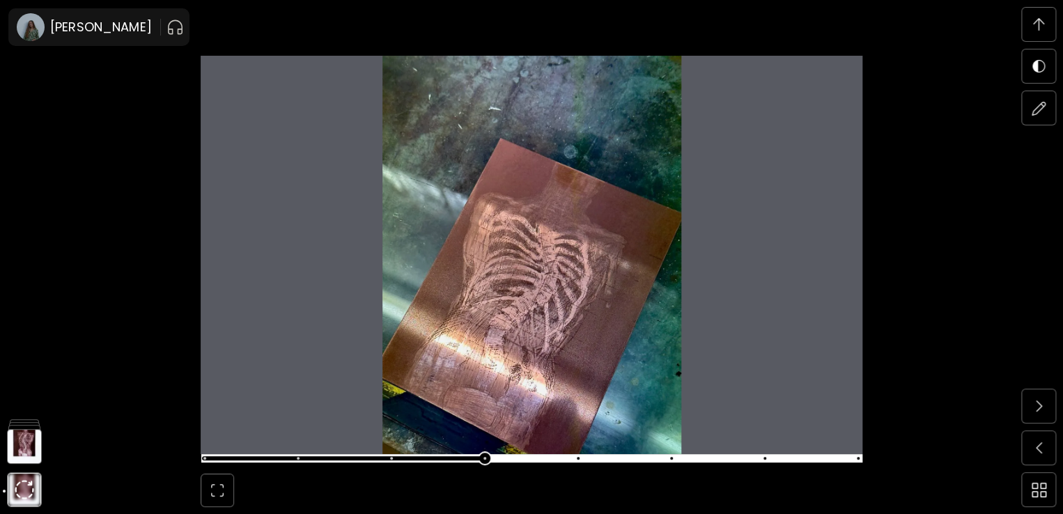
scroll to position [6295, 0]
click at [584, 461] on span at bounding box center [529, 459] width 653 height 20
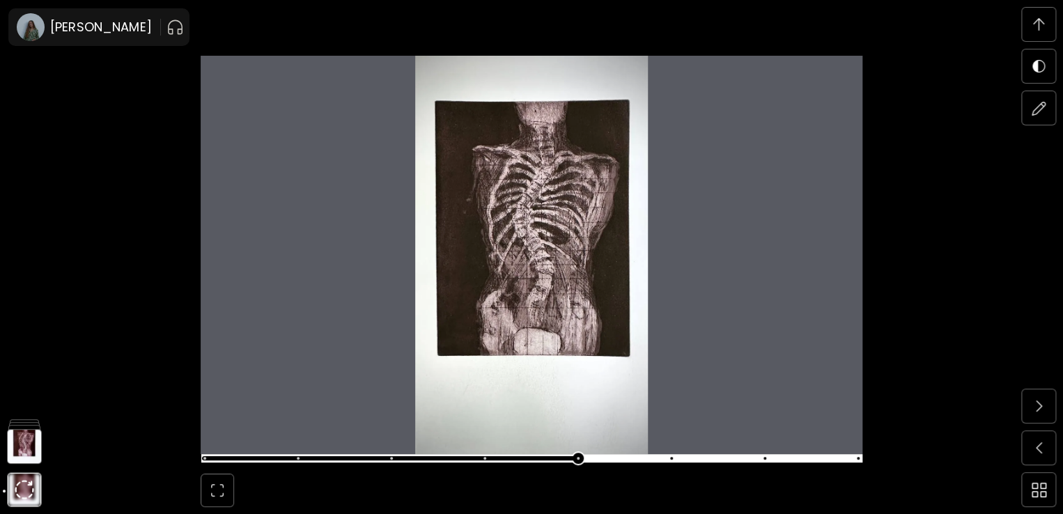
scroll to position [6781, 0]
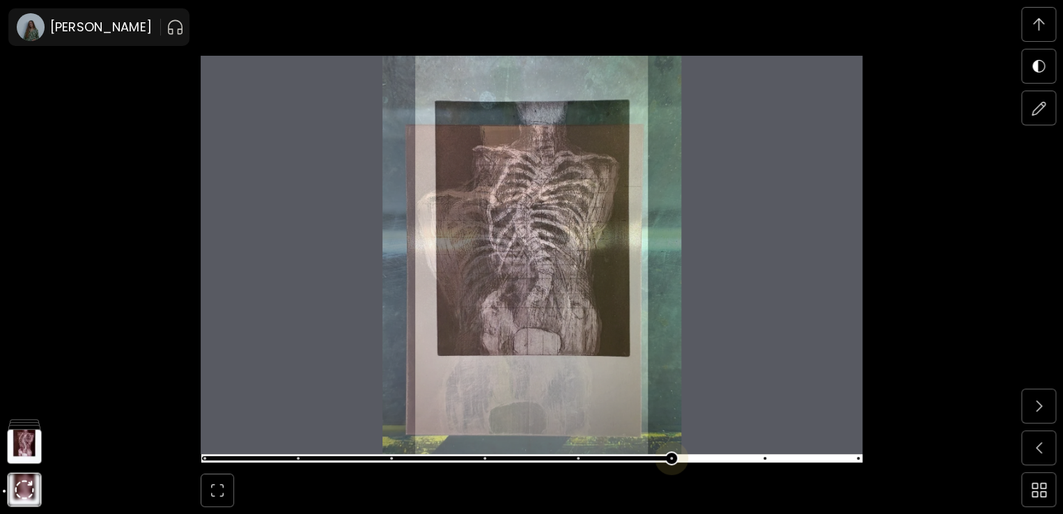
click at [688, 465] on span at bounding box center [529, 459] width 653 height 20
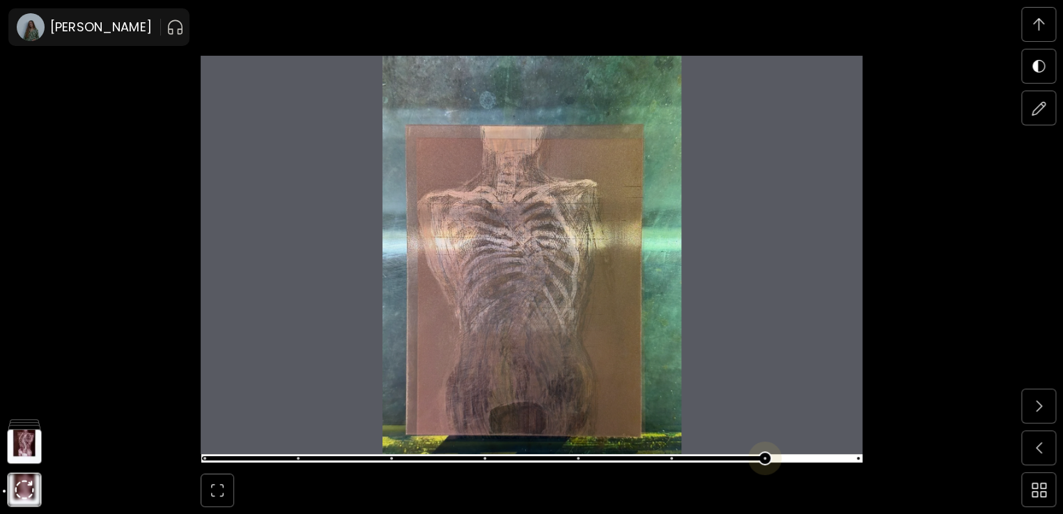
scroll to position [7269, 0]
click at [763, 458] on span at bounding box center [529, 459] width 653 height 20
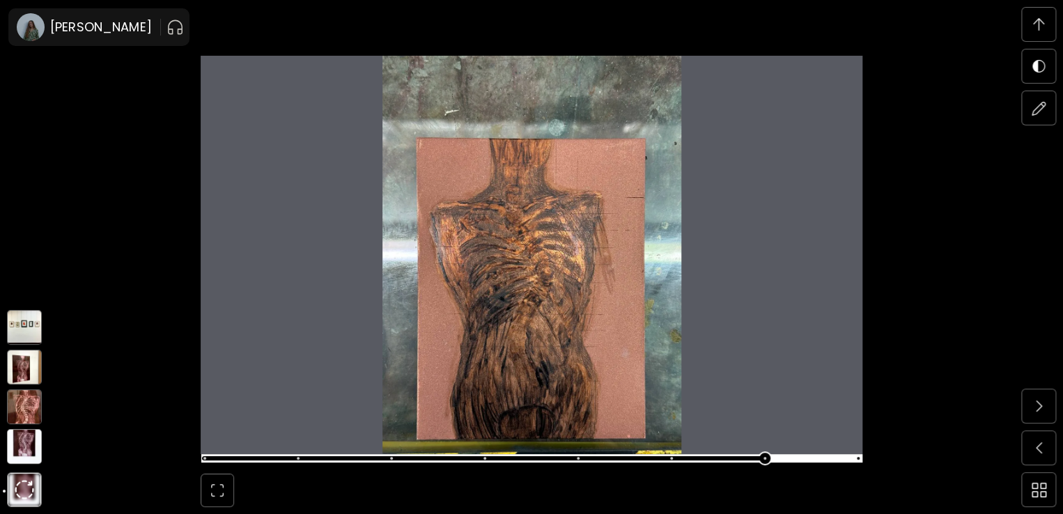
click at [20, 449] on img at bounding box center [24, 446] width 35 height 35
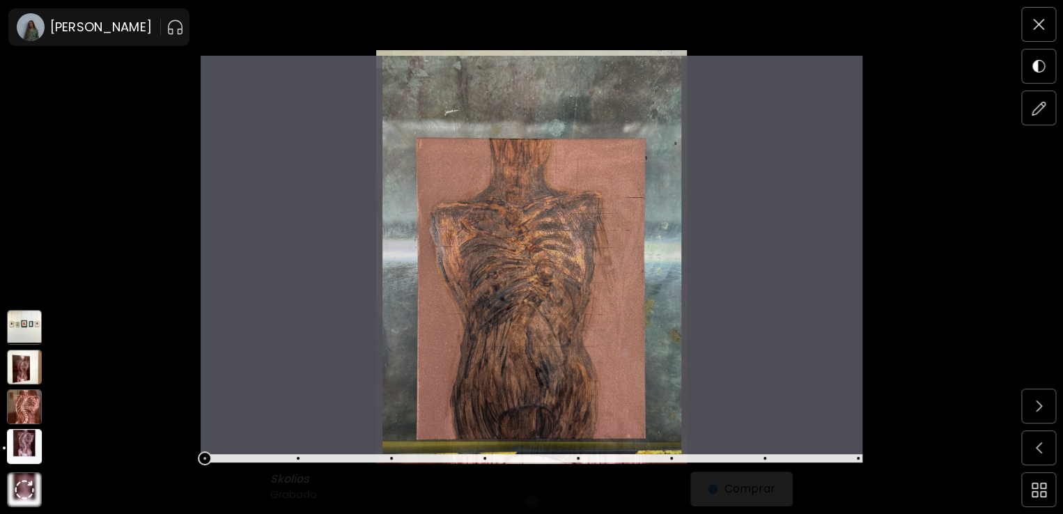
scroll to position [0, 0]
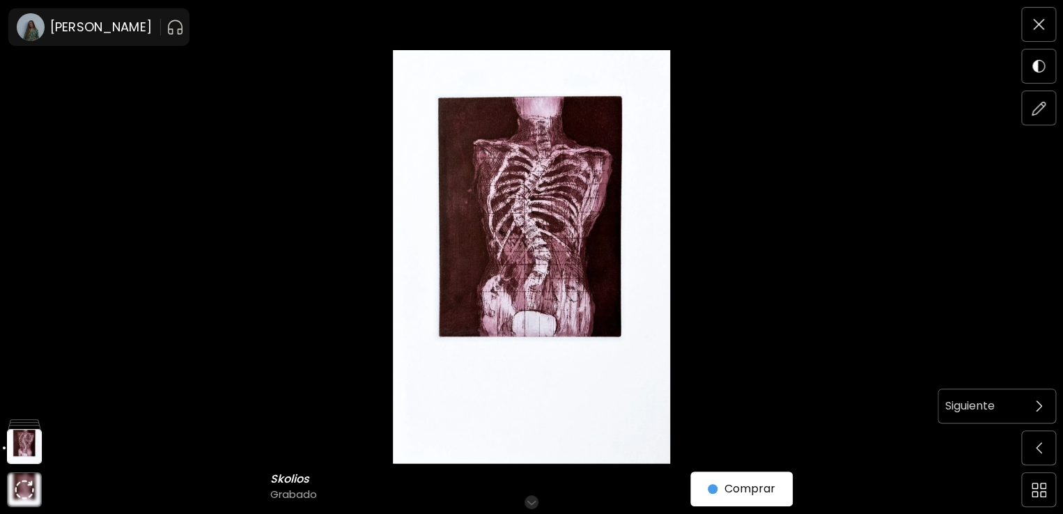
click at [1037, 400] on span at bounding box center [1038, 405] width 29 height 29
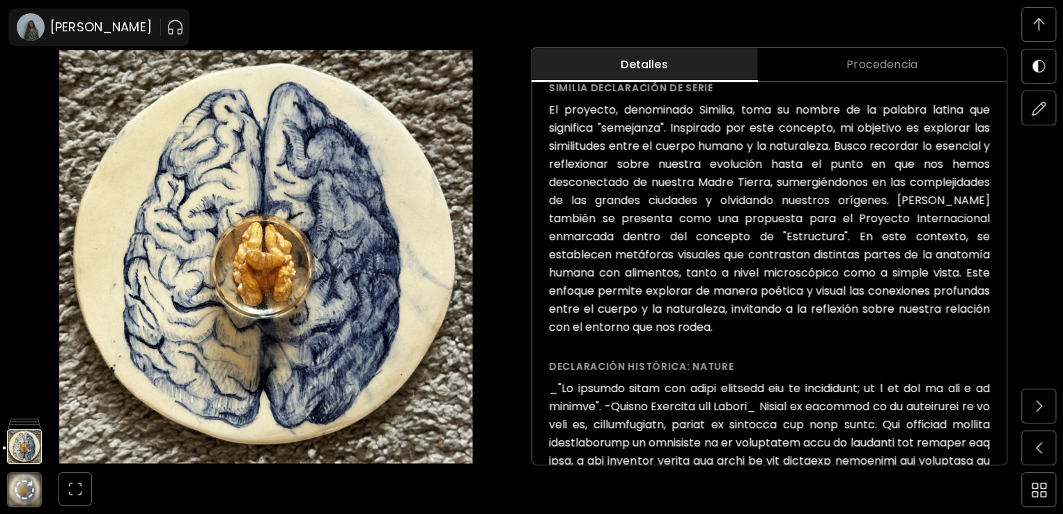
scroll to position [1039, 0]
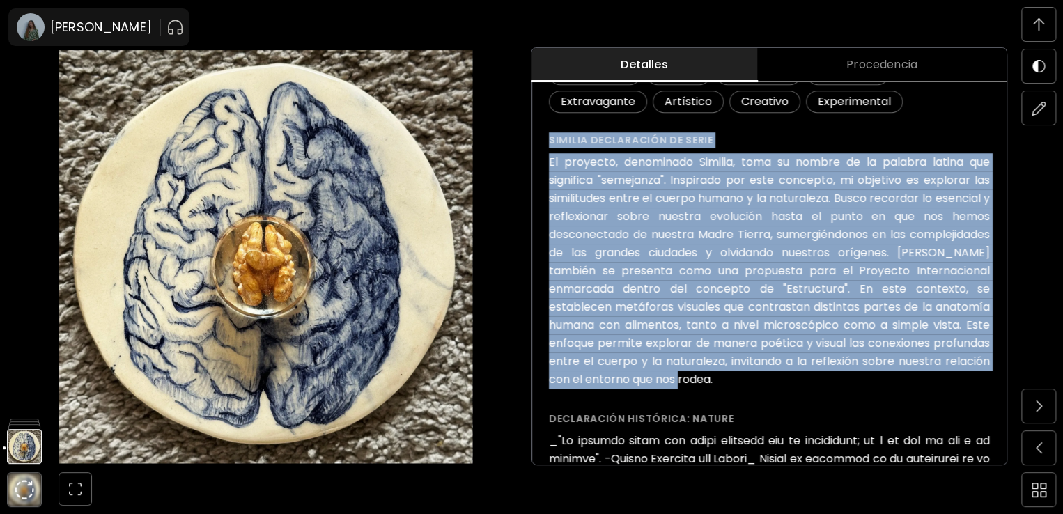
drag, startPoint x: 707, startPoint y: 380, endPoint x: 546, endPoint y: 130, distance: 296.8
click at [546, 130] on div "Cerebrum - Juglans regia ( 2024 ) de la serie Similia Desde € 100 Comprar obra …" at bounding box center [769, 290] width 474 height 1303
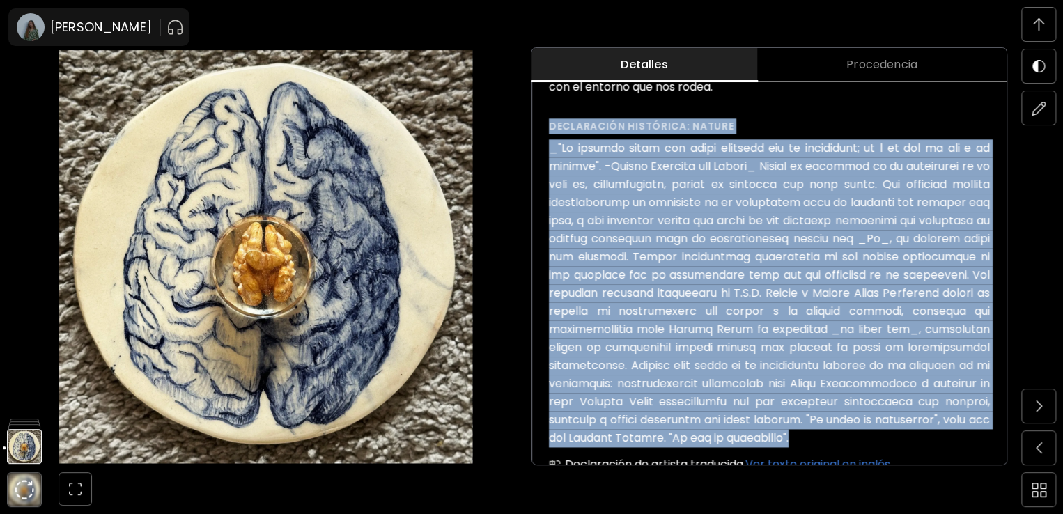
drag, startPoint x: 800, startPoint y: 438, endPoint x: 550, endPoint y: 127, distance: 398.9
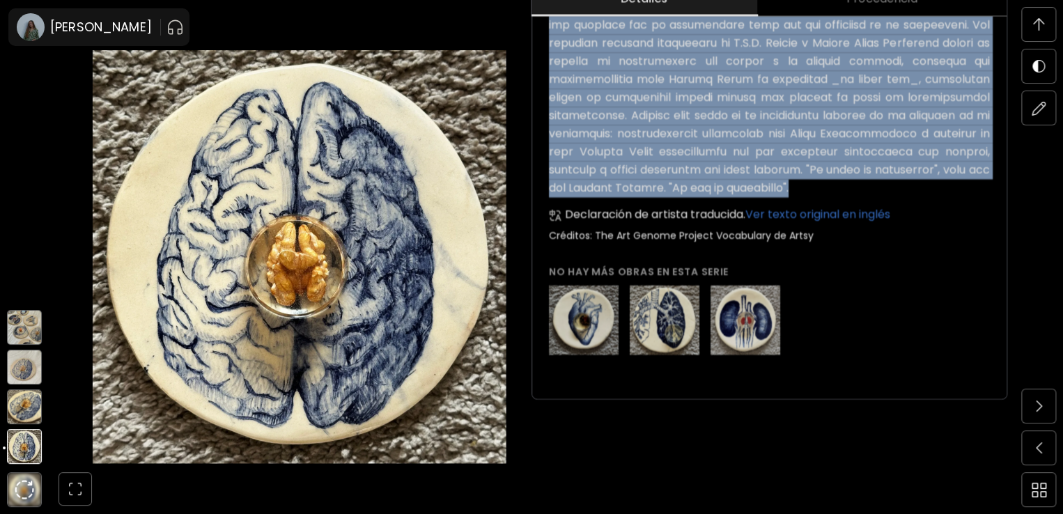
click at [22, 407] on img at bounding box center [24, 406] width 35 height 35
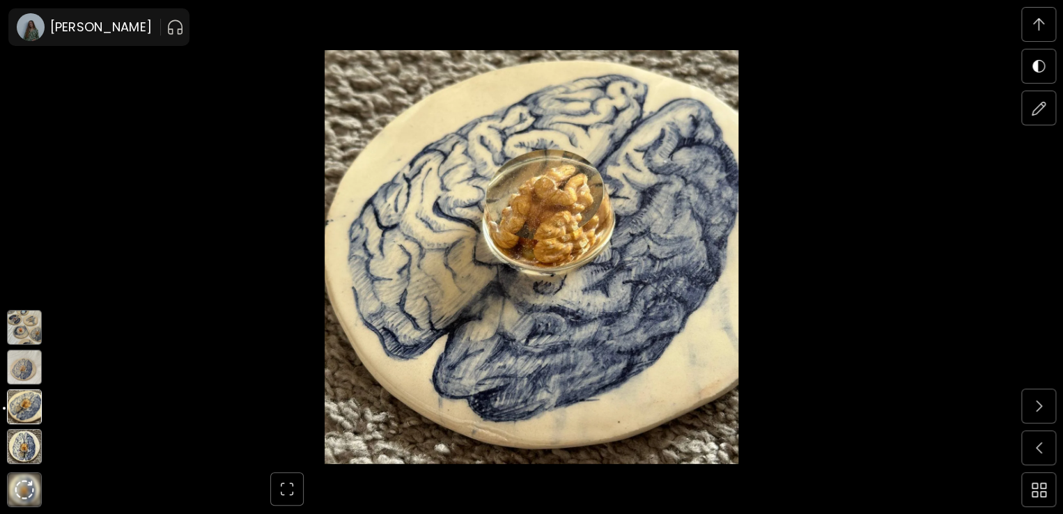
click at [25, 368] on img at bounding box center [24, 367] width 35 height 35
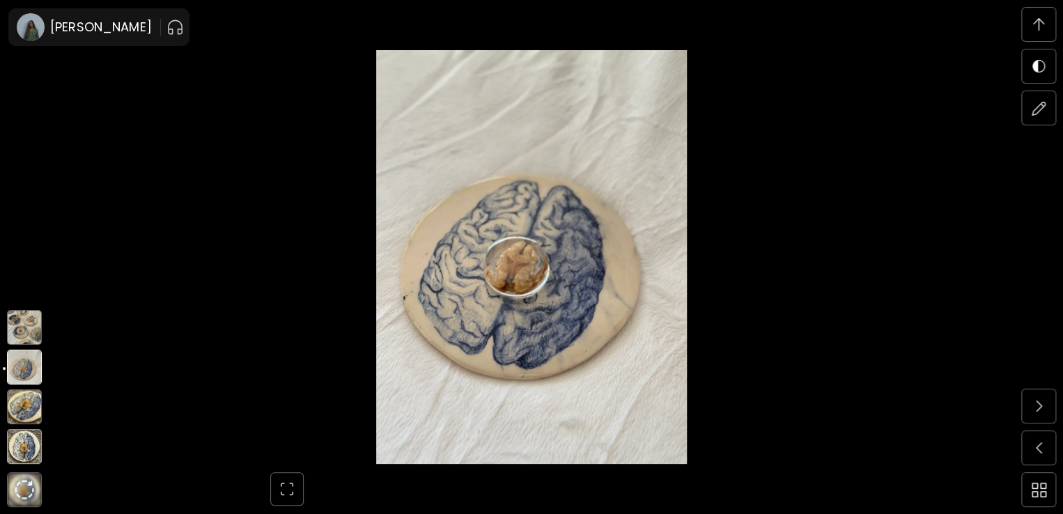
click at [25, 321] on img at bounding box center [24, 327] width 35 height 35
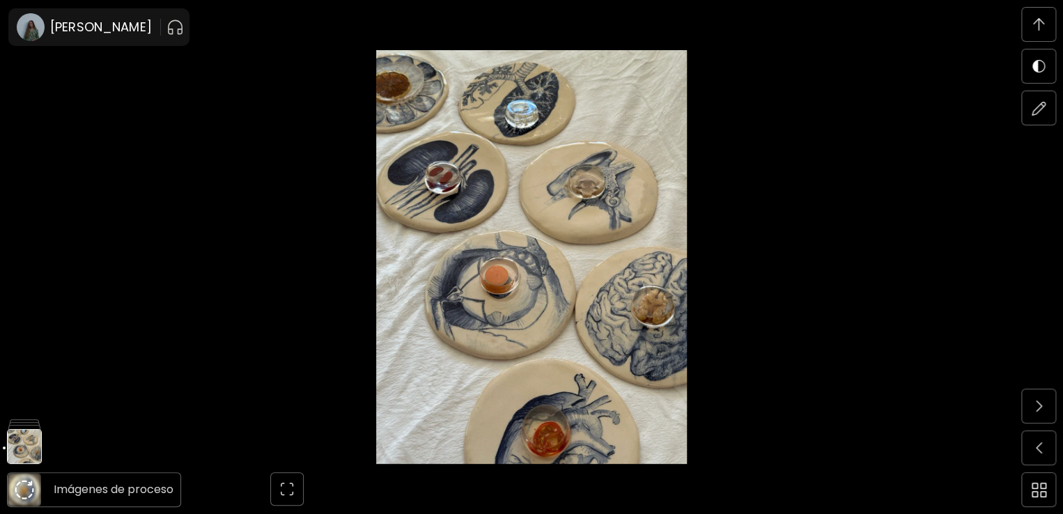
click at [25, 492] on img at bounding box center [25, 490] width 20 height 20
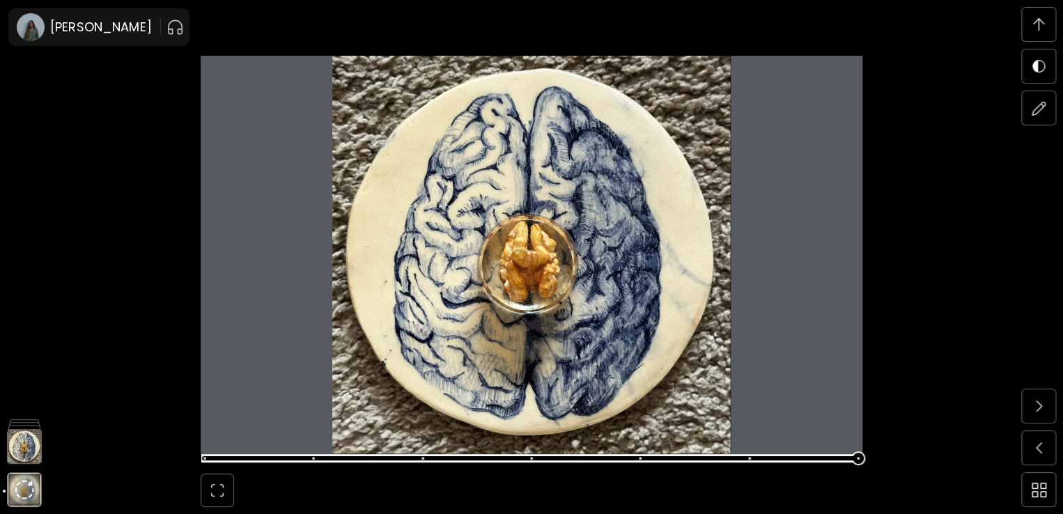
scroll to position [4348, 0]
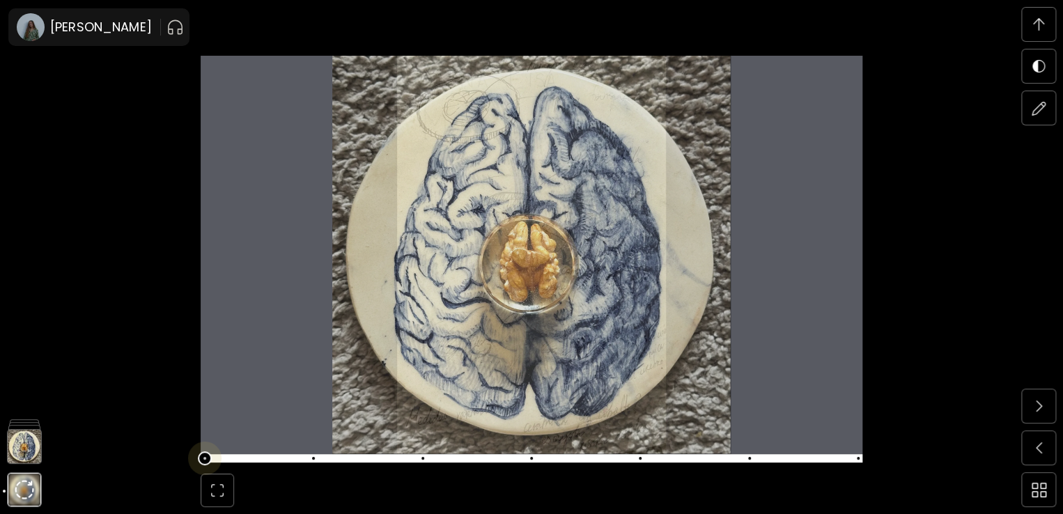
click at [206, 460] on span at bounding box center [205, 458] width 14 height 14
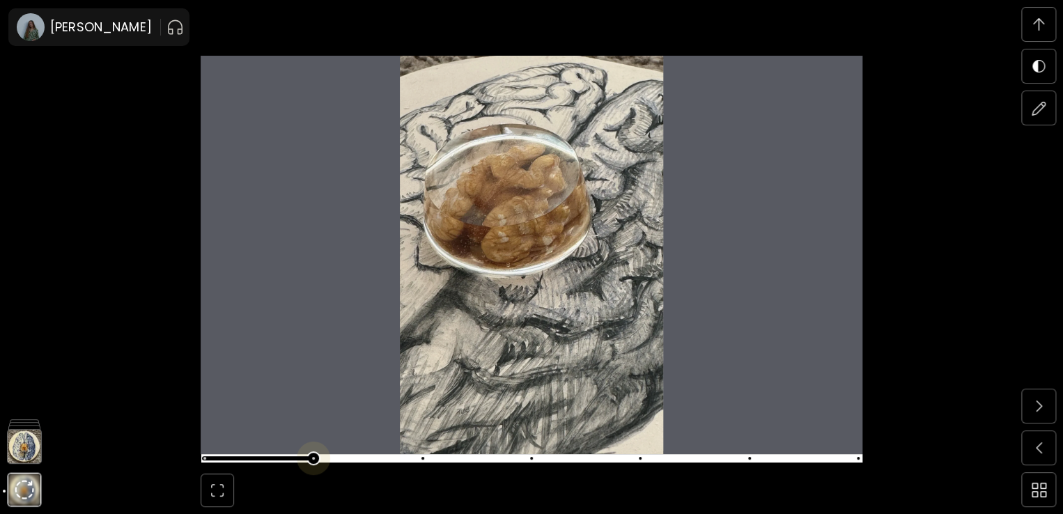
scroll to position [4834, 0]
click at [326, 458] on span at bounding box center [529, 459] width 653 height 20
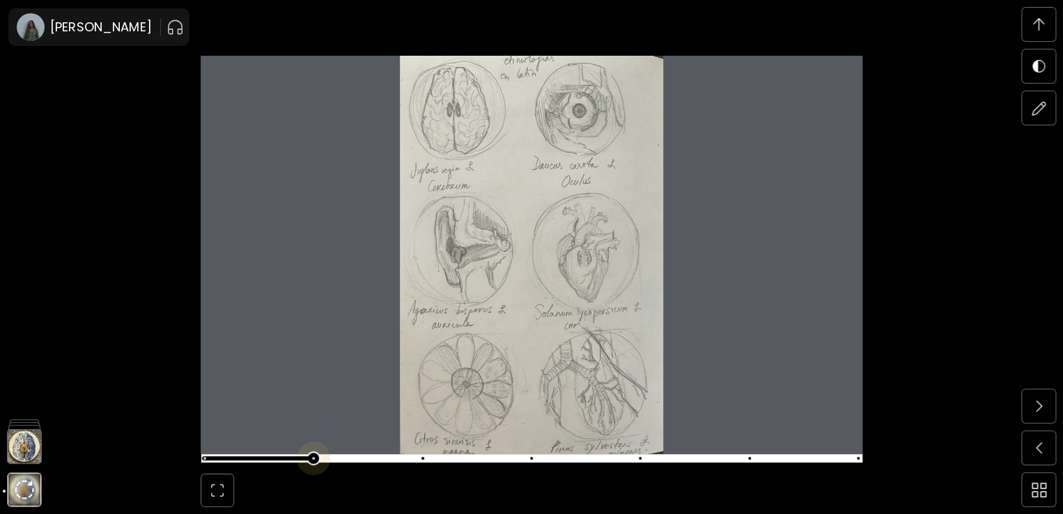
scroll to position [5321, 0]
click at [424, 452] on span at bounding box center [529, 459] width 653 height 20
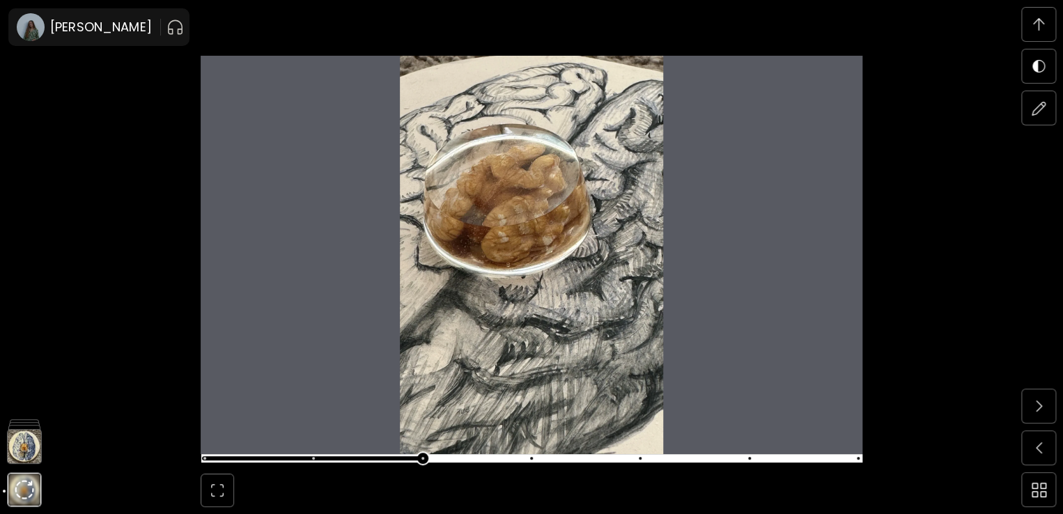
scroll to position [5808, 0]
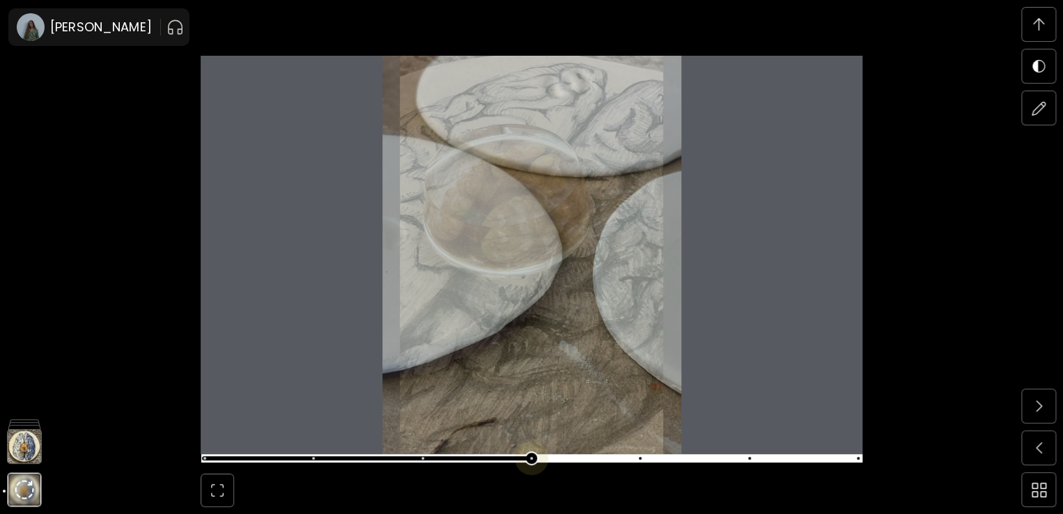
click at [554, 454] on span at bounding box center [532, 458] width 662 height 8
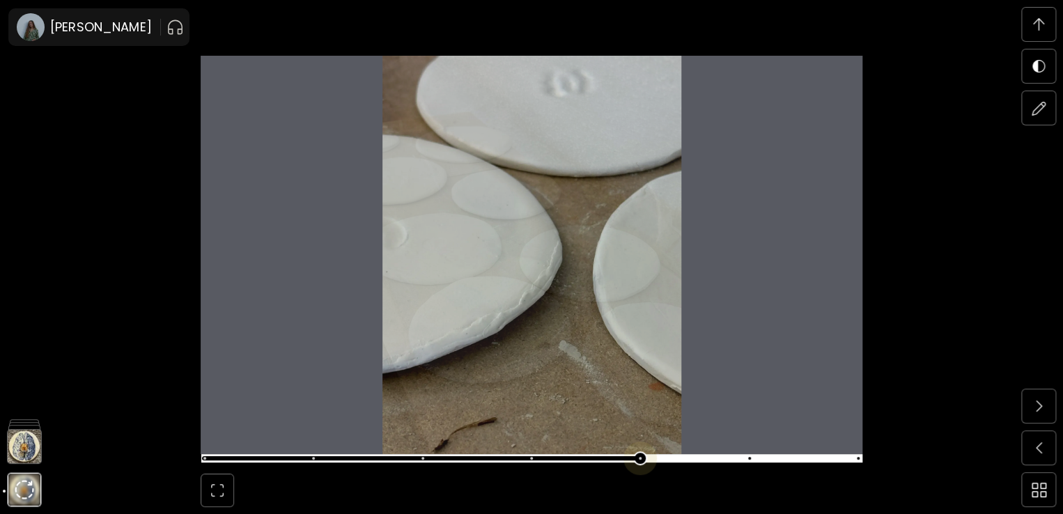
scroll to position [6295, 0]
click at [648, 452] on span at bounding box center [529, 459] width 653 height 20
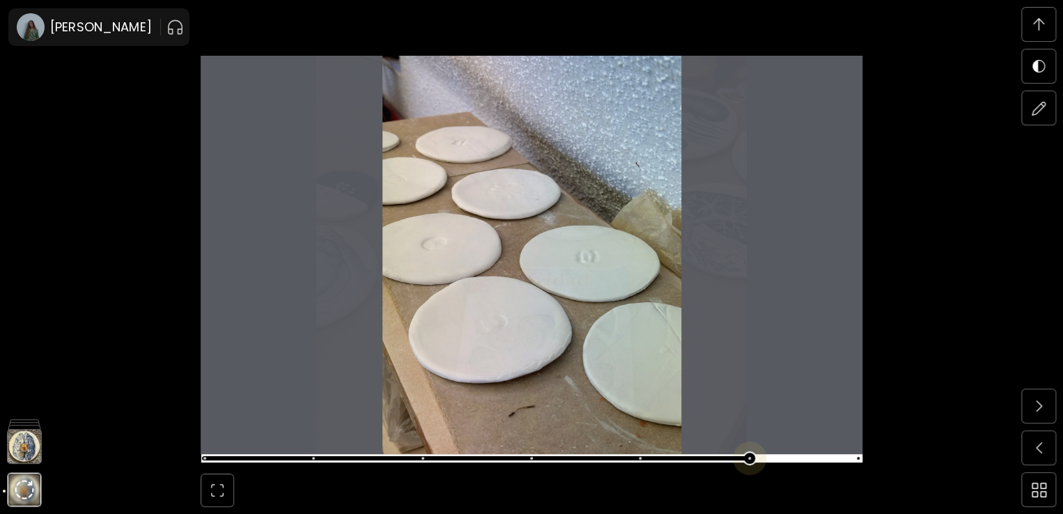
scroll to position [6781, 0]
click at [747, 460] on span at bounding box center [529, 459] width 653 height 20
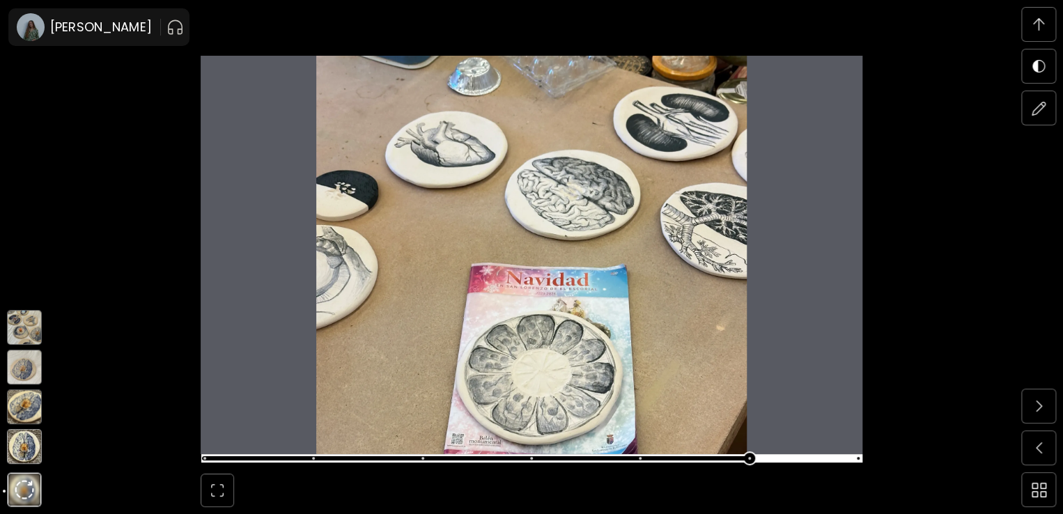
click at [22, 446] on img at bounding box center [24, 446] width 35 height 35
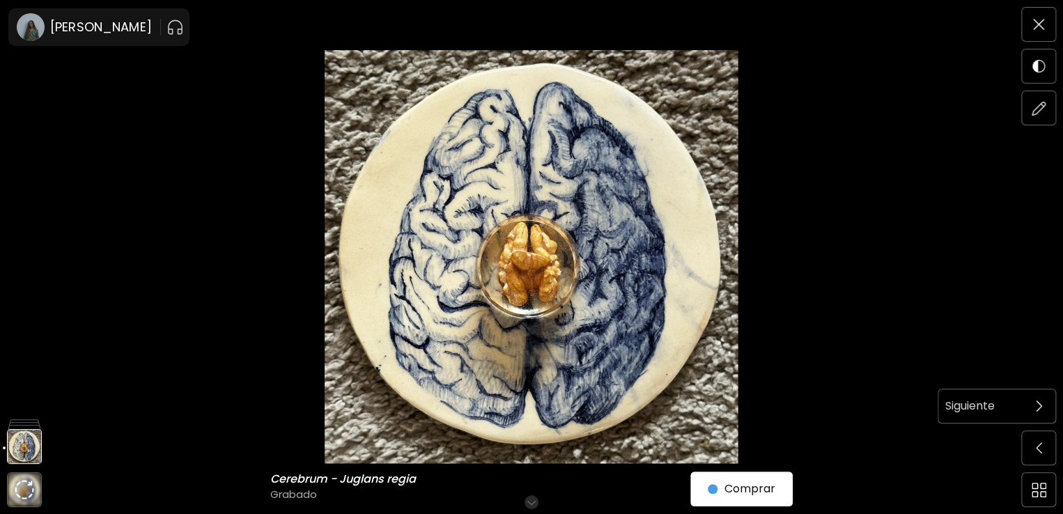
click at [1048, 402] on span at bounding box center [1038, 405] width 29 height 29
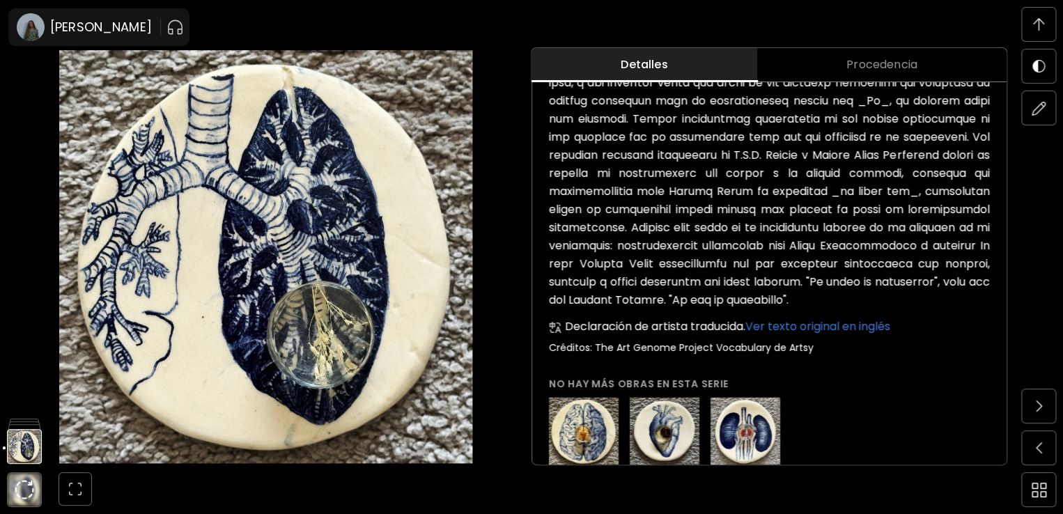
scroll to position [853, 0]
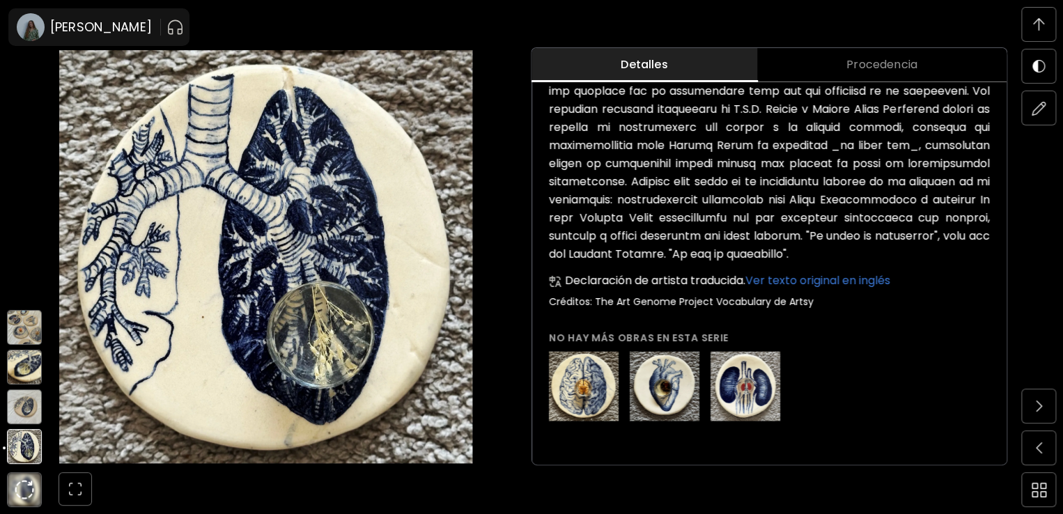
click at [22, 409] on img at bounding box center [24, 406] width 35 height 35
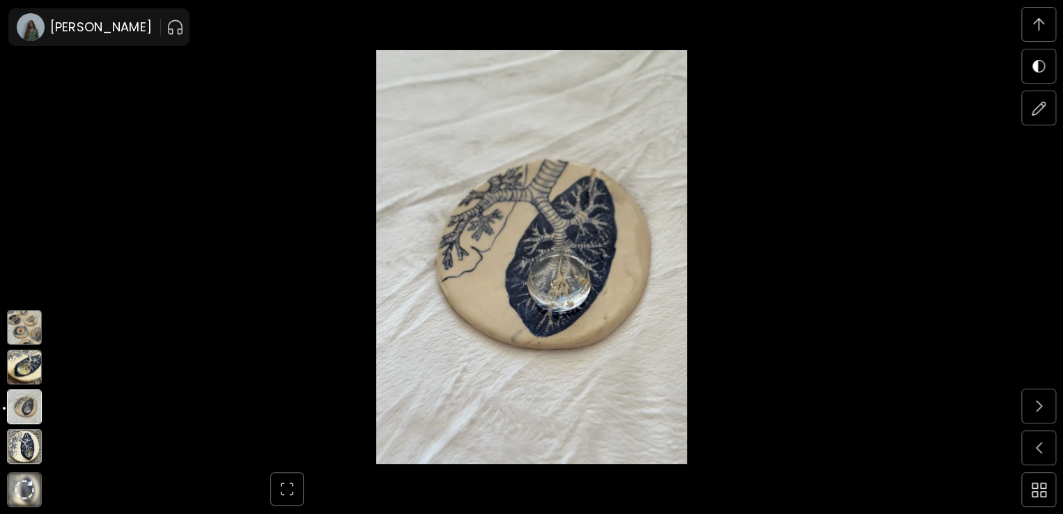
click at [24, 366] on img at bounding box center [24, 367] width 35 height 35
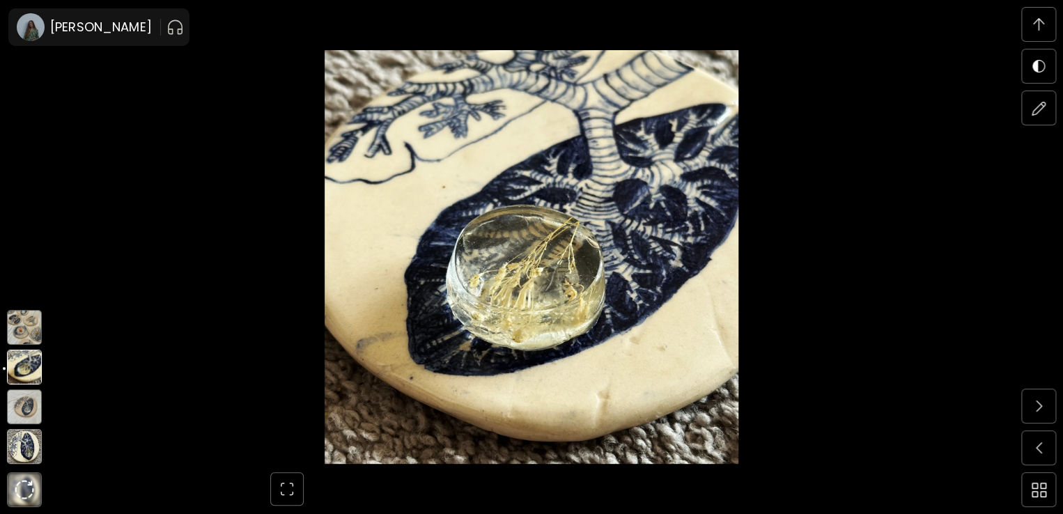
click at [26, 339] on img at bounding box center [24, 327] width 35 height 35
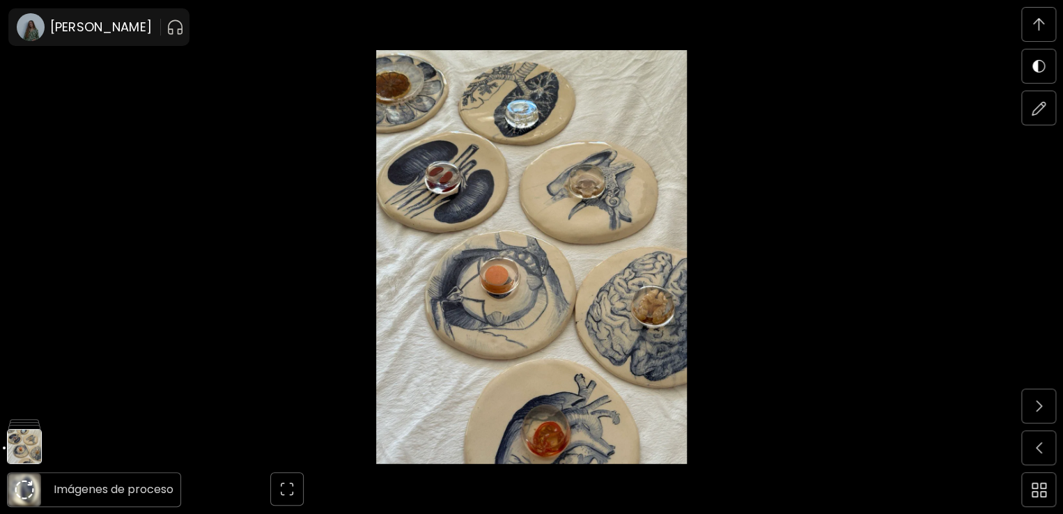
click at [25, 488] on img at bounding box center [25, 490] width 20 height 20
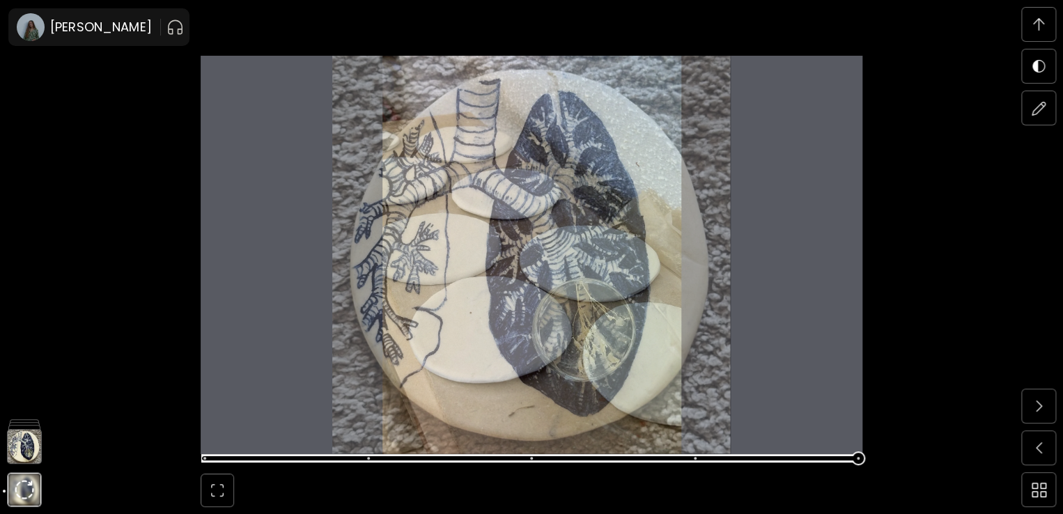
scroll to position [6295, 0]
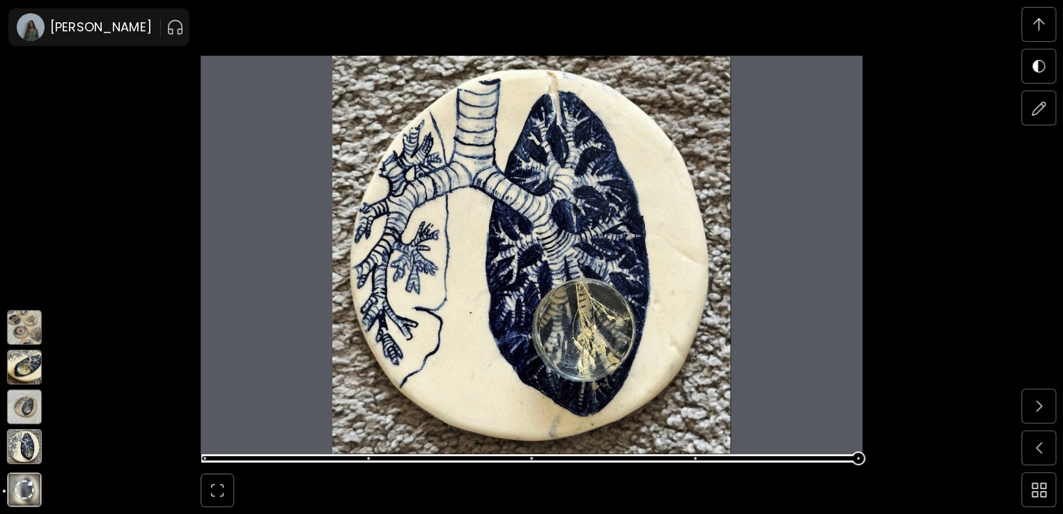
click at [22, 454] on img at bounding box center [24, 446] width 35 height 35
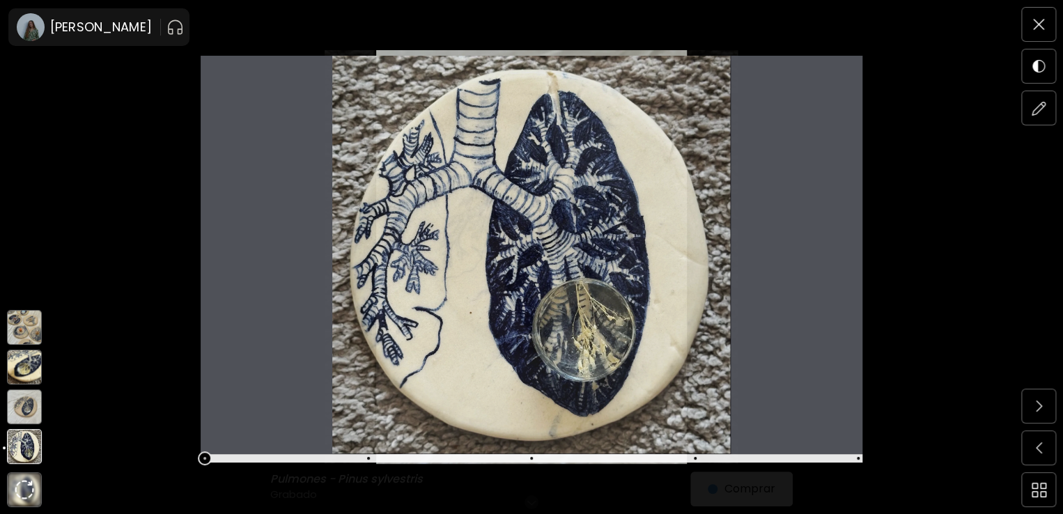
scroll to position [0, 0]
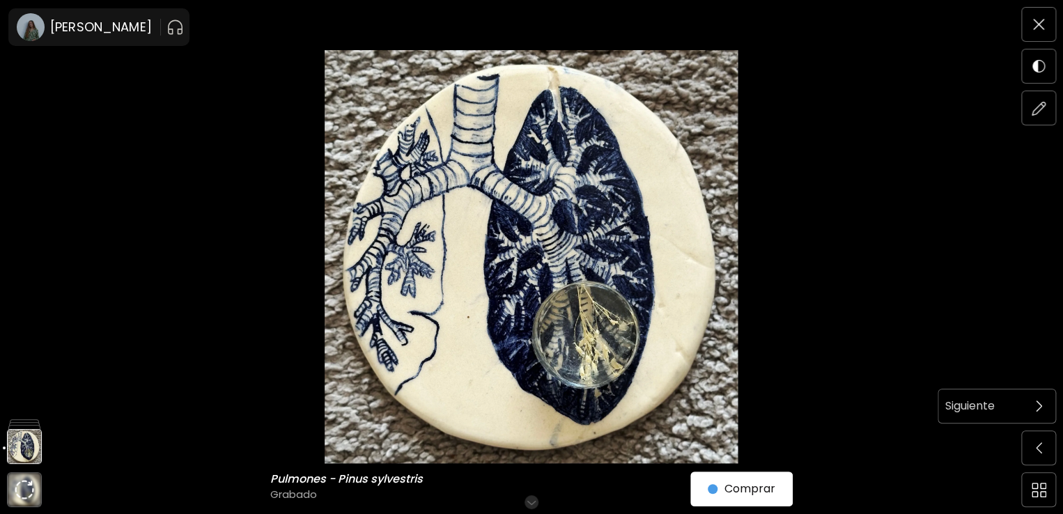
click at [1037, 413] on span at bounding box center [1038, 405] width 29 height 29
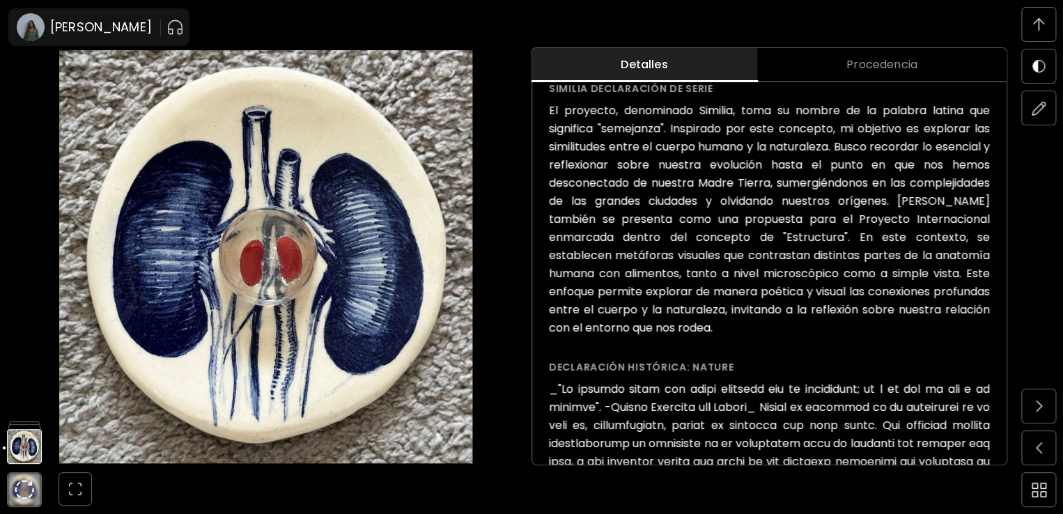
scroll to position [479, 0]
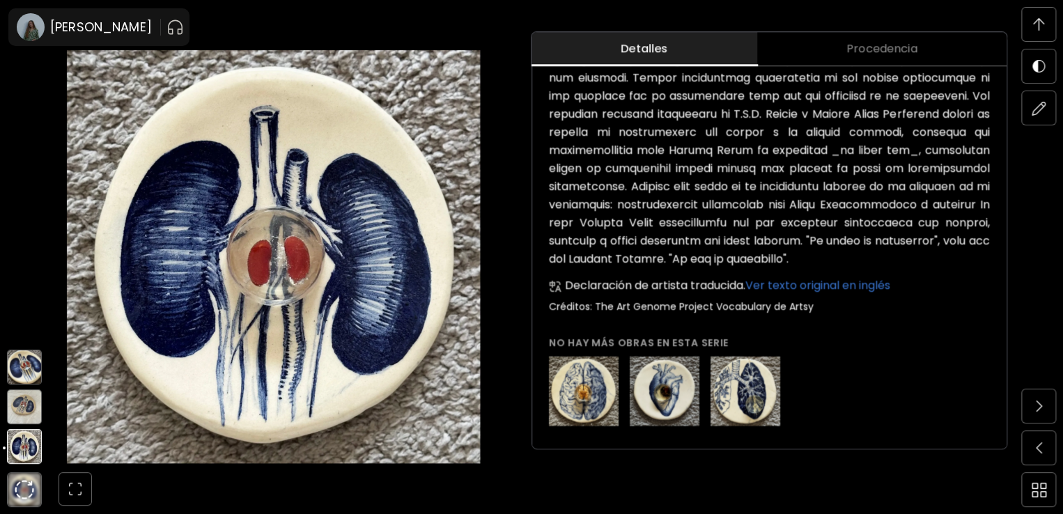
click at [20, 400] on img at bounding box center [24, 406] width 35 height 35
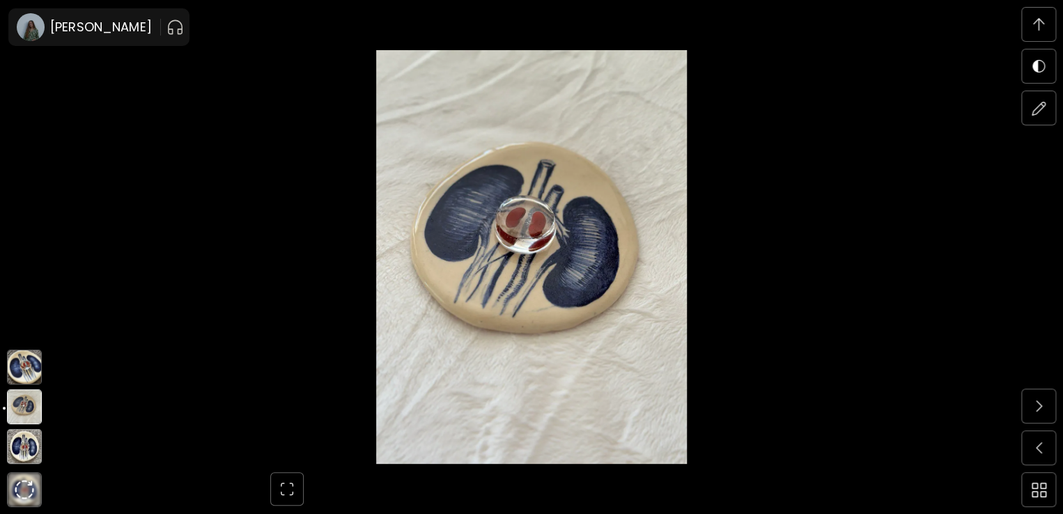
click at [25, 373] on img at bounding box center [24, 367] width 35 height 35
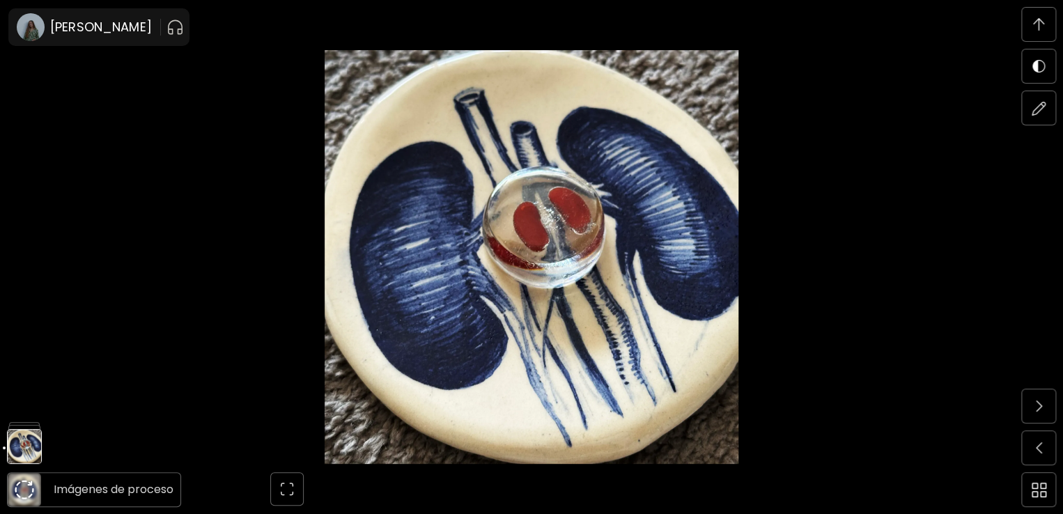
click at [22, 485] on img at bounding box center [25, 490] width 20 height 20
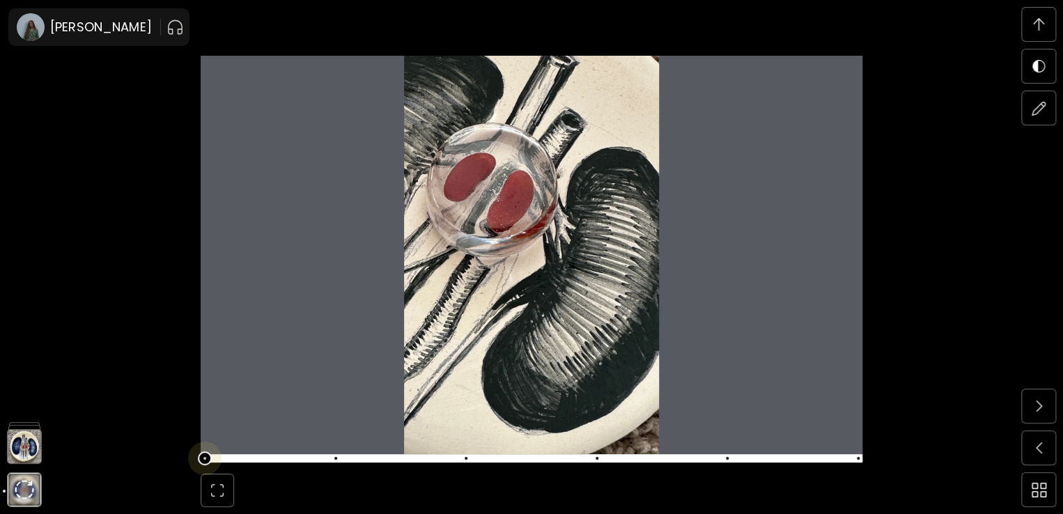
click at [332, 462] on span at bounding box center [529, 459] width 653 height 20
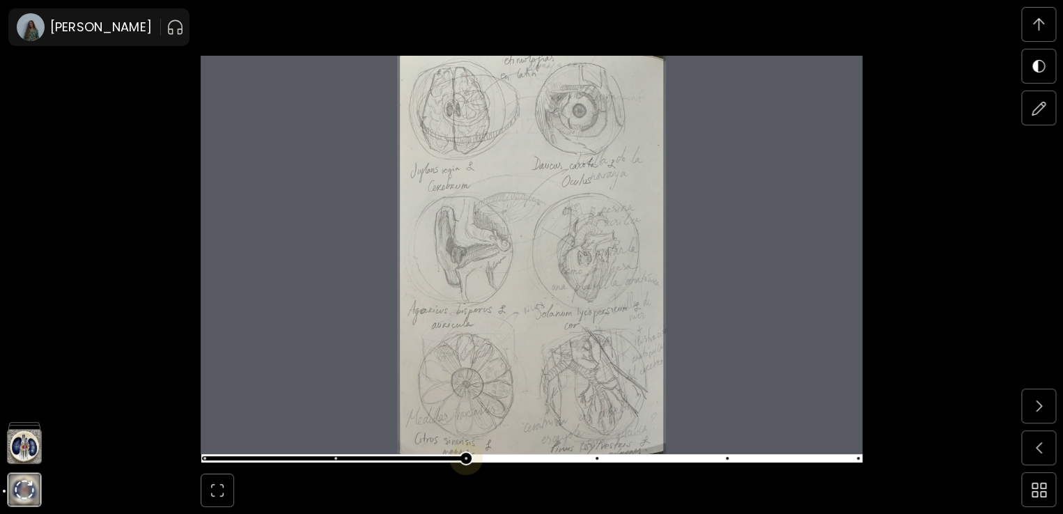
click at [476, 460] on span at bounding box center [529, 459] width 653 height 20
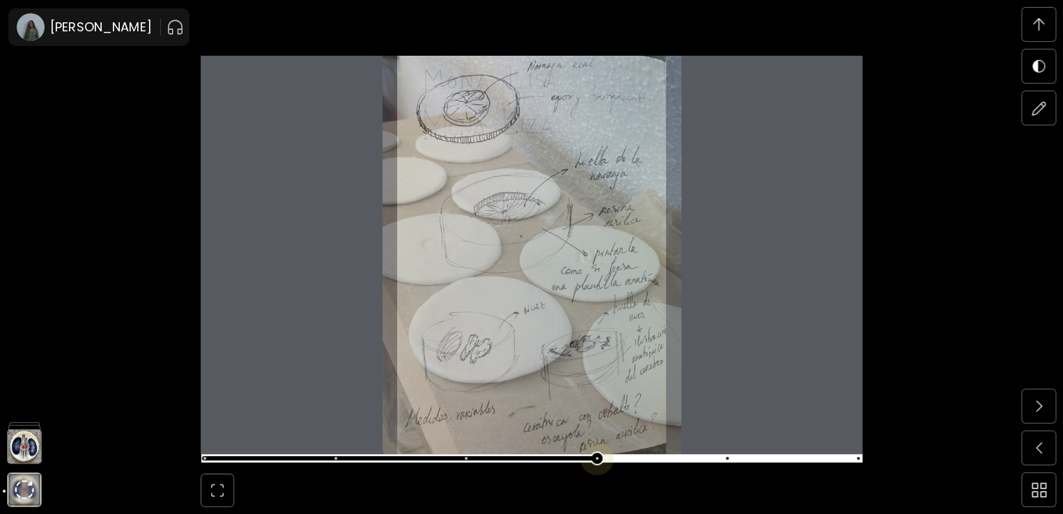
click at [609, 456] on span at bounding box center [529, 459] width 653 height 20
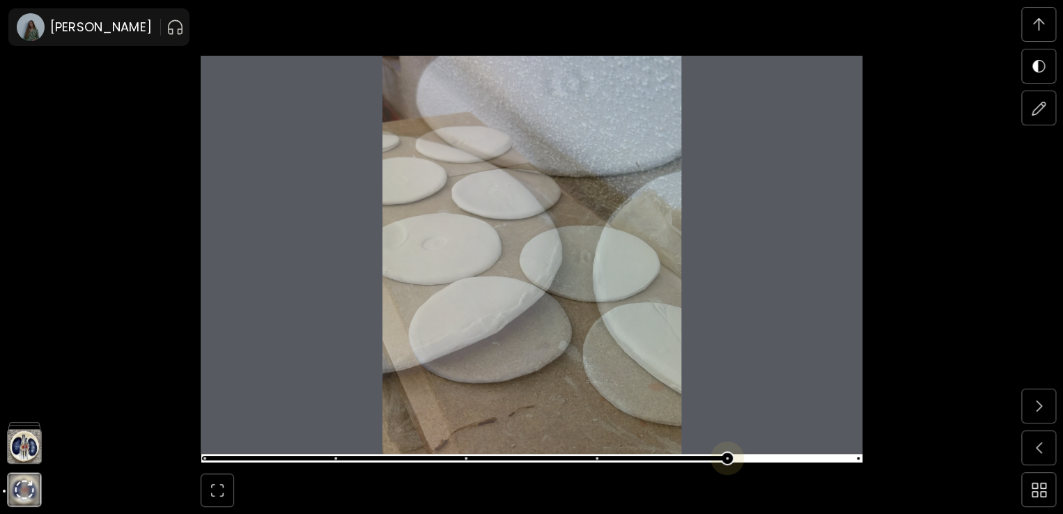
click at [734, 458] on span at bounding box center [529, 459] width 653 height 20
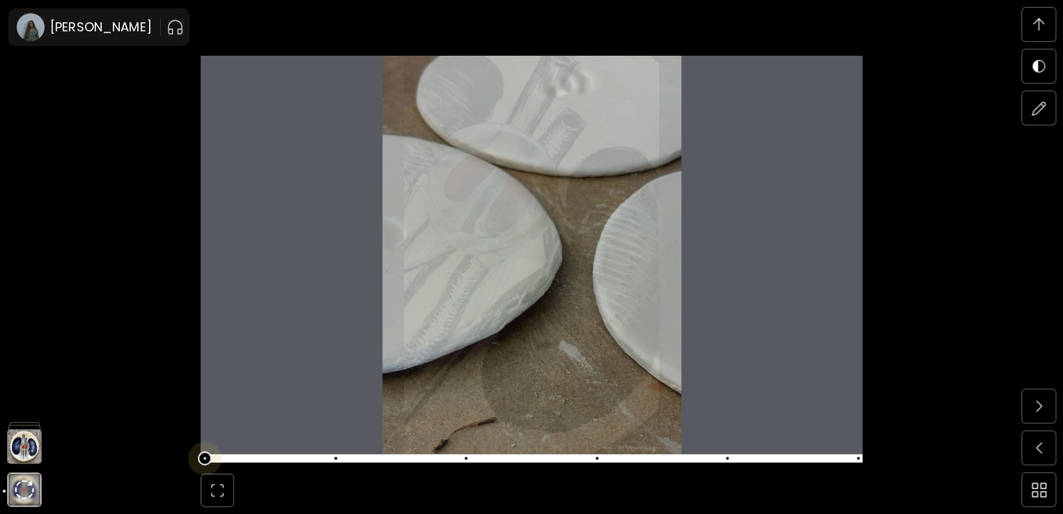
click at [216, 455] on span at bounding box center [529, 459] width 653 height 20
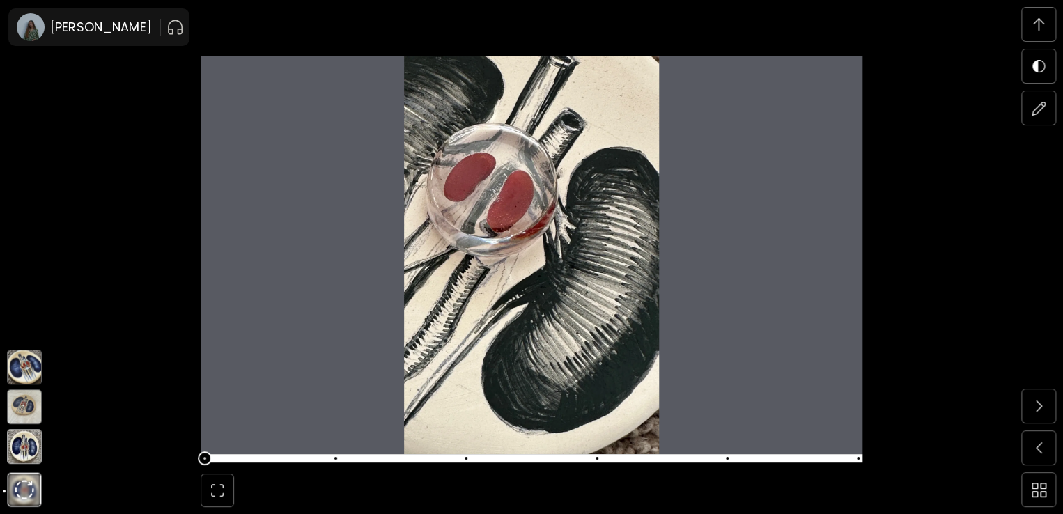
click at [26, 439] on img at bounding box center [24, 446] width 35 height 35
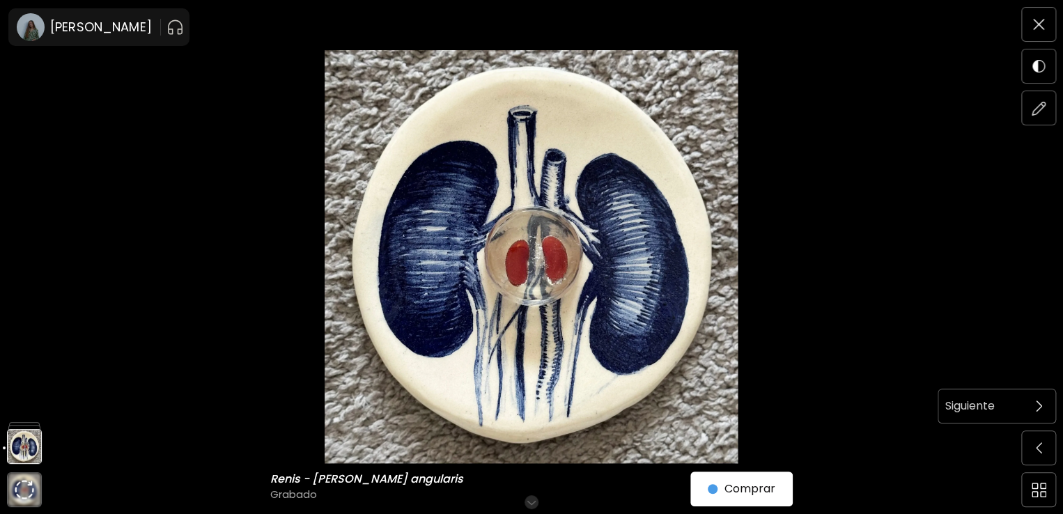
click at [1034, 419] on span at bounding box center [1038, 405] width 29 height 29
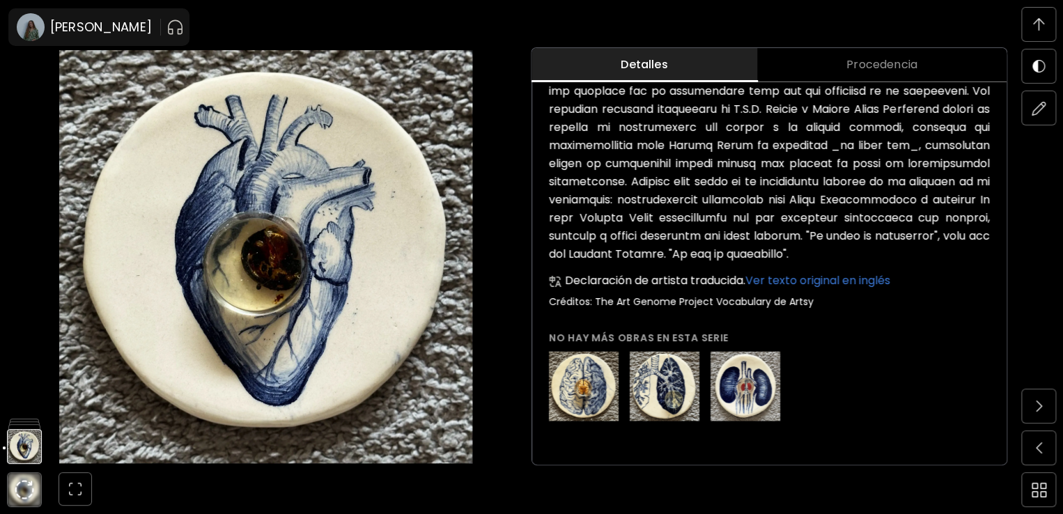
scroll to position [1440, 0]
click at [23, 399] on img at bounding box center [24, 406] width 35 height 35
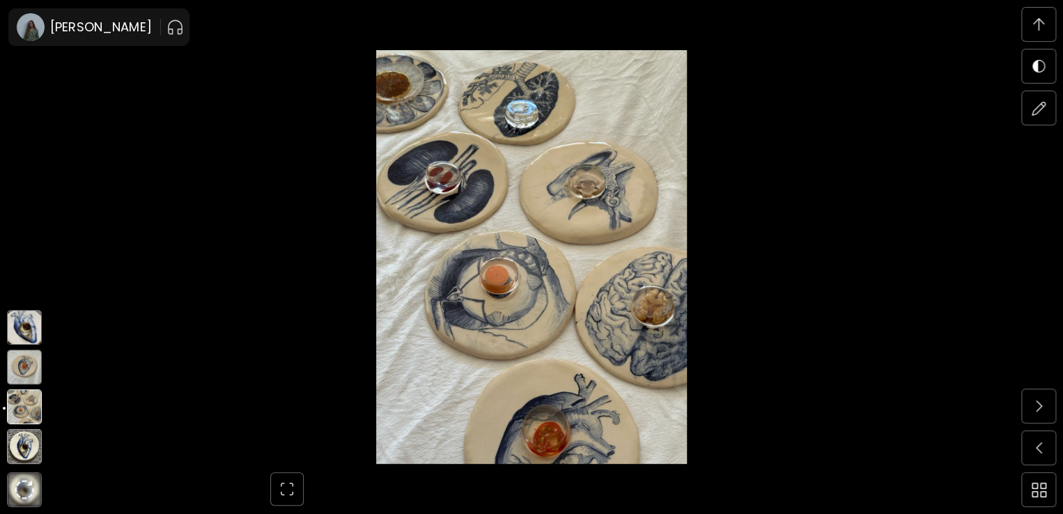
click at [23, 378] on img at bounding box center [24, 367] width 35 height 35
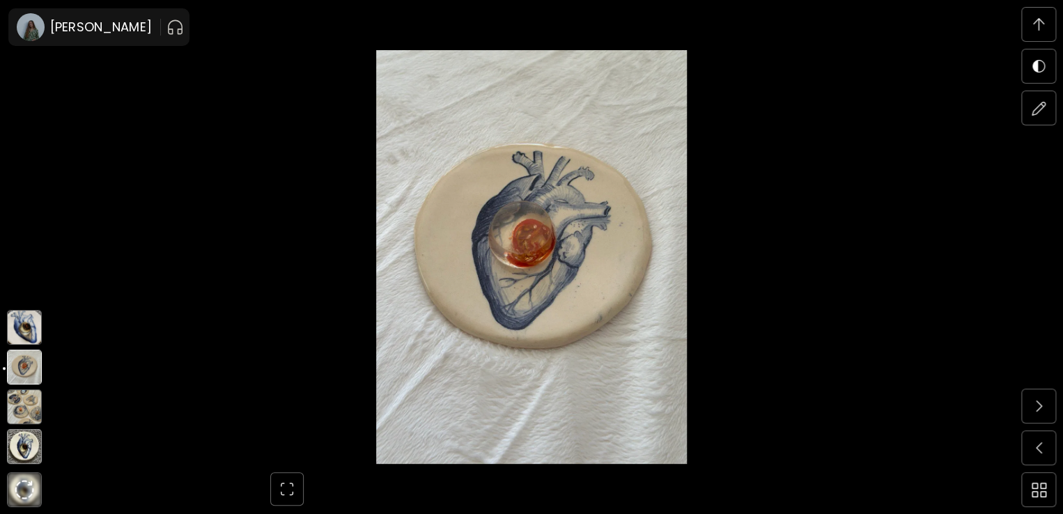
click at [19, 338] on img at bounding box center [24, 327] width 35 height 35
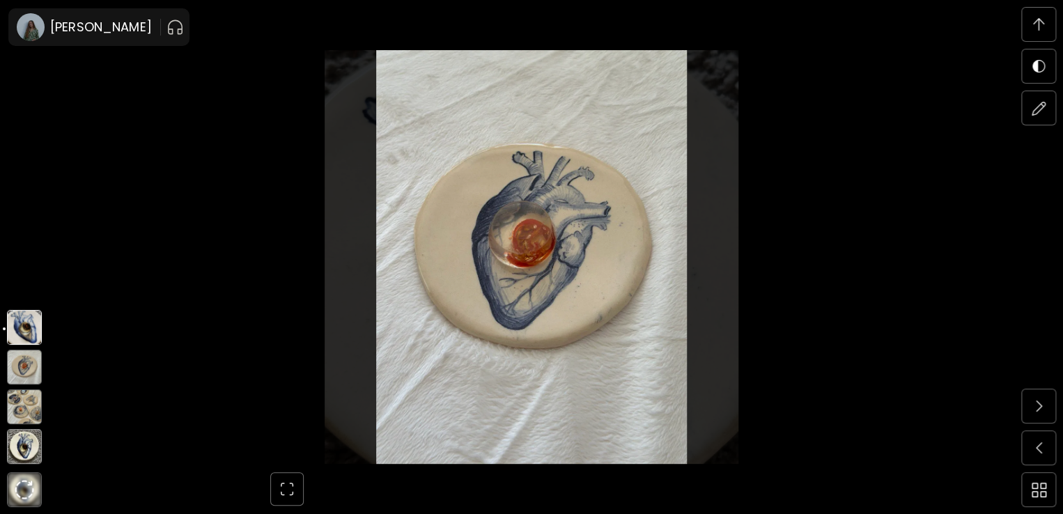
scroll to position [2400, 0]
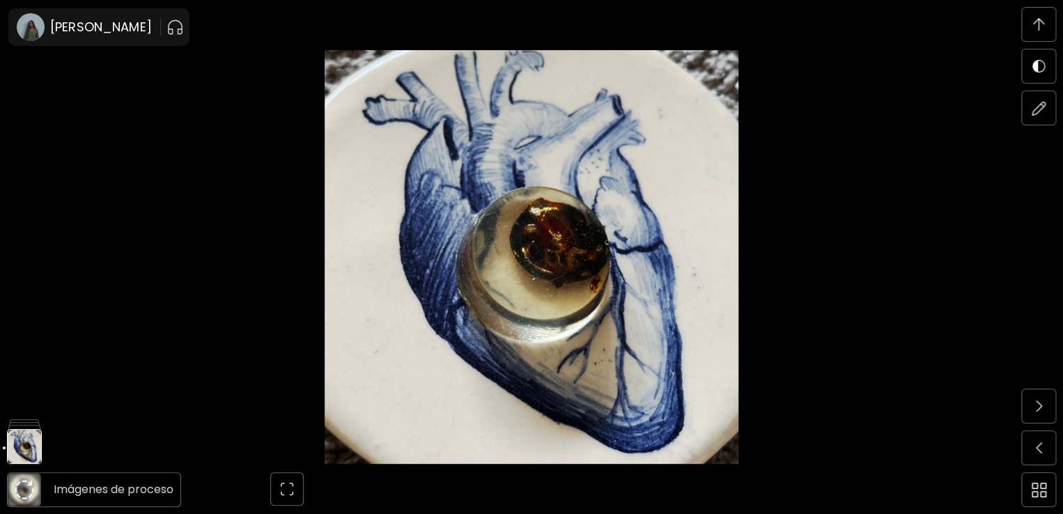
click at [24, 499] on img at bounding box center [25, 490] width 20 height 20
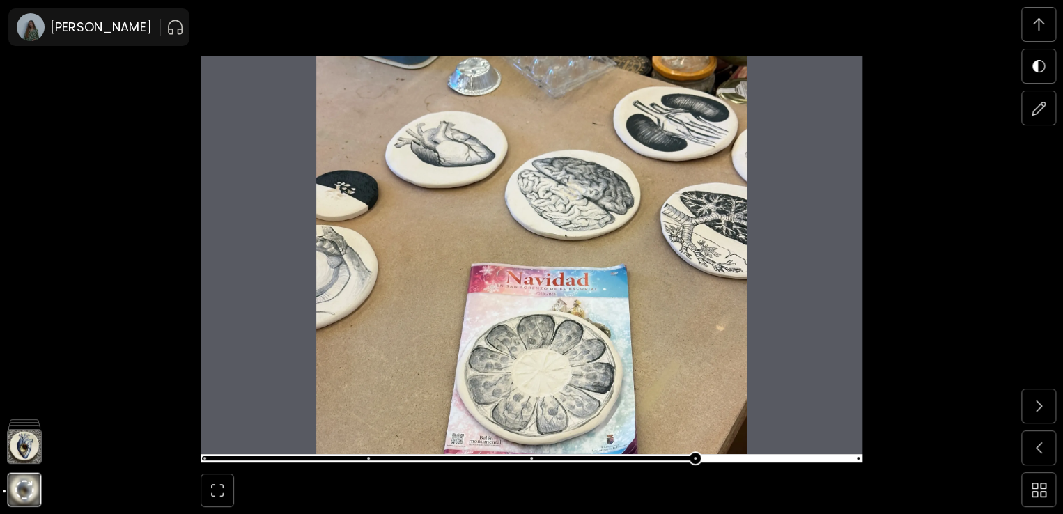
scroll to position [6295, 0]
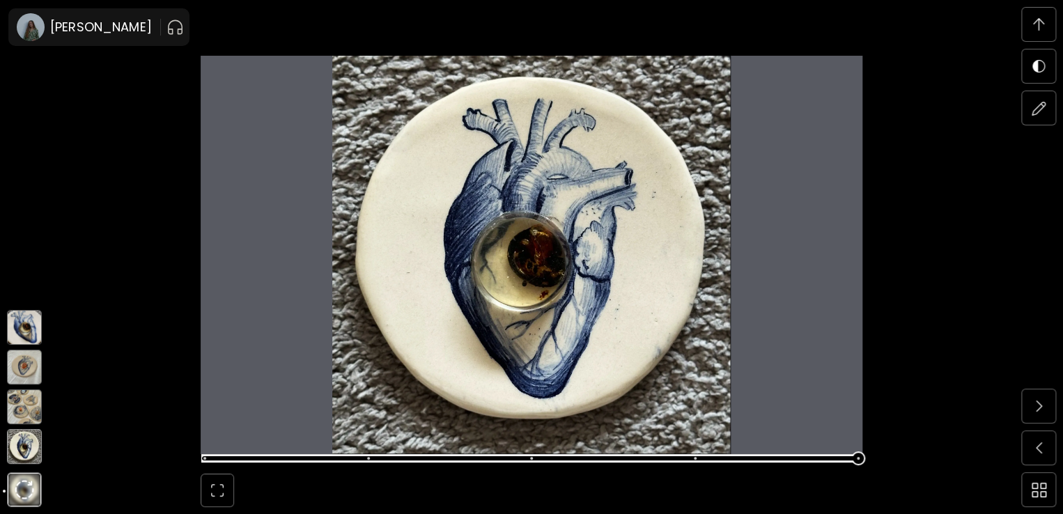
click at [17, 455] on img at bounding box center [24, 446] width 35 height 35
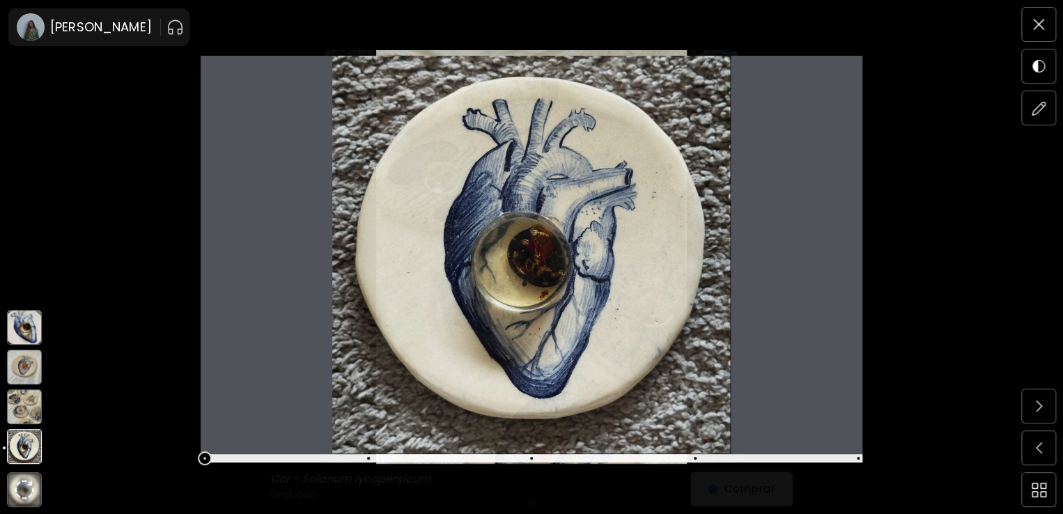
scroll to position [0, 0]
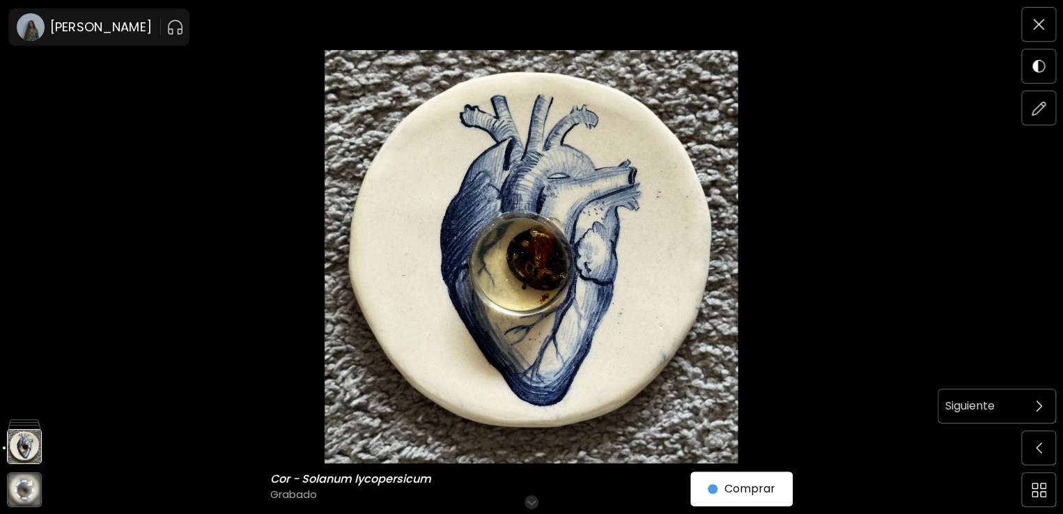
click at [1039, 419] on span at bounding box center [1038, 405] width 29 height 29
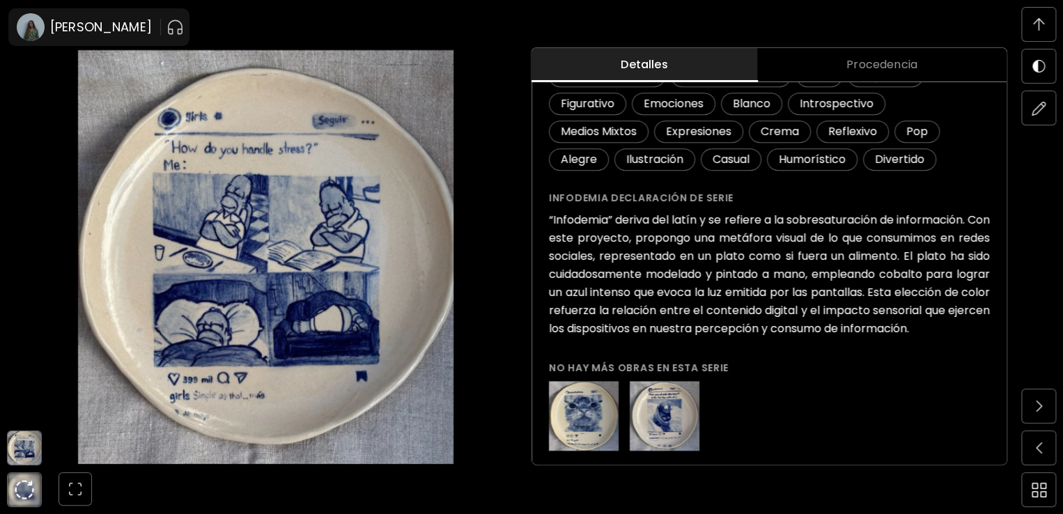
scroll to position [1364, 0]
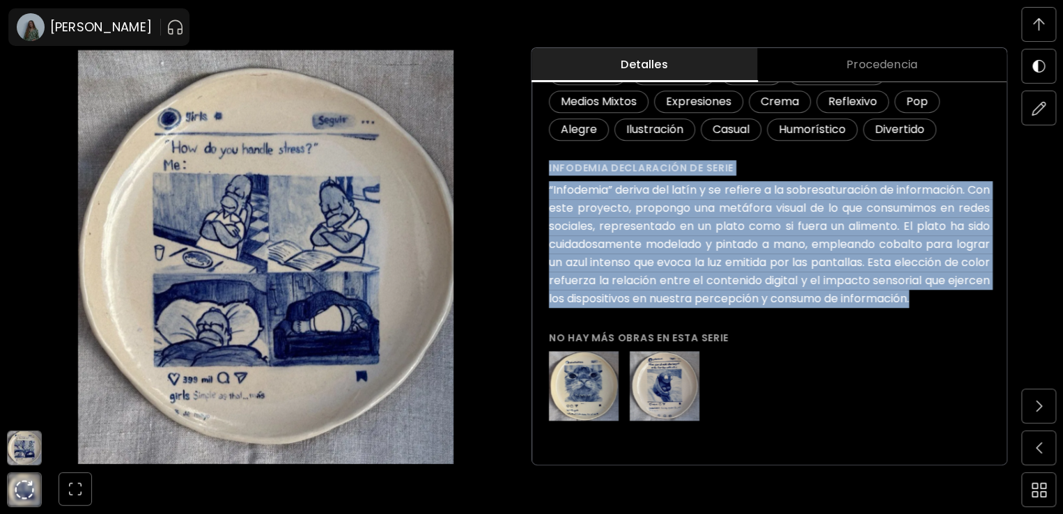
drag, startPoint x: 847, startPoint y: 257, endPoint x: 540, endPoint y: 161, distance: 321.9
click at [541, 161] on div "How do you handle stress? ( 2024 ) de la serie Infodemia No disponible Detalles…" at bounding box center [769, 74] width 474 height 782
click at [26, 452] on img at bounding box center [24, 447] width 33 height 33
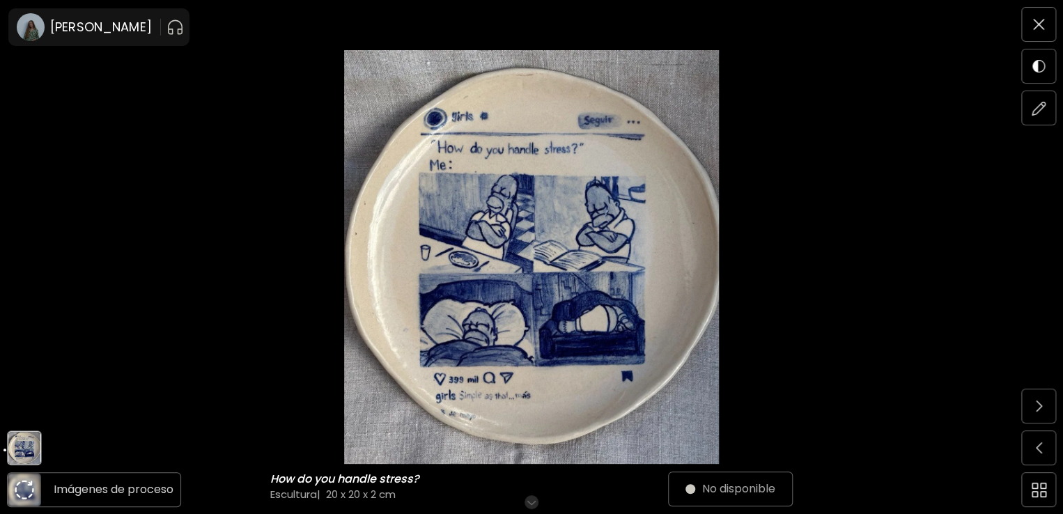
click at [24, 485] on img at bounding box center [25, 490] width 20 height 20
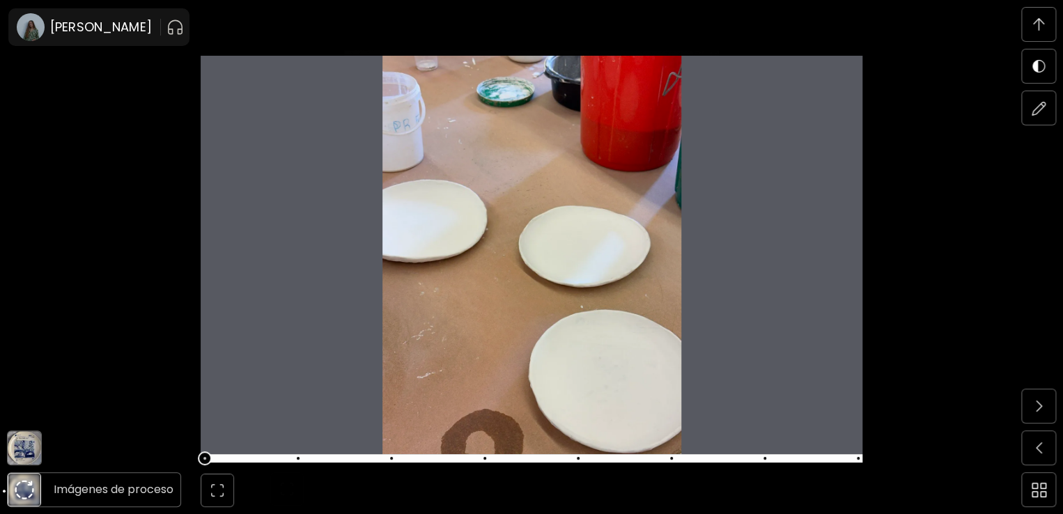
click at [24, 485] on img at bounding box center [25, 490] width 20 height 20
click at [206, 456] on span at bounding box center [205, 458] width 14 height 14
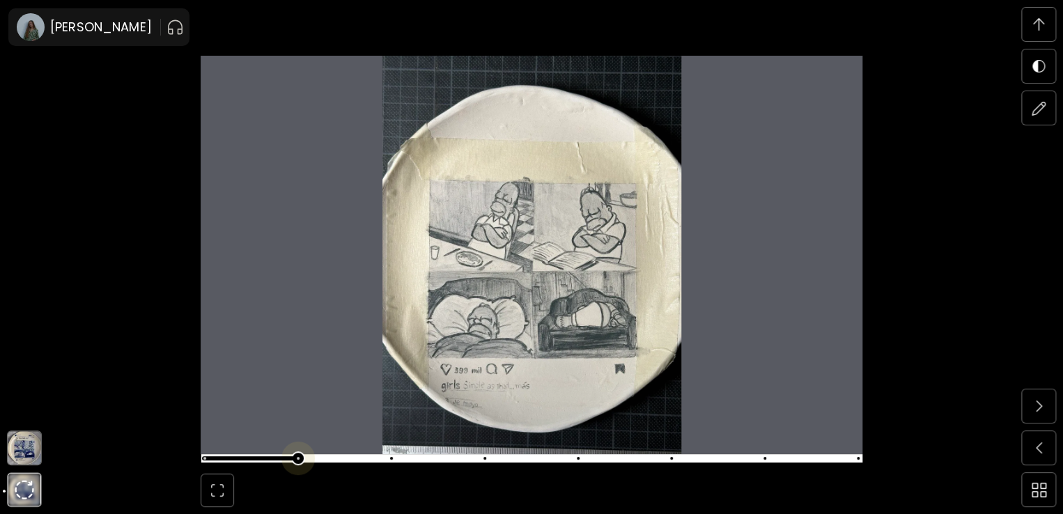
click at [309, 458] on span at bounding box center [529, 459] width 653 height 20
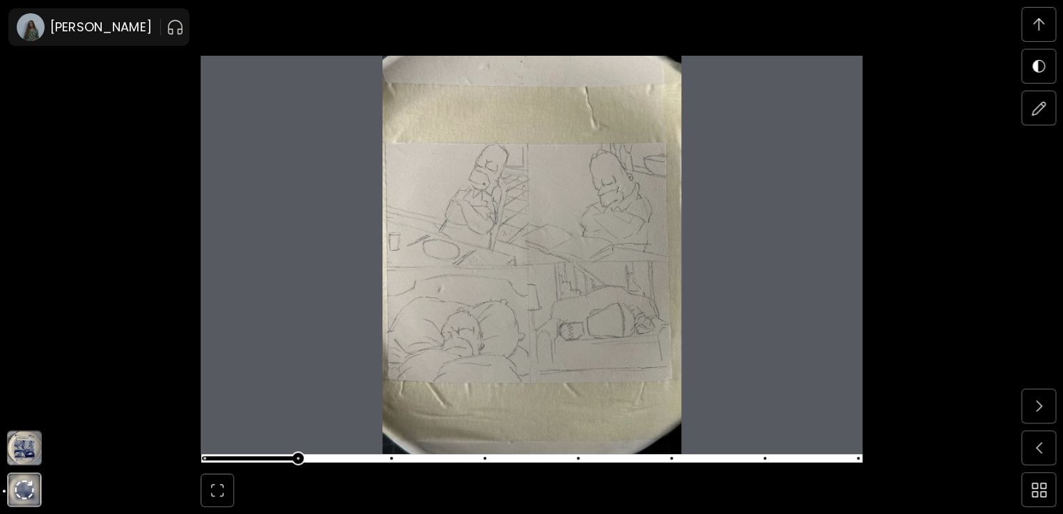
scroll to position [3374, 0]
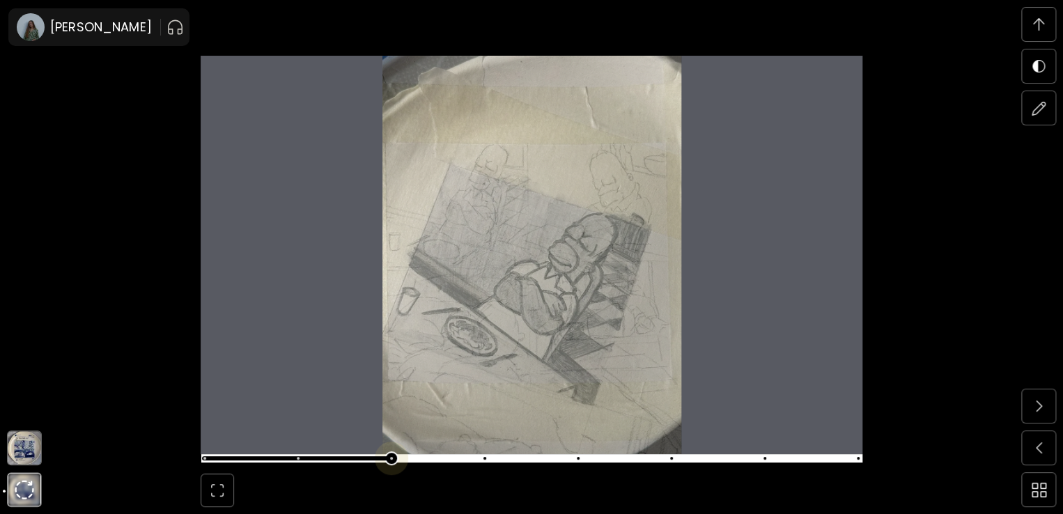
click at [396, 449] on span at bounding box center [529, 459] width 653 height 20
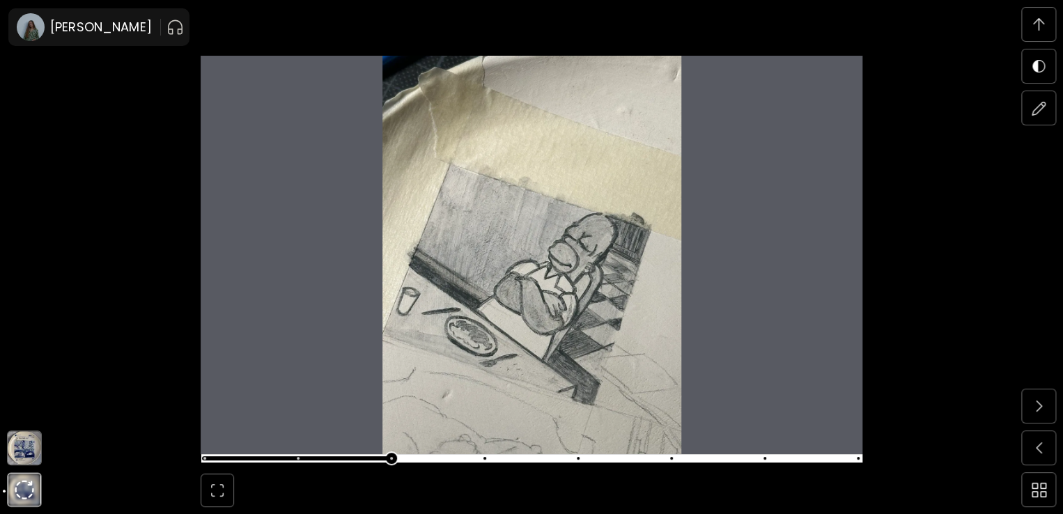
click at [647, 162] on img at bounding box center [532, 255] width 662 height 398
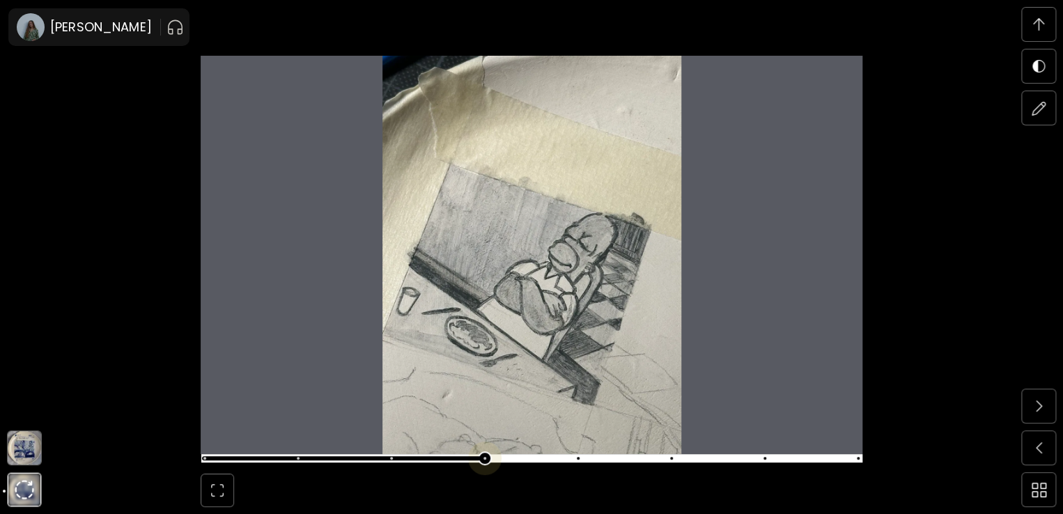
scroll to position [3861, 0]
click at [488, 453] on span at bounding box center [529, 459] width 653 height 20
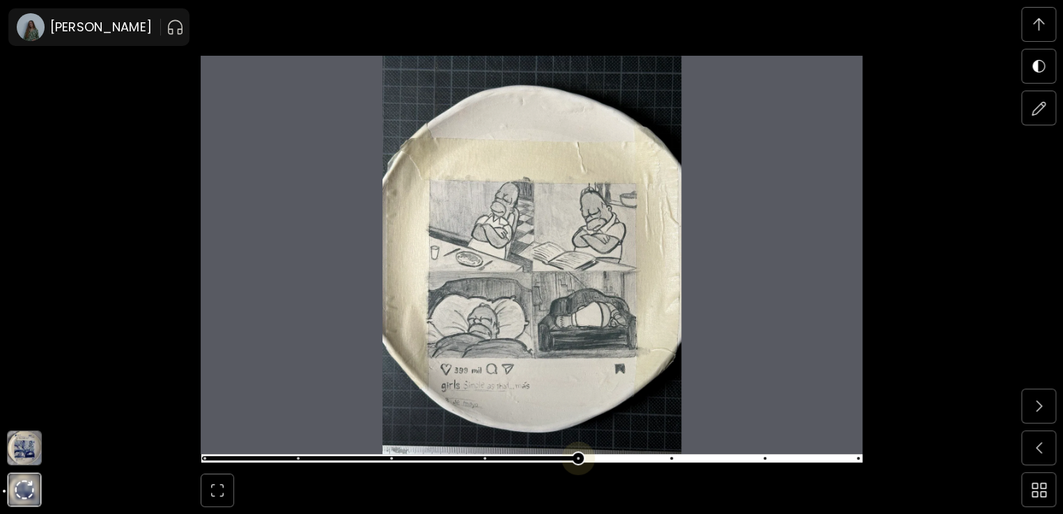
scroll to position [4348, 0]
click at [586, 460] on span at bounding box center [529, 459] width 653 height 20
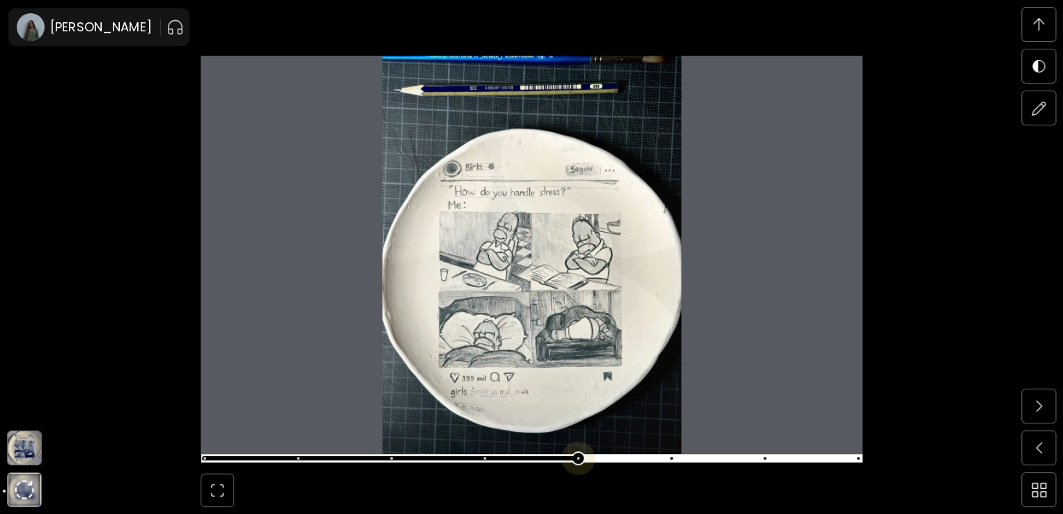
scroll to position [4834, 0]
click at [680, 456] on span at bounding box center [529, 459] width 653 height 20
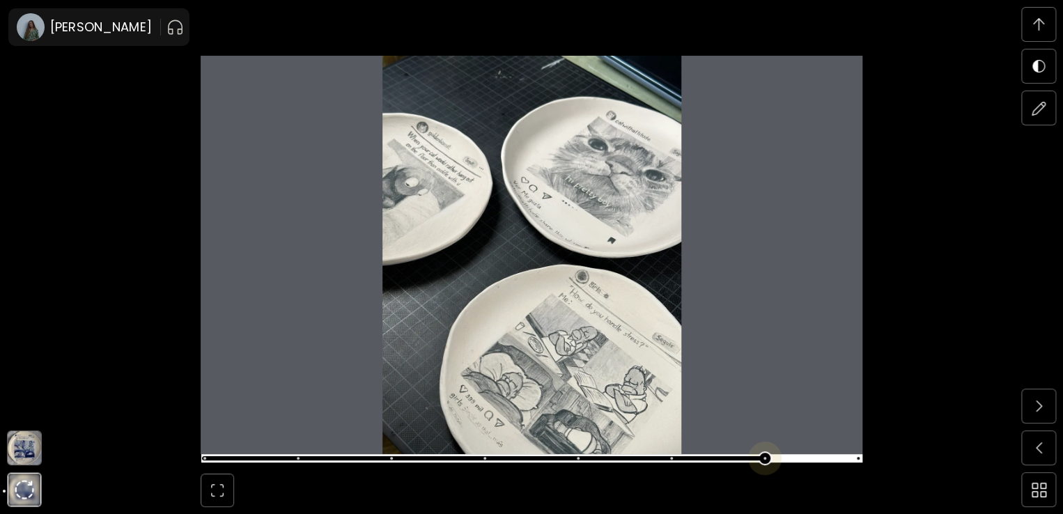
scroll to position [5321, 0]
click at [766, 460] on span at bounding box center [529, 459] width 653 height 20
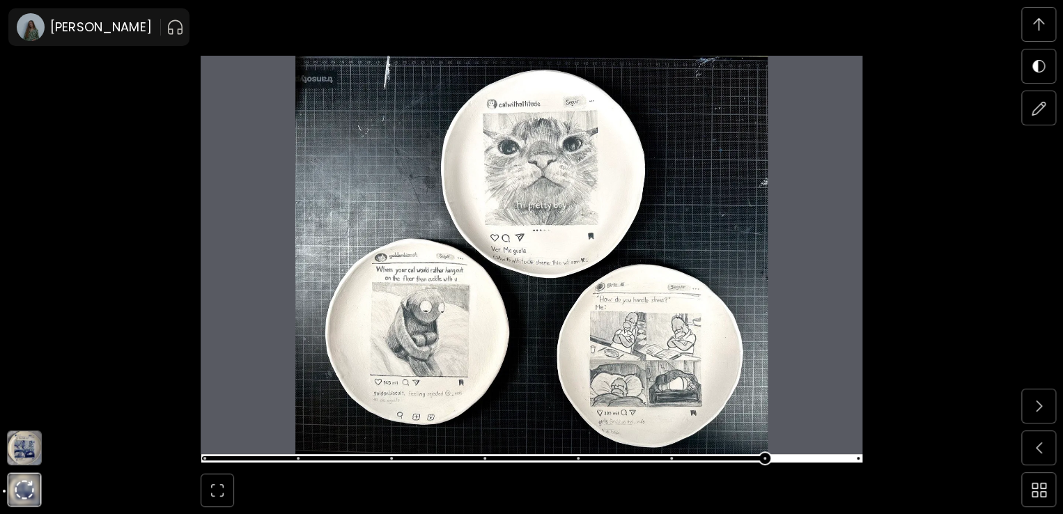
click at [40, 458] on img at bounding box center [24, 447] width 33 height 33
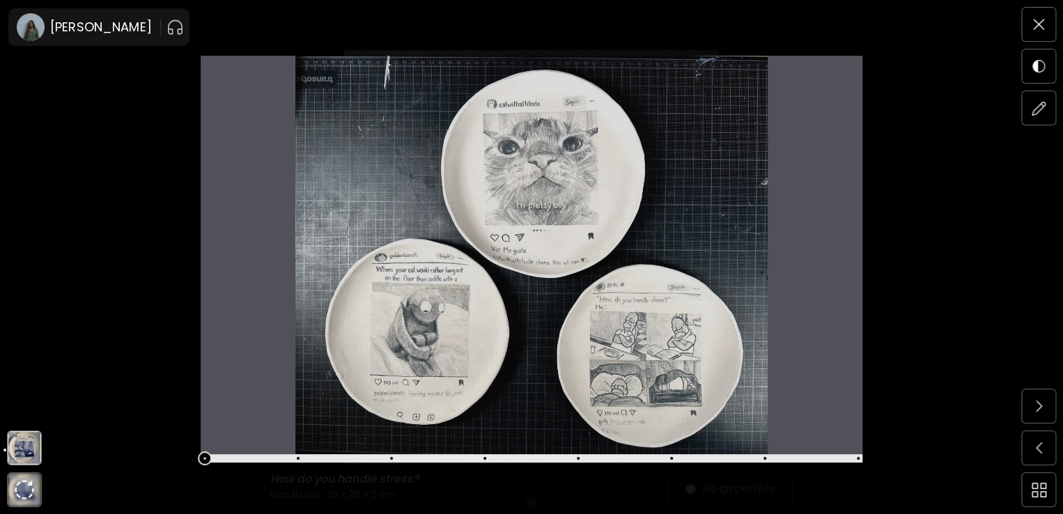
scroll to position [0, 0]
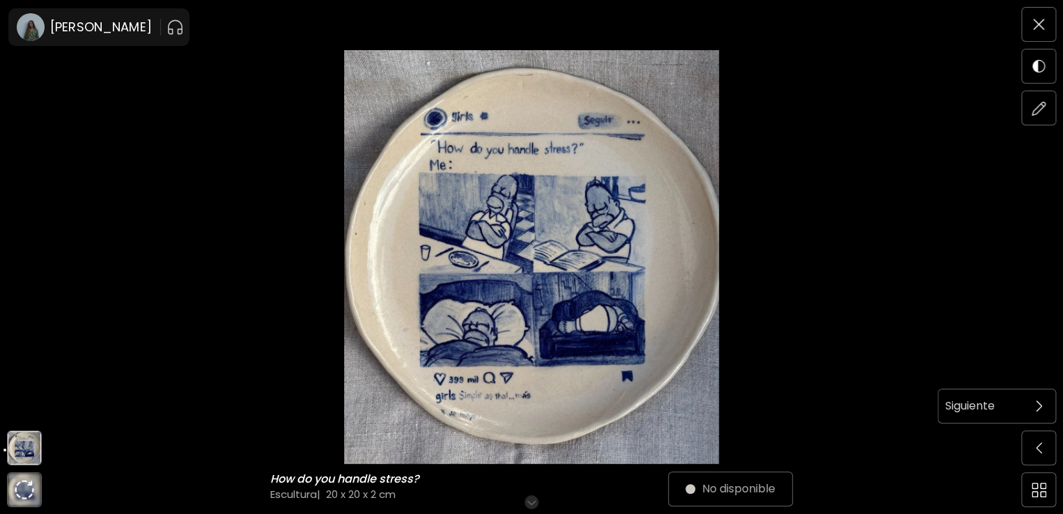
click at [1042, 399] on span at bounding box center [1038, 405] width 29 height 29
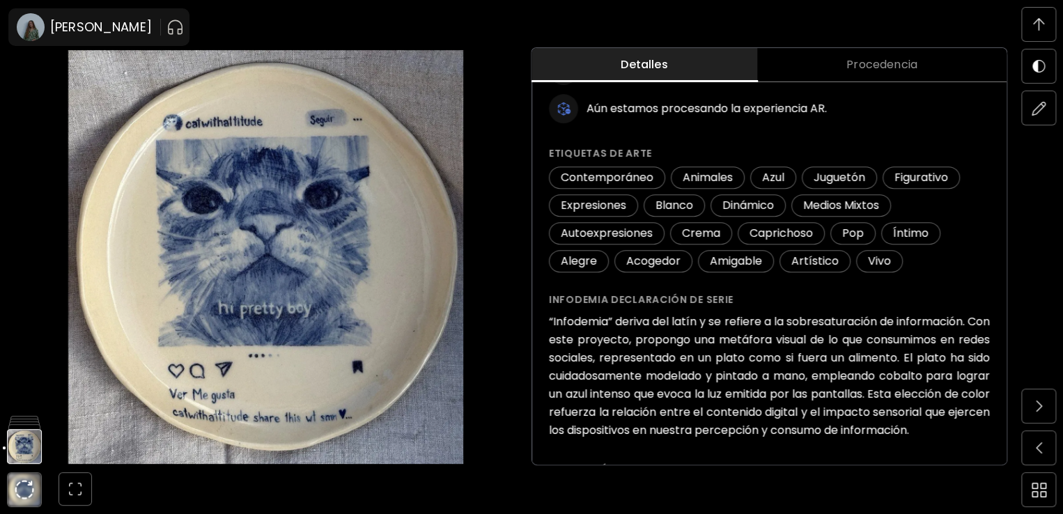
scroll to position [272, 0]
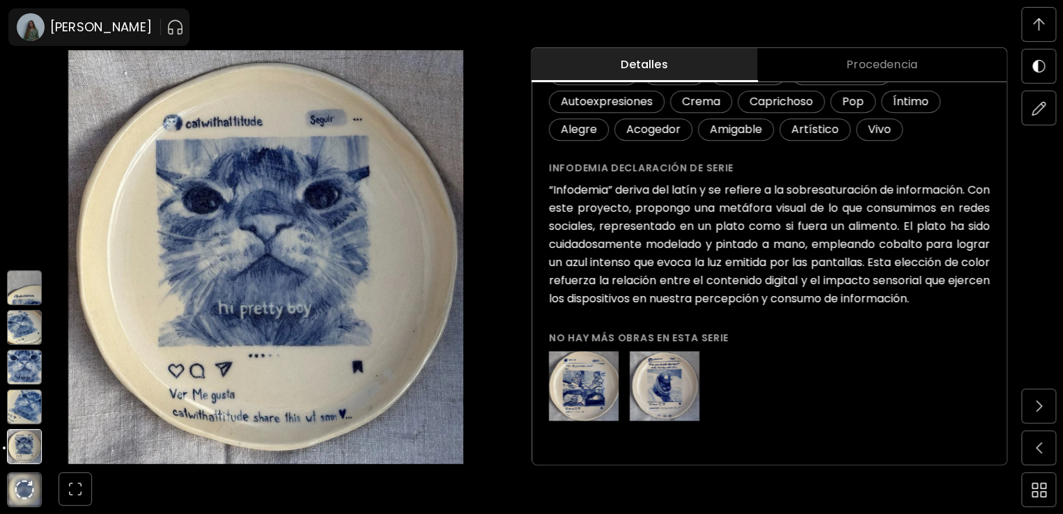
click at [24, 380] on img at bounding box center [24, 367] width 35 height 35
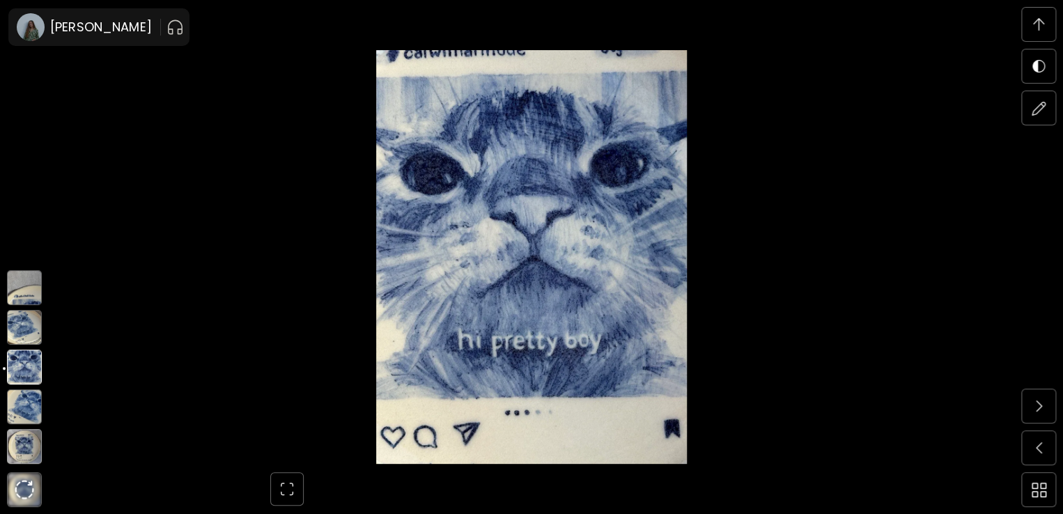
click at [26, 405] on img at bounding box center [24, 406] width 35 height 35
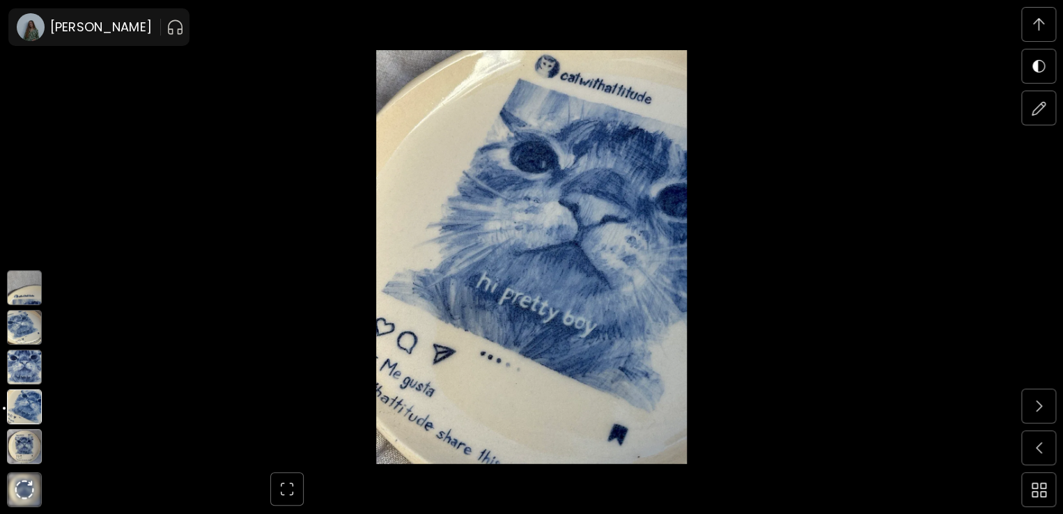
click at [22, 449] on img at bounding box center [24, 446] width 35 height 35
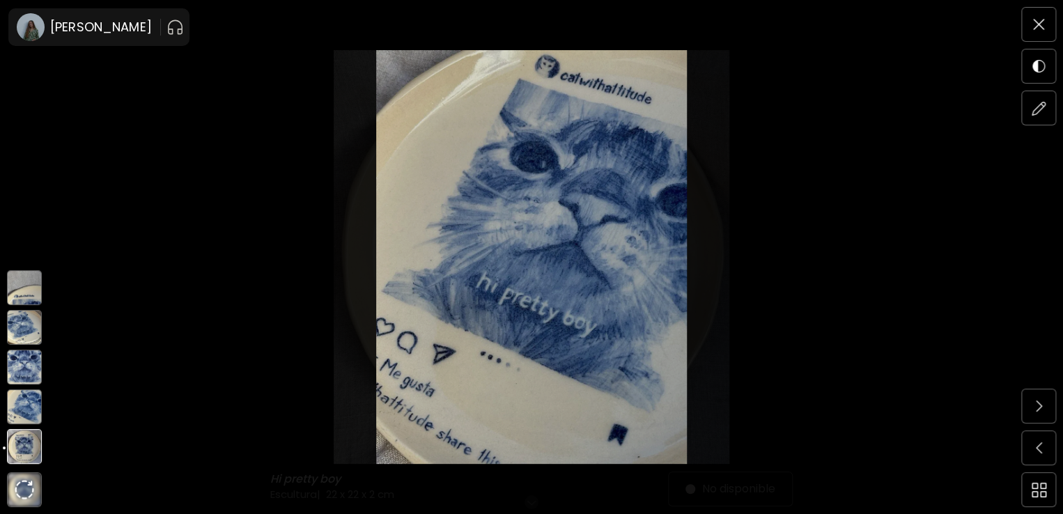
scroll to position [0, 0]
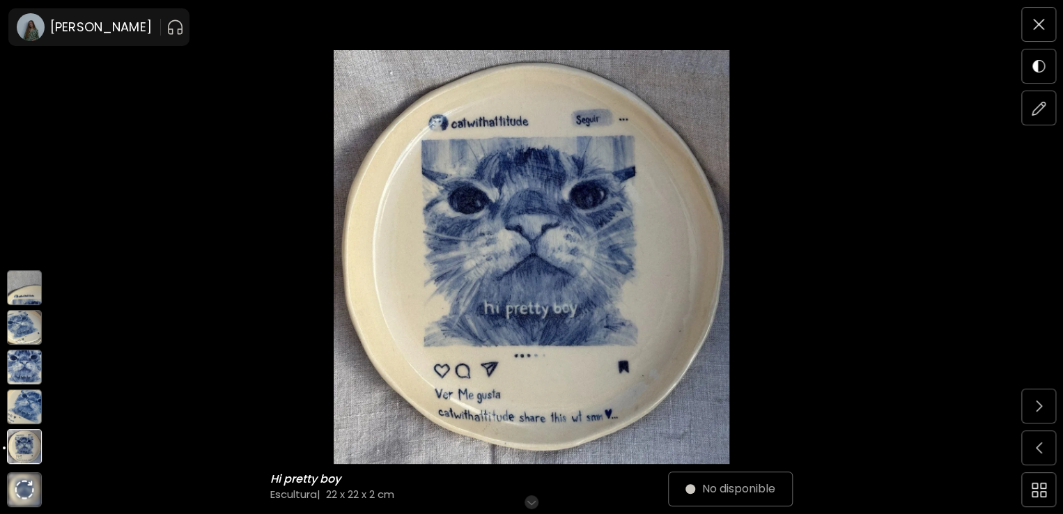
click at [15, 364] on img at bounding box center [24, 367] width 35 height 35
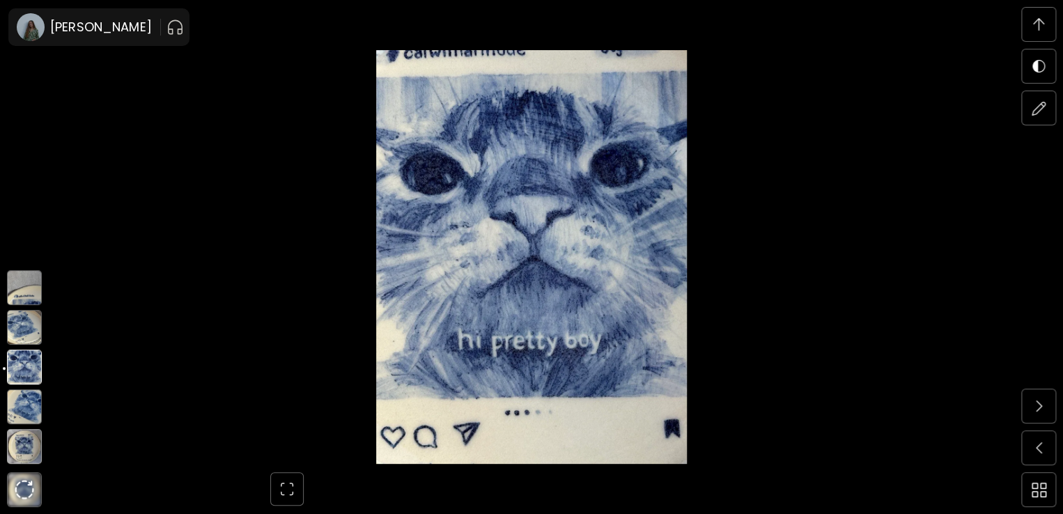
click at [17, 327] on img at bounding box center [24, 327] width 35 height 35
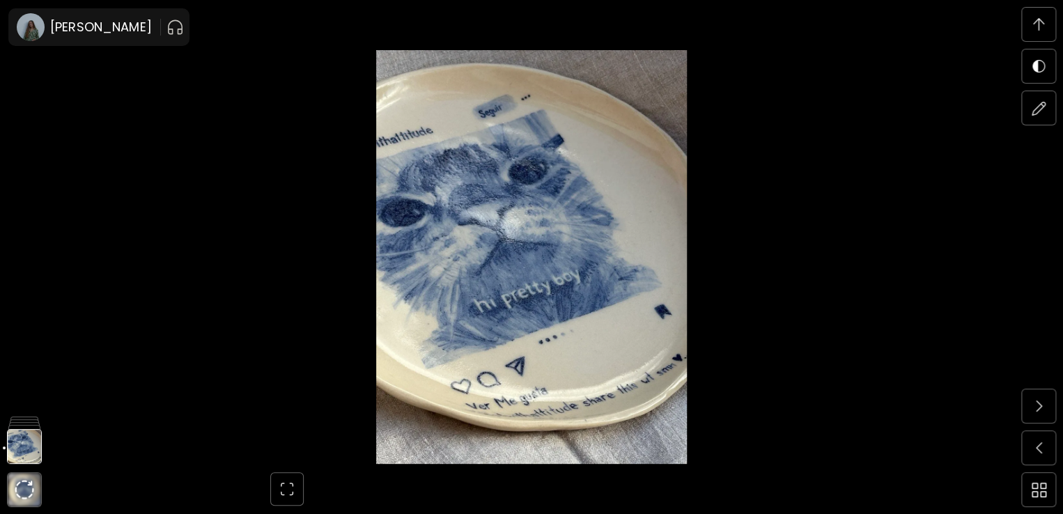
click at [24, 293] on div at bounding box center [531, 257] width 1063 height 514
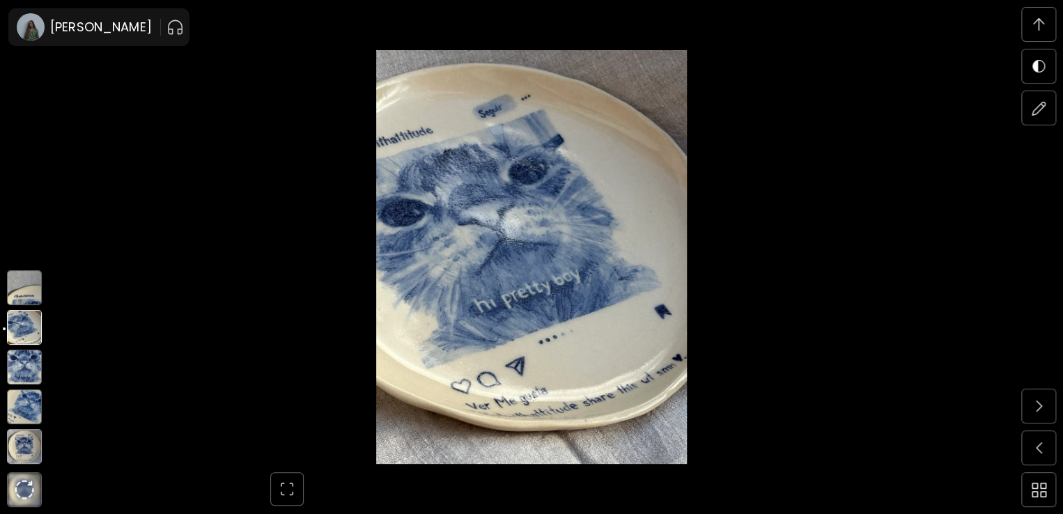
click at [22, 451] on img at bounding box center [24, 446] width 35 height 35
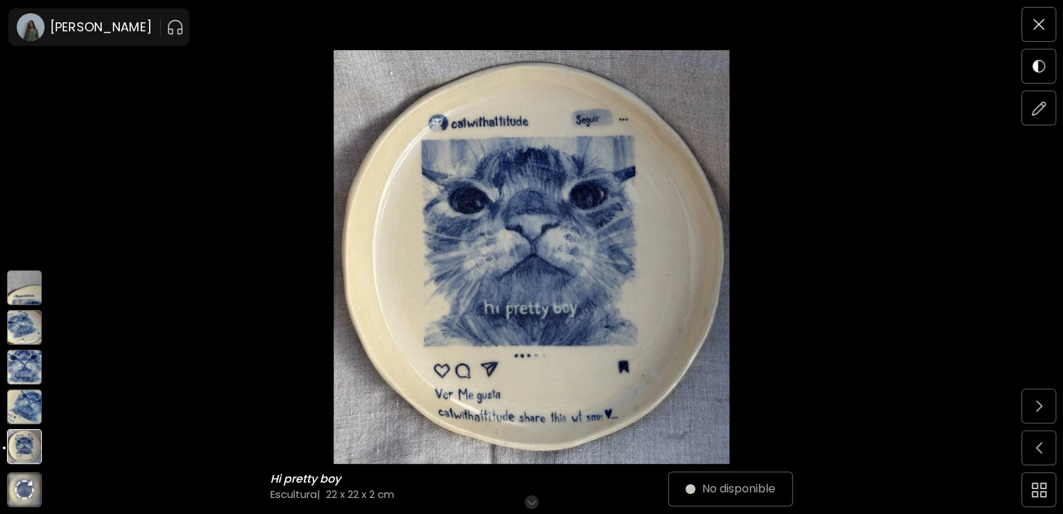
click at [30, 288] on img at bounding box center [24, 287] width 35 height 35
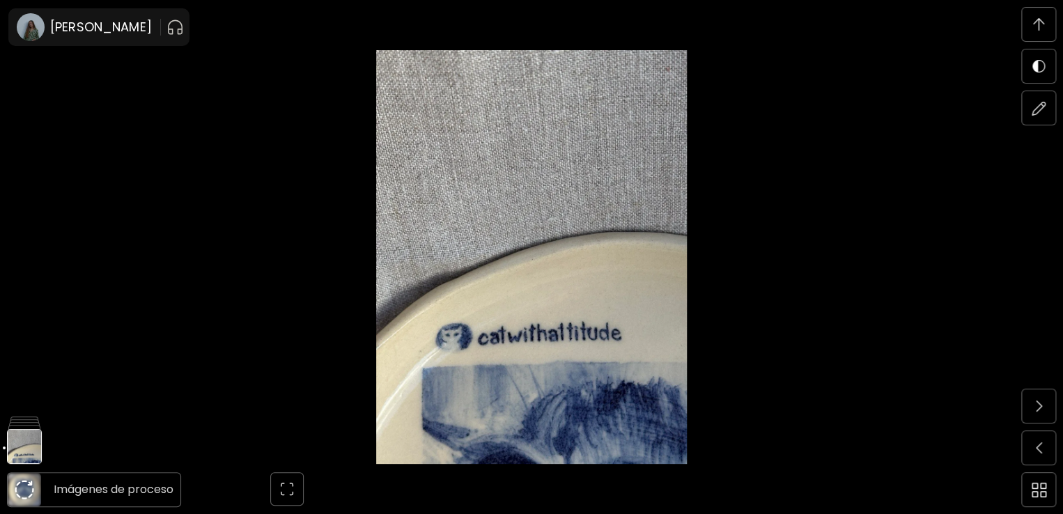
click at [22, 485] on img at bounding box center [25, 490] width 20 height 20
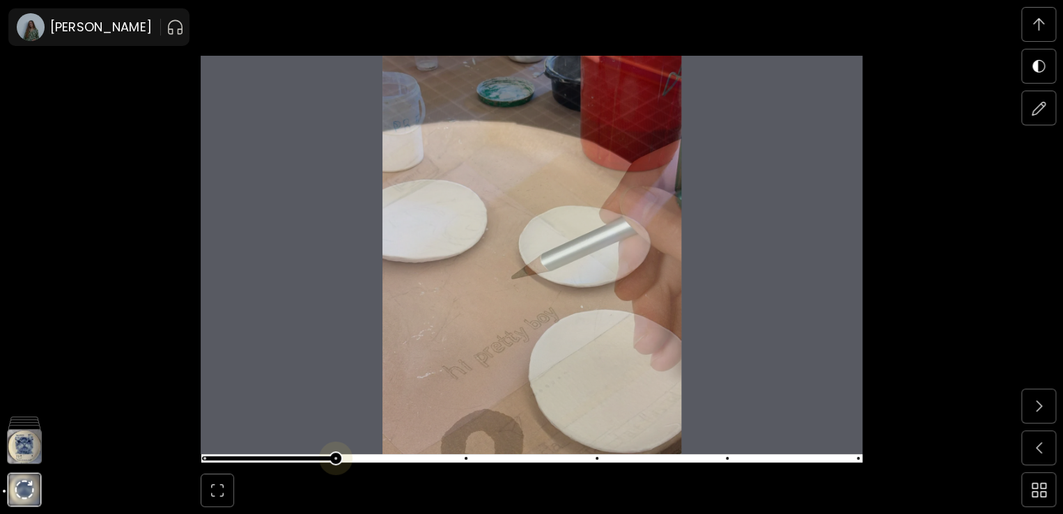
scroll to position [5321, 0]
click at [334, 455] on span at bounding box center [529, 459] width 653 height 20
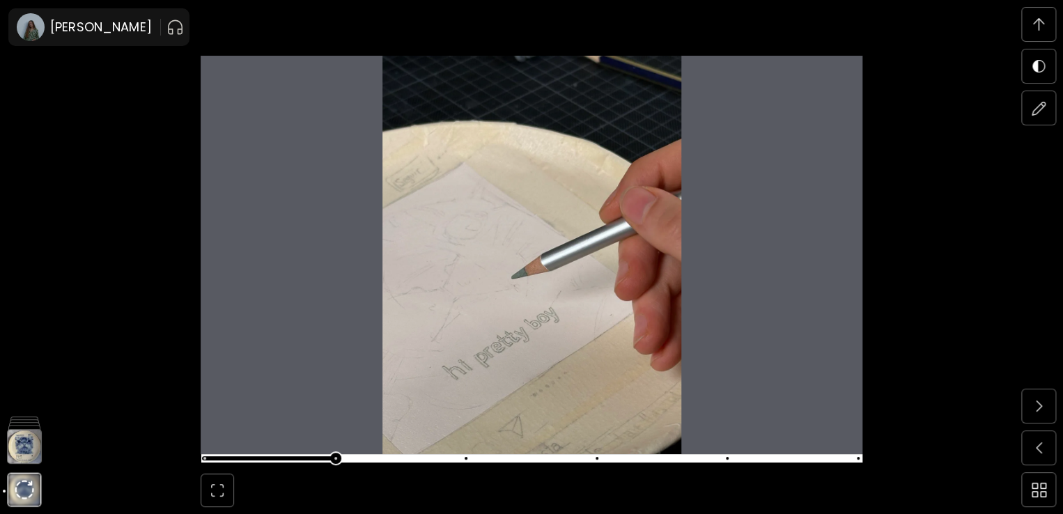
scroll to position [5808, 0]
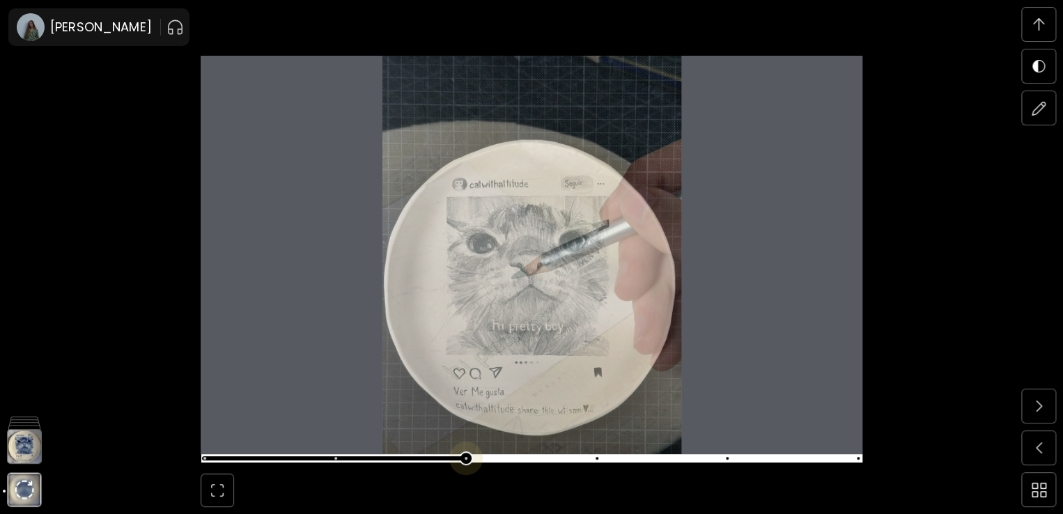
click at [465, 454] on span at bounding box center [529, 459] width 653 height 20
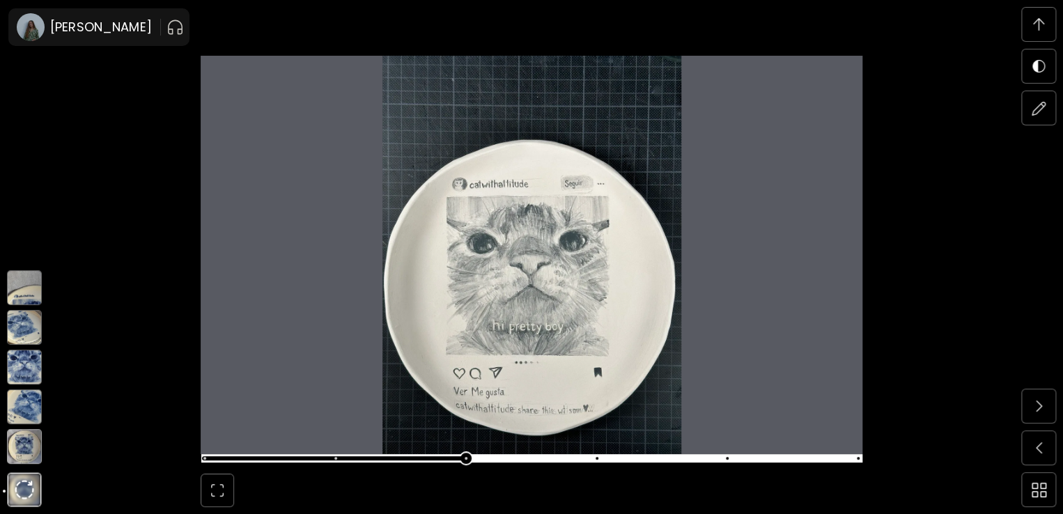
click at [31, 445] on img at bounding box center [24, 446] width 35 height 35
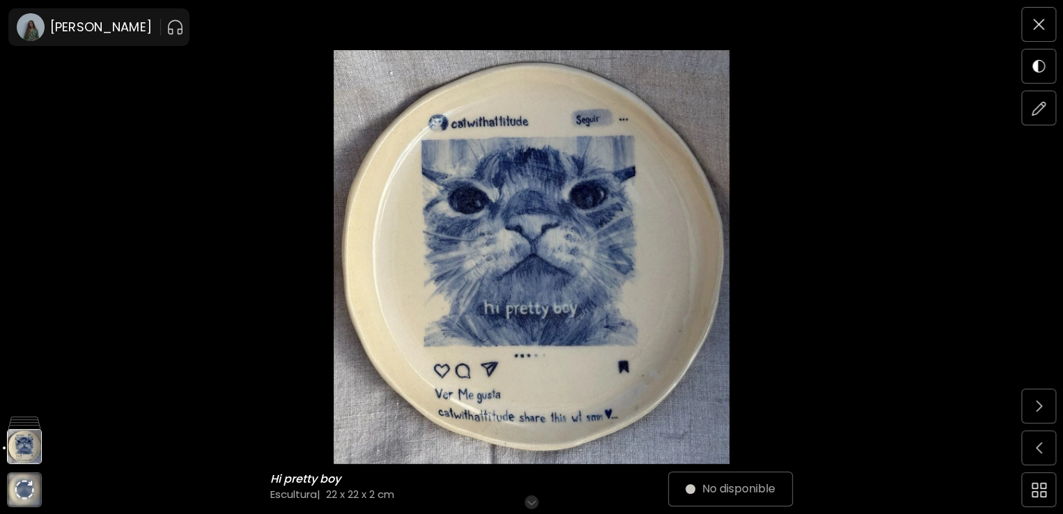
click at [545, 302] on img at bounding box center [532, 257] width 946 height 414
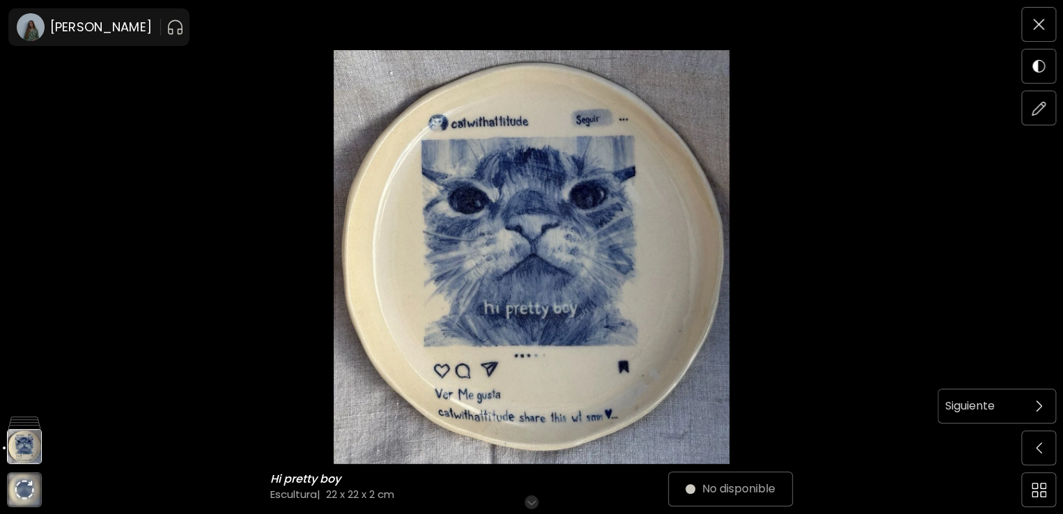
click at [1045, 401] on span at bounding box center [1038, 405] width 29 height 29
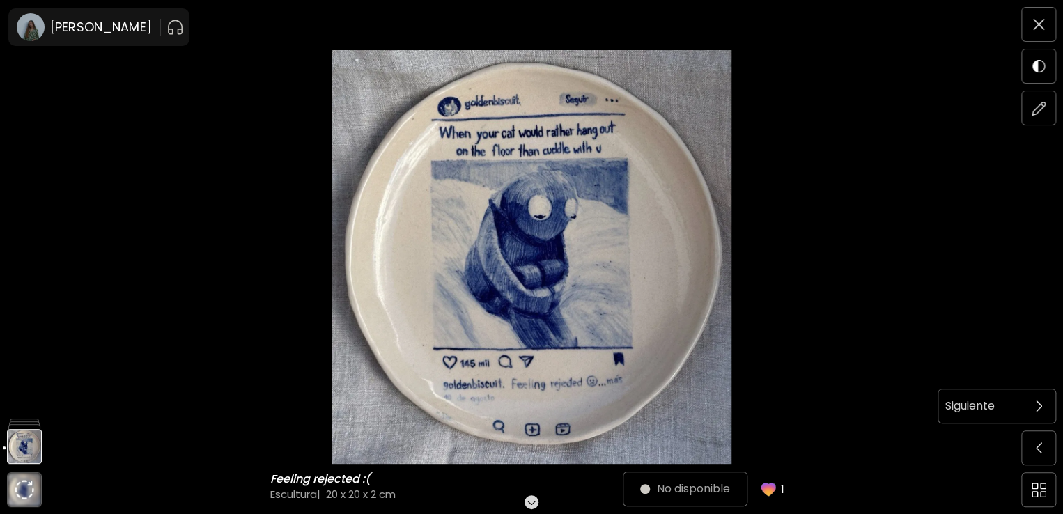
click at [1032, 410] on span at bounding box center [1038, 405] width 29 height 29
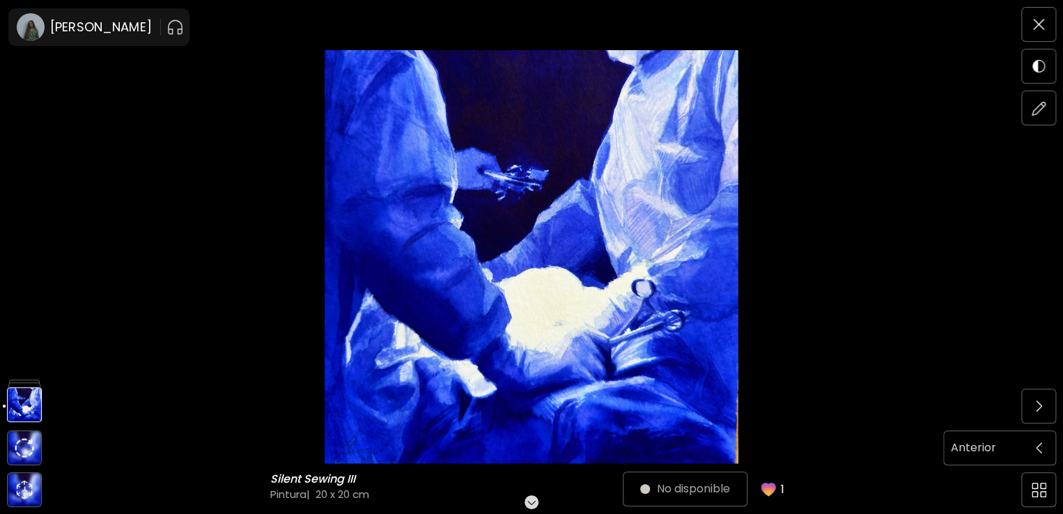
click at [1039, 447] on img at bounding box center [1039, 447] width 6 height 11
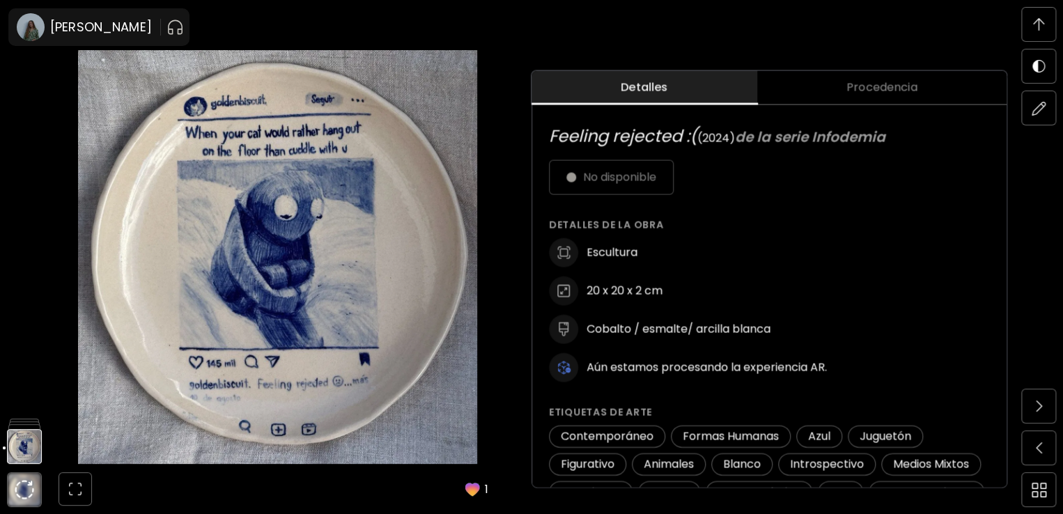
scroll to position [63, 0]
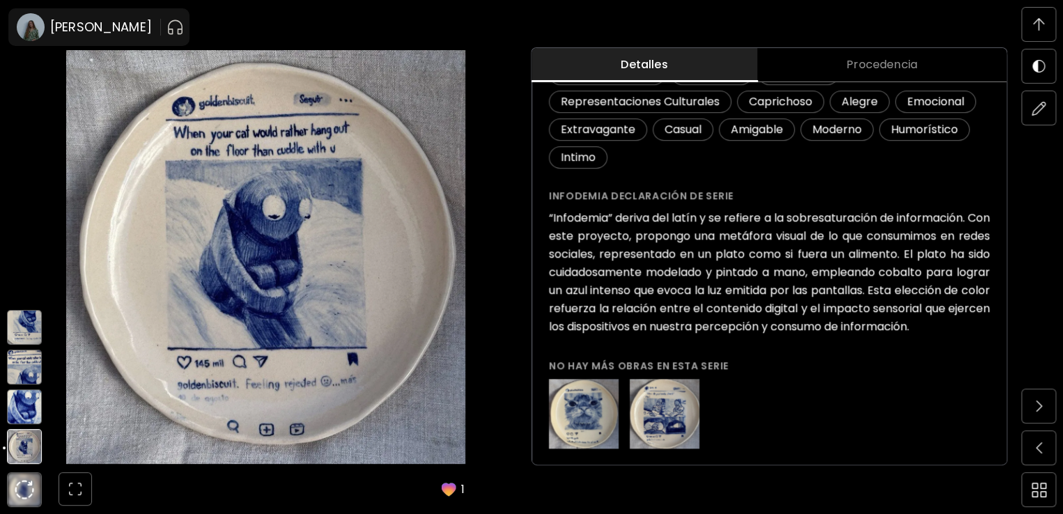
click at [28, 398] on img at bounding box center [24, 406] width 35 height 35
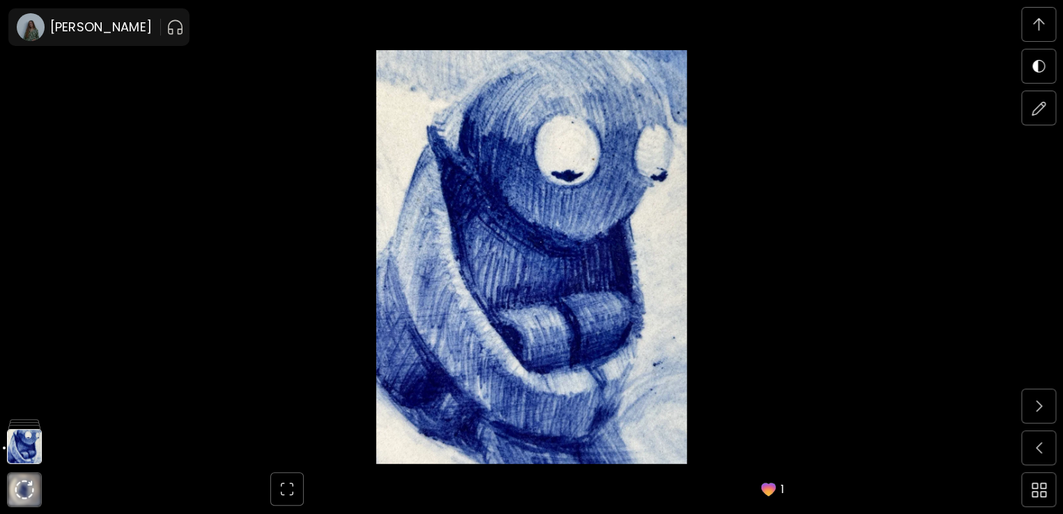
click at [444, 277] on img at bounding box center [532, 257] width 946 height 414
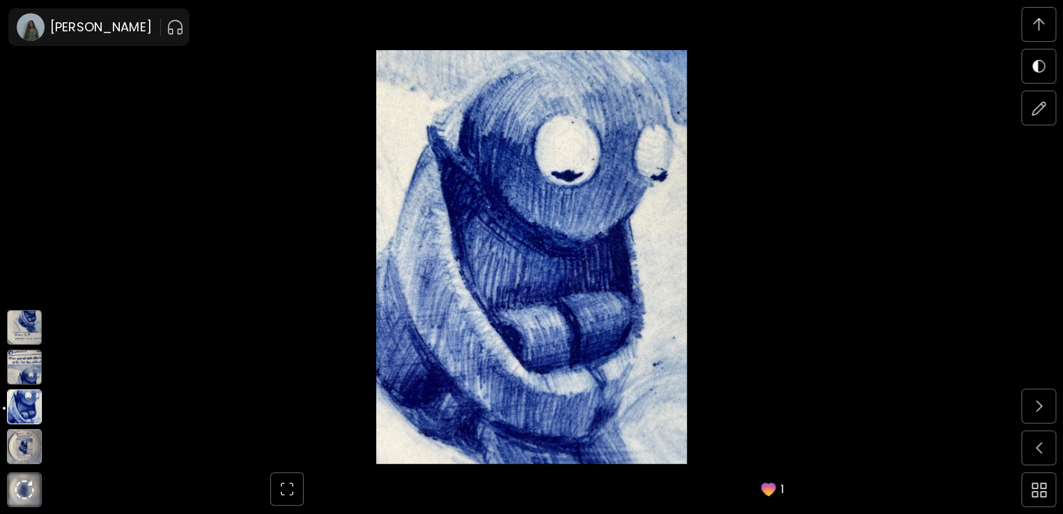
click at [15, 378] on img at bounding box center [24, 367] width 35 height 35
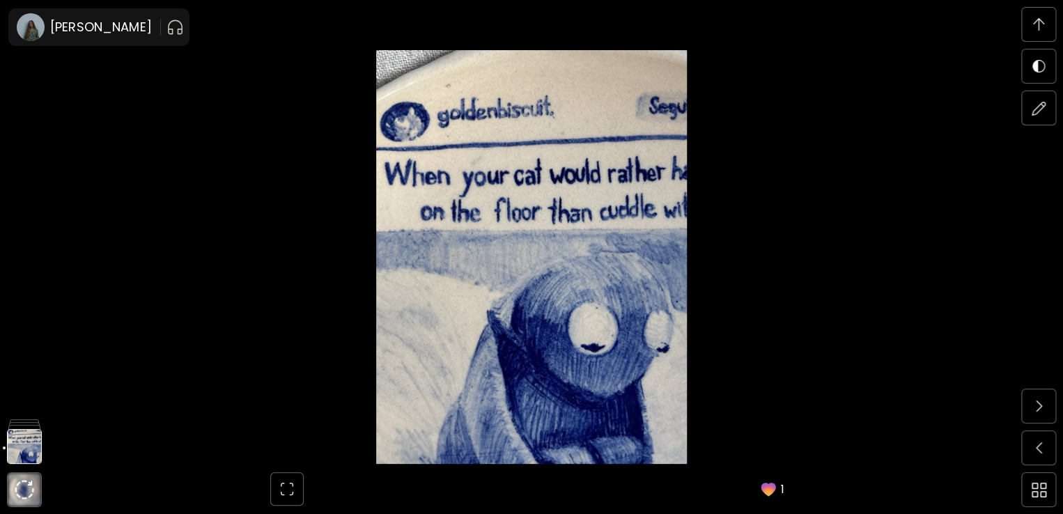
click at [585, 386] on img at bounding box center [532, 257] width 946 height 414
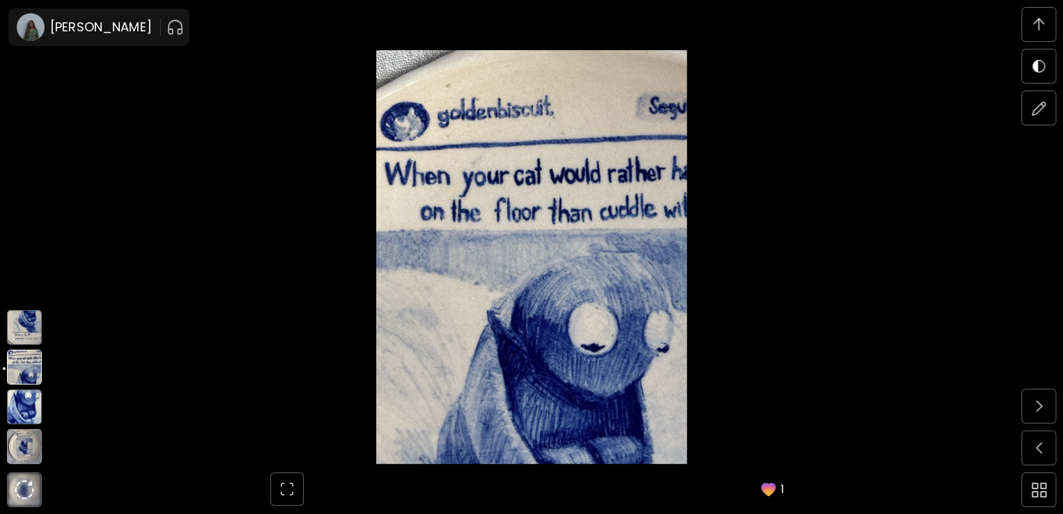
click at [21, 329] on img at bounding box center [24, 327] width 35 height 35
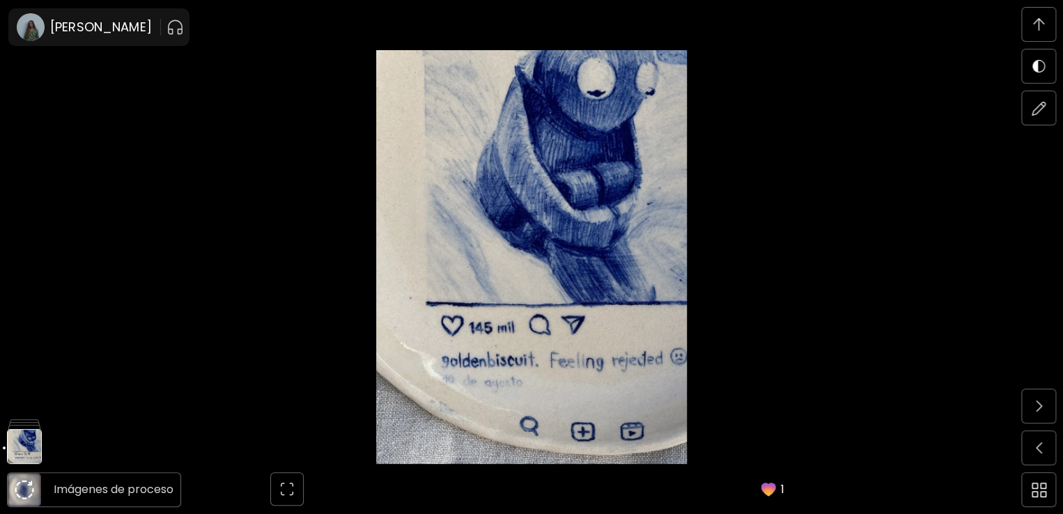
click at [29, 485] on img at bounding box center [25, 490] width 20 height 20
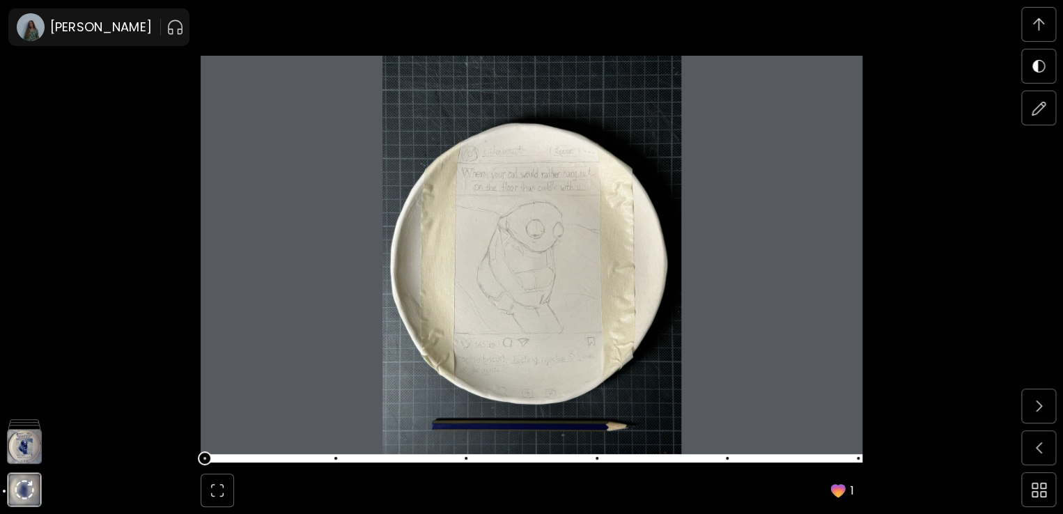
scroll to position [4834, 0]
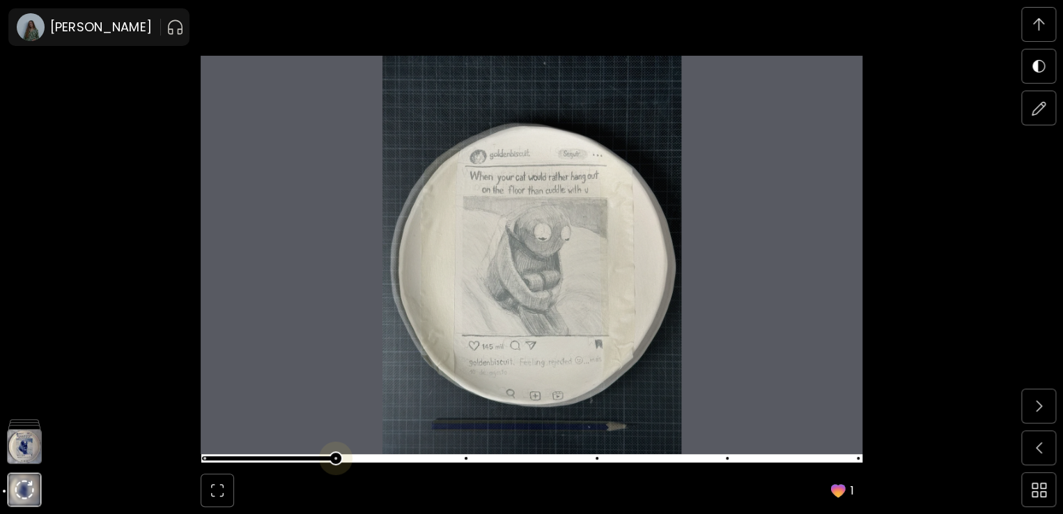
click at [343, 461] on span at bounding box center [529, 459] width 653 height 20
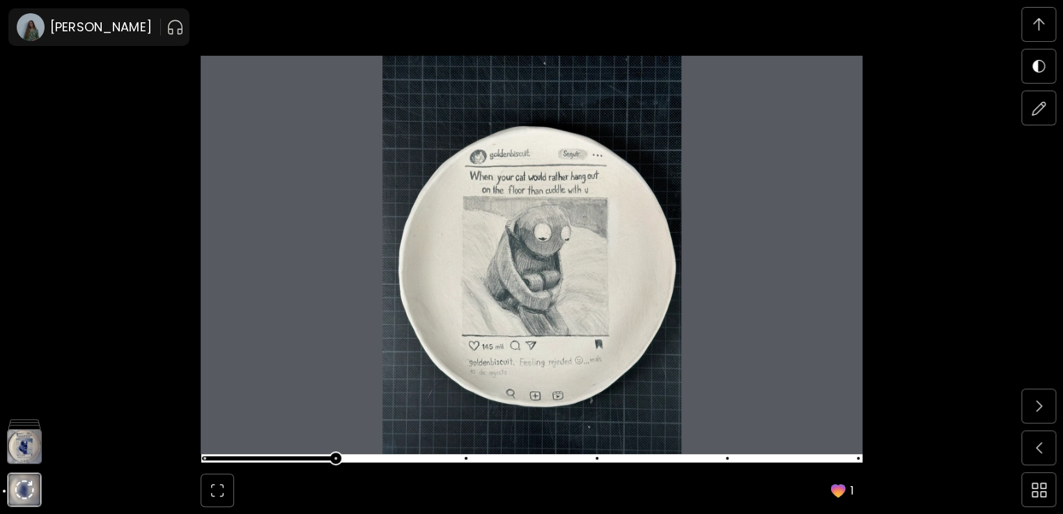
scroll to position [5321, 0]
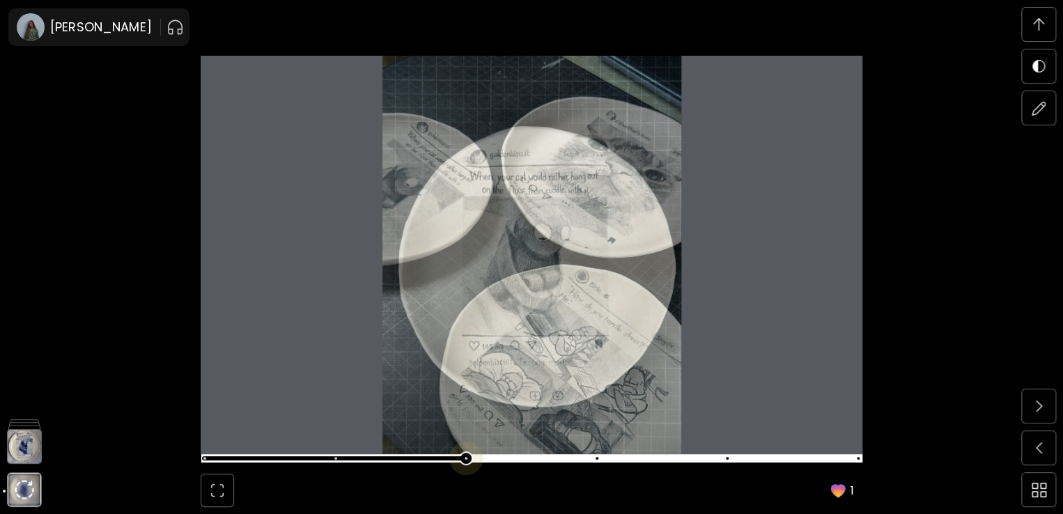
click at [454, 458] on span at bounding box center [529, 459] width 653 height 20
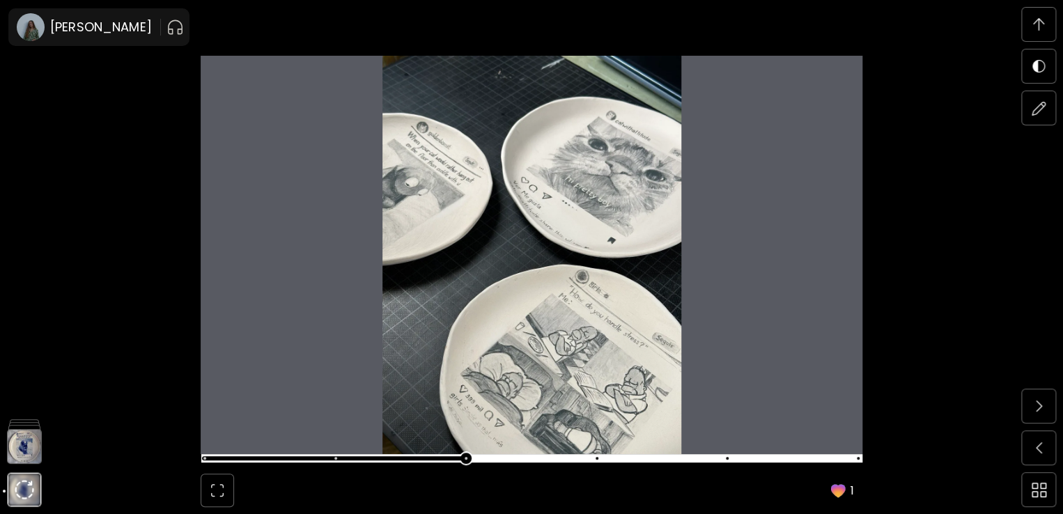
click at [605, 453] on span at bounding box center [529, 459] width 653 height 20
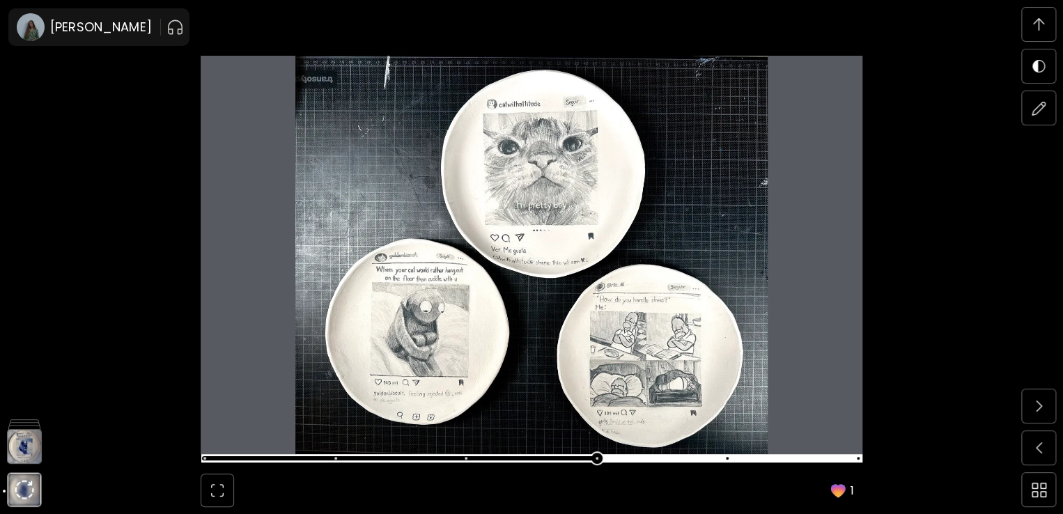
scroll to position [6295, 0]
click at [747, 459] on span at bounding box center [529, 459] width 653 height 20
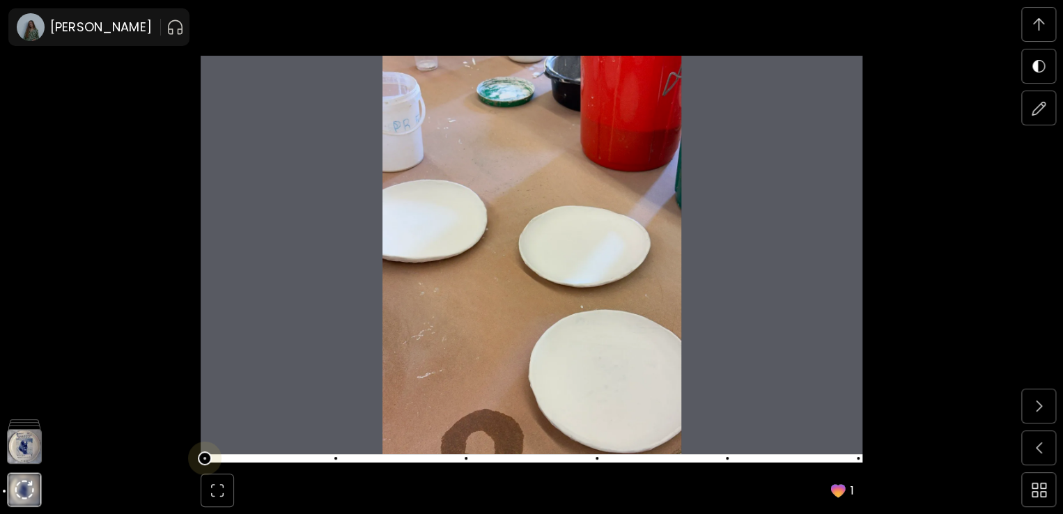
scroll to position [4348, 0]
click at [210, 464] on span at bounding box center [529, 459] width 653 height 20
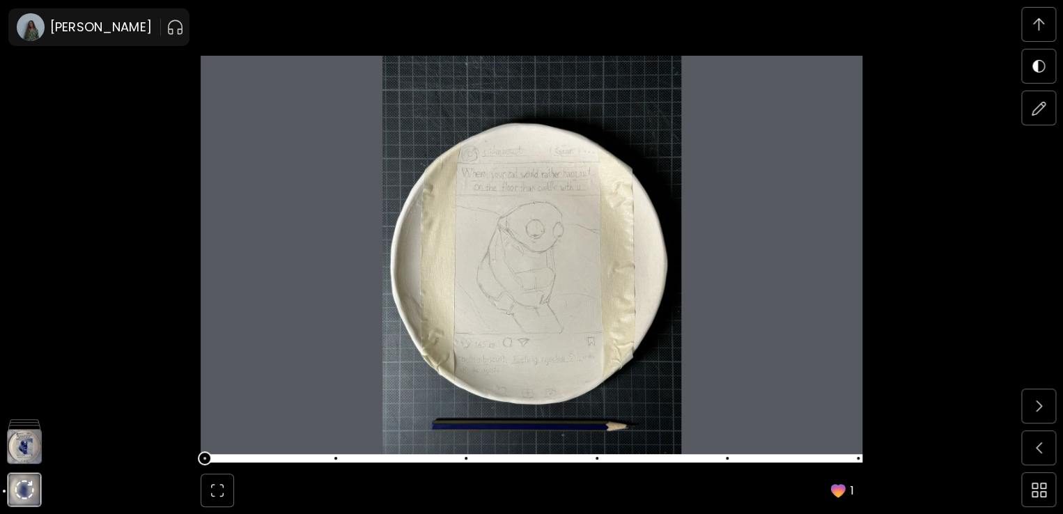
scroll to position [4834, 0]
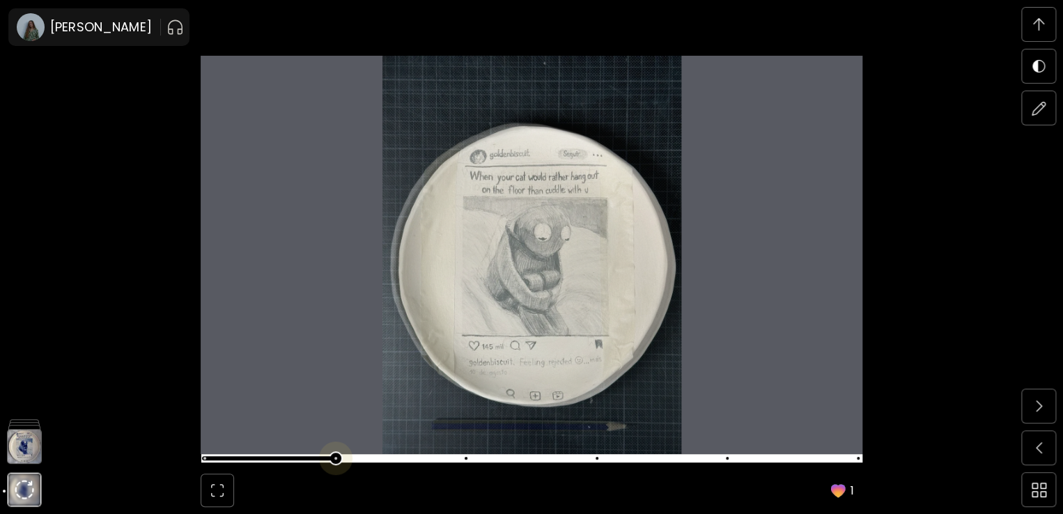
click at [329, 464] on span at bounding box center [529, 459] width 653 height 20
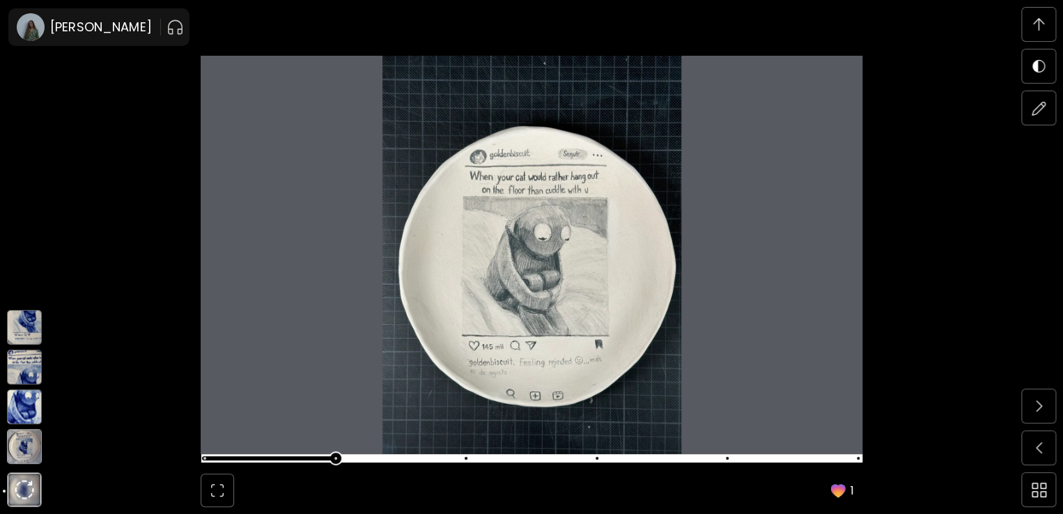
click at [20, 438] on img at bounding box center [24, 446] width 35 height 35
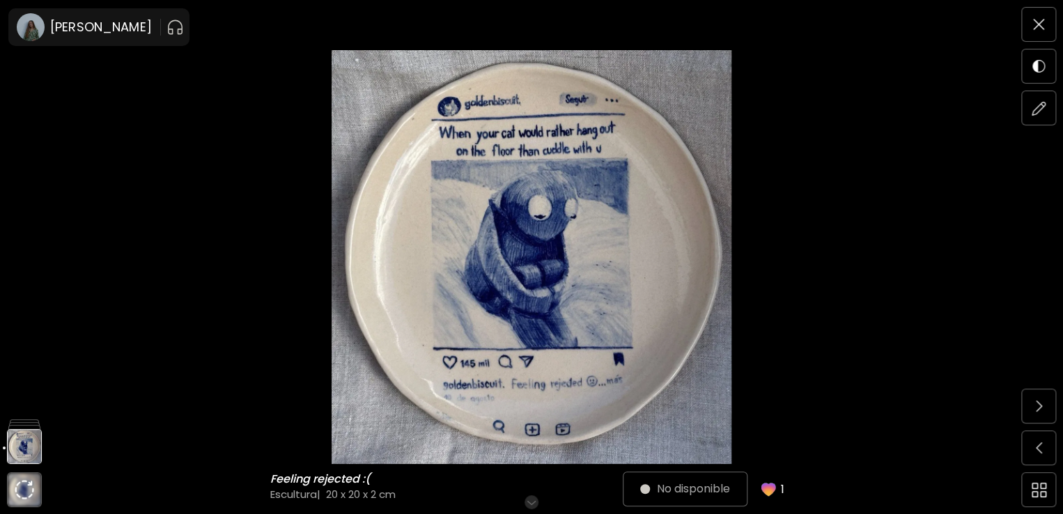
click at [361, 368] on img at bounding box center [532, 257] width 946 height 414
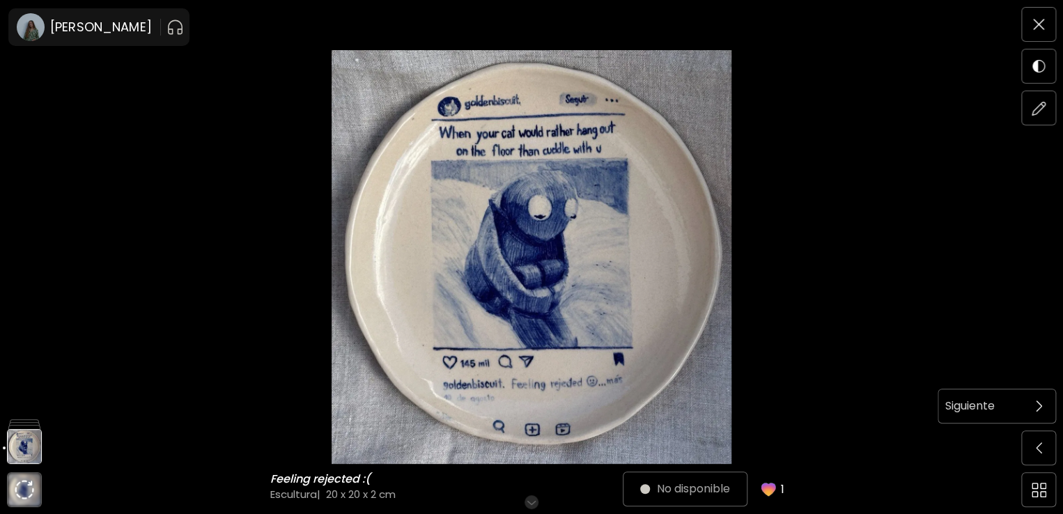
click at [1025, 412] on span at bounding box center [1038, 405] width 29 height 29
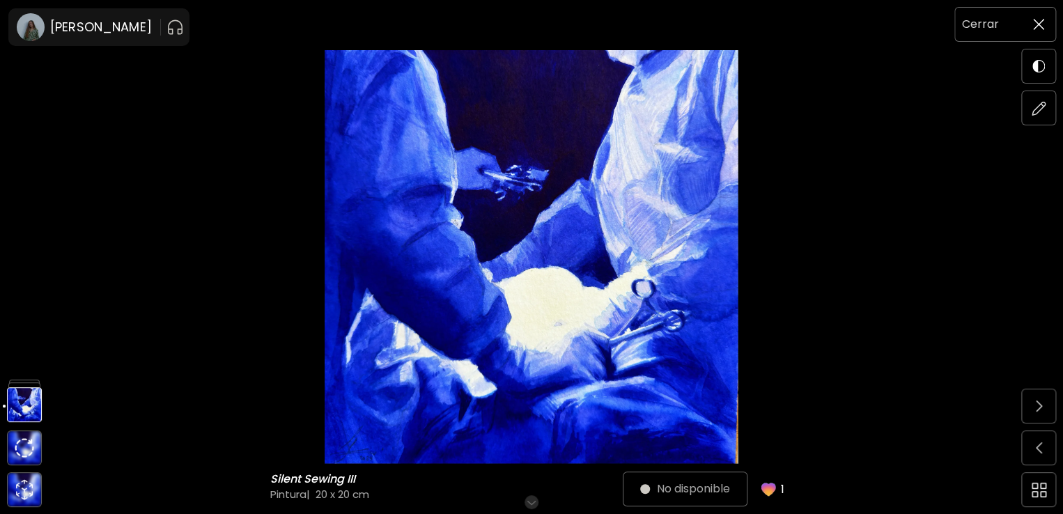
click at [1035, 17] on span at bounding box center [1038, 24] width 29 height 29
